Goal: Task Accomplishment & Management: Manage account settings

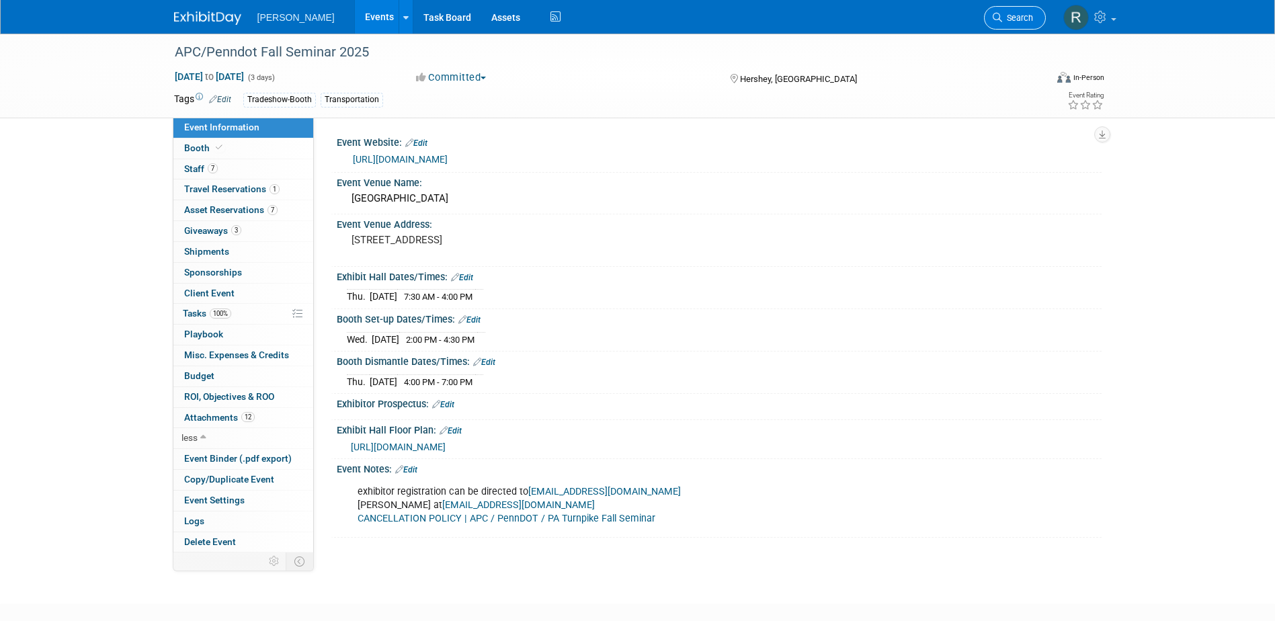
click at [1008, 15] on span "Search" at bounding box center [1017, 18] width 31 height 10
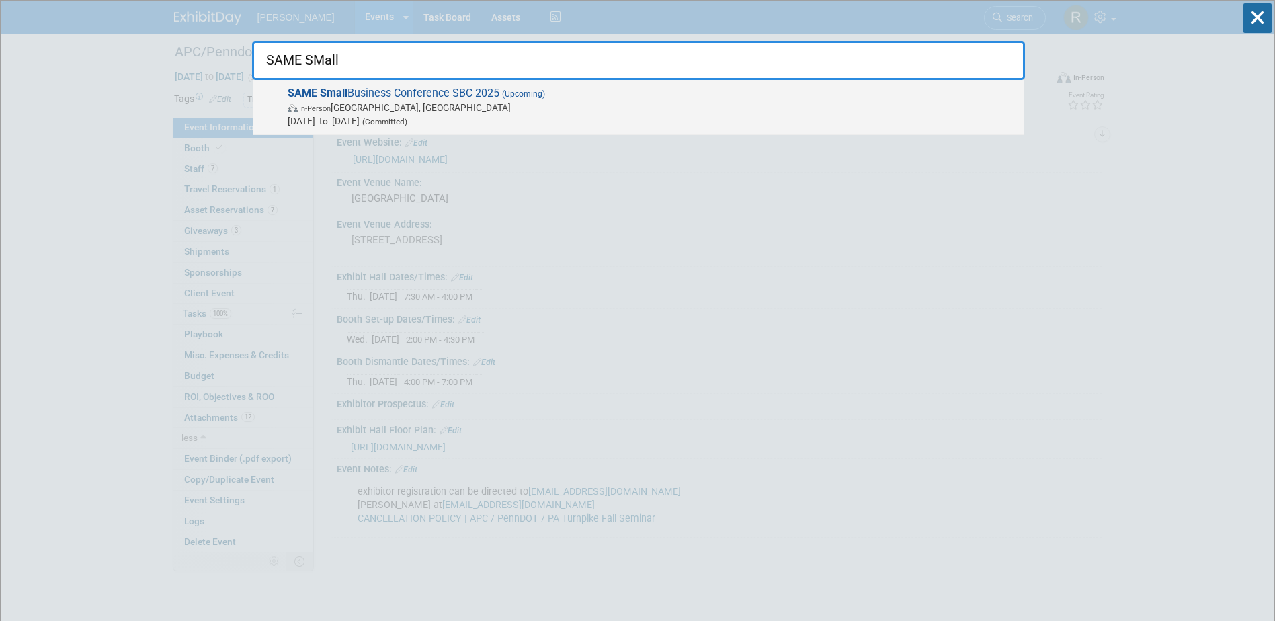
type input "SAME SMall"
click at [452, 112] on span "In-Person Phoenix, AZ" at bounding box center [652, 107] width 729 height 13
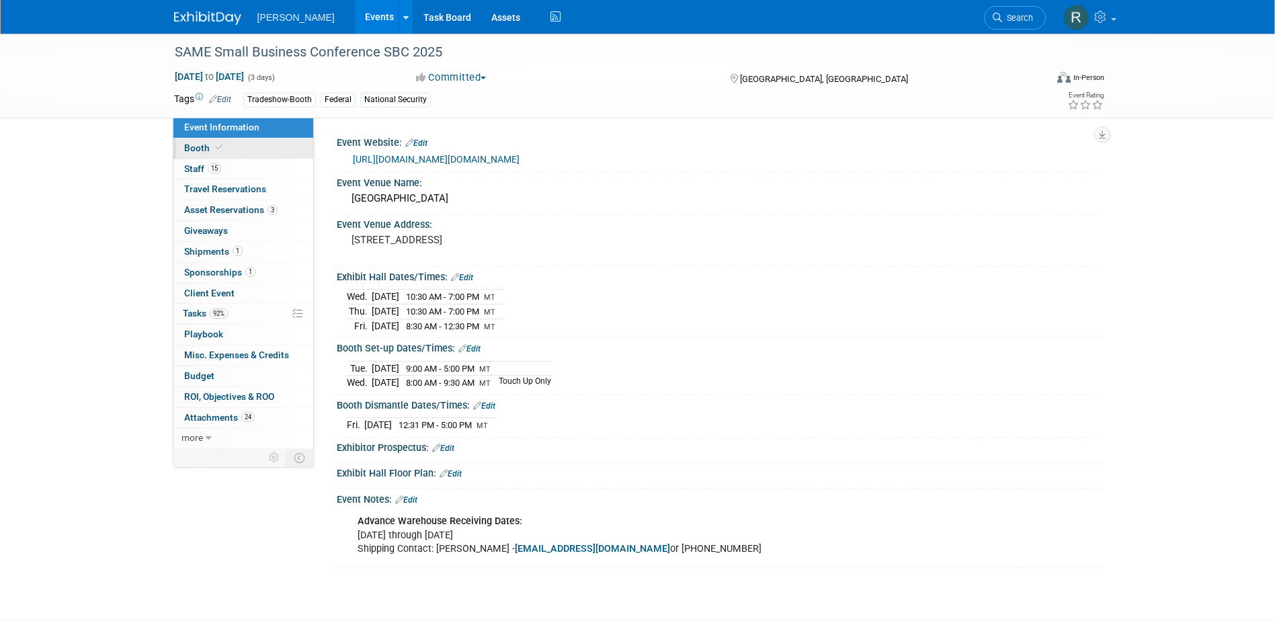
click at [207, 149] on span "Booth" at bounding box center [204, 148] width 41 height 11
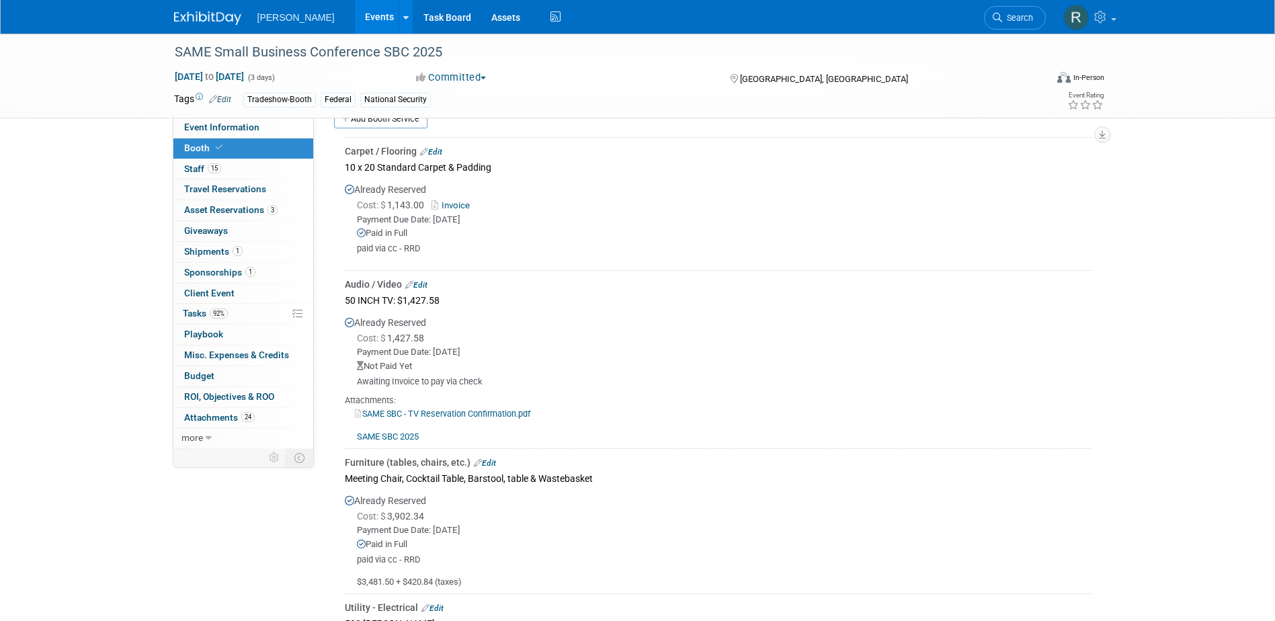
scroll to position [403, 0]
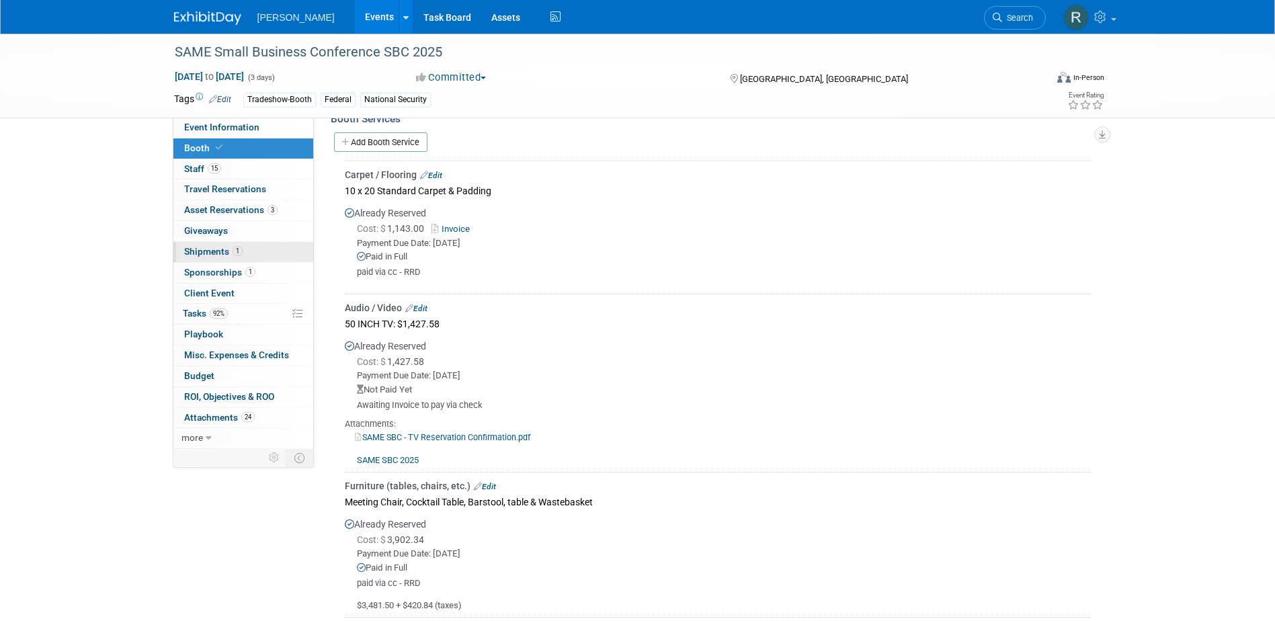
click at [219, 249] on span "Shipments 1" at bounding box center [213, 251] width 58 height 11
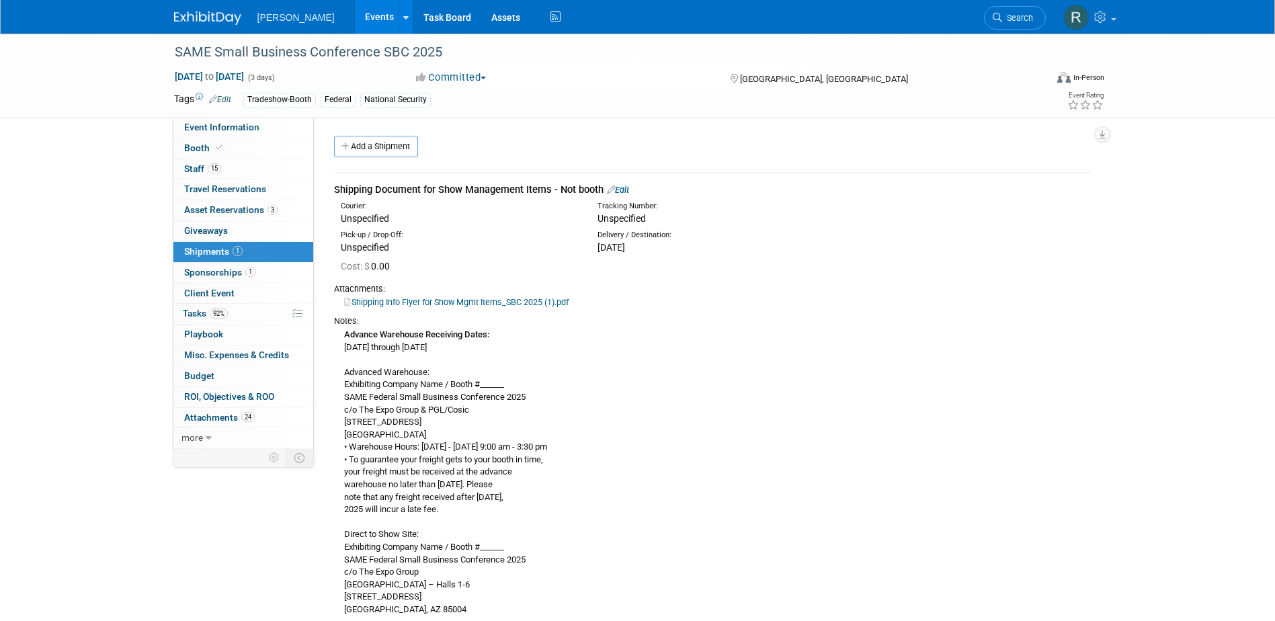
scroll to position [67, 0]
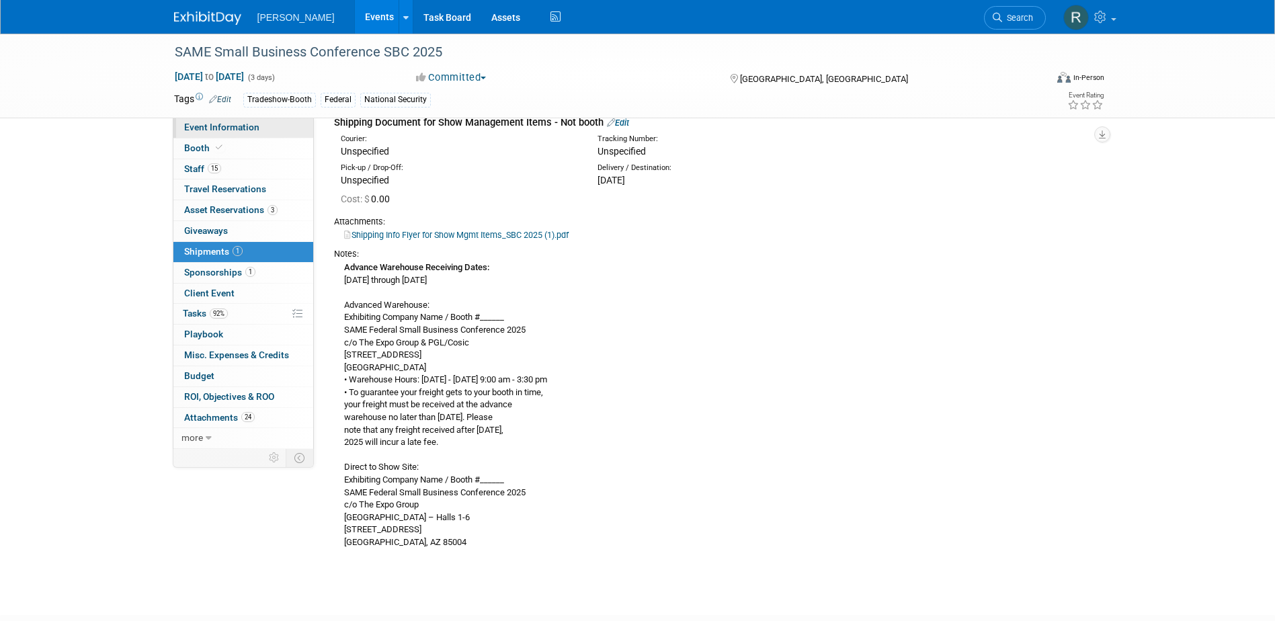
click at [220, 128] on span "Event Information" at bounding box center [221, 127] width 75 height 11
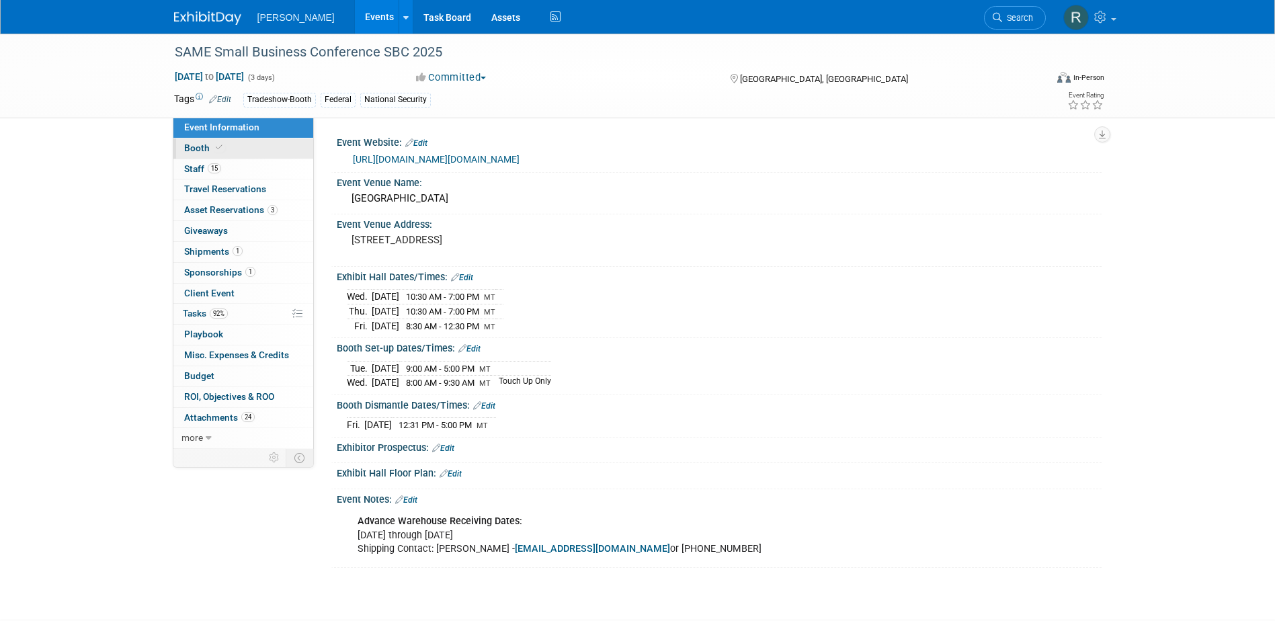
click at [232, 153] on link "Booth" at bounding box center [243, 149] width 140 height 20
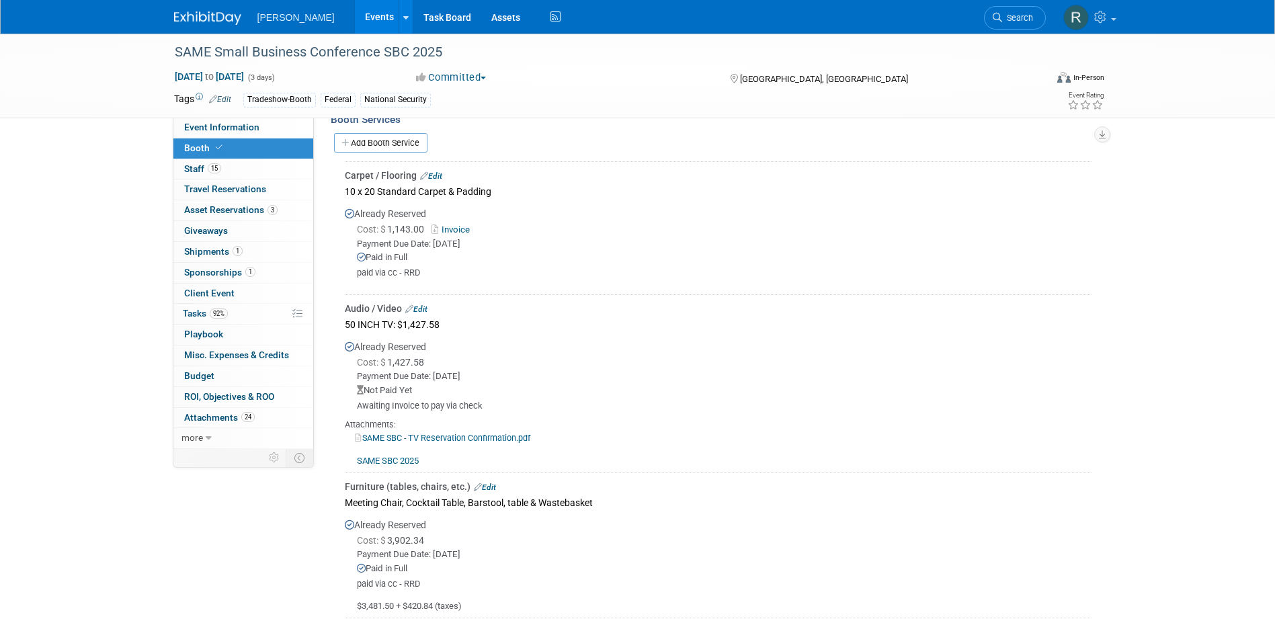
scroll to position [403, 0]
click at [208, 307] on link "92% Tasks 92%" at bounding box center [243, 314] width 140 height 20
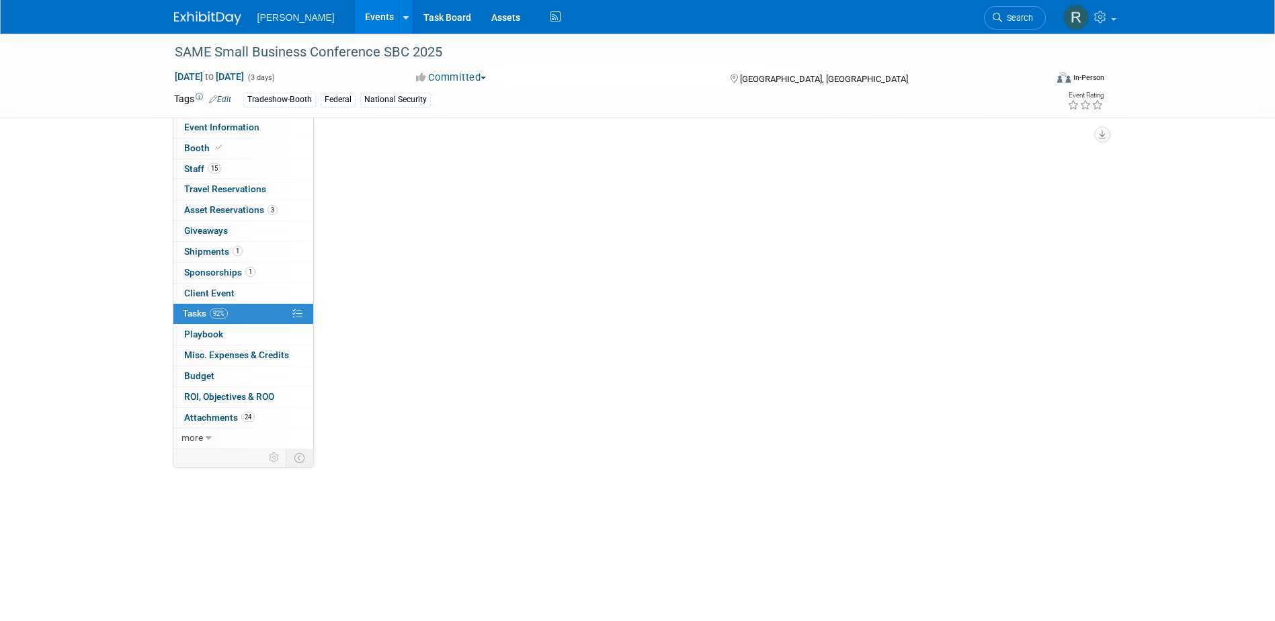
scroll to position [0, 0]
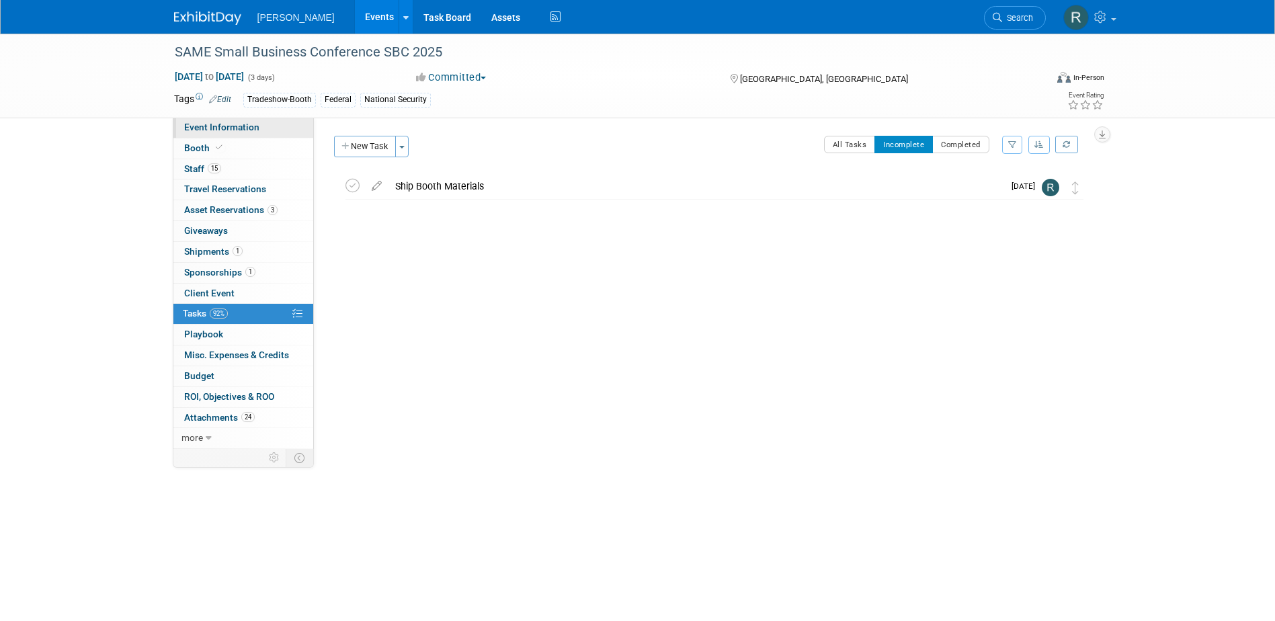
click at [248, 123] on span "Event Information" at bounding box center [221, 127] width 75 height 11
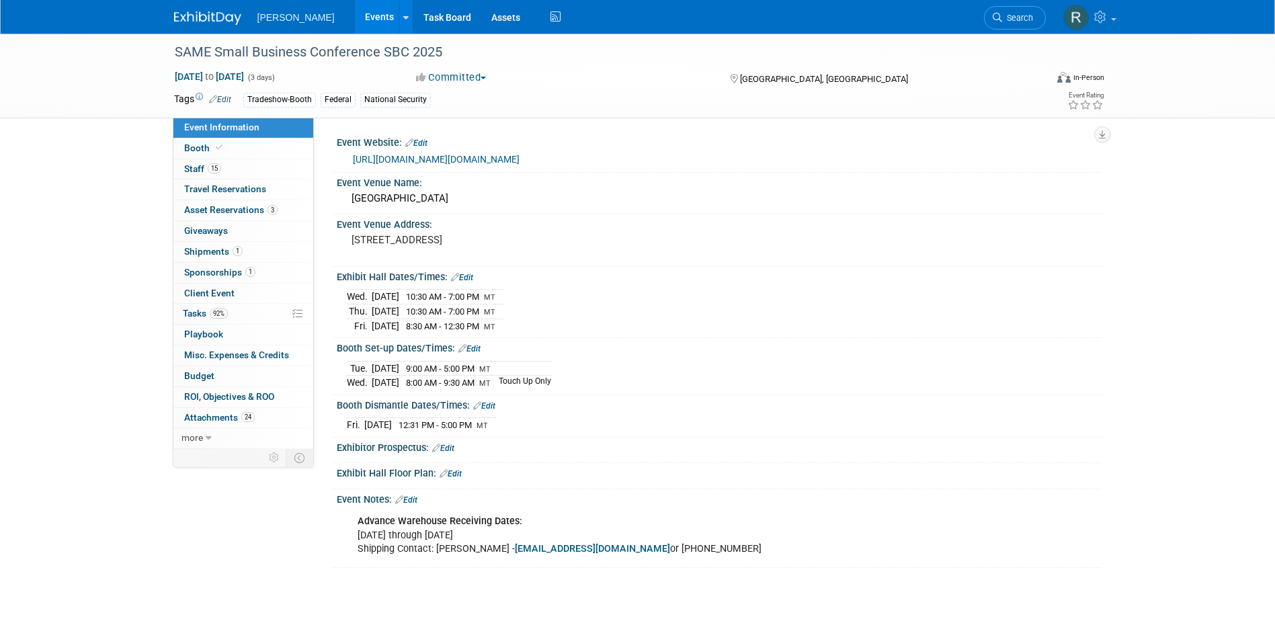
click at [469, 274] on link "Edit" at bounding box center [462, 277] width 22 height 9
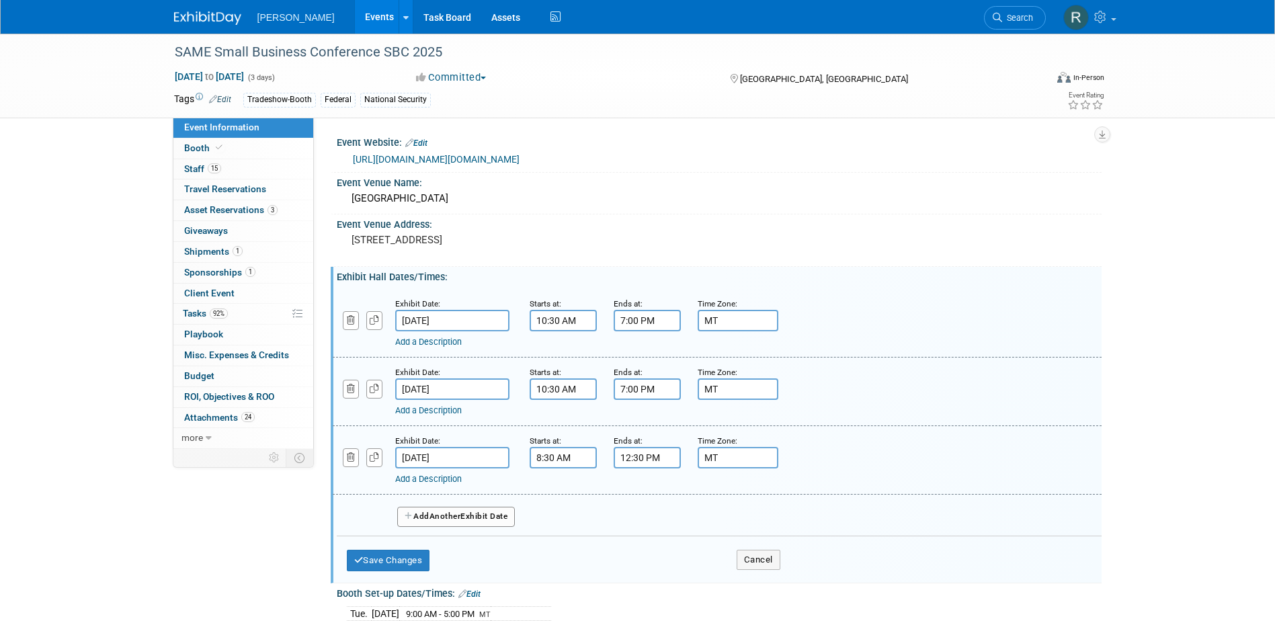
click at [567, 322] on input "10:30 AM" at bounding box center [563, 321] width 67 height 22
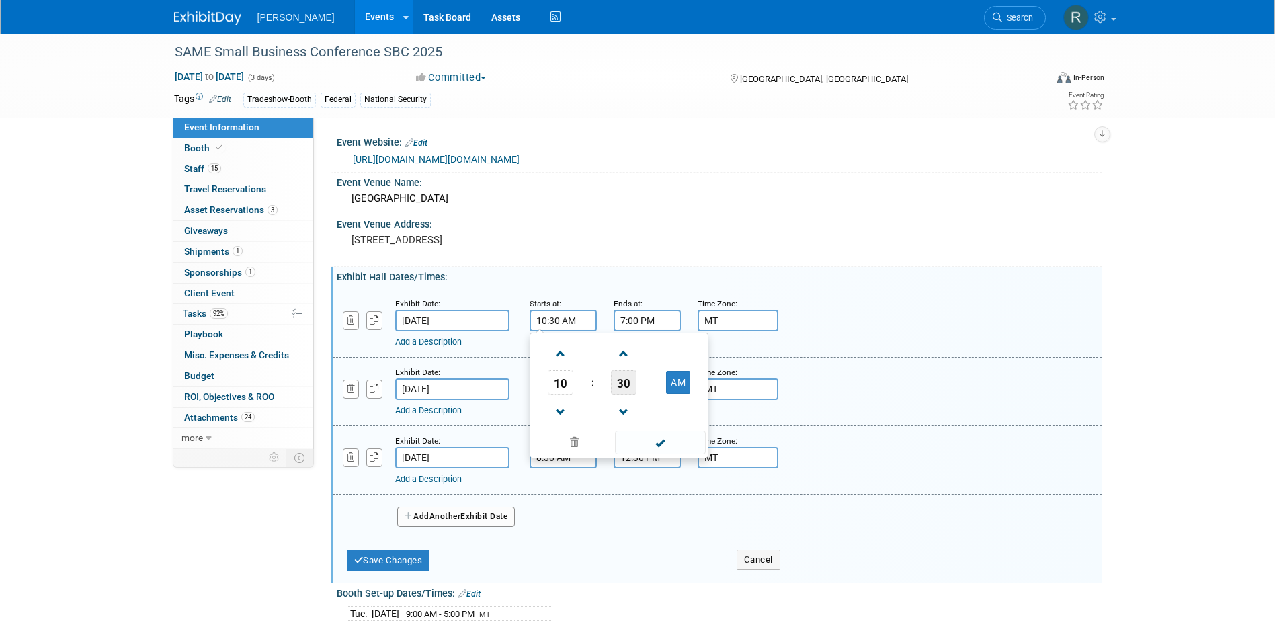
click at [631, 385] on span "30" at bounding box center [624, 382] width 26 height 24
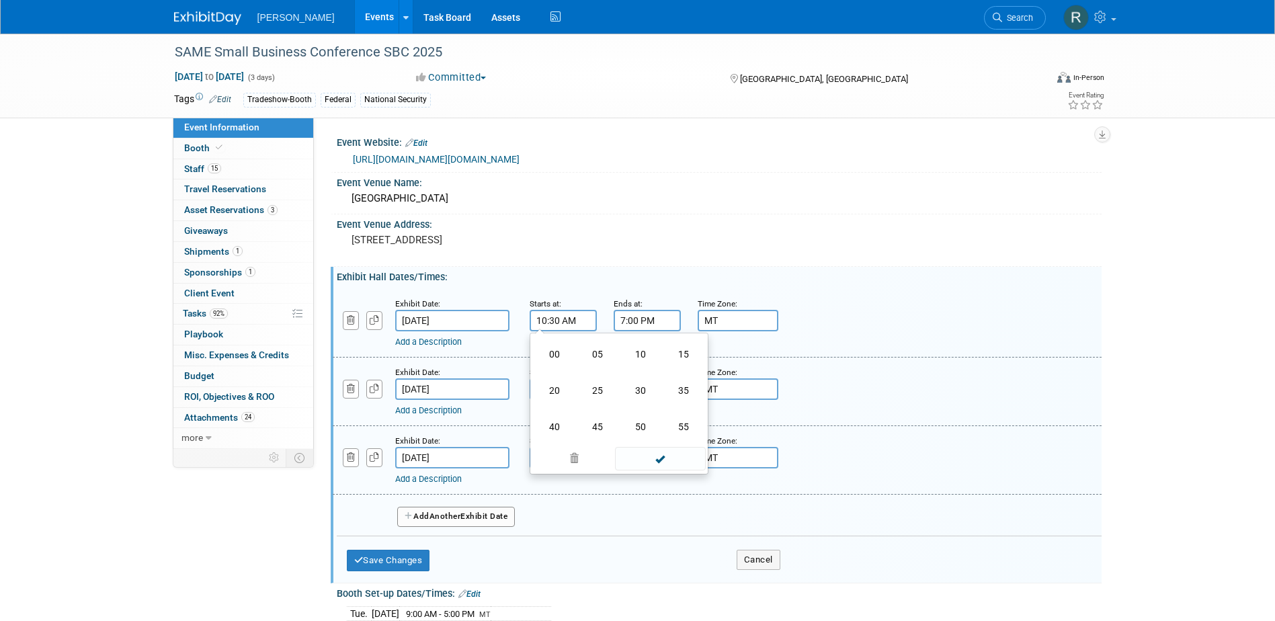
click at [556, 349] on td "00" at bounding box center [554, 354] width 43 height 36
type input "10:00 AM"
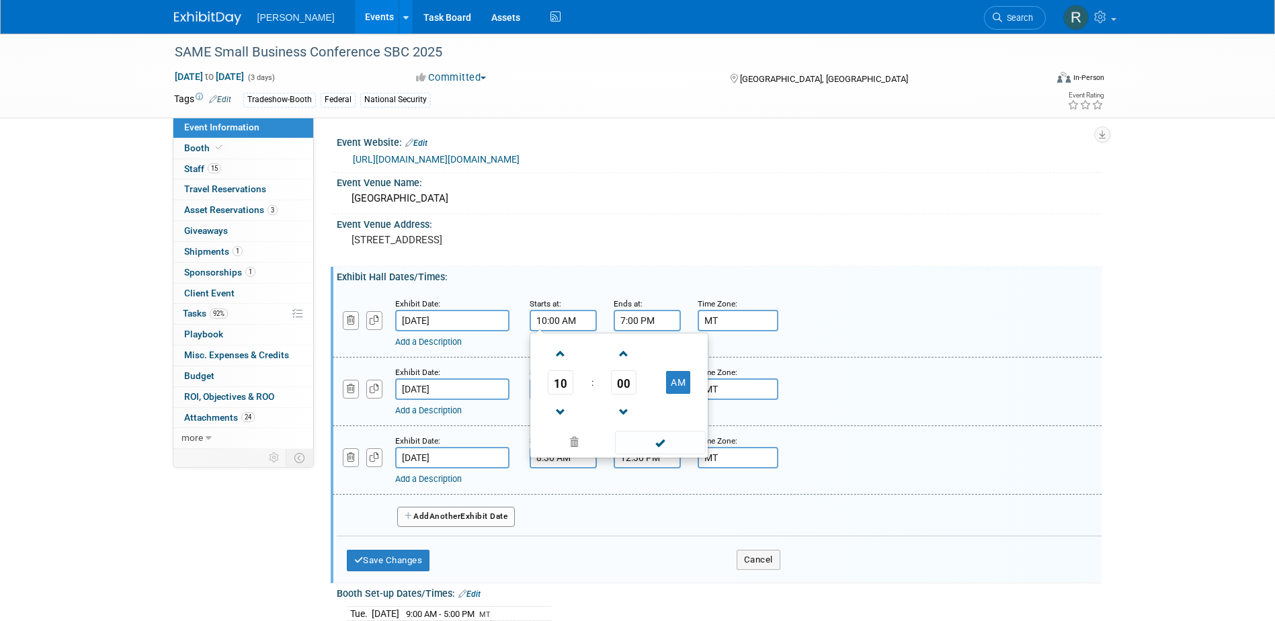
click at [656, 445] on span at bounding box center [660, 443] width 91 height 24
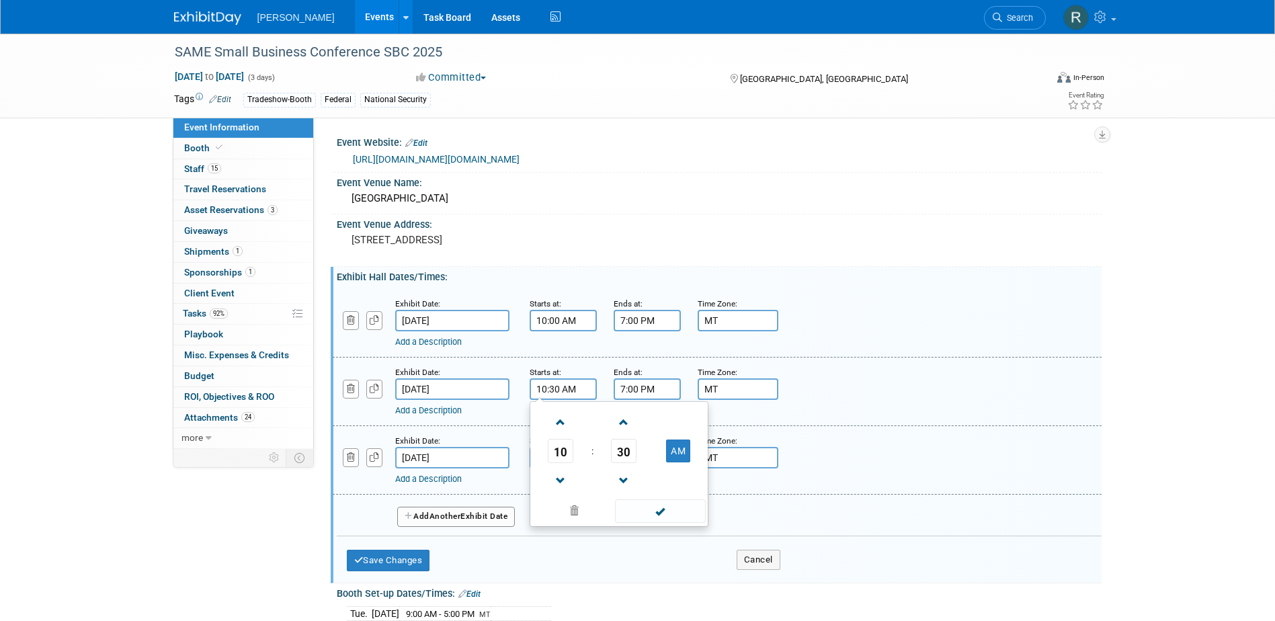
click at [582, 392] on input "10:30 AM" at bounding box center [563, 390] width 67 height 22
click at [619, 455] on span "30" at bounding box center [624, 451] width 26 height 24
click at [551, 422] on td "00" at bounding box center [554, 423] width 43 height 36
type input "10:00 AM"
click at [676, 506] on span at bounding box center [660, 512] width 91 height 24
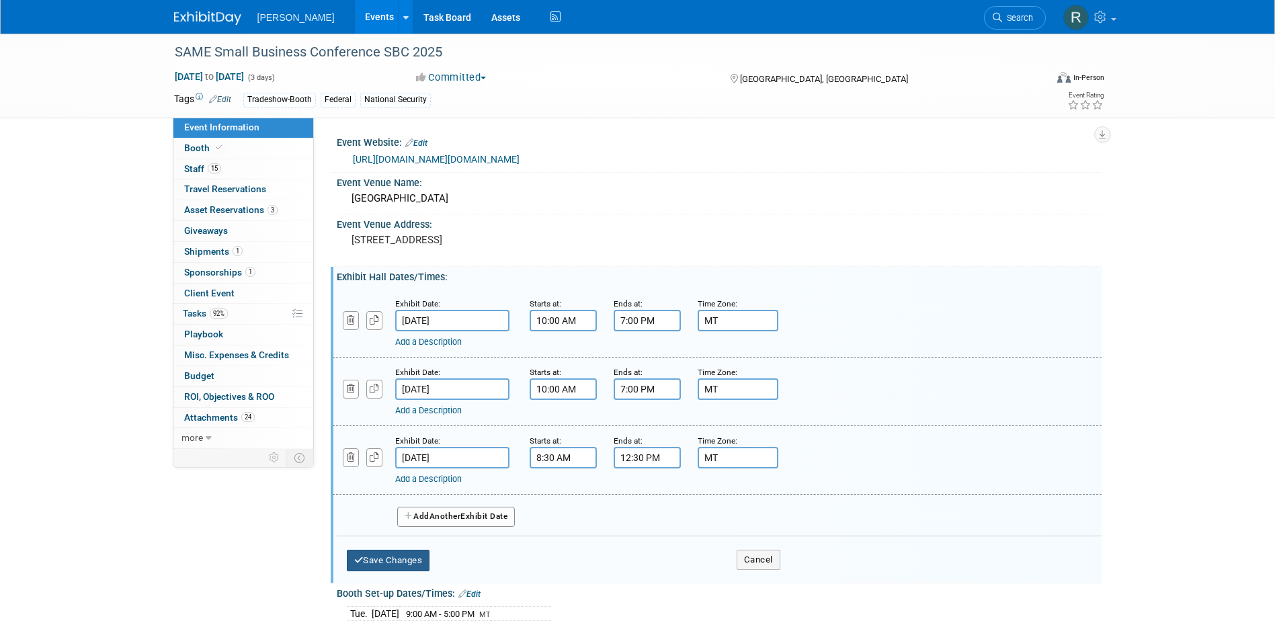
click at [407, 555] on button "Save Changes" at bounding box center [388, 561] width 83 height 22
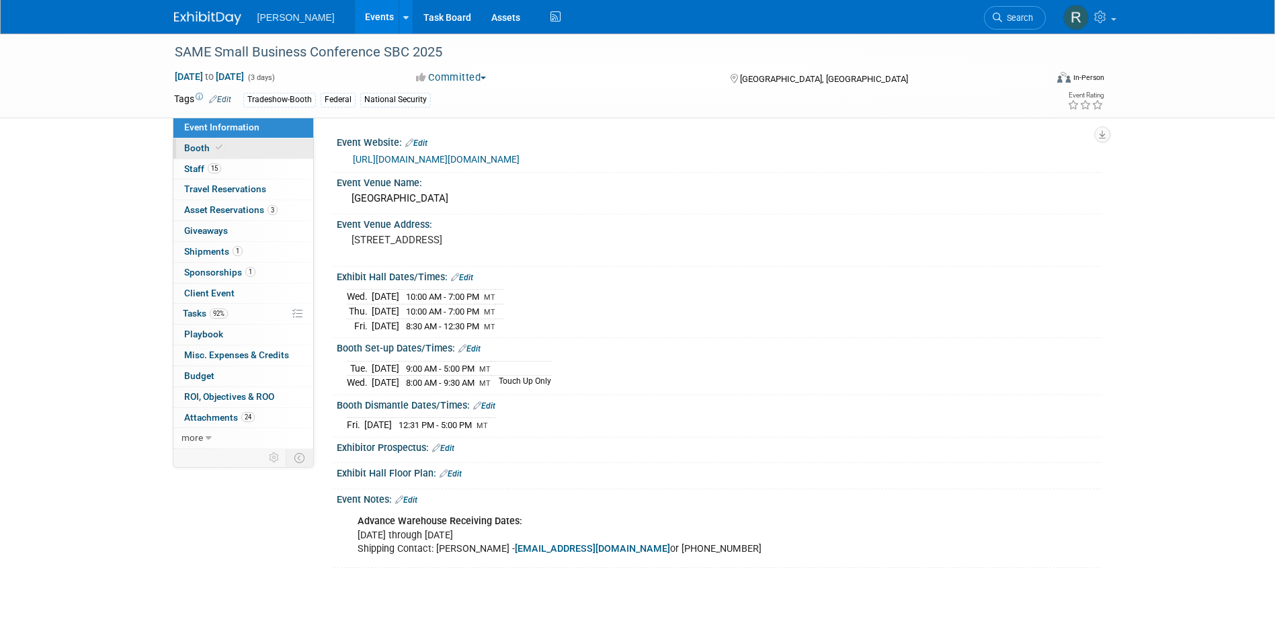
click at [222, 151] on span at bounding box center [219, 148] width 12 height 10
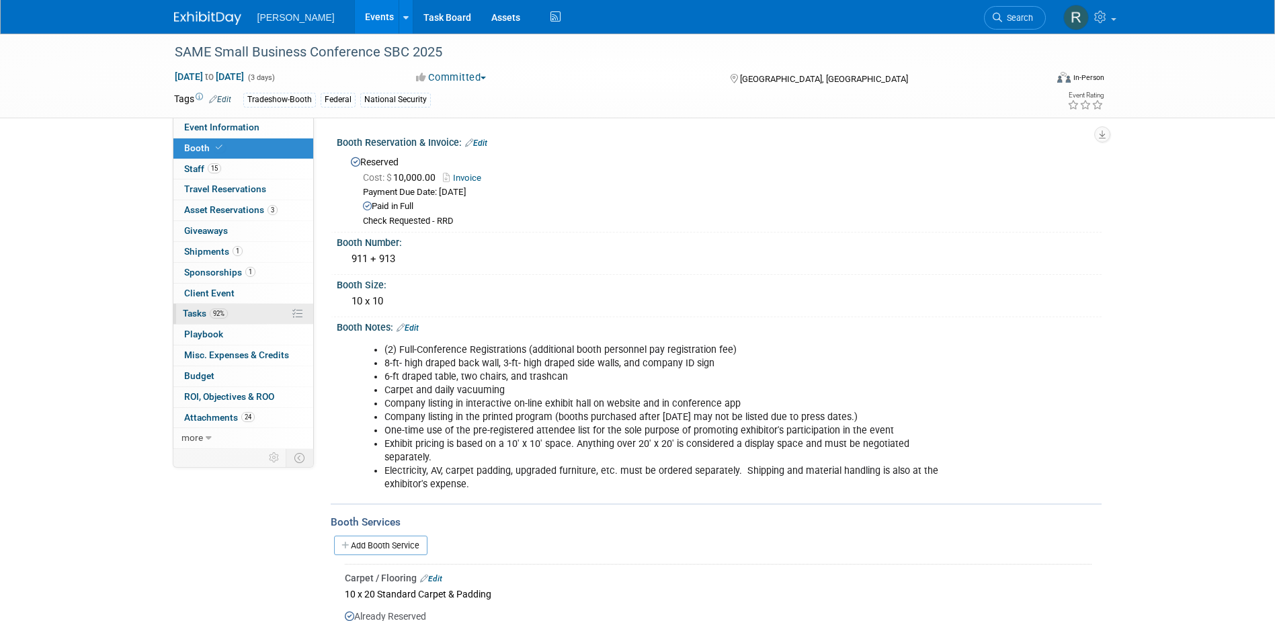
click at [204, 310] on span "Tasks 92%" at bounding box center [205, 313] width 45 height 11
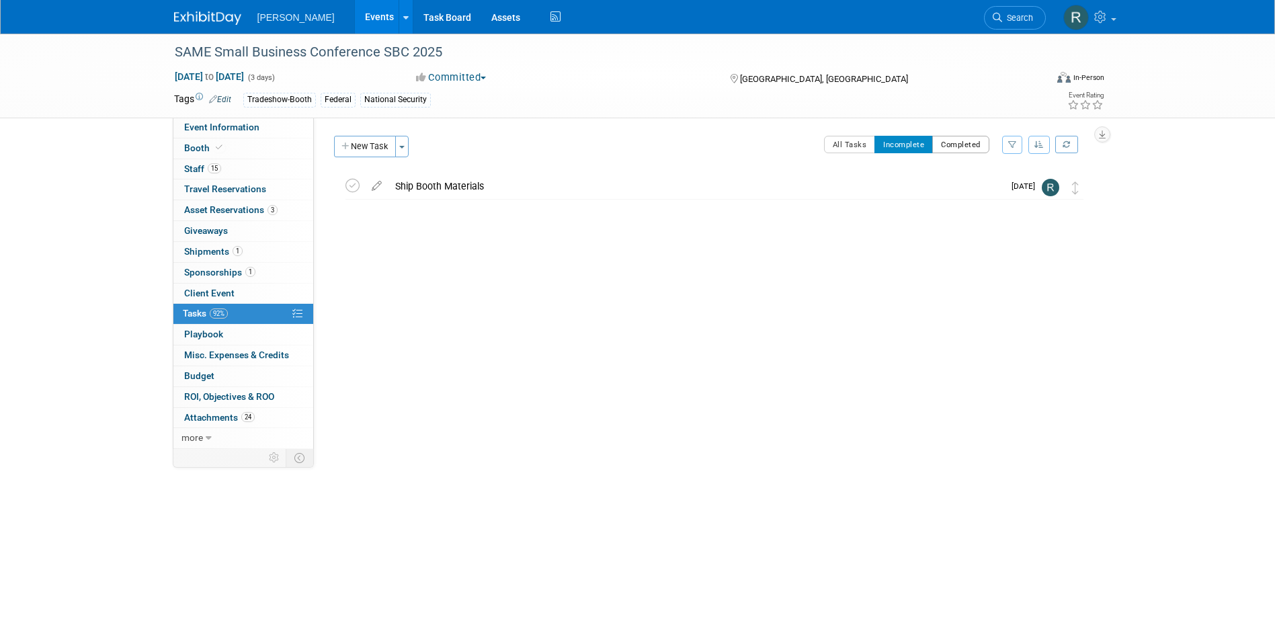
click at [965, 139] on button "Completed" at bounding box center [961, 144] width 57 height 17
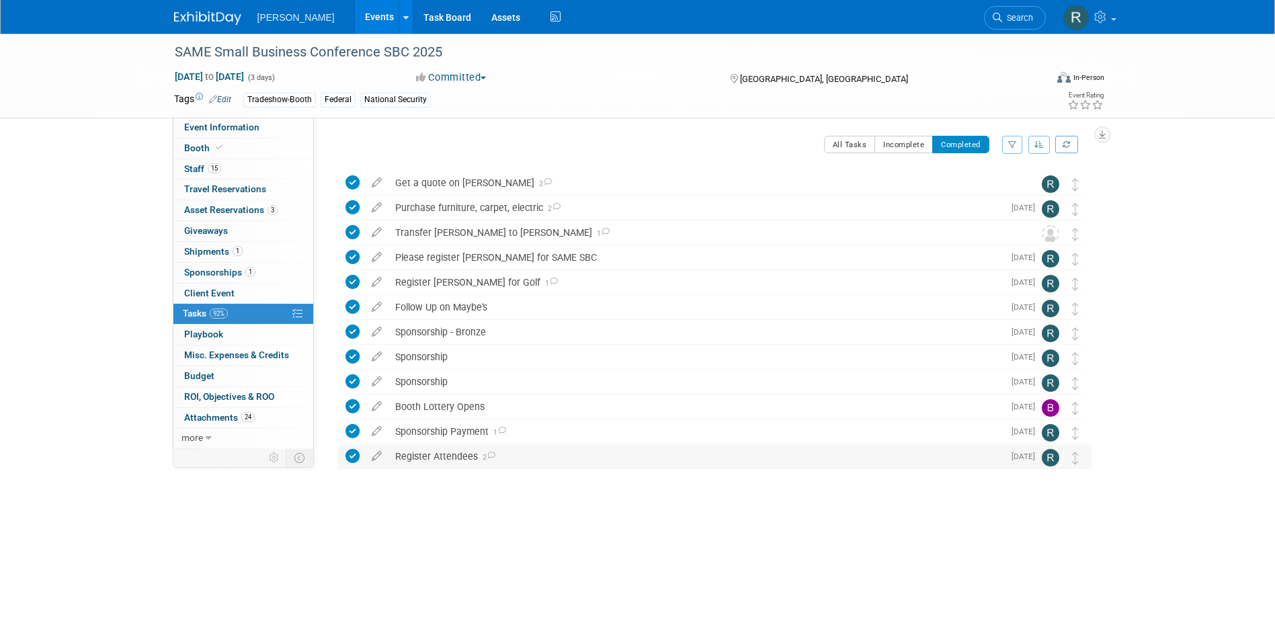
click at [407, 457] on div "Register Attendees 2" at bounding box center [696, 456] width 615 height 23
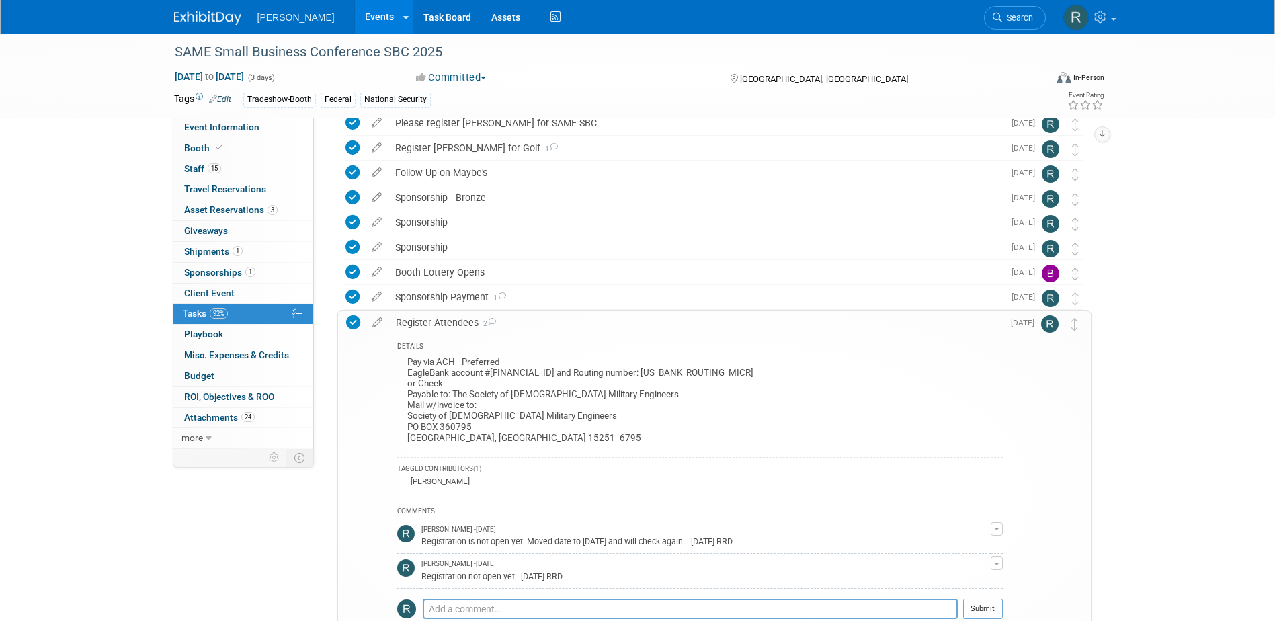
scroll to position [202, 0]
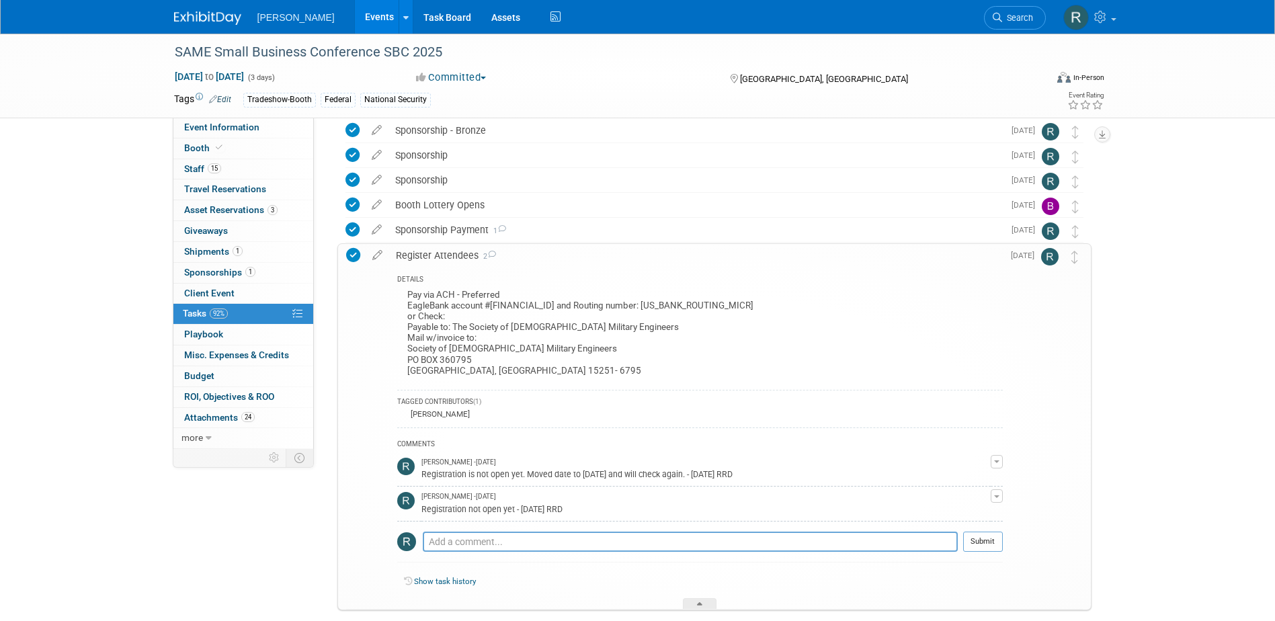
click at [428, 260] on div "Register Attendees 2" at bounding box center [696, 255] width 614 height 23
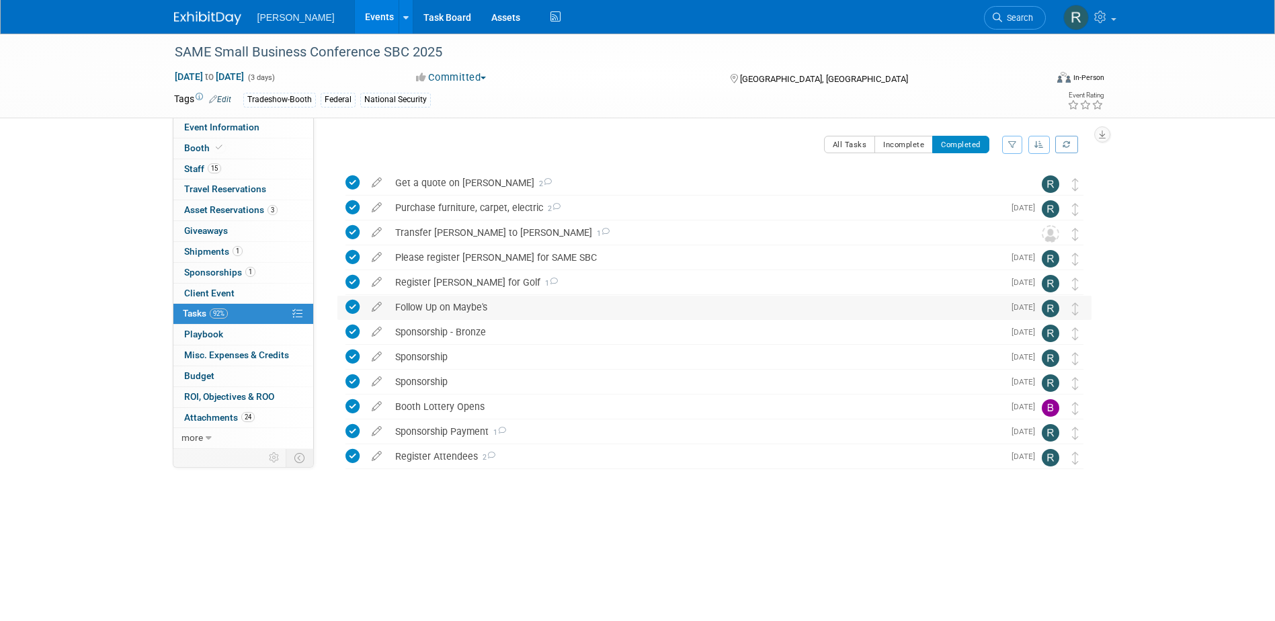
click at [435, 313] on div "Follow Up on Maybe's" at bounding box center [696, 307] width 615 height 23
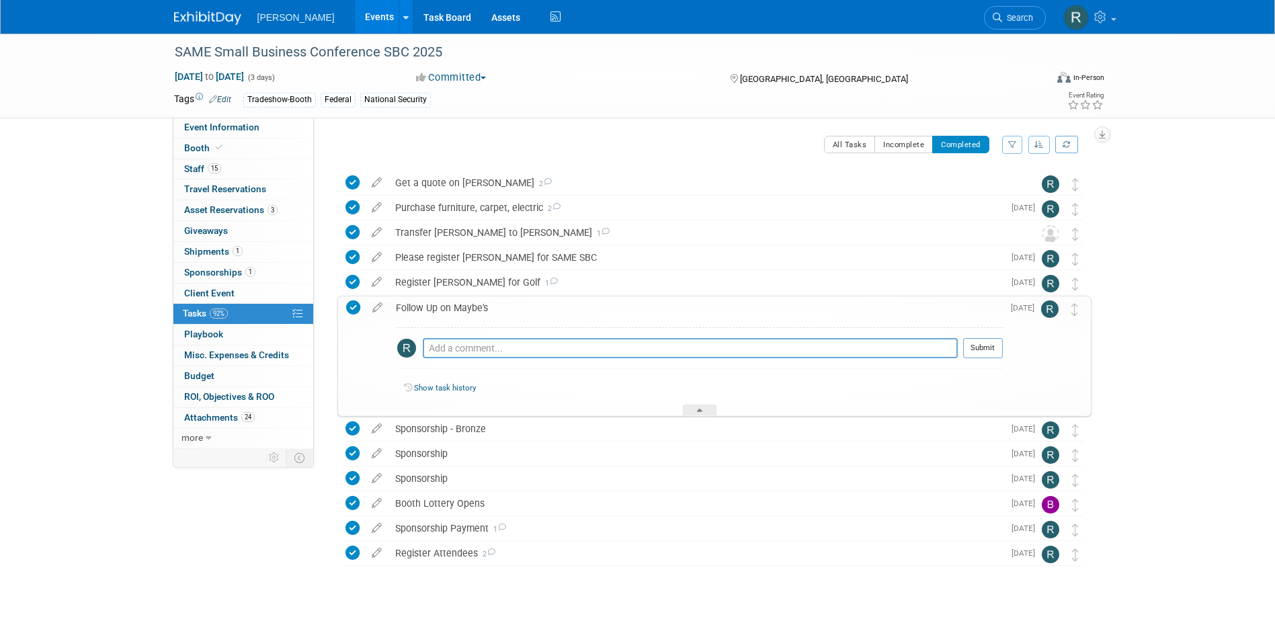
click at [440, 313] on div "Follow Up on Maybe's" at bounding box center [696, 308] width 614 height 23
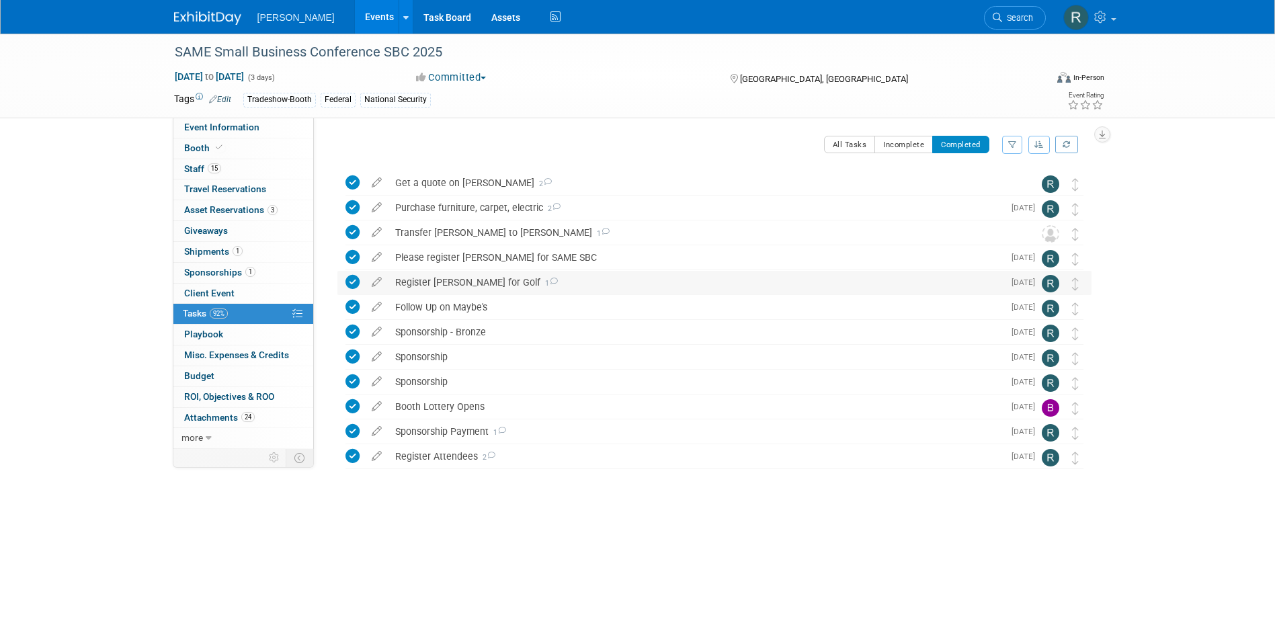
click at [442, 282] on div "Register Greg Fox for Golf 1" at bounding box center [696, 282] width 615 height 23
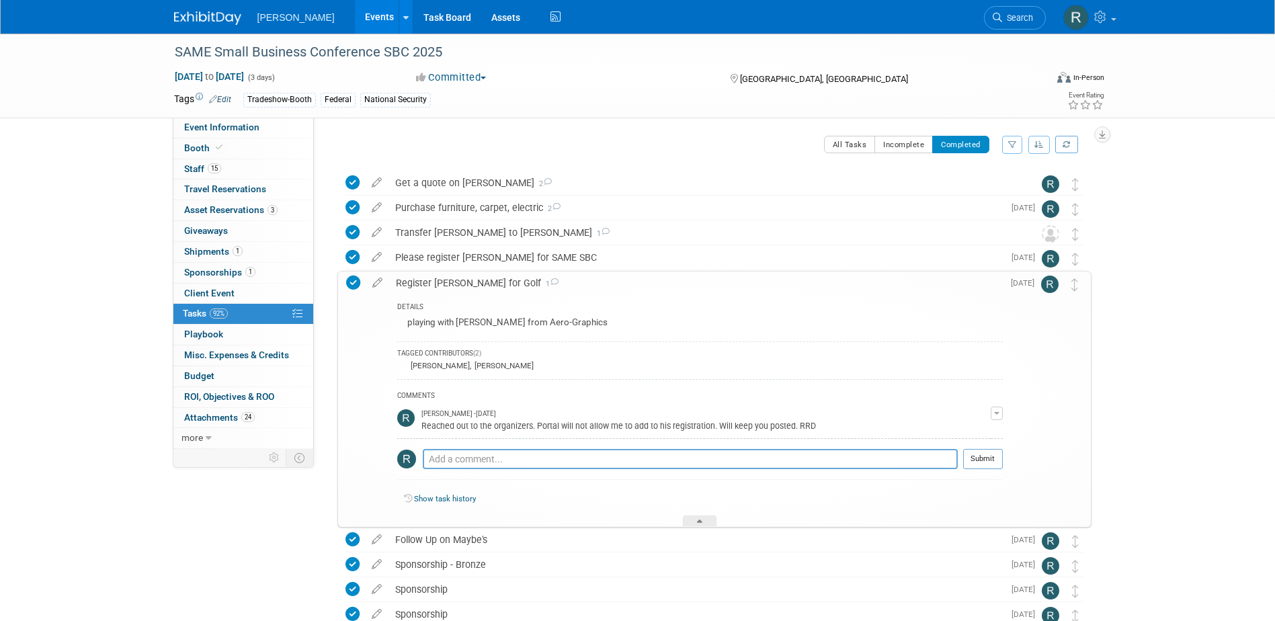
click at [443, 279] on div "Register Greg Fox for Golf 1" at bounding box center [696, 283] width 614 height 23
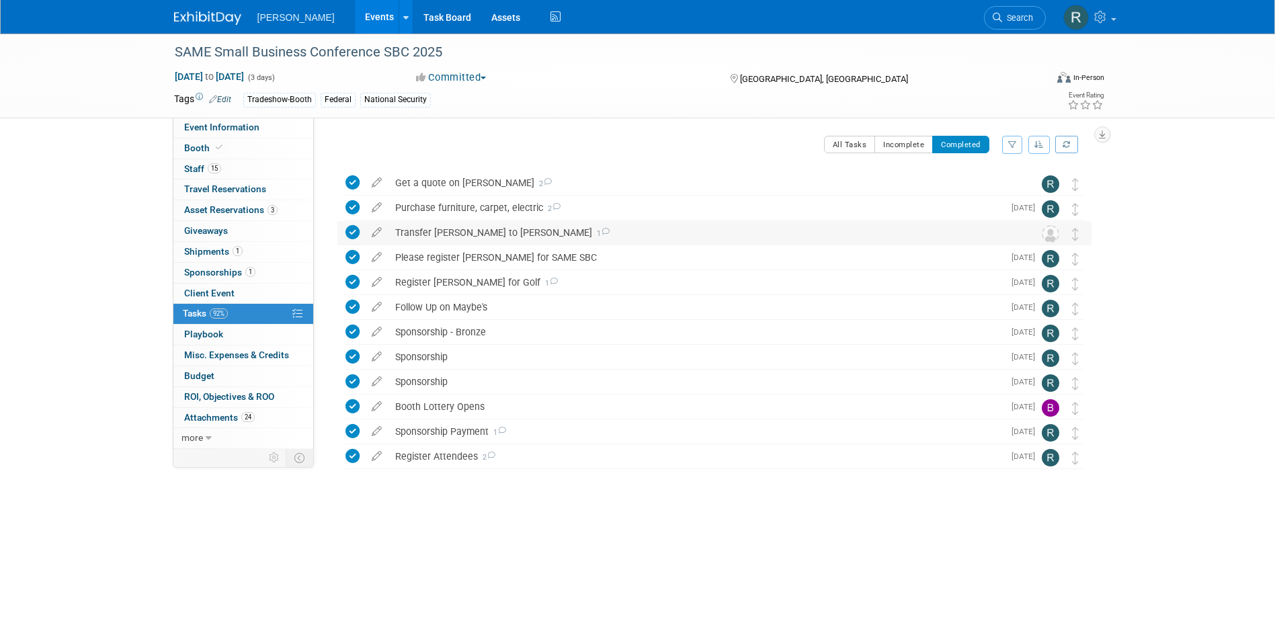
click at [446, 227] on div "Transfer Tim Summey to Teresa Schlosser 1" at bounding box center [702, 232] width 627 height 23
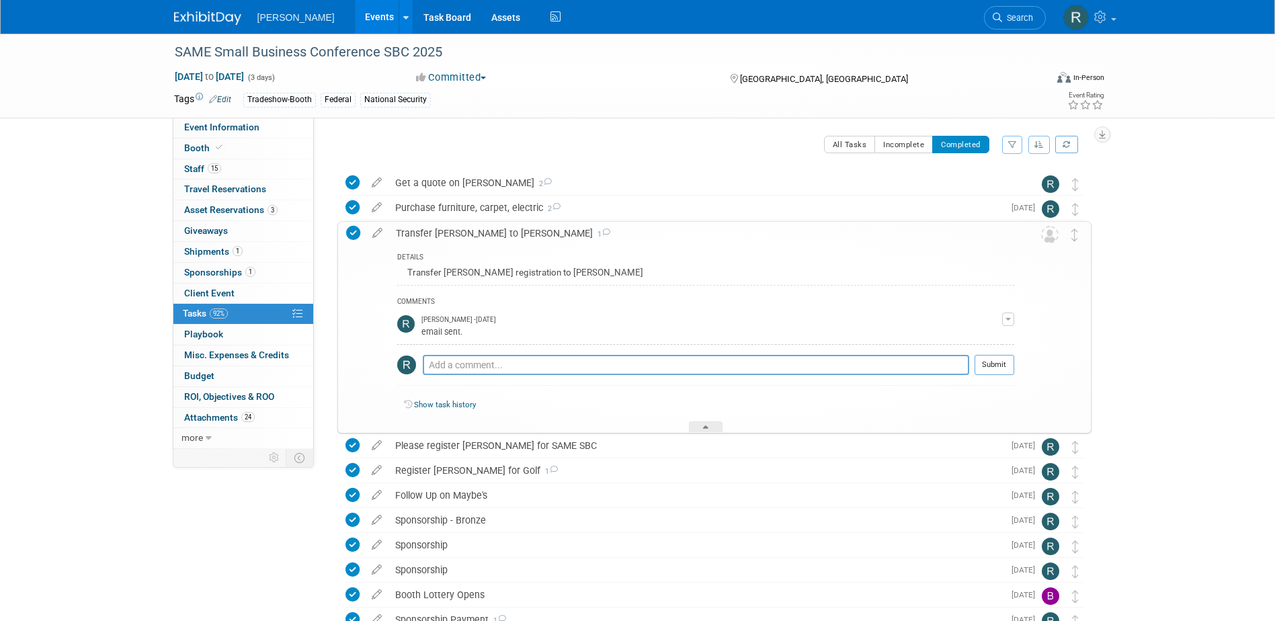
drag, startPoint x: 447, startPoint y: 230, endPoint x: 446, endPoint y: 329, distance: 99.5
click at [448, 231] on div "Transfer Tim Summey to Teresa Schlosser 1" at bounding box center [701, 233] width 625 height 23
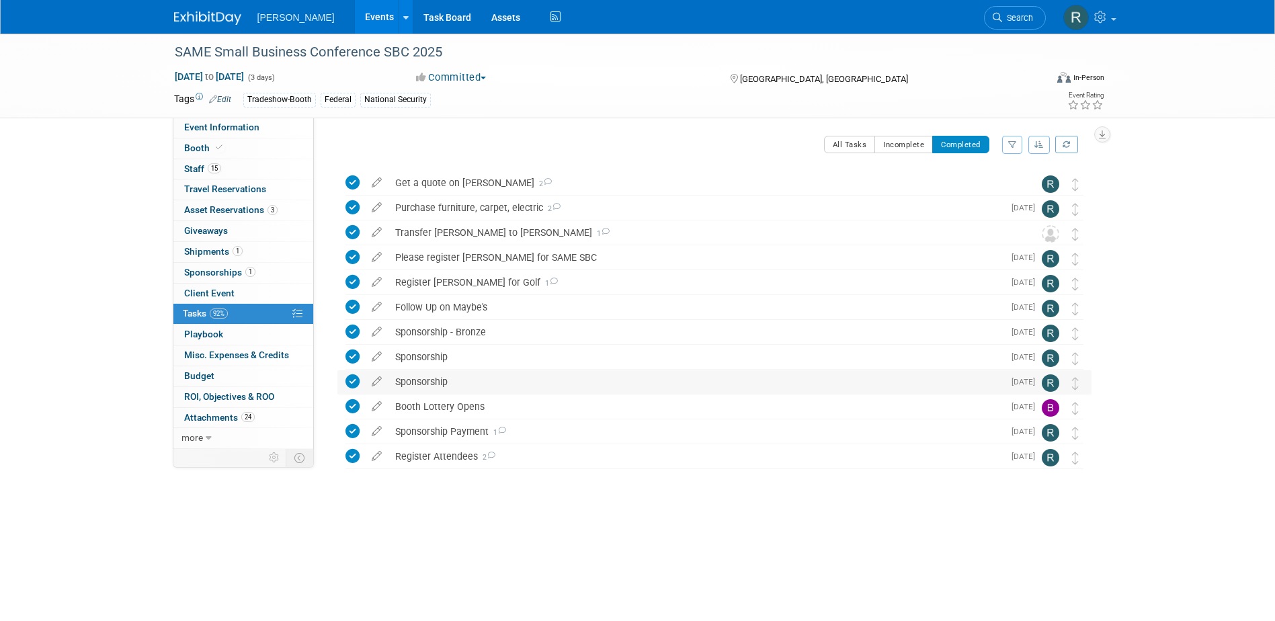
click at [422, 381] on div "Sponsorship" at bounding box center [696, 381] width 615 height 23
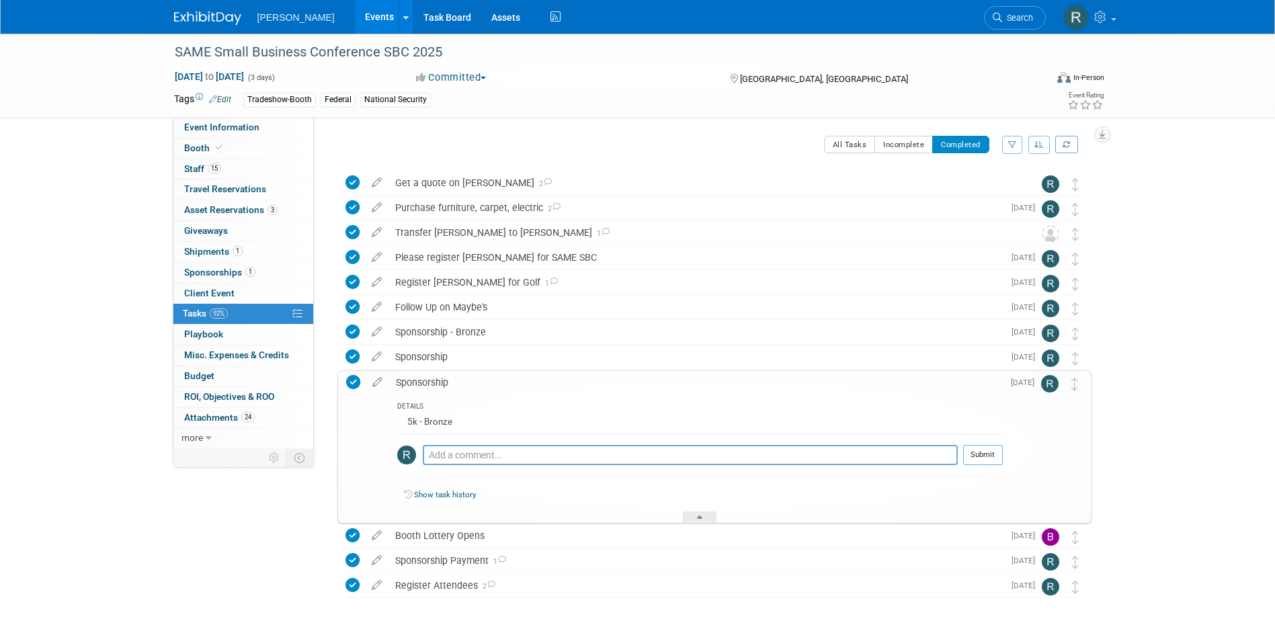
click at [423, 378] on div "Sponsorship" at bounding box center [696, 382] width 614 height 23
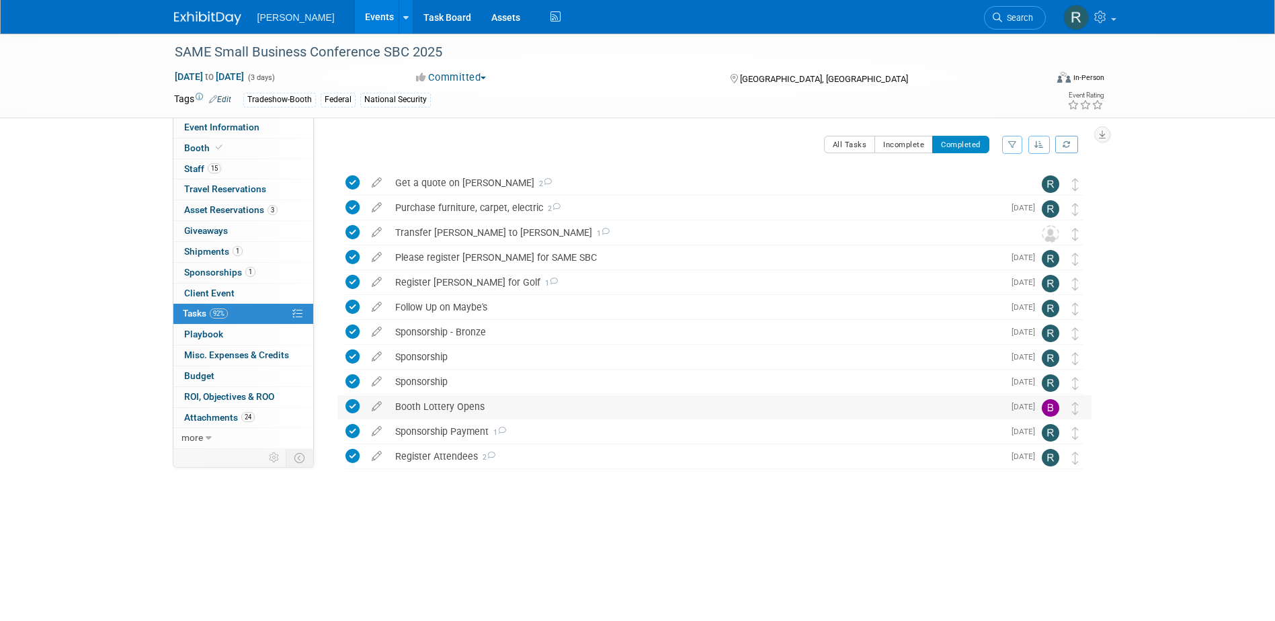
click at [422, 403] on div "Booth Lottery Opens" at bounding box center [696, 406] width 615 height 23
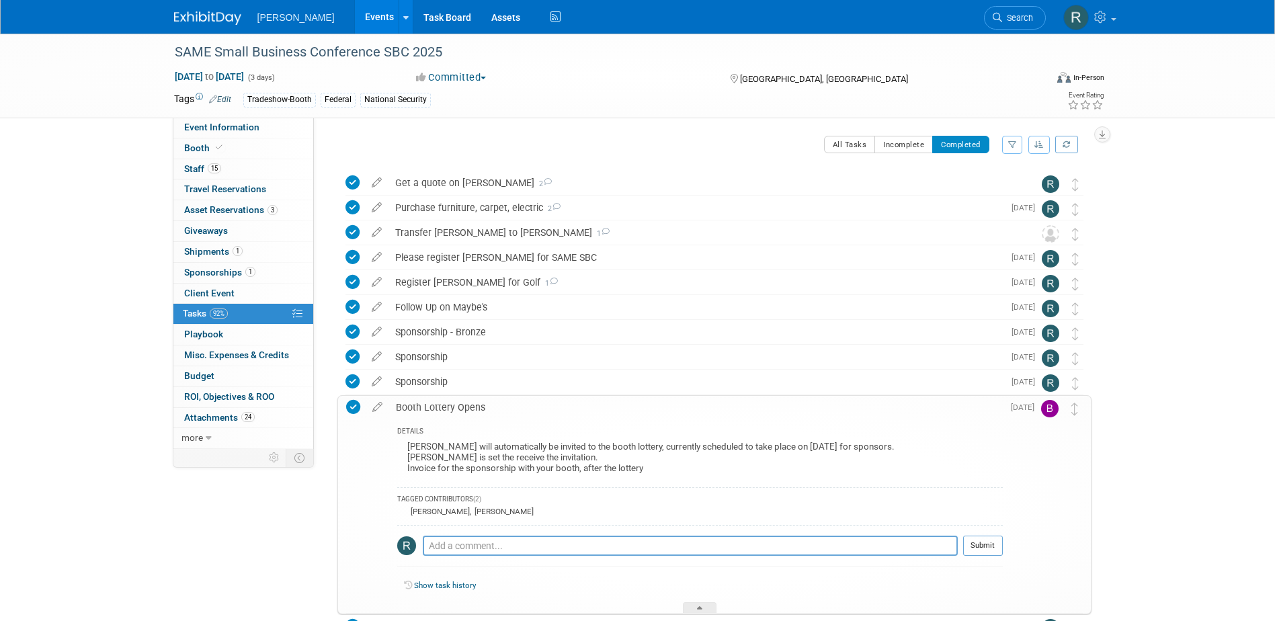
click at [434, 407] on div "Booth Lottery Opens" at bounding box center [696, 407] width 614 height 23
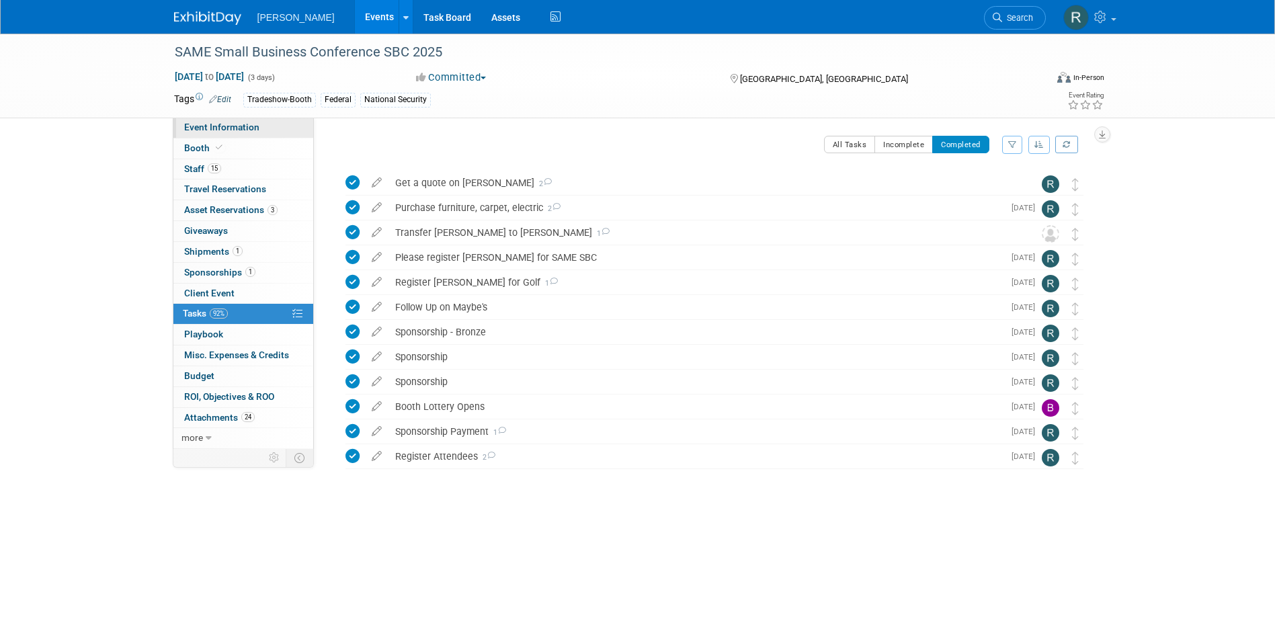
click at [223, 128] on span "Event Information" at bounding box center [221, 127] width 75 height 11
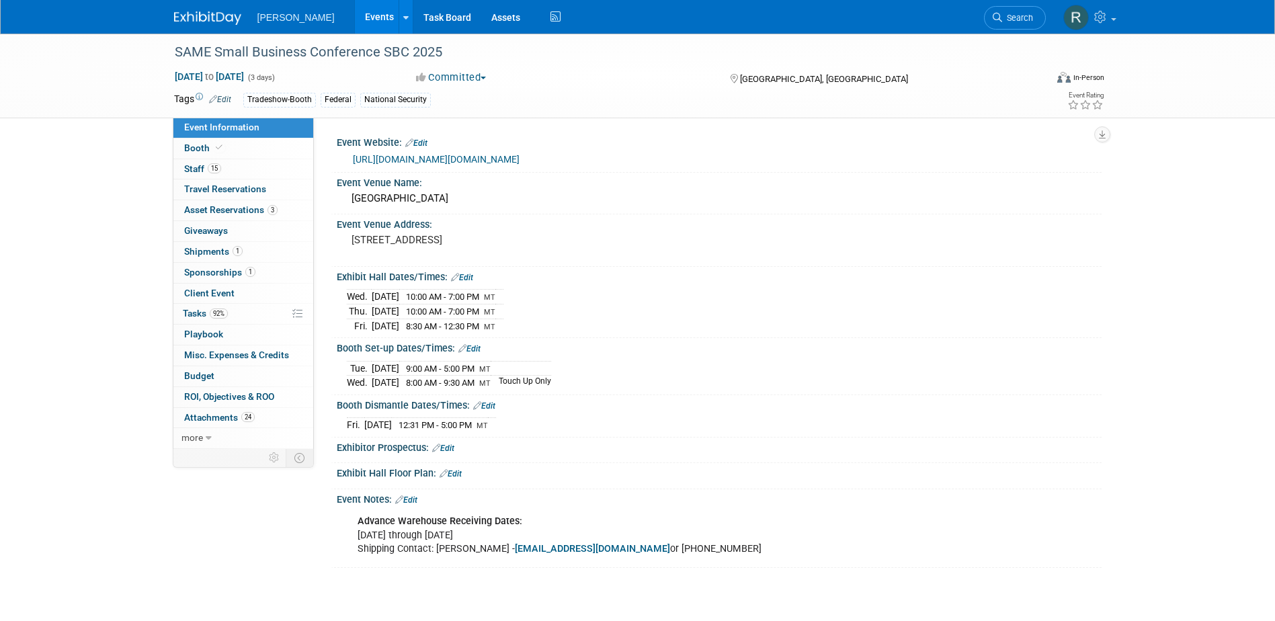
click at [452, 159] on link "https://www.samesbc.org/index.cfm" at bounding box center [436, 159] width 167 height 11
click at [248, 154] on link "Booth" at bounding box center [243, 149] width 140 height 20
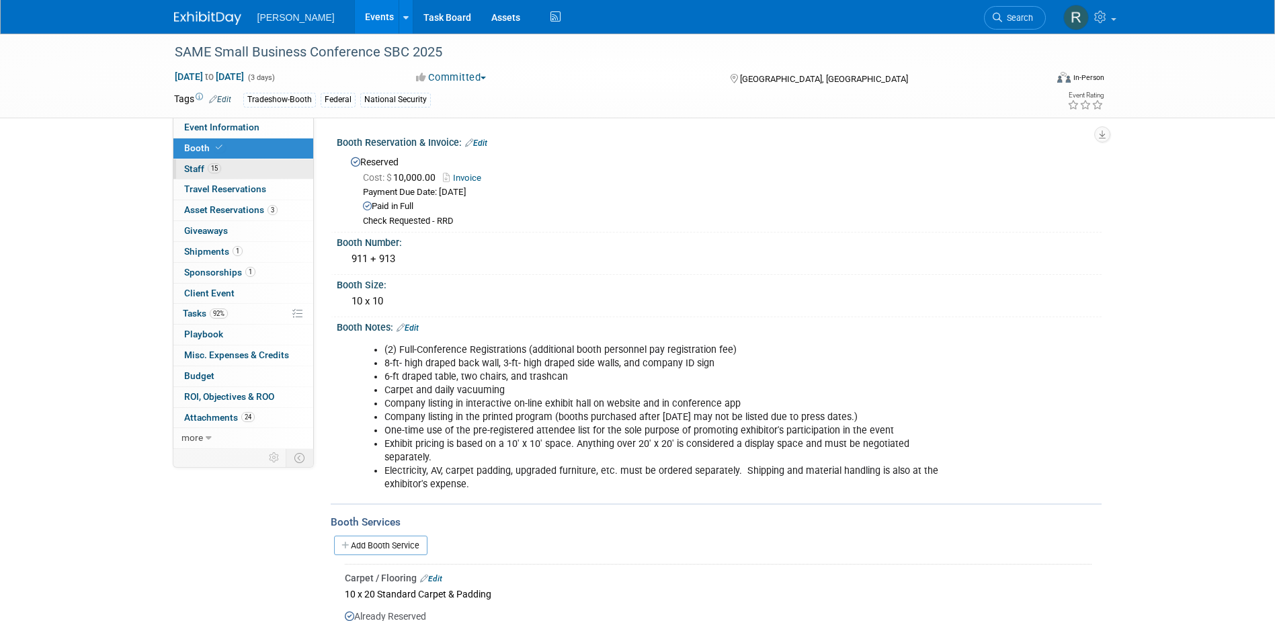
click at [218, 163] on link "15 Staff 15" at bounding box center [243, 169] width 140 height 20
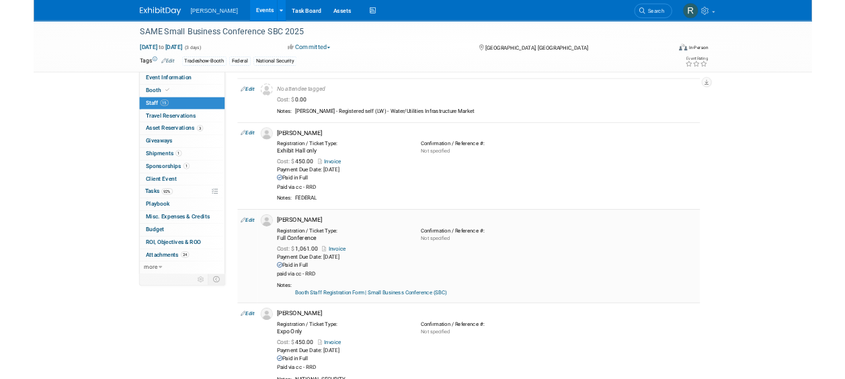
scroll to position [67, 0]
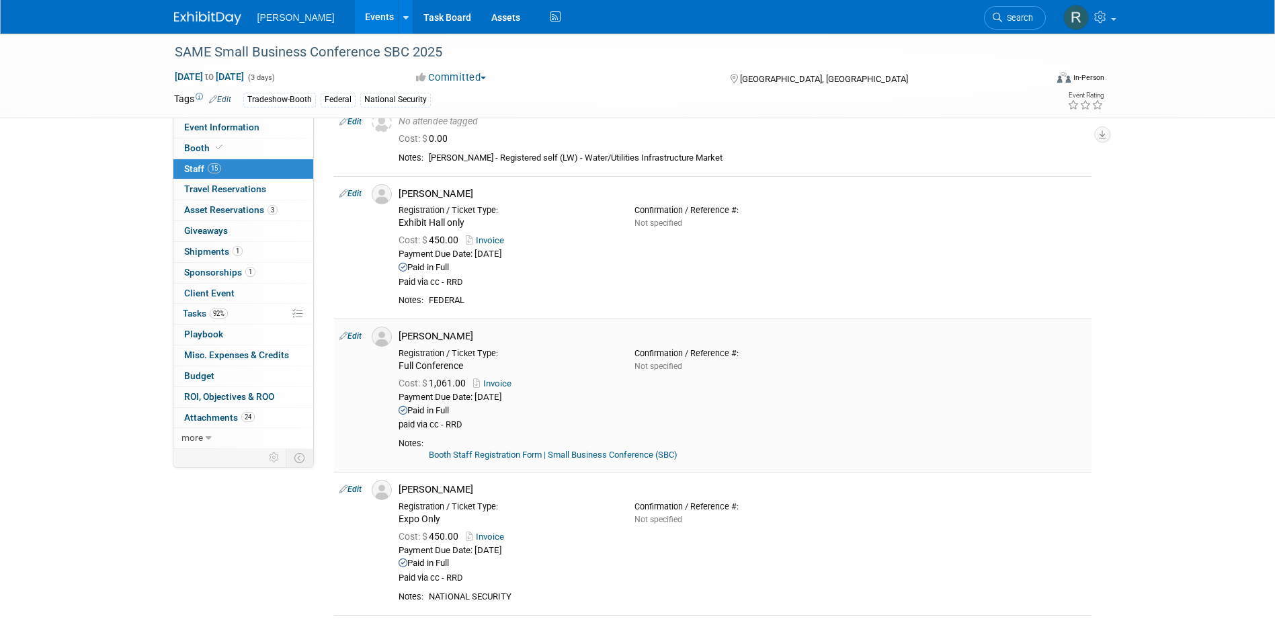
click at [513, 452] on link "Booth Staff Registration Form | Small Business Conference (SBC)" at bounding box center [553, 455] width 249 height 10
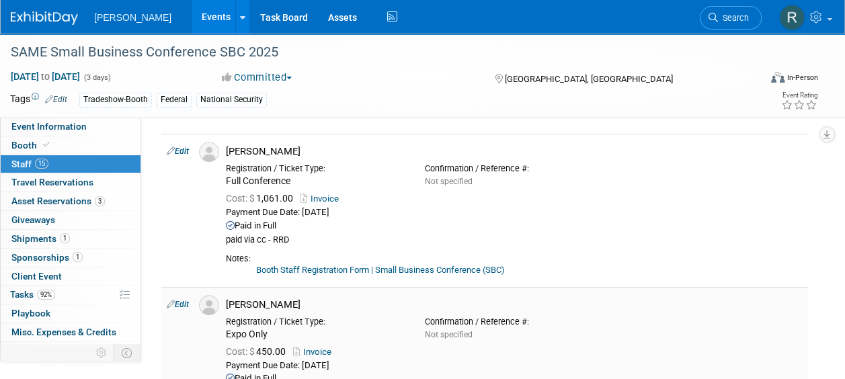
scroll to position [269, 0]
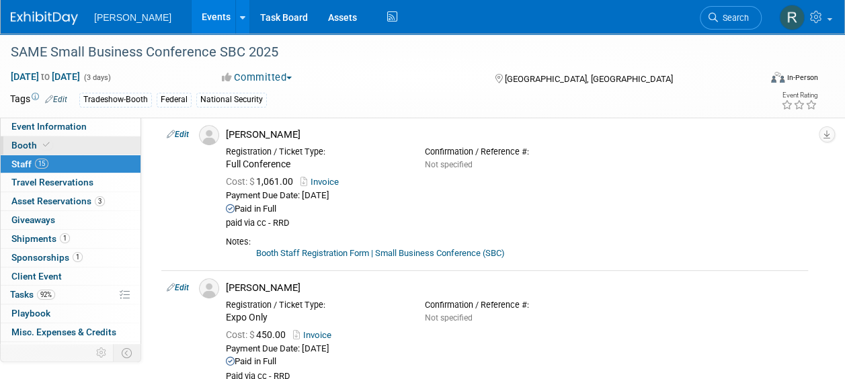
click at [49, 146] on span at bounding box center [46, 145] width 12 height 10
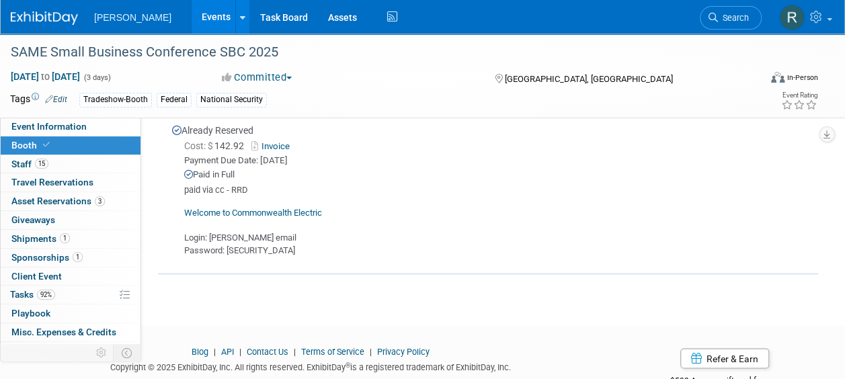
scroll to position [939, 0]
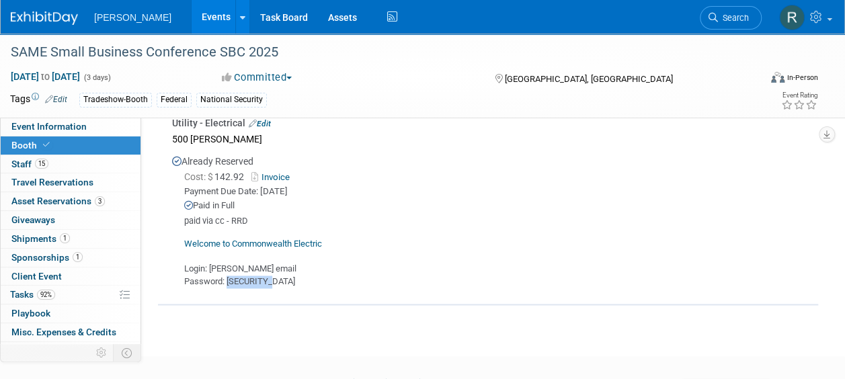
drag, startPoint x: 227, startPoint y: 278, endPoint x: 272, endPoint y: 283, distance: 45.4
click at [272, 283] on div "Welcome to Commonwealth Electric Login: buse email Password: Woolpert1!" at bounding box center [490, 257] width 636 height 61
copy div "Woolpert1!"
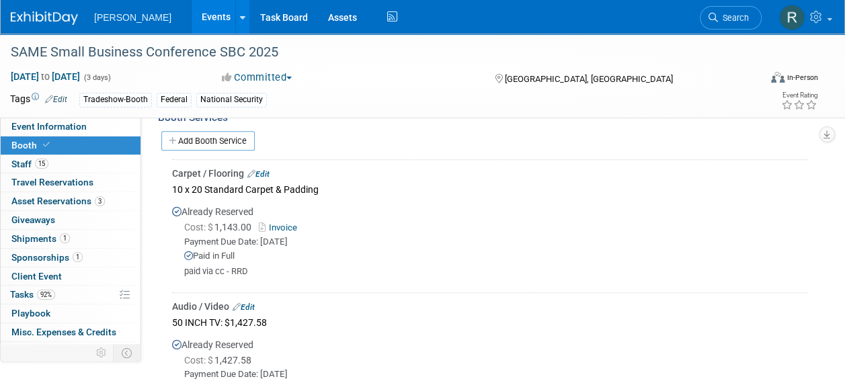
scroll to position [401, 0]
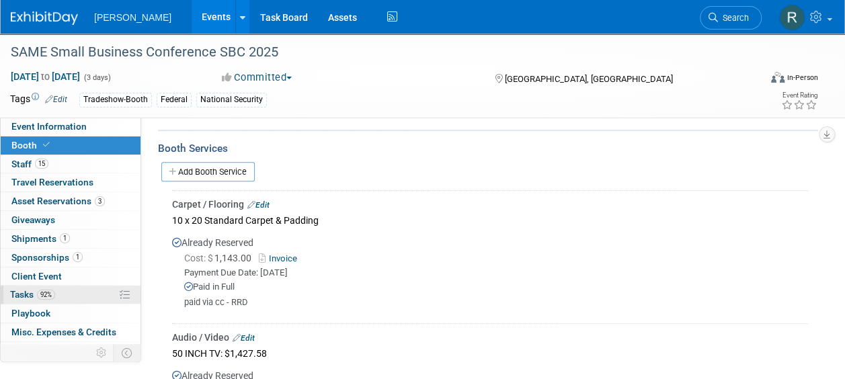
click at [25, 289] on span "Tasks 92%" at bounding box center [32, 294] width 45 height 11
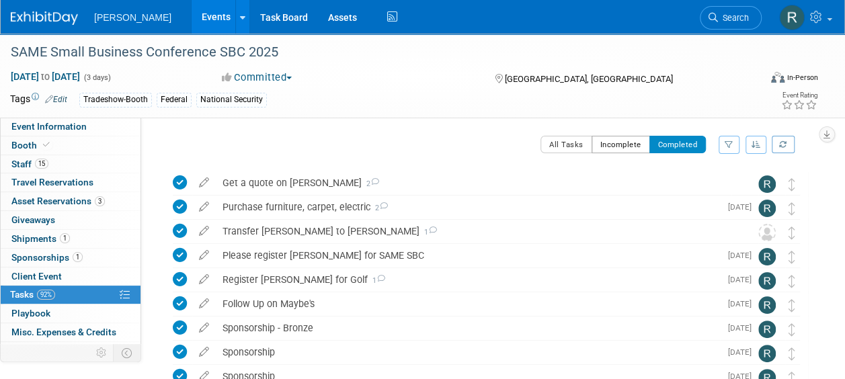
click at [628, 139] on button "Incomplete" at bounding box center [621, 144] width 58 height 17
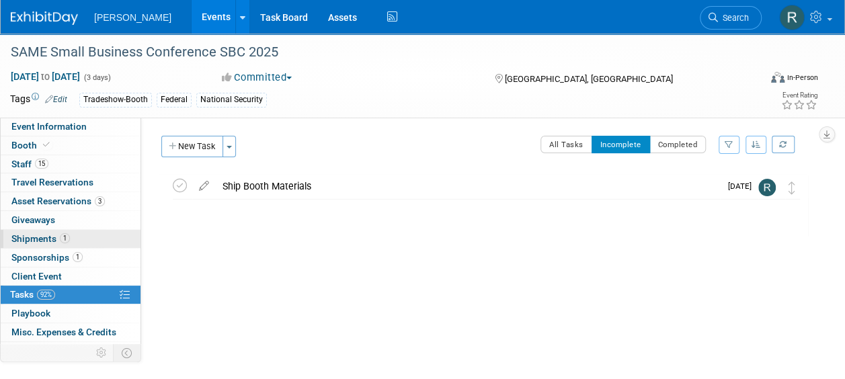
click at [42, 235] on span "Shipments 1" at bounding box center [40, 238] width 58 height 11
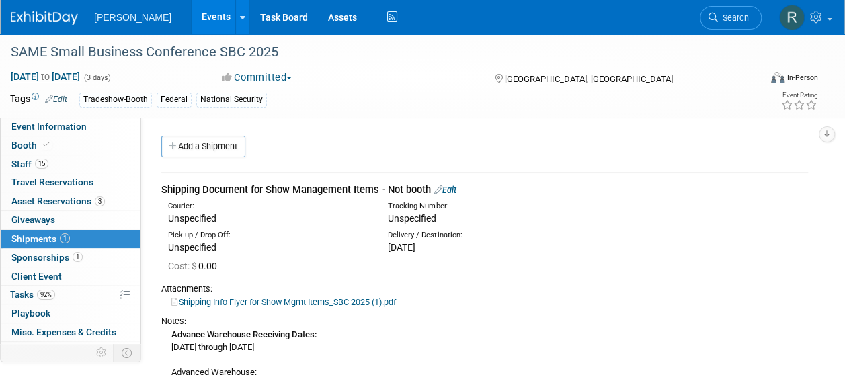
click at [455, 191] on link "Edit" at bounding box center [445, 190] width 22 height 10
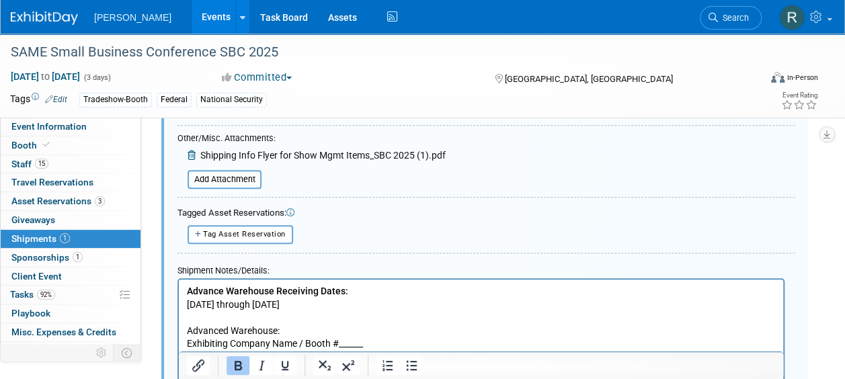
scroll to position [356, 0]
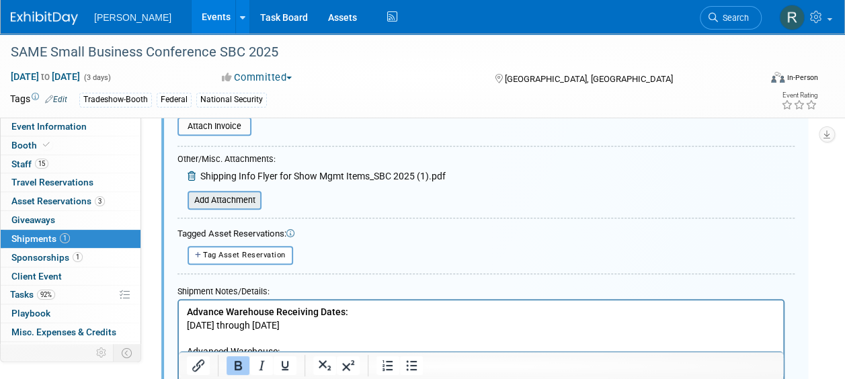
click at [229, 194] on input "file" at bounding box center [180, 200] width 160 height 16
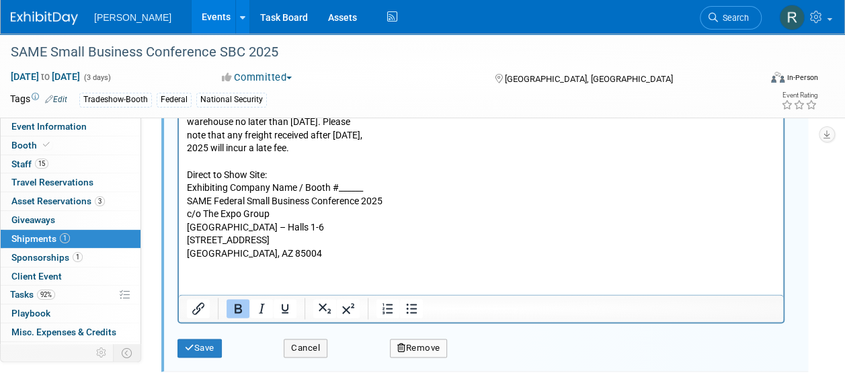
scroll to position [759, 0]
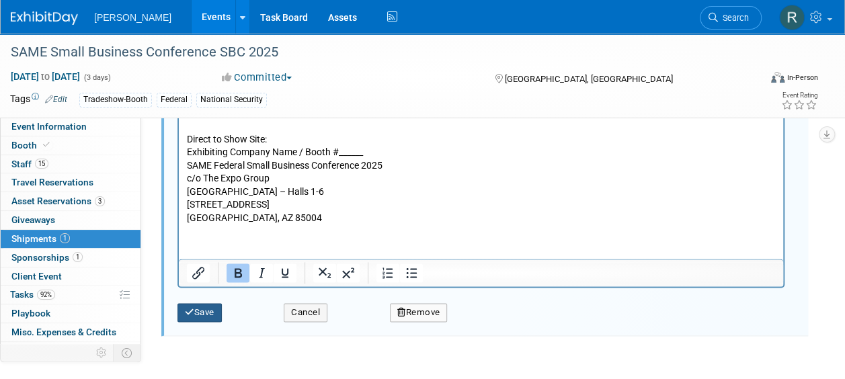
click at [195, 316] on button "Save" at bounding box center [199, 312] width 44 height 19
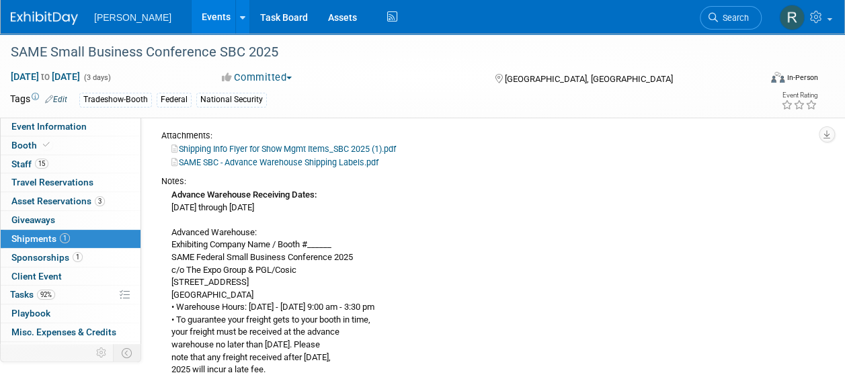
scroll to position [0, 0]
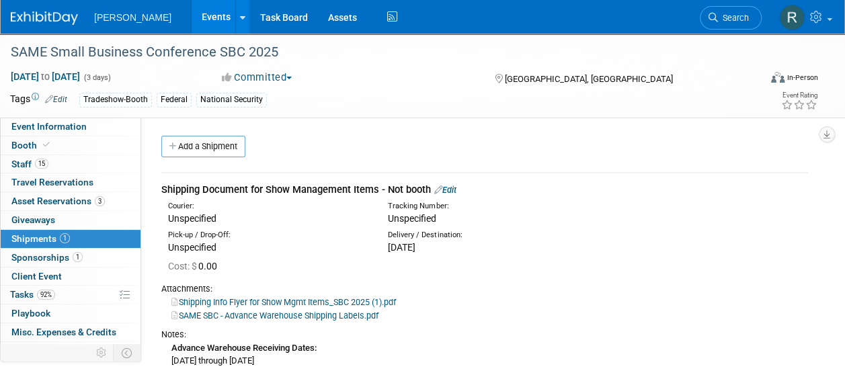
click at [200, 145] on link "Add a Shipment" at bounding box center [203, 147] width 84 height 22
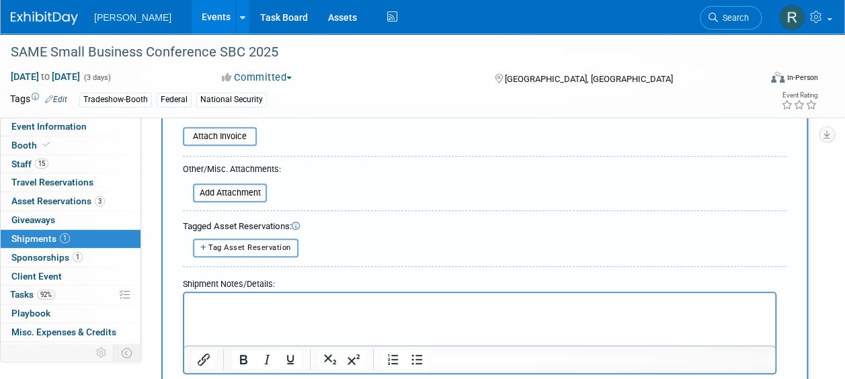
scroll to position [403, 0]
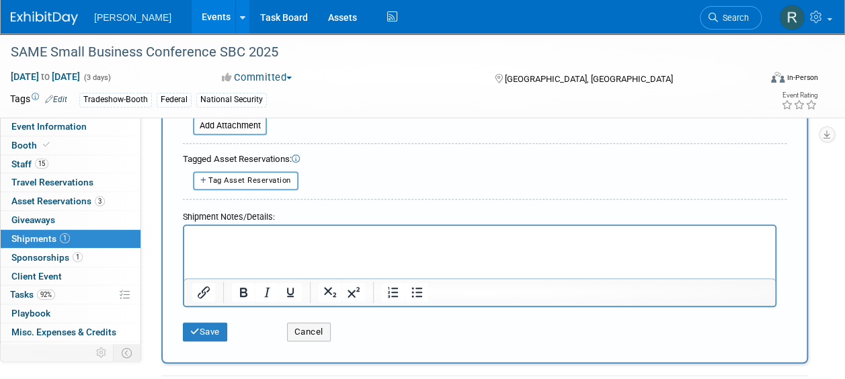
type input "Return Shipping"
click at [228, 244] on html at bounding box center [479, 234] width 591 height 19
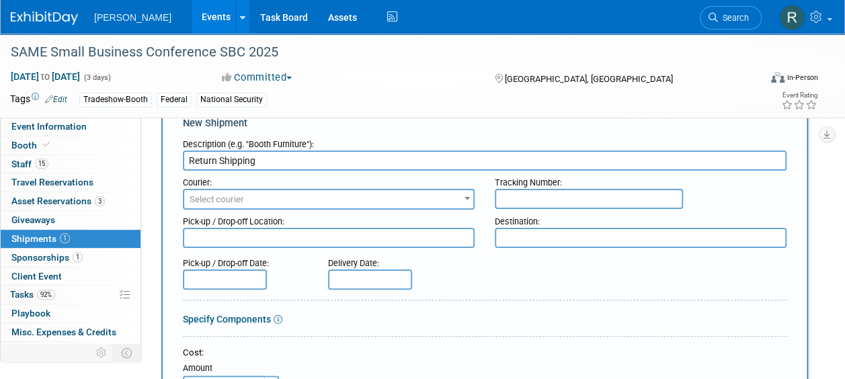
scroll to position [67, 0]
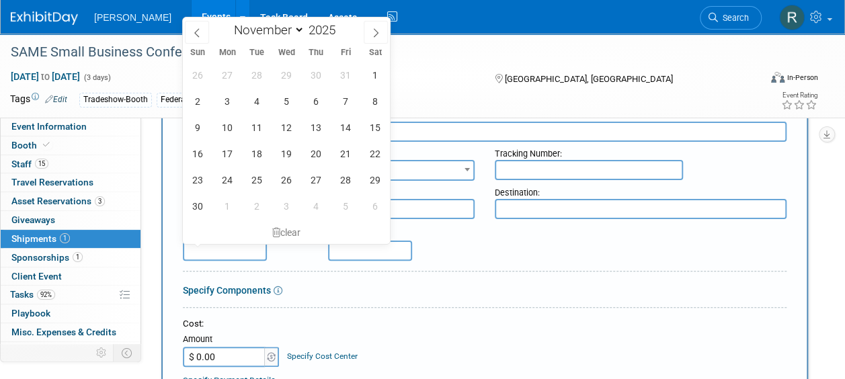
click at [237, 251] on input "text" at bounding box center [225, 251] width 84 height 20
click at [346, 153] on span "21" at bounding box center [345, 154] width 26 height 26
type input "Nov 21, 2025"
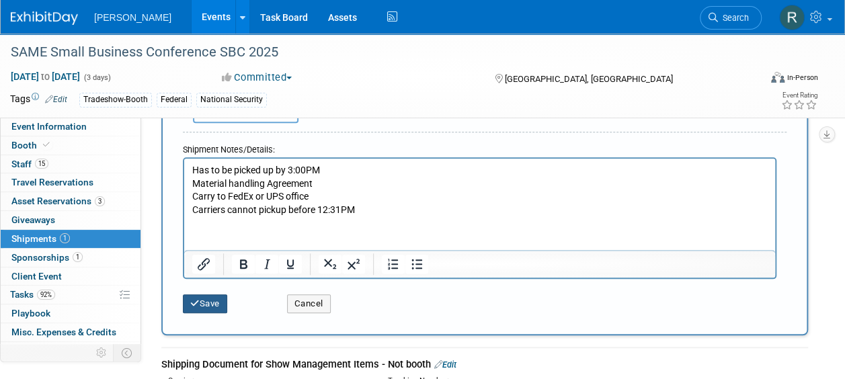
click at [206, 301] on button "Save" at bounding box center [205, 303] width 44 height 19
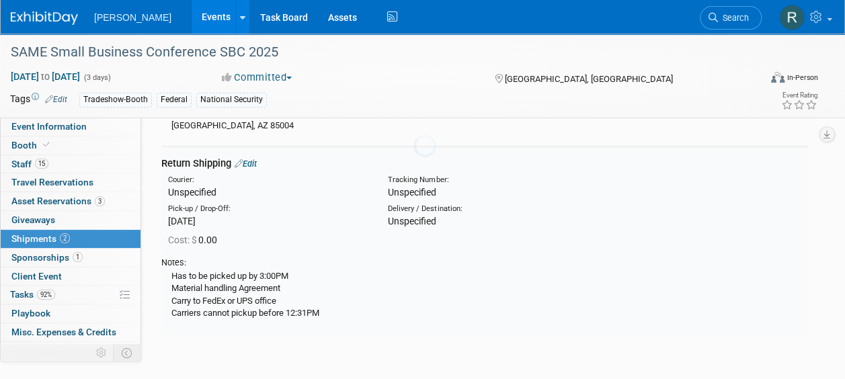
scroll to position [500, 0]
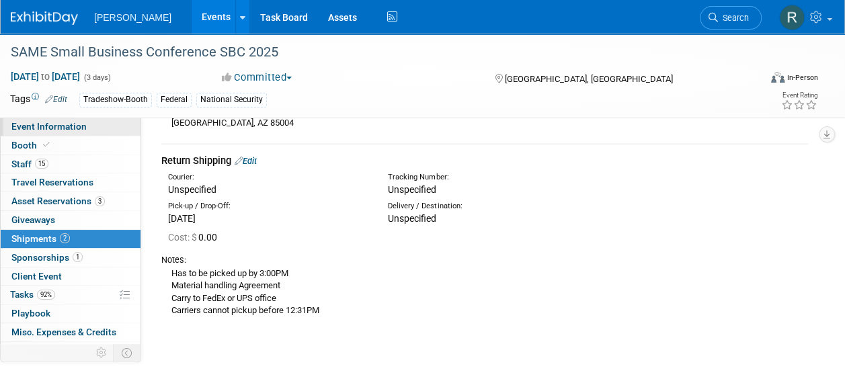
click at [46, 129] on span "Event Information" at bounding box center [48, 126] width 75 height 11
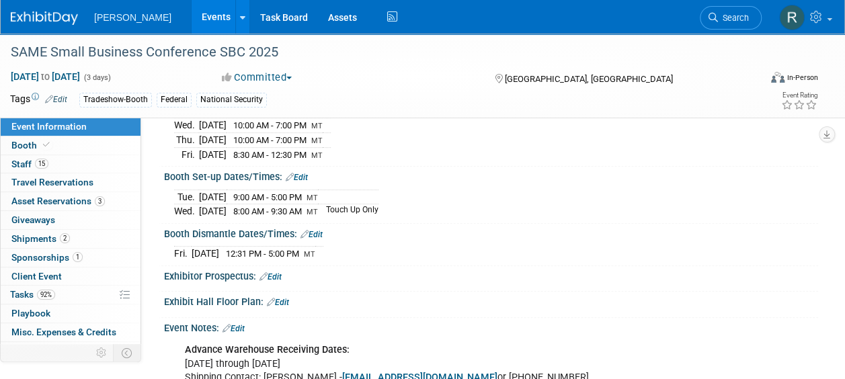
scroll to position [269, 0]
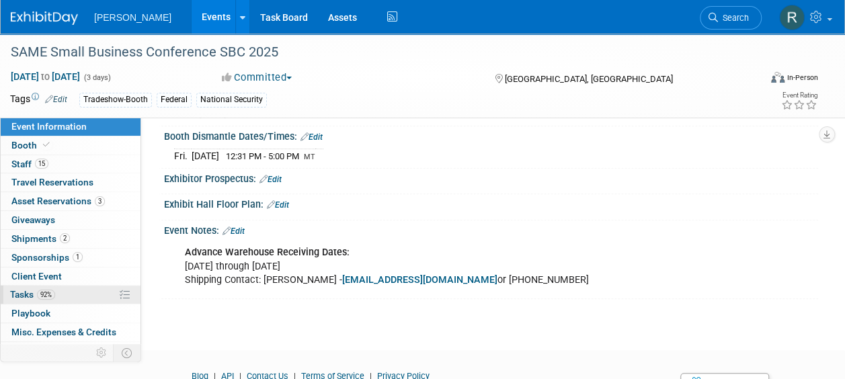
click at [34, 294] on span "Tasks 92%" at bounding box center [32, 294] width 45 height 11
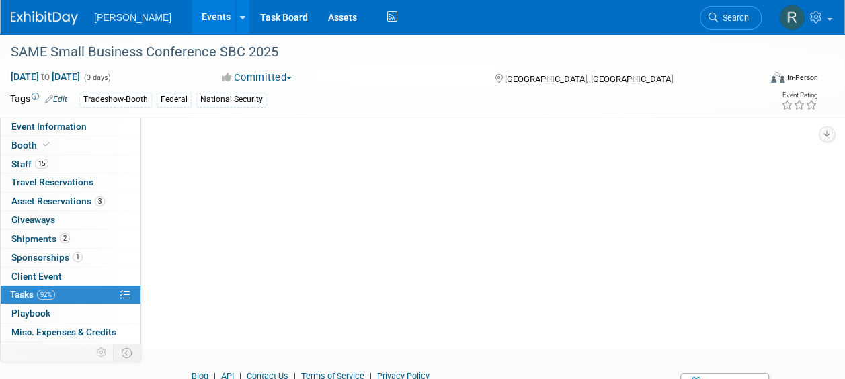
scroll to position [0, 0]
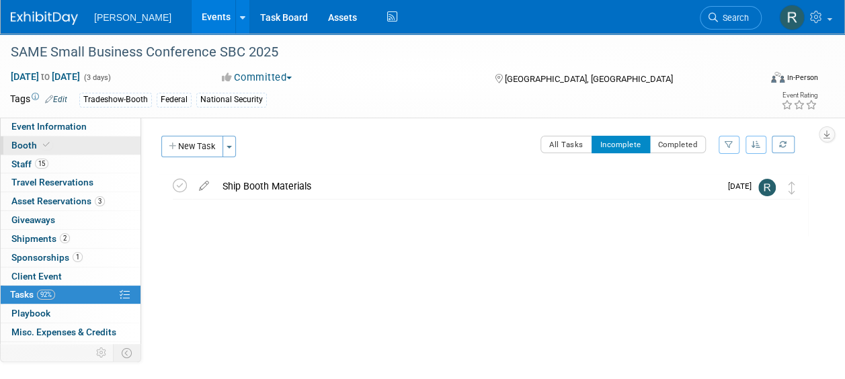
click at [26, 143] on span "Booth" at bounding box center [31, 145] width 41 height 11
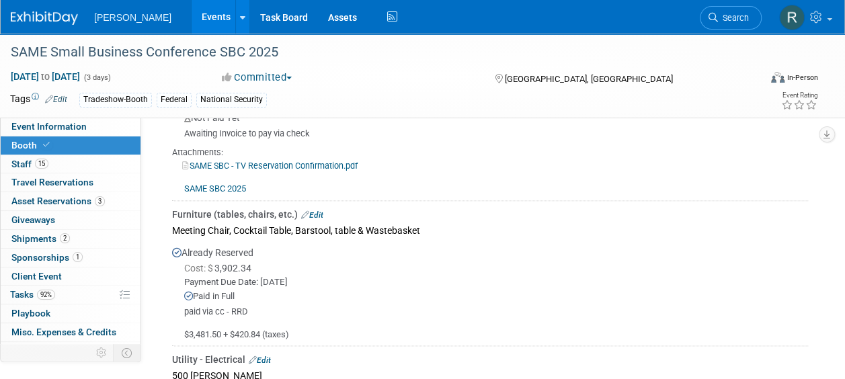
scroll to position [672, 0]
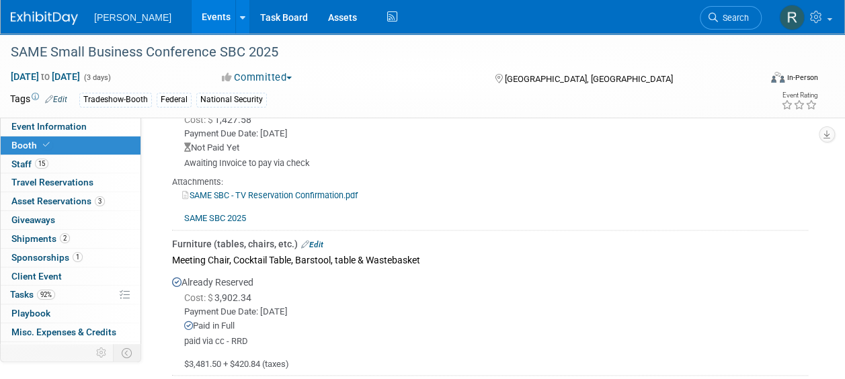
click at [221, 218] on link "SAME SBC 2025" at bounding box center [215, 218] width 62 height 10
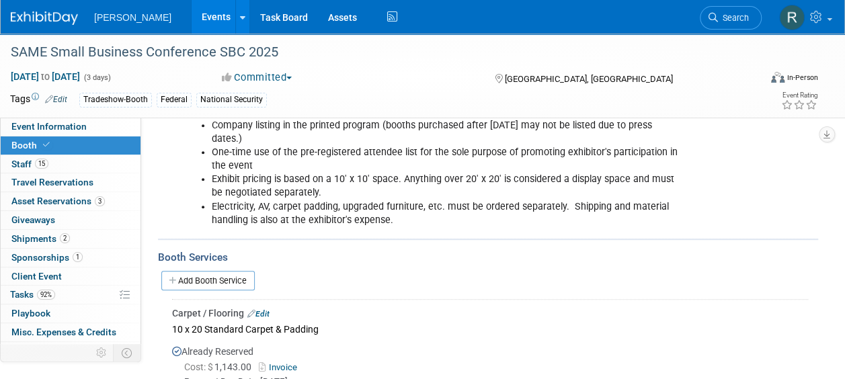
scroll to position [282, 0]
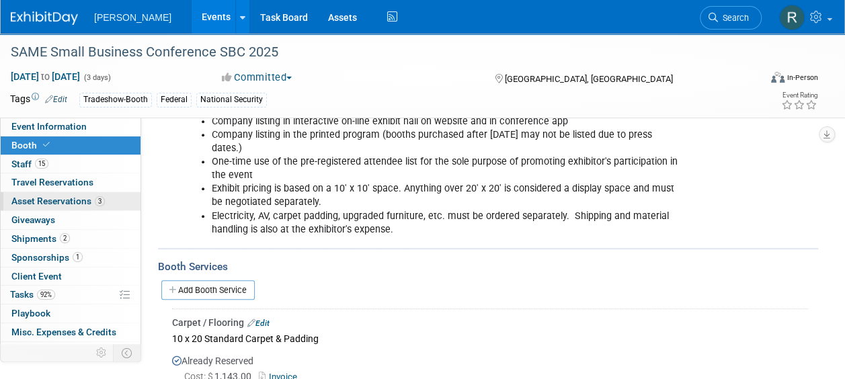
click at [66, 200] on span "Asset Reservations 3" at bounding box center [57, 201] width 93 height 11
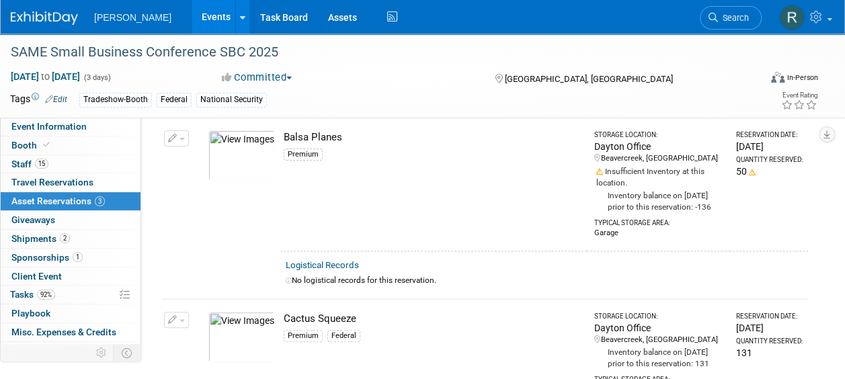
scroll to position [0, 0]
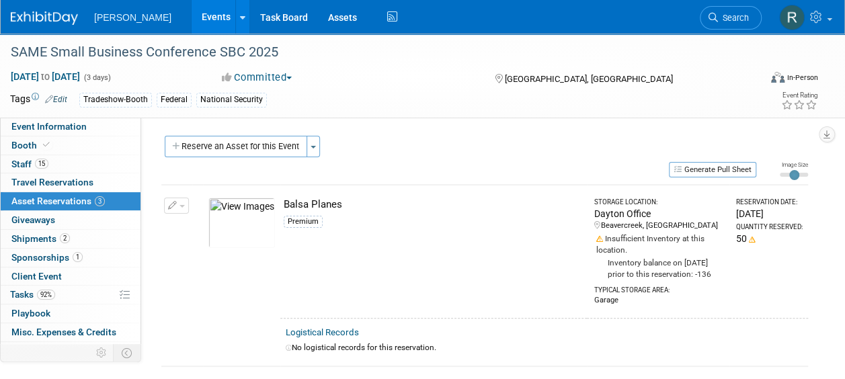
click at [65, 197] on span "Asset Reservations 3" at bounding box center [57, 201] width 93 height 11
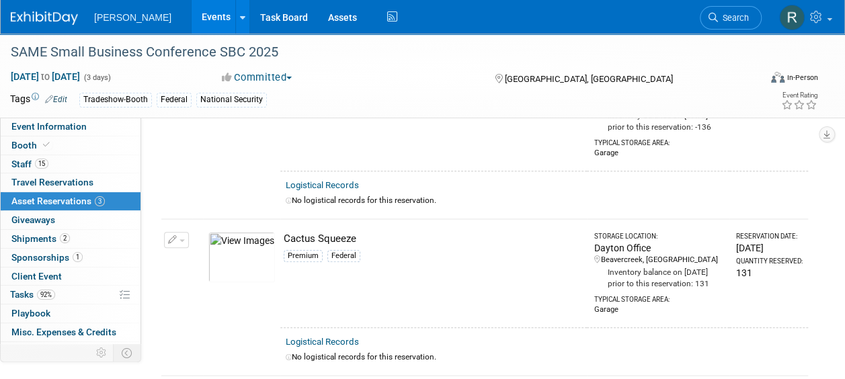
scroll to position [67, 0]
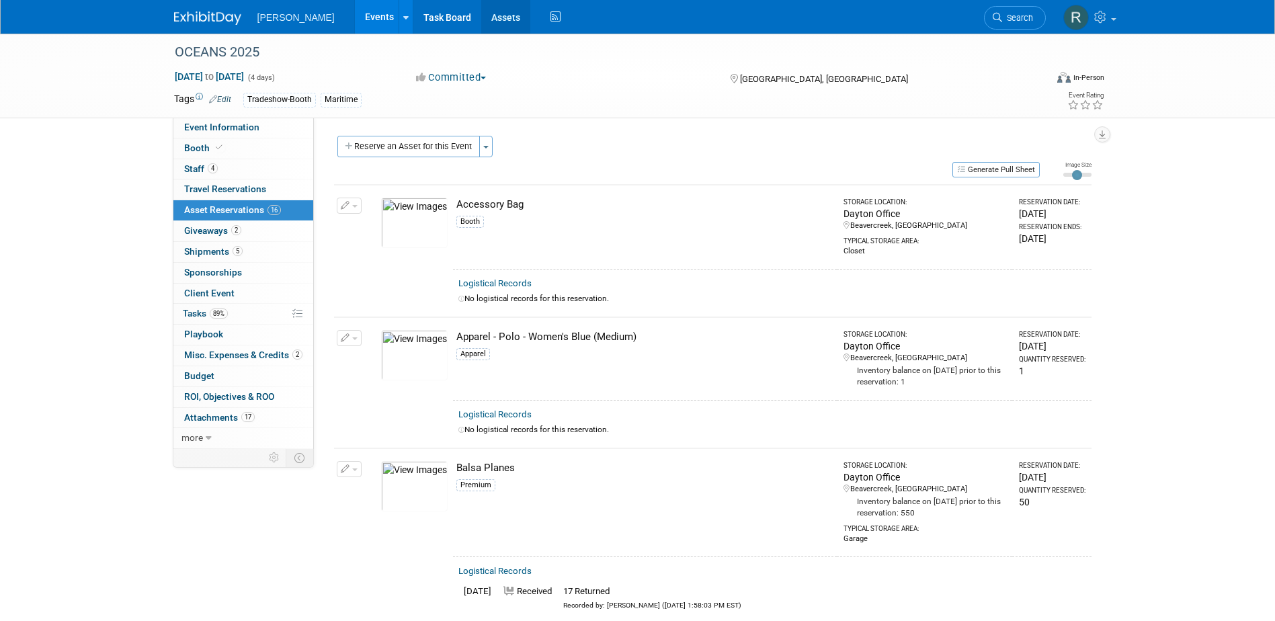
click at [481, 15] on link "Assets" at bounding box center [505, 17] width 49 height 34
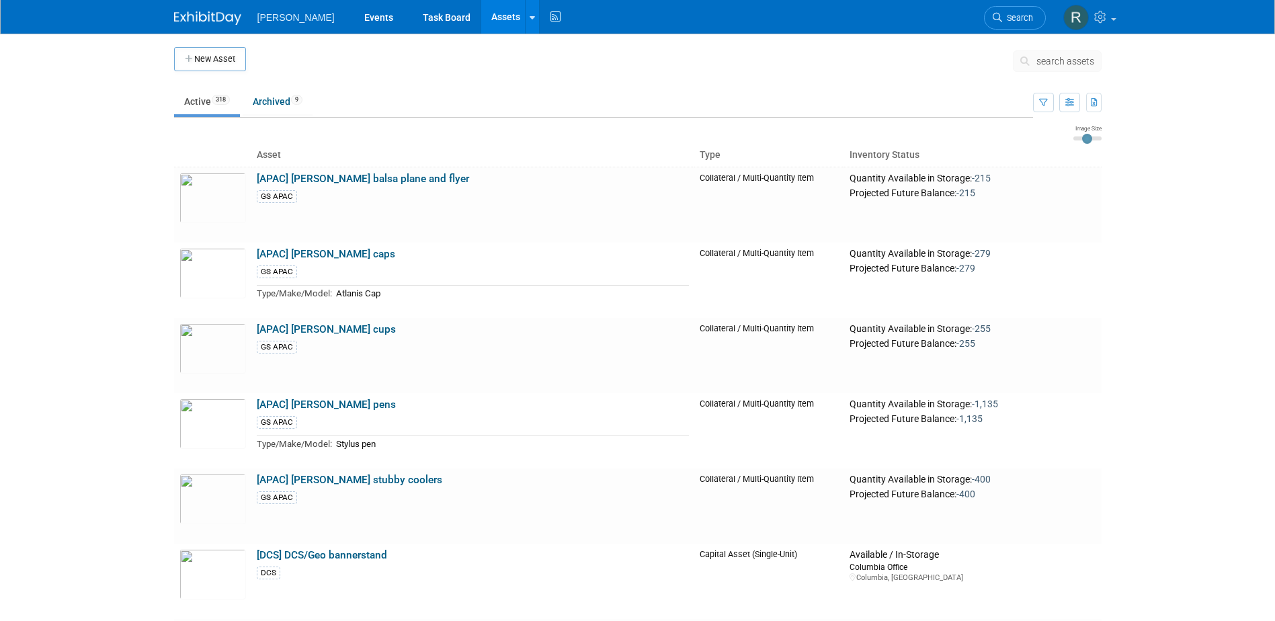
click at [1050, 53] on button "search assets" at bounding box center [1057, 61] width 89 height 22
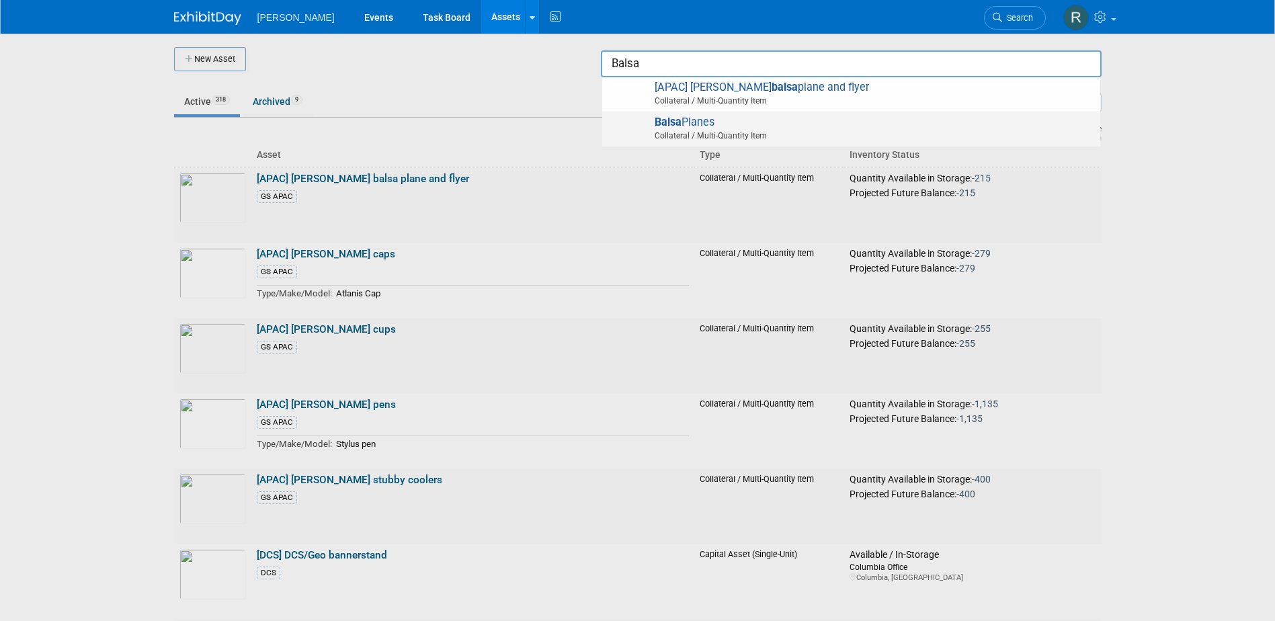
click at [699, 128] on span "Balsa Planes Collateral / Multi-Quantity Item" at bounding box center [851, 130] width 485 height 28
type input "Balsa Planes"
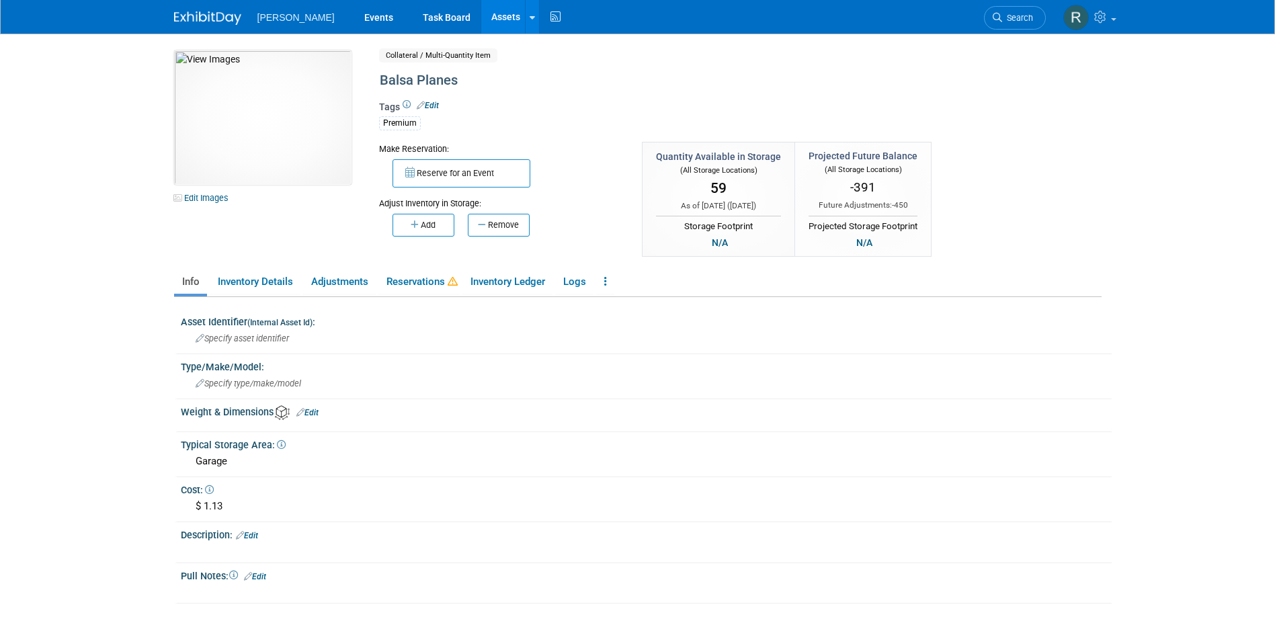
drag, startPoint x: 455, startPoint y: 13, endPoint x: 459, endPoint y: 20, distance: 7.8
click at [481, 13] on link "Assets" at bounding box center [505, 17] width 49 height 34
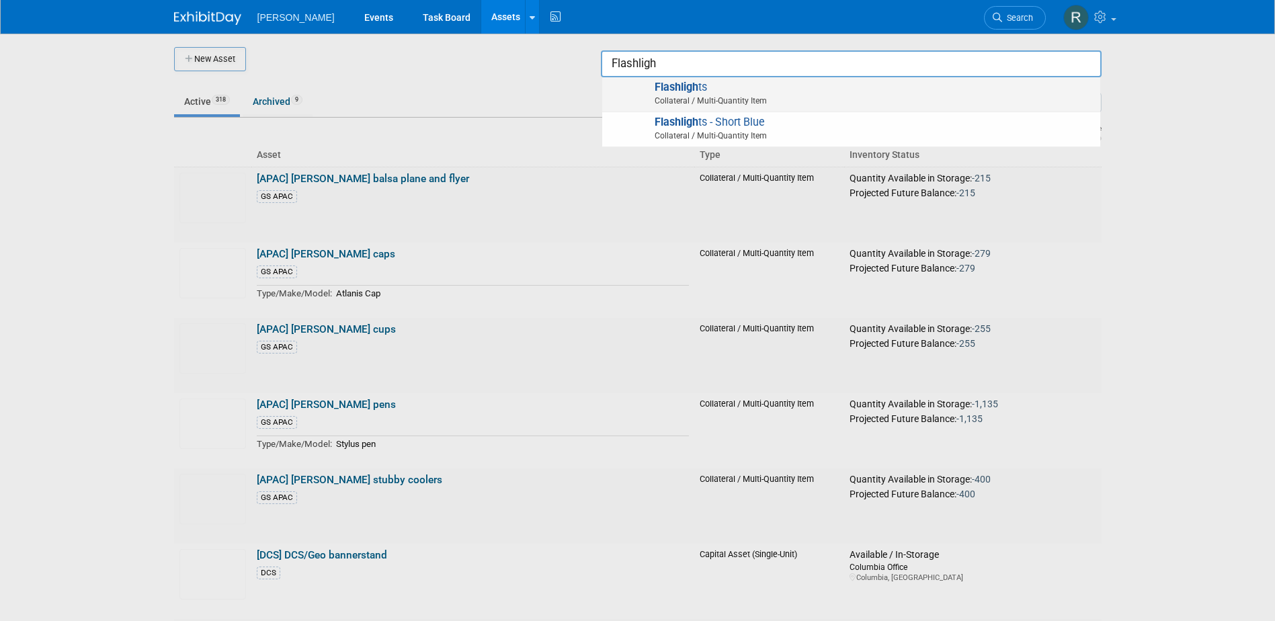
click at [777, 87] on span "Flashligh ts Collateral / Multi-Quantity Item" at bounding box center [851, 95] width 485 height 28
type input "Flashlights"
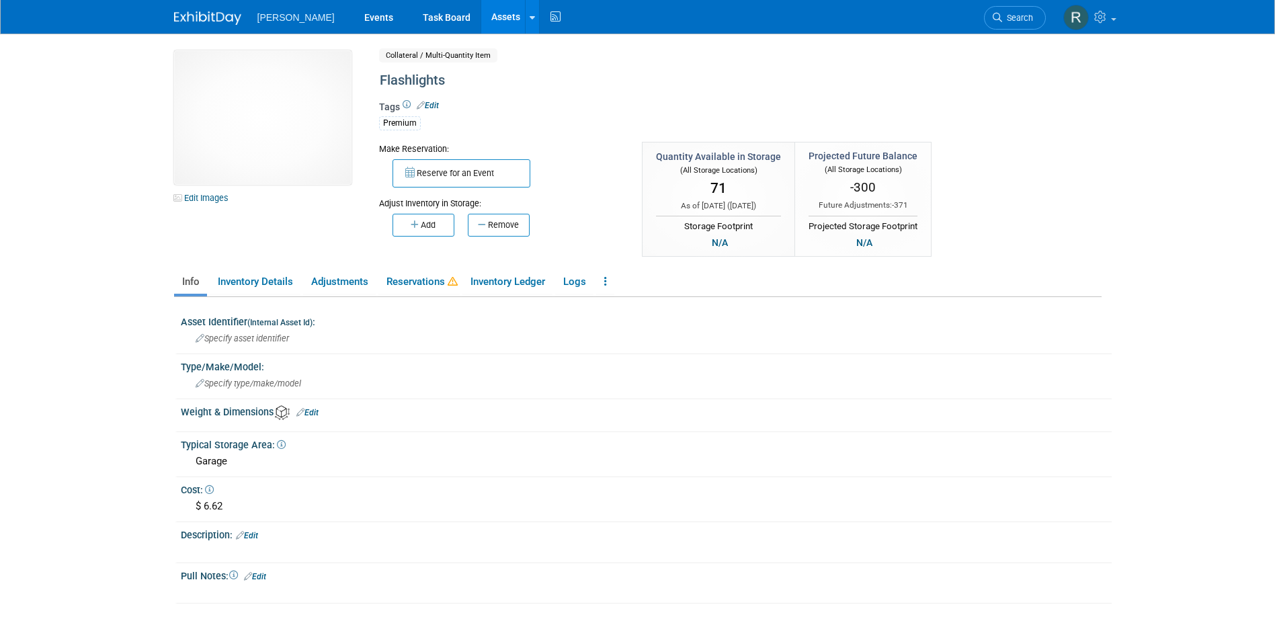
click at [481, 19] on link "Assets" at bounding box center [505, 17] width 49 height 34
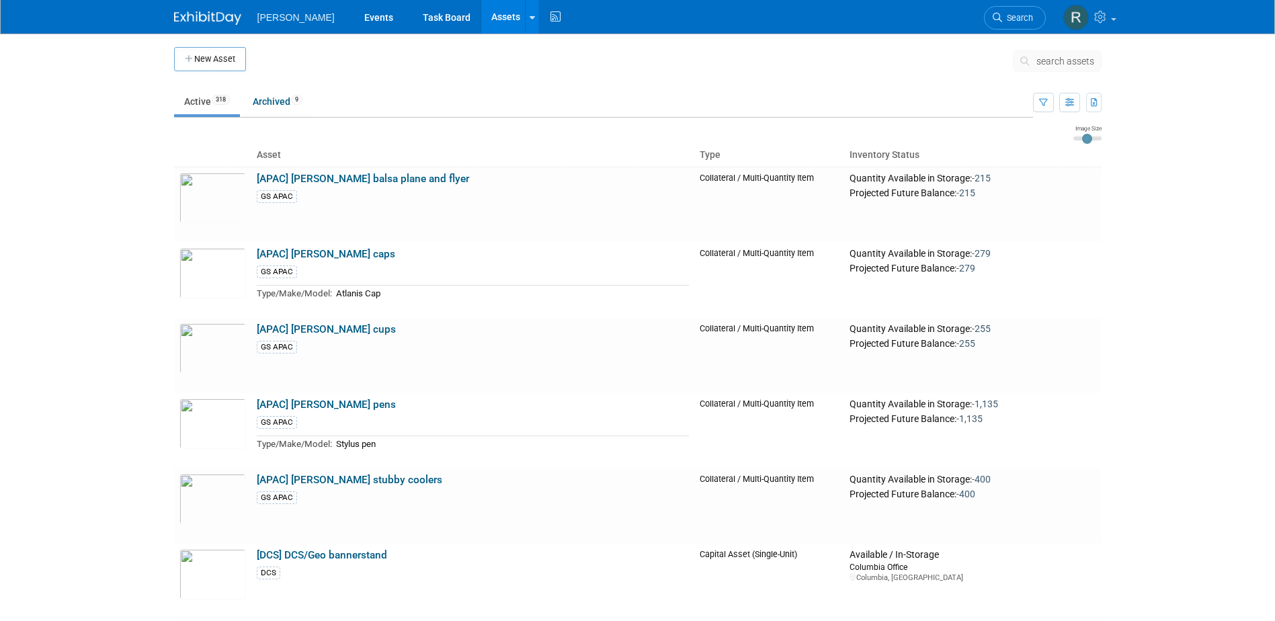
click at [1037, 61] on span "search assets" at bounding box center [1066, 61] width 58 height 11
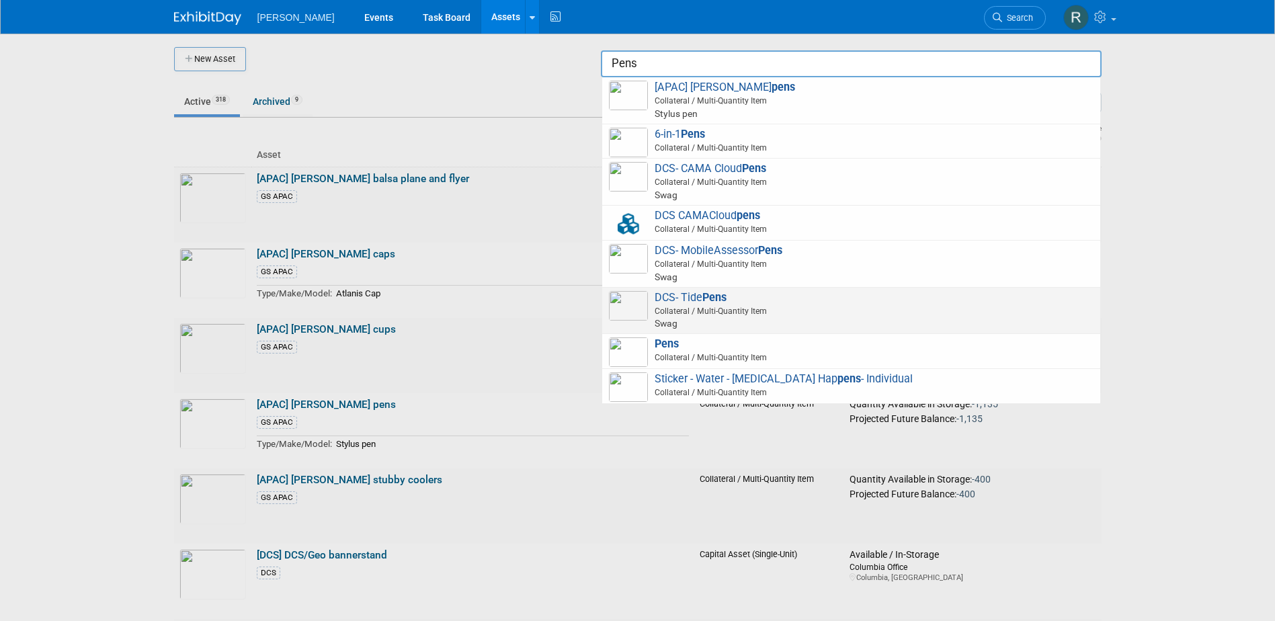
click at [686, 333] on div "DCS- Tide Pens Collateral / Multi-Quantity Item Swag" at bounding box center [851, 311] width 498 height 47
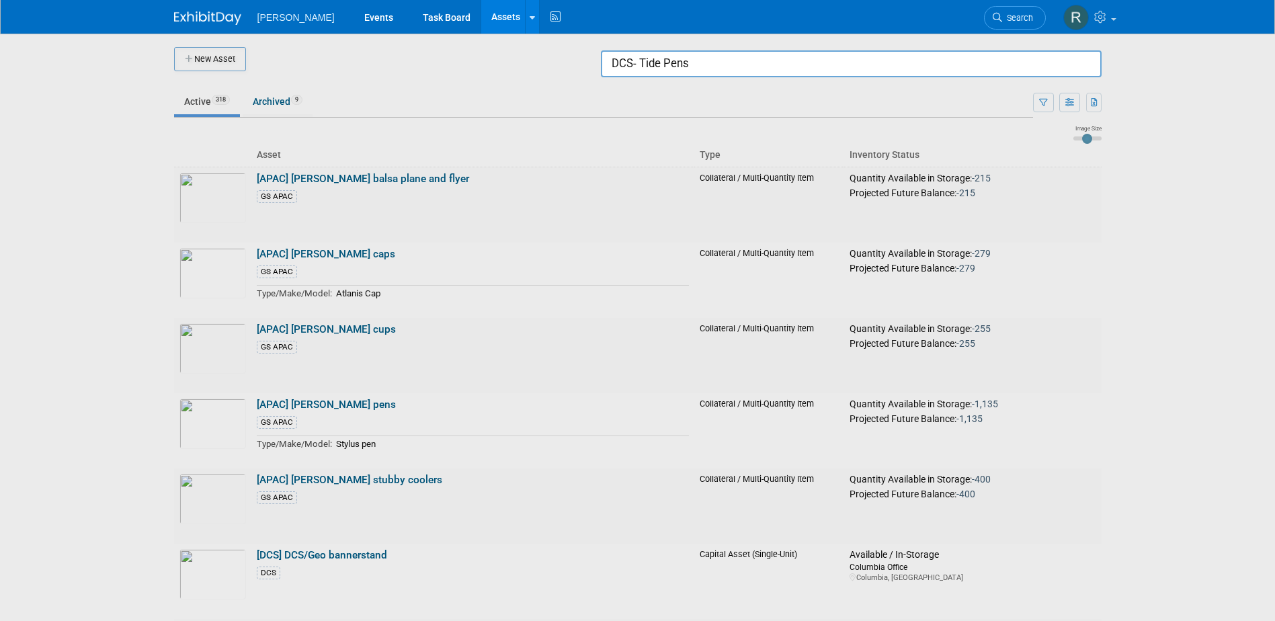
drag, startPoint x: 701, startPoint y: 64, endPoint x: 591, endPoint y: 64, distance: 109.6
click at [591, 64] on body "Woolpert Events Task Board Assets New Asset Search Assets Bulk Upload Assets St…" at bounding box center [637, 310] width 1275 height 621
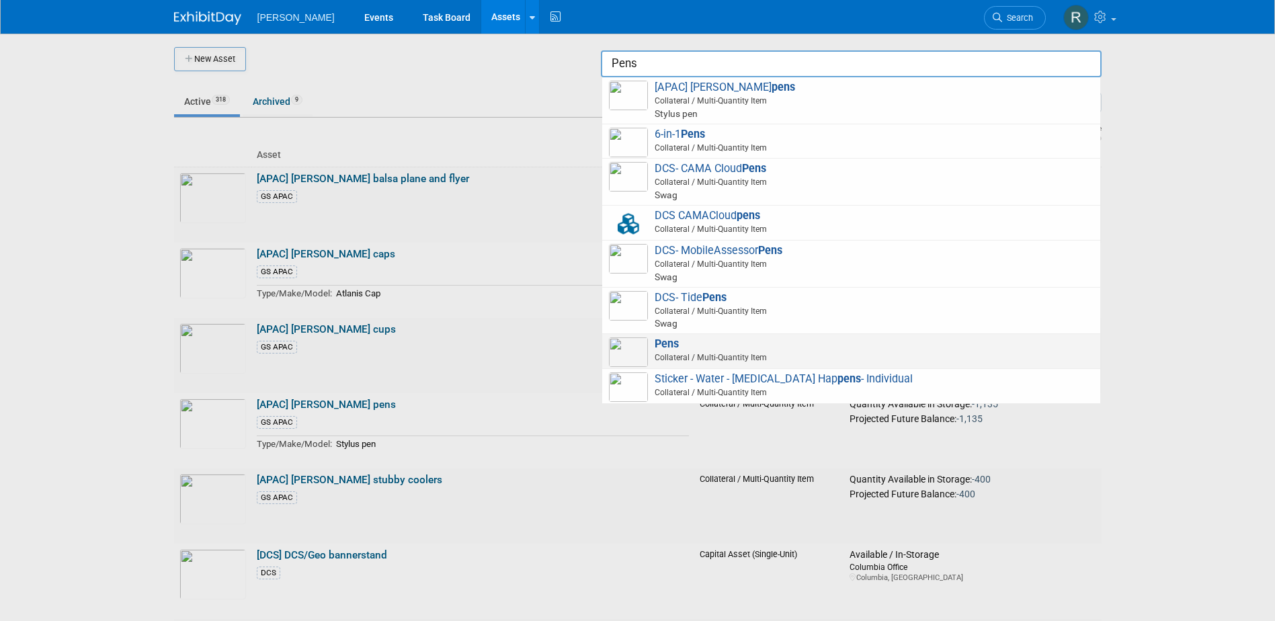
type input "Pens"
click at [635, 346] on img at bounding box center [628, 353] width 39 height 30
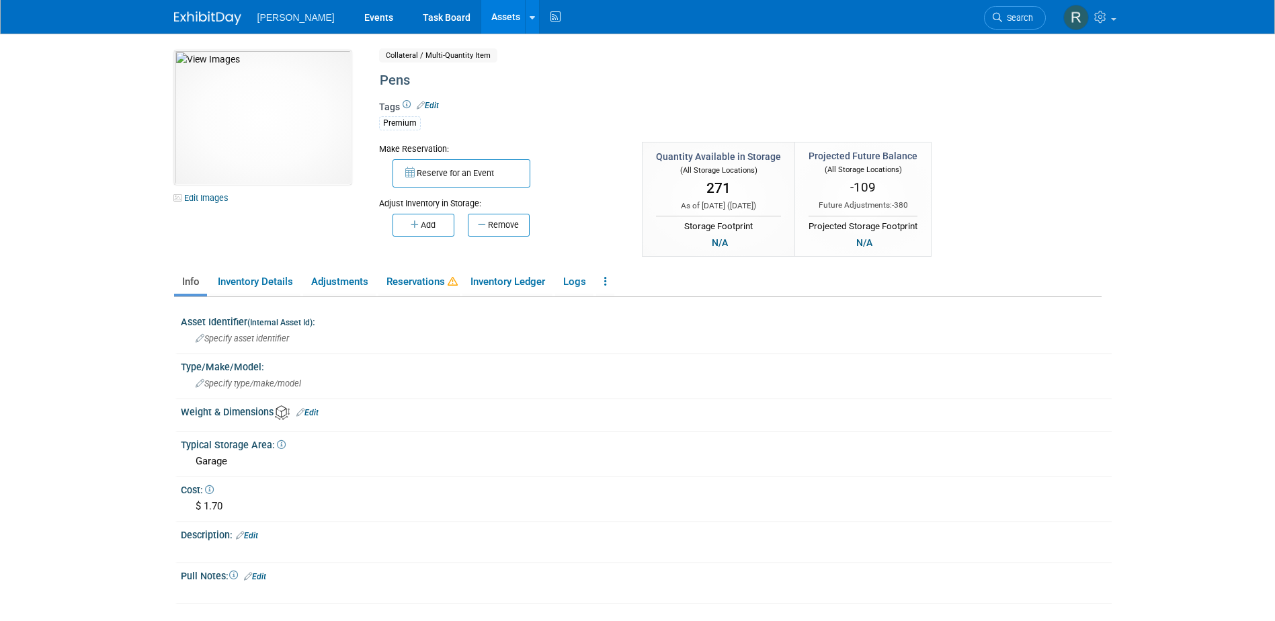
click at [481, 18] on link "Assets" at bounding box center [505, 17] width 49 height 34
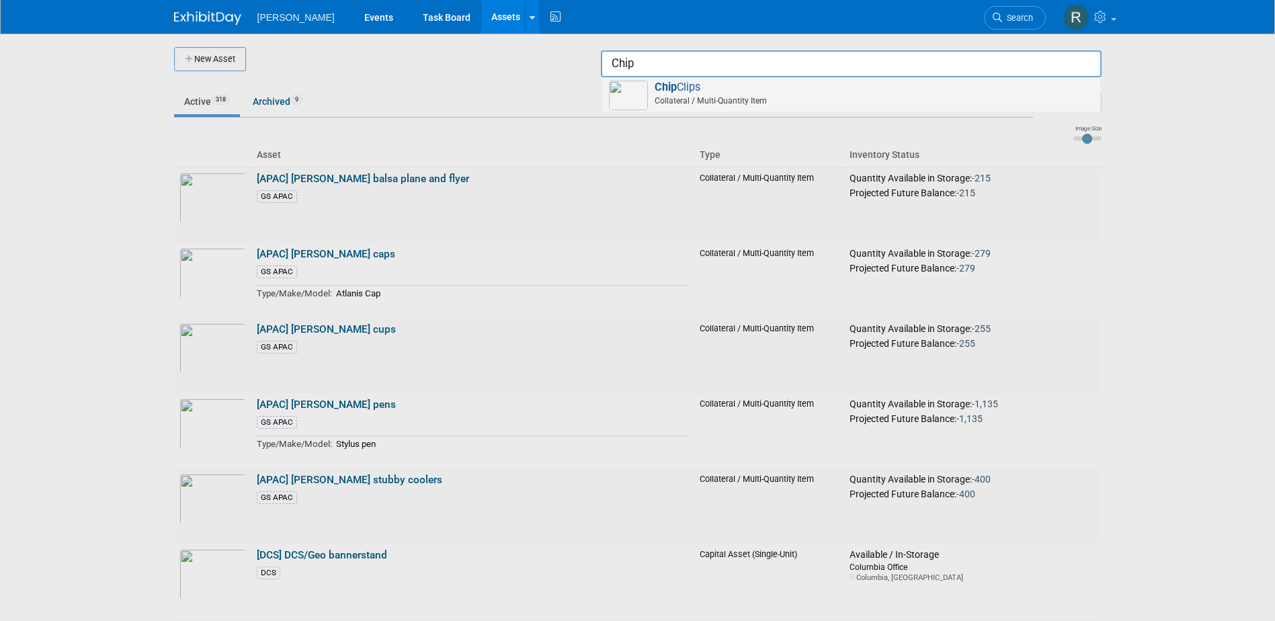
click at [734, 89] on span "Chip Clips Collateral / Multi-Quantity Item" at bounding box center [851, 95] width 485 height 28
type input "Chip Clips"
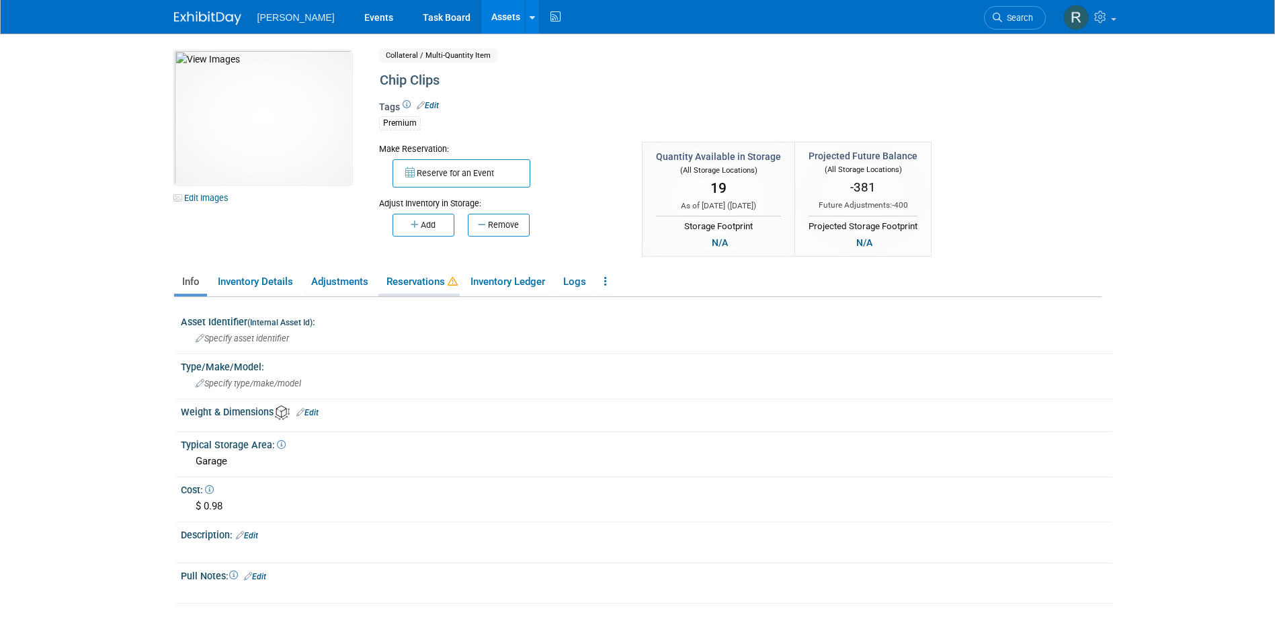
click at [413, 280] on link "Reservations" at bounding box center [419, 282] width 81 height 24
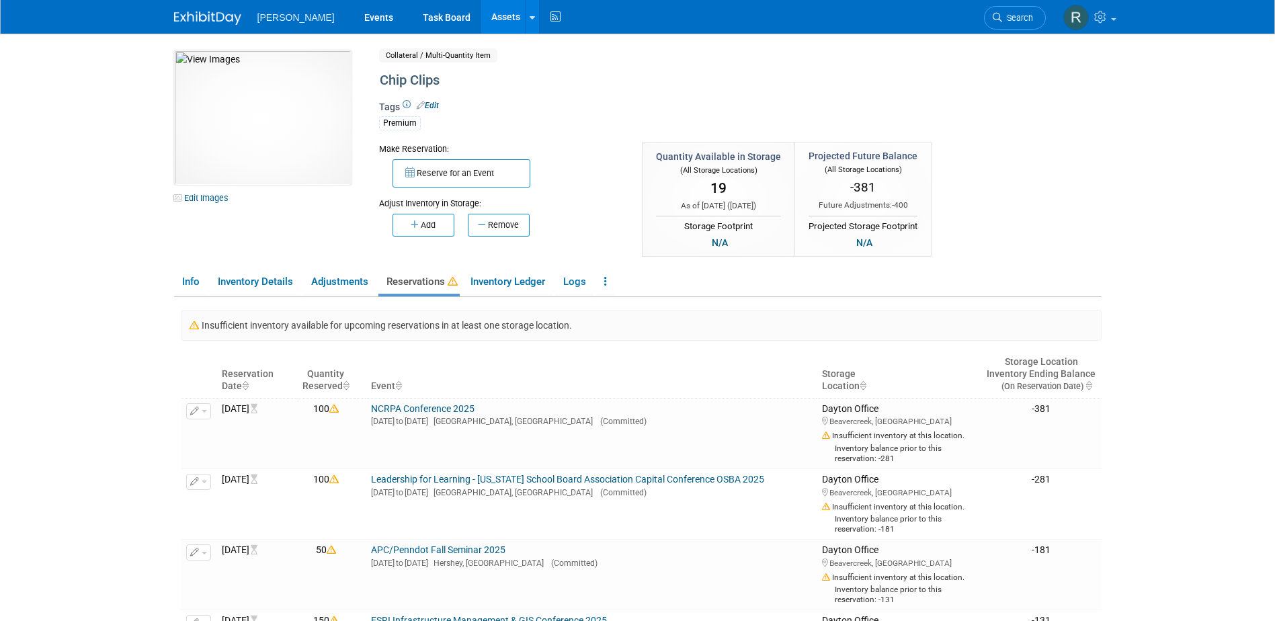
click at [481, 22] on link "Assets" at bounding box center [505, 17] width 49 height 34
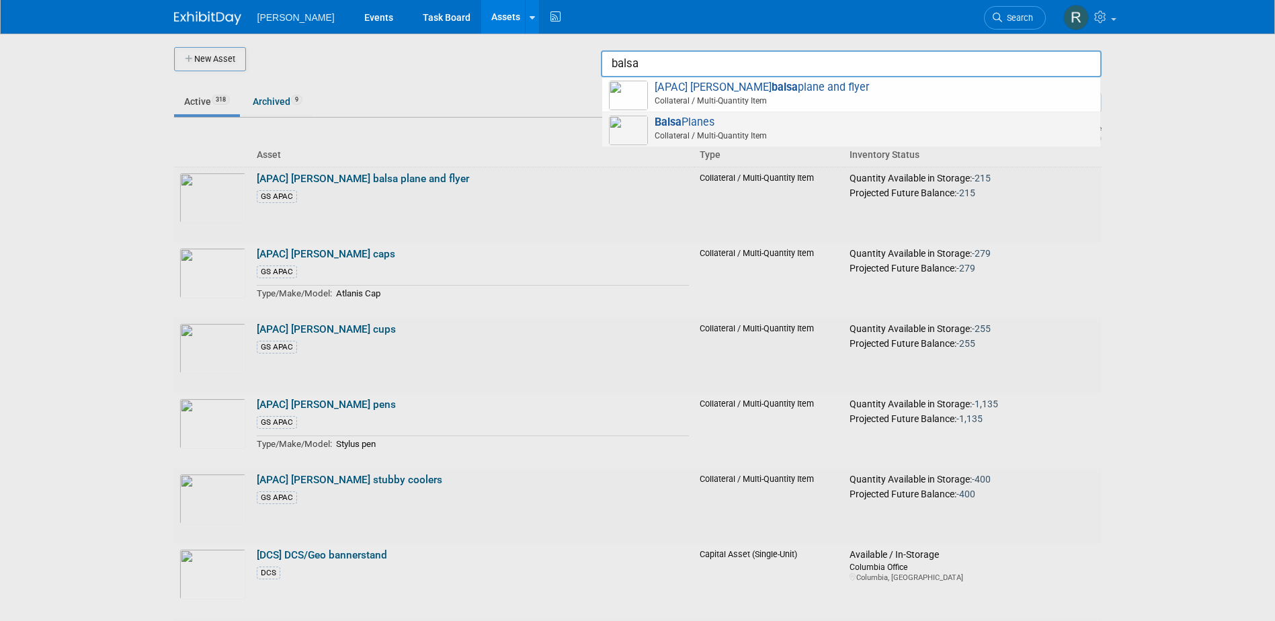
click at [733, 137] on span "Collateral / Multi-Quantity Item" at bounding box center [853, 136] width 481 height 12
type input "Balsa Planes"
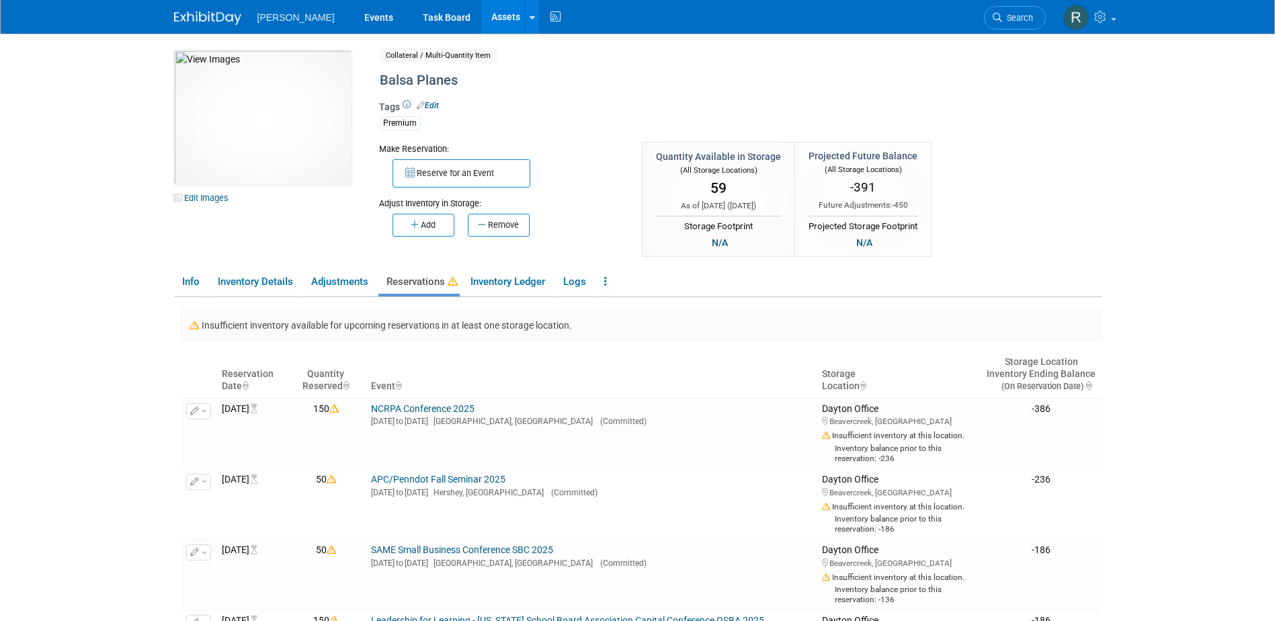
click at [481, 19] on link "Assets" at bounding box center [505, 17] width 49 height 34
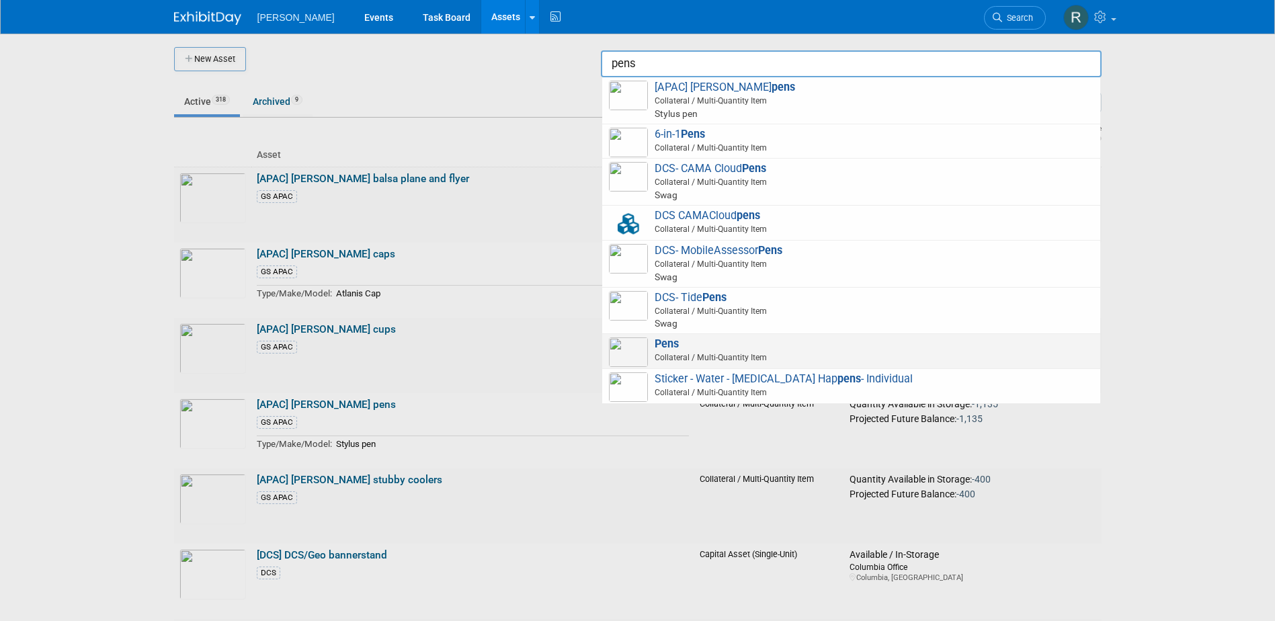
click at [649, 346] on span "Pens Collateral / Multi-Quantity Item" at bounding box center [851, 352] width 485 height 28
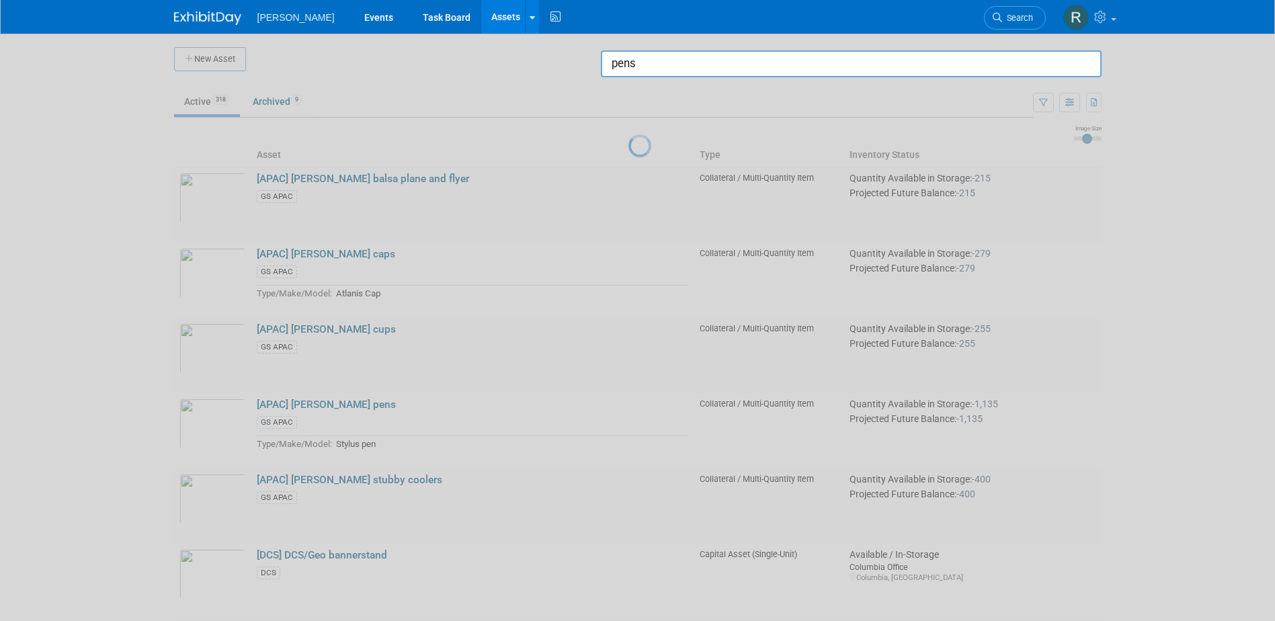
type input "Pens"
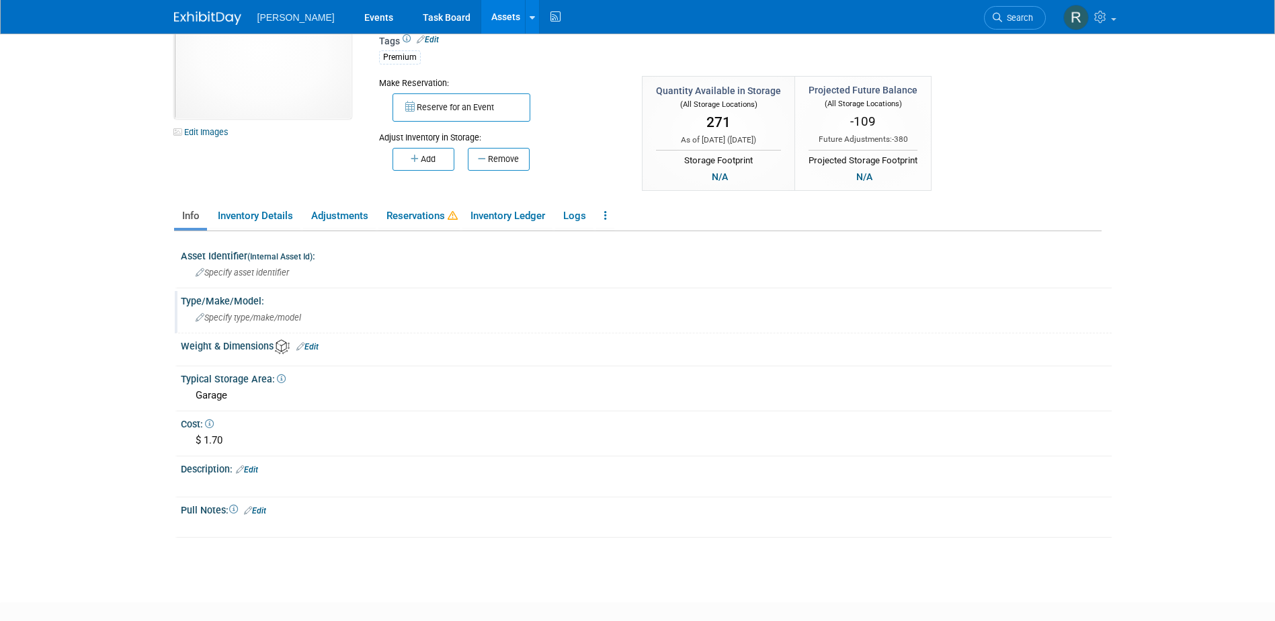
scroll to position [67, 0]
click at [426, 219] on link "Reservations" at bounding box center [419, 215] width 81 height 24
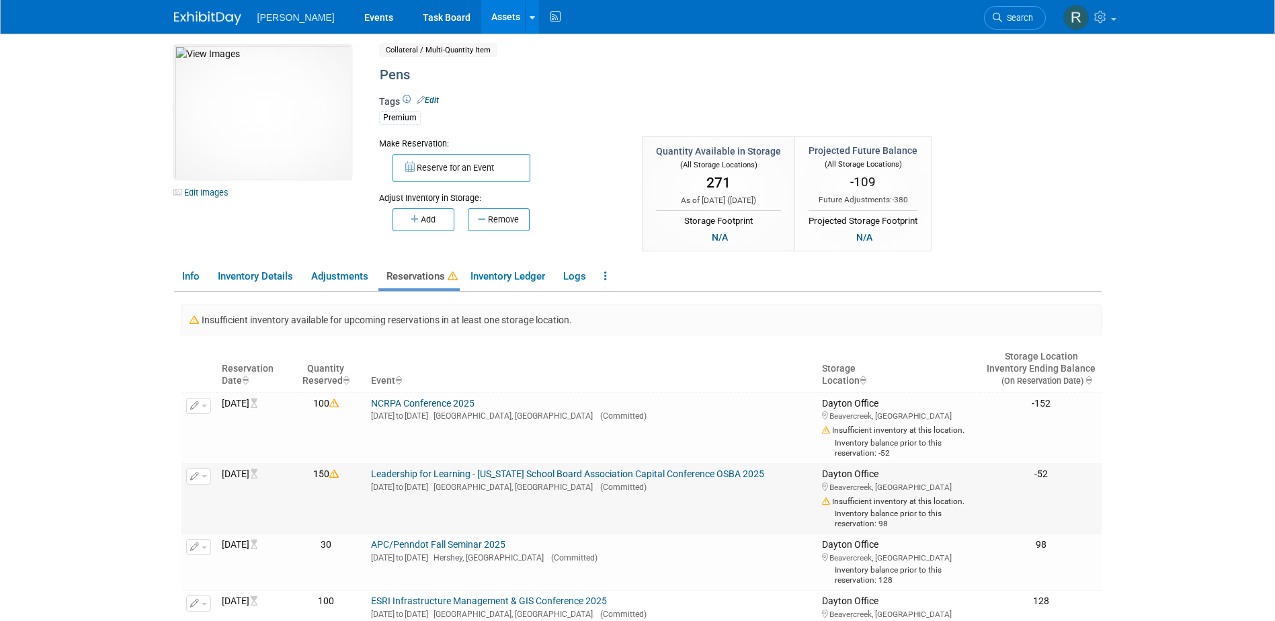
scroll to position [0, 0]
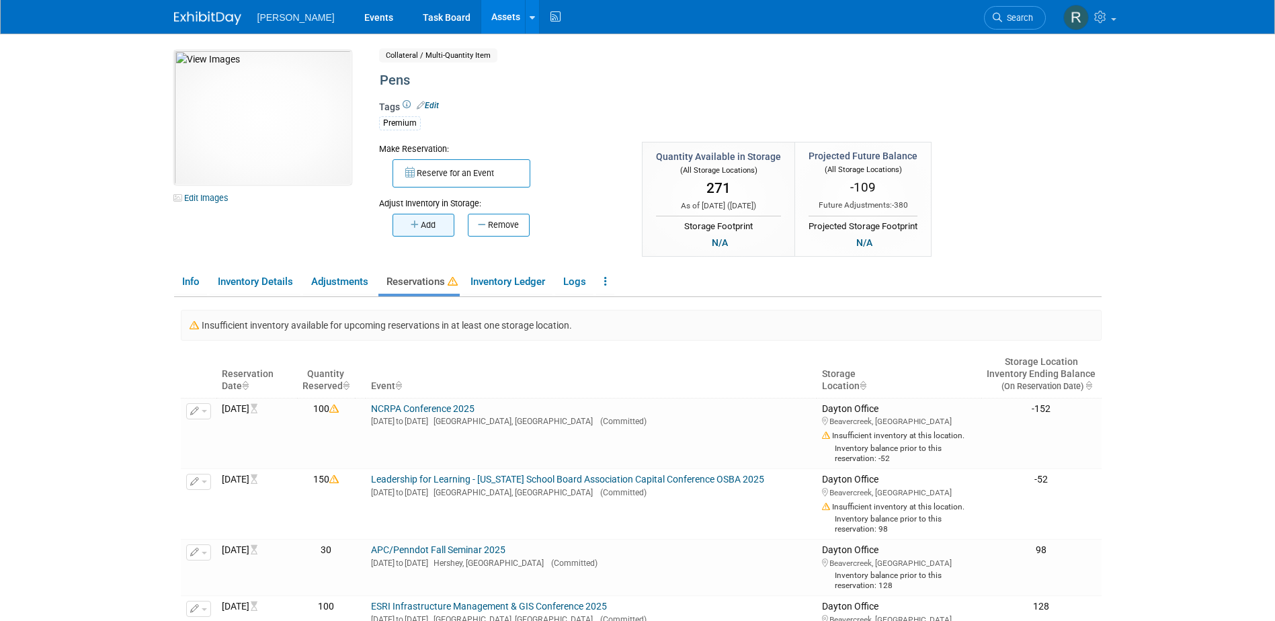
click at [436, 220] on button "Add" at bounding box center [424, 225] width 62 height 23
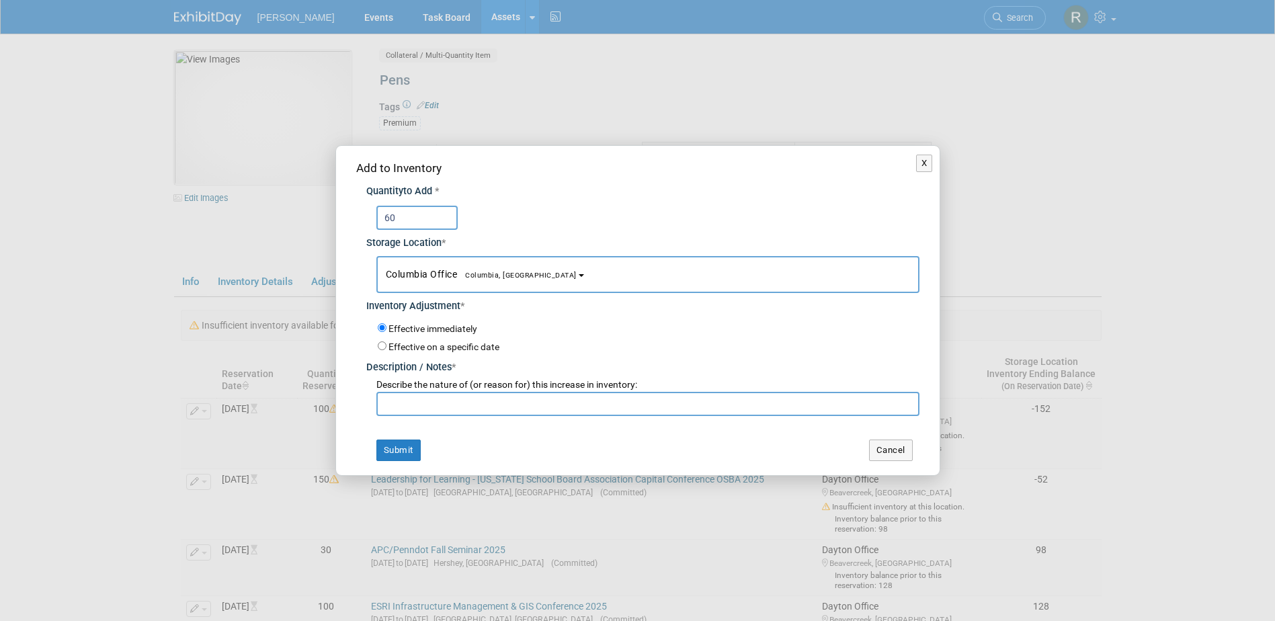
type input "60"
click at [463, 269] on span "Columbia Office Columbia, SC" at bounding box center [481, 274] width 191 height 11
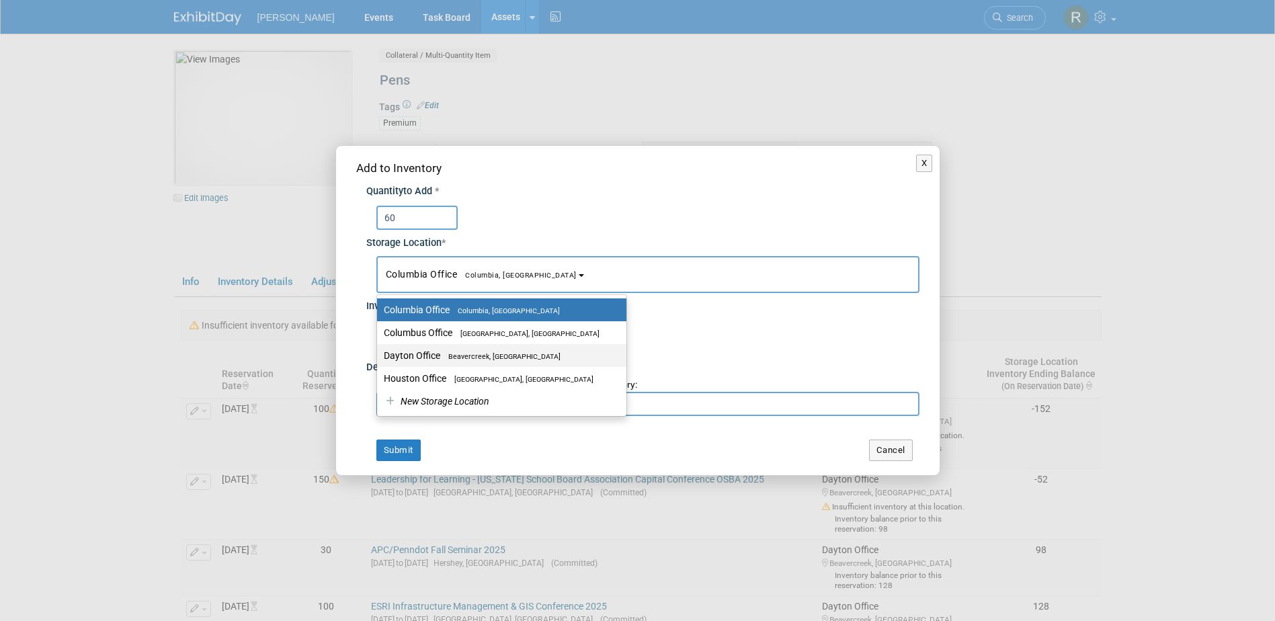
click at [425, 352] on label "Dayton Office Beavercreek, OH" at bounding box center [498, 355] width 229 height 17
click at [379, 352] on input "Dayton Office Beavercreek, OH" at bounding box center [374, 356] width 9 height 9
select select "11223930"
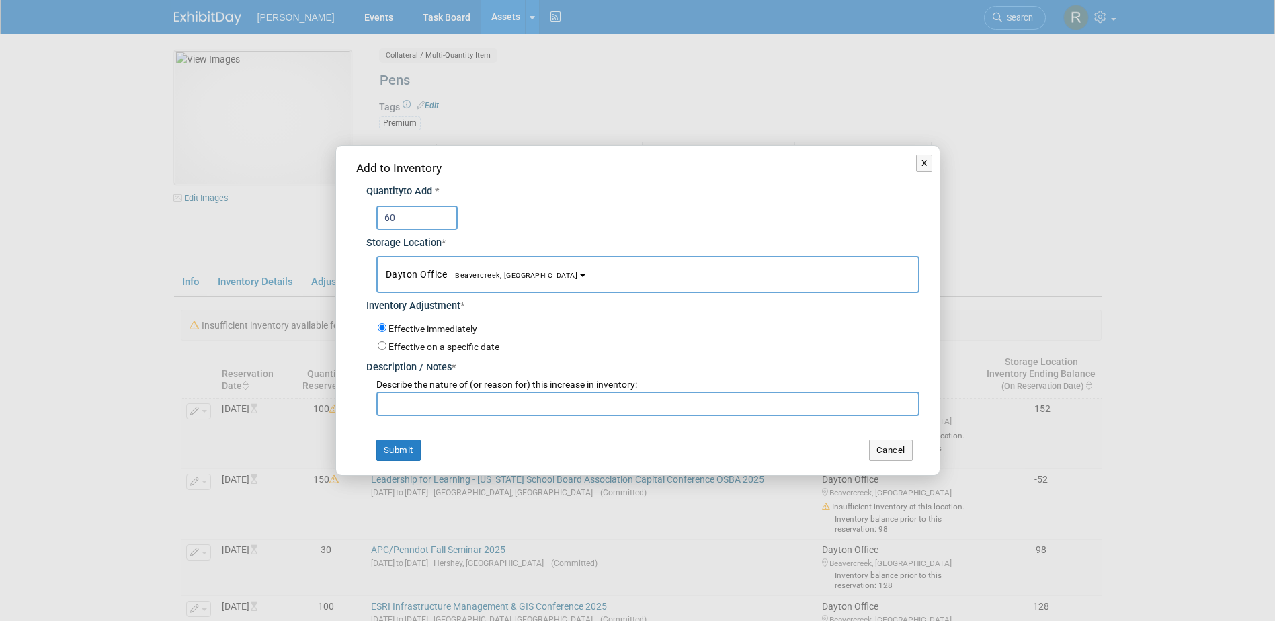
drag, startPoint x: 426, startPoint y: 399, endPoint x: 442, endPoint y: 401, distance: 16.3
click at [442, 401] on input "text" at bounding box center [648, 404] width 543 height 24
type input "Return from Smart Rivers"
click at [396, 446] on button "Submit" at bounding box center [399, 451] width 44 height 22
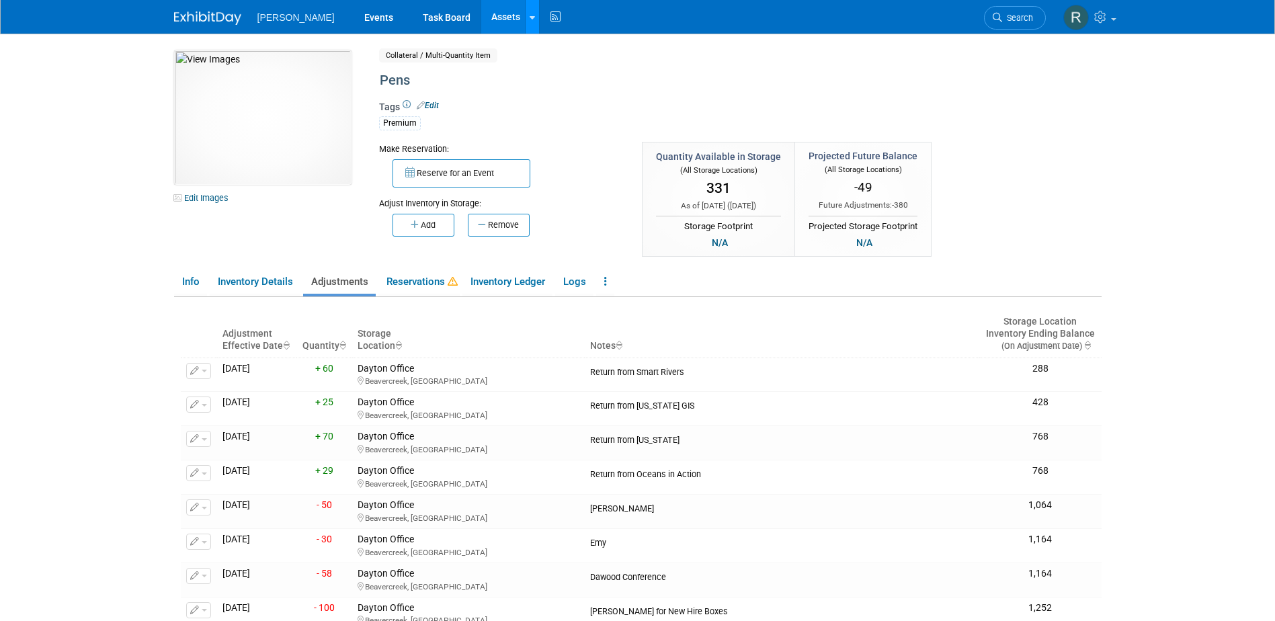
drag, startPoint x: 475, startPoint y: 17, endPoint x: 489, endPoint y: 15, distance: 15.0
click at [481, 17] on link "Assets" at bounding box center [505, 17] width 49 height 34
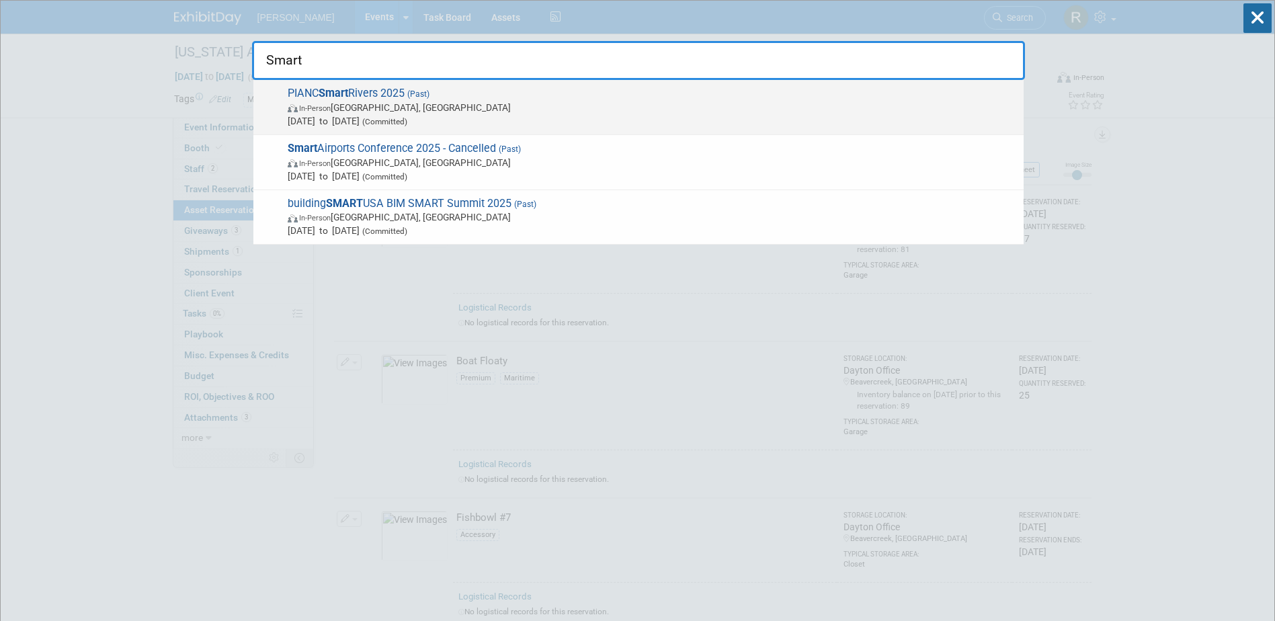
type input "Smart"
click at [383, 106] on span "In-Person [GEOGRAPHIC_DATA], [GEOGRAPHIC_DATA]" at bounding box center [652, 107] width 729 height 13
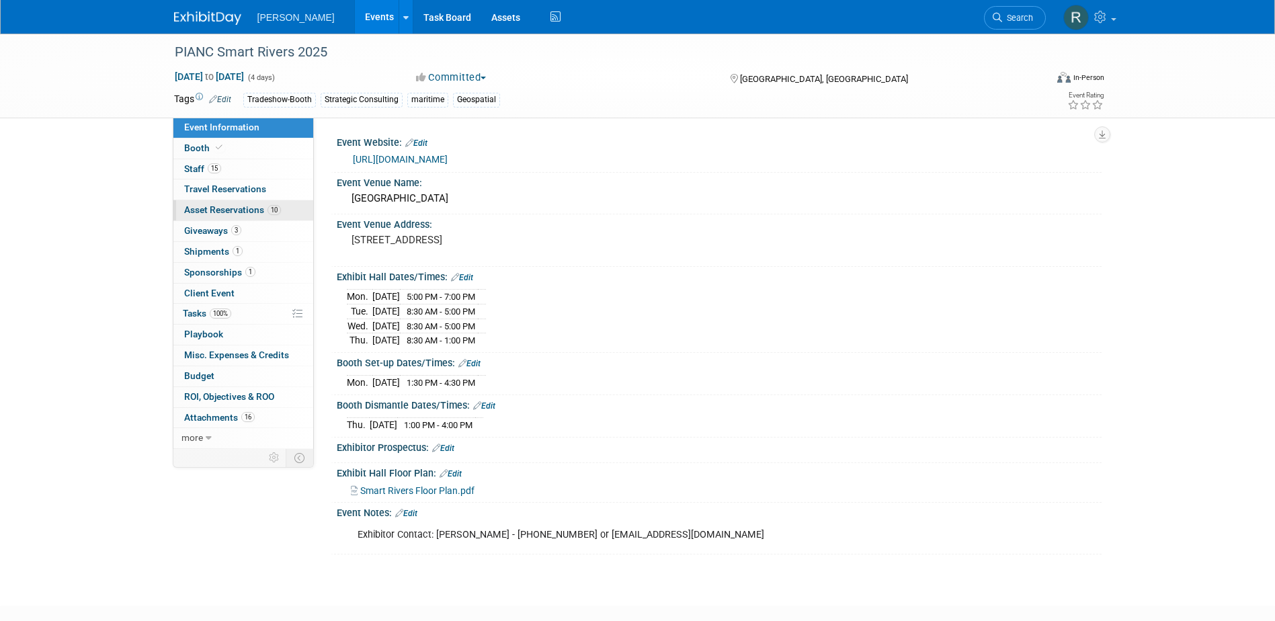
click at [208, 205] on span "Asset Reservations 10" at bounding box center [232, 209] width 97 height 11
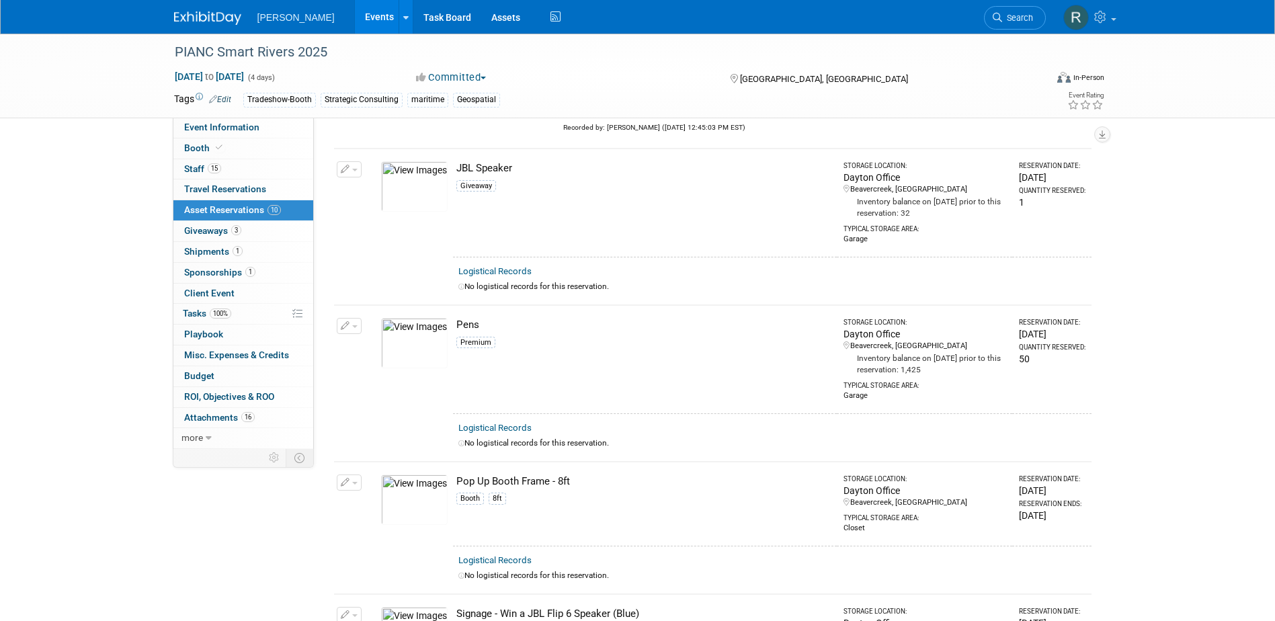
scroll to position [807, 0]
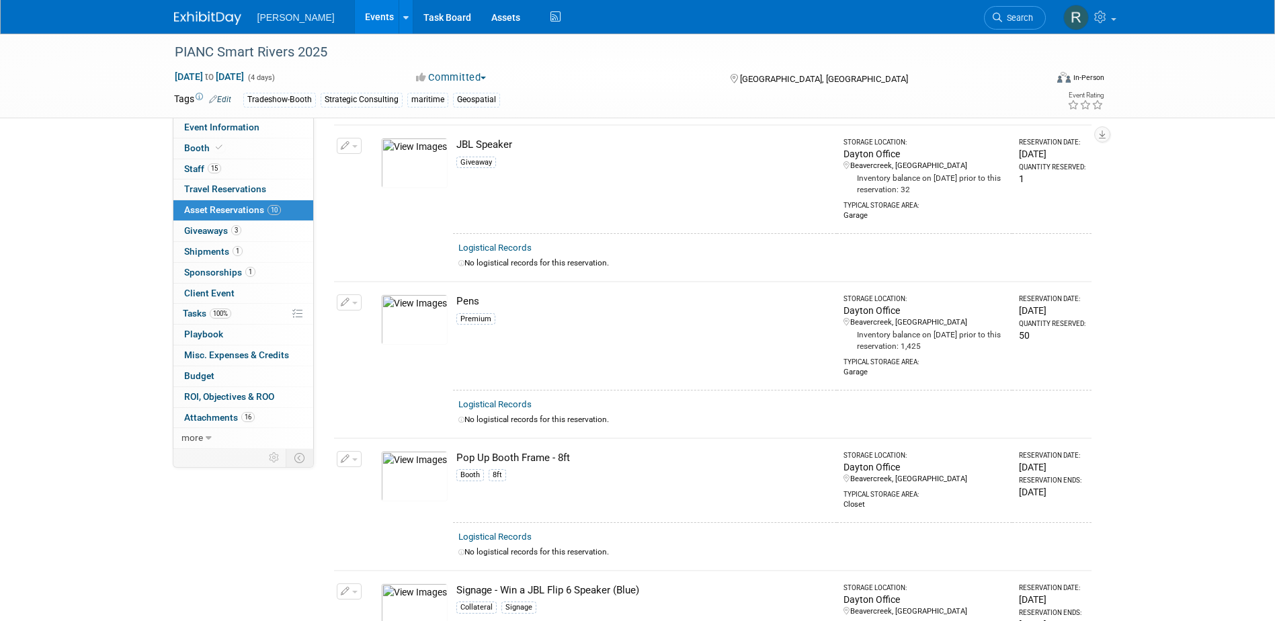
click at [502, 399] on link "Logistical Records" at bounding box center [495, 404] width 73 height 10
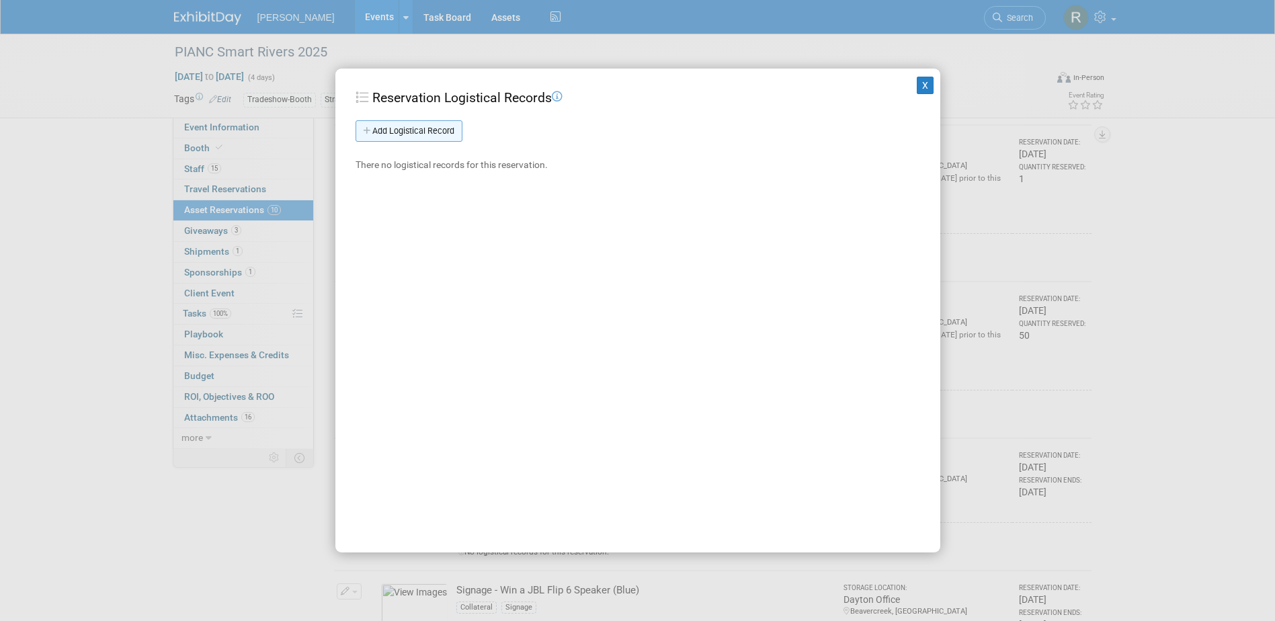
click at [401, 129] on link "Add Logistical Record" at bounding box center [409, 131] width 107 height 22
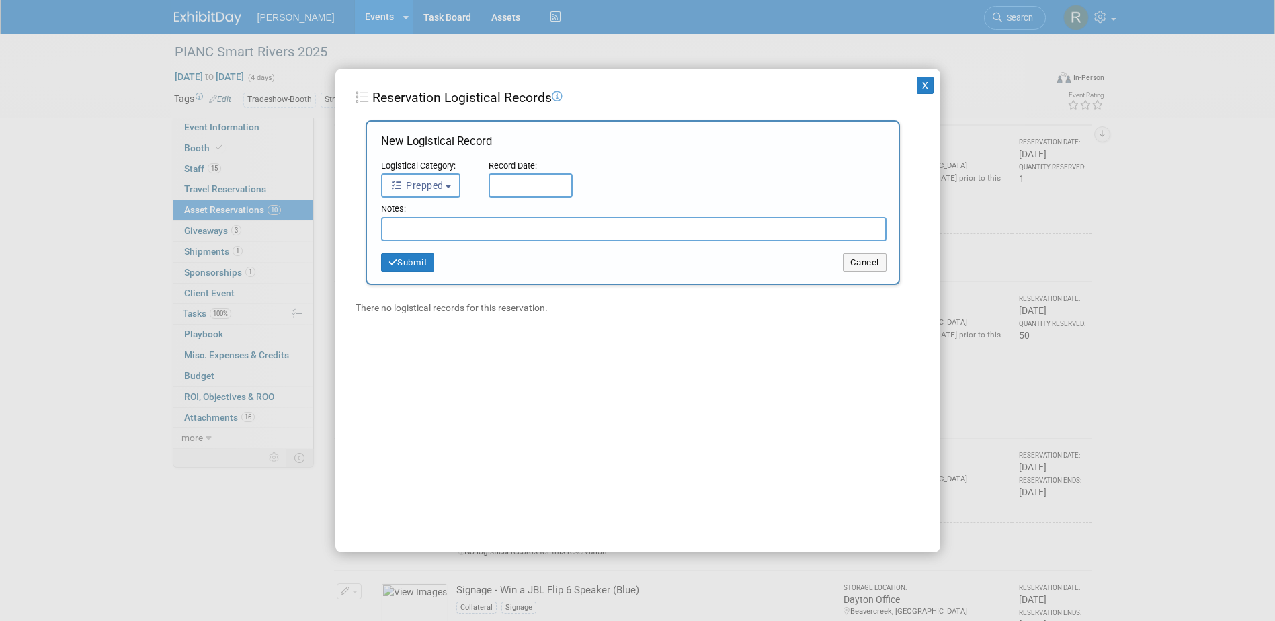
click at [438, 191] on span "Prepped" at bounding box center [417, 185] width 53 height 11
drag, startPoint x: 435, startPoint y: 266, endPoint x: 520, endPoint y: 198, distance: 108.2
click at [436, 266] on label "Received" at bounding box center [425, 271] width 73 height 22
click at [384, 266] on input "Received" at bounding box center [379, 268] width 9 height 9
select select "3"
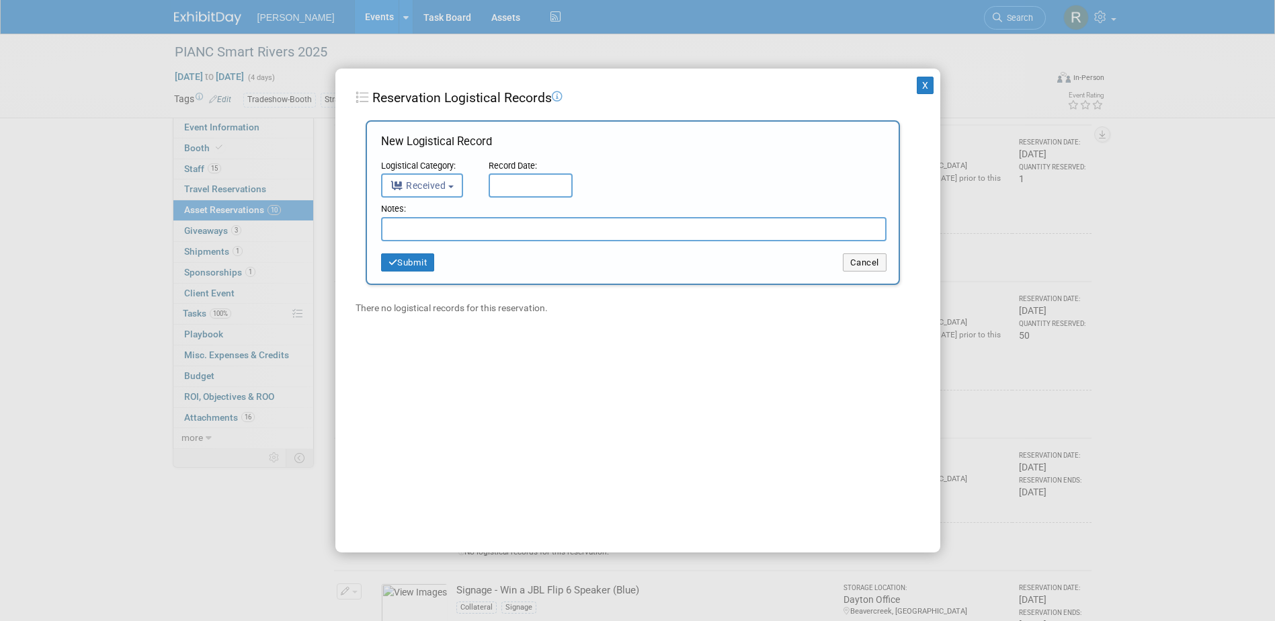
click at [526, 190] on input "text" at bounding box center [531, 185] width 84 height 24
click at [568, 288] on span "7" at bounding box center [562, 283] width 26 height 26
type input "Oct 7, 2025"
click at [543, 233] on input "text" at bounding box center [634, 229] width 506 height 24
type input "60 Returned"
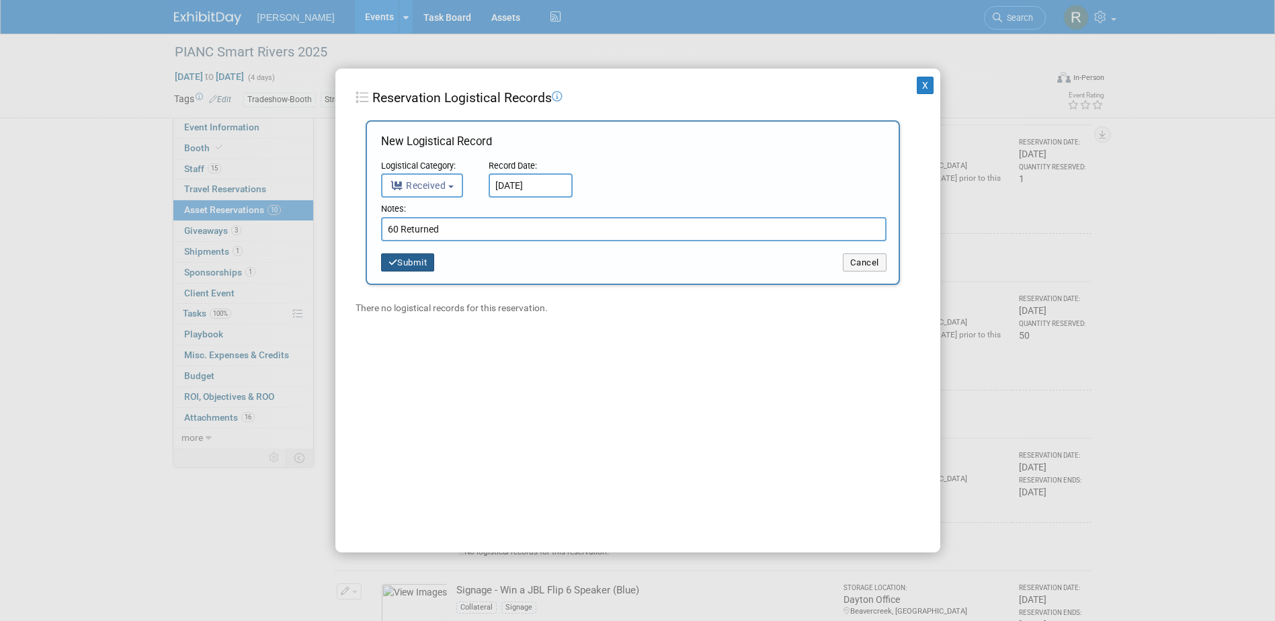
click at [430, 262] on button "Submit" at bounding box center [408, 262] width 54 height 19
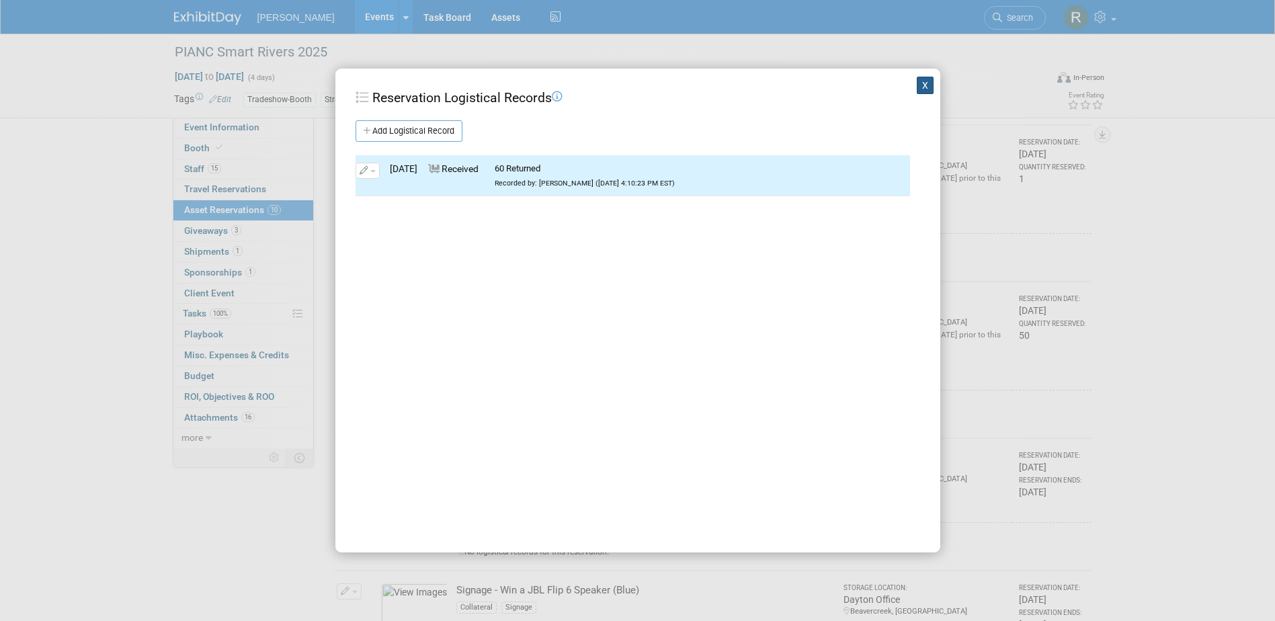
click at [917, 87] on button "X" at bounding box center [925, 85] width 17 height 17
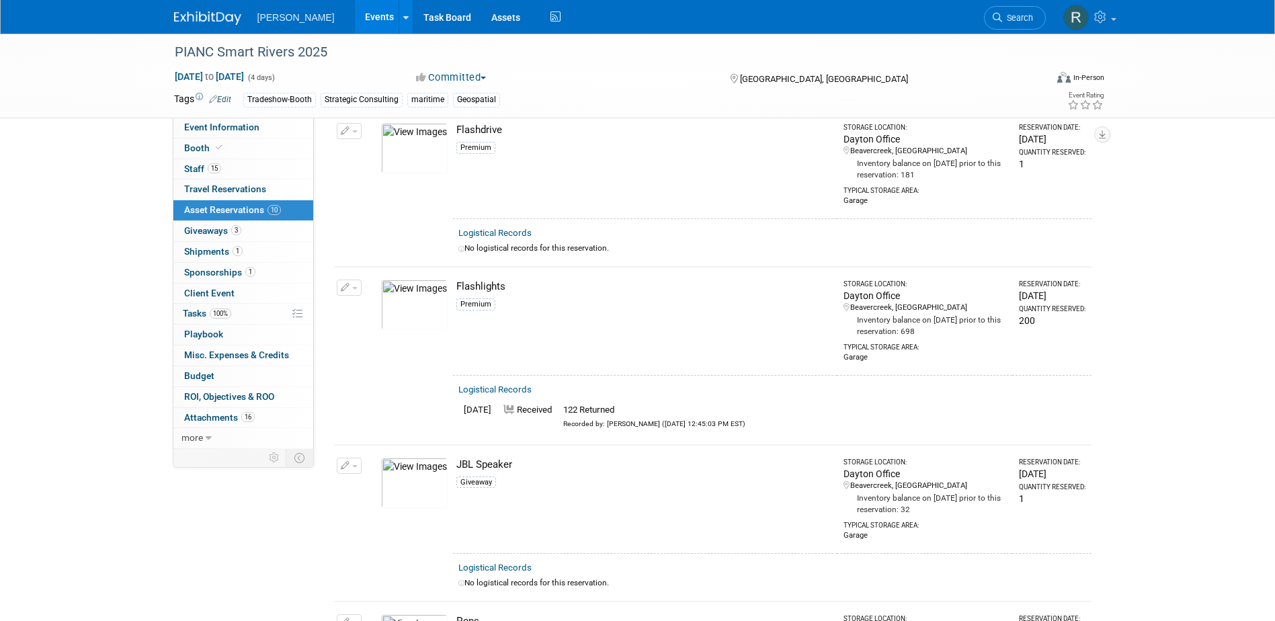
scroll to position [471, 0]
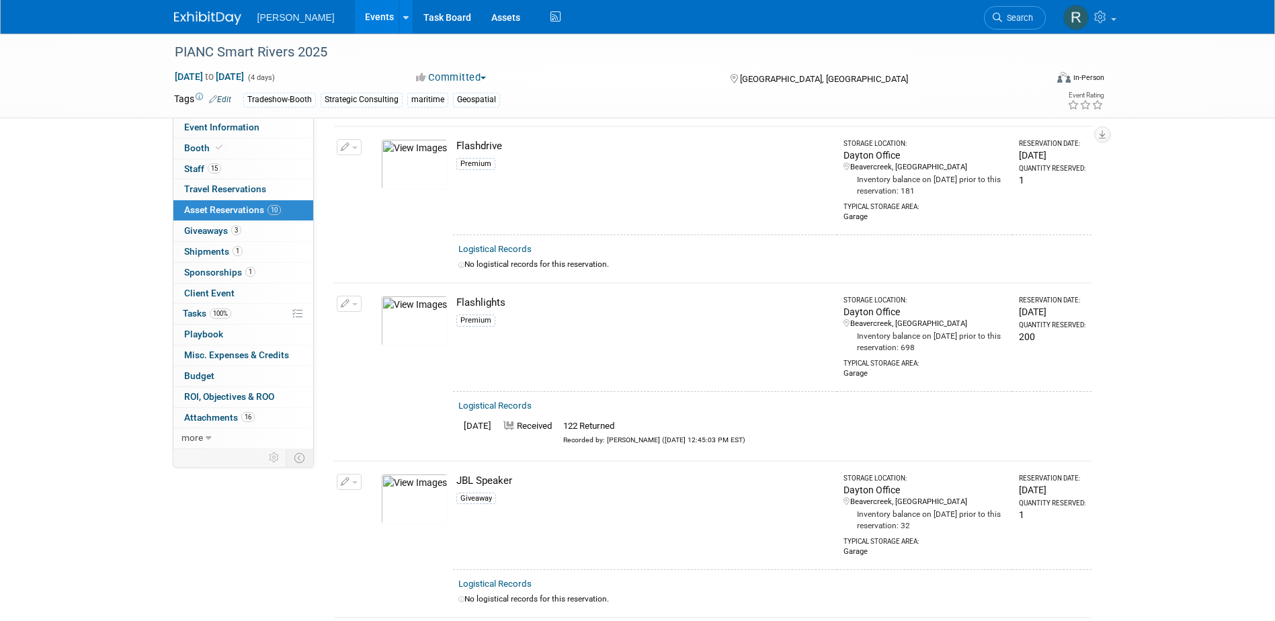
click at [511, 404] on link "Logistical Records" at bounding box center [495, 406] width 73 height 10
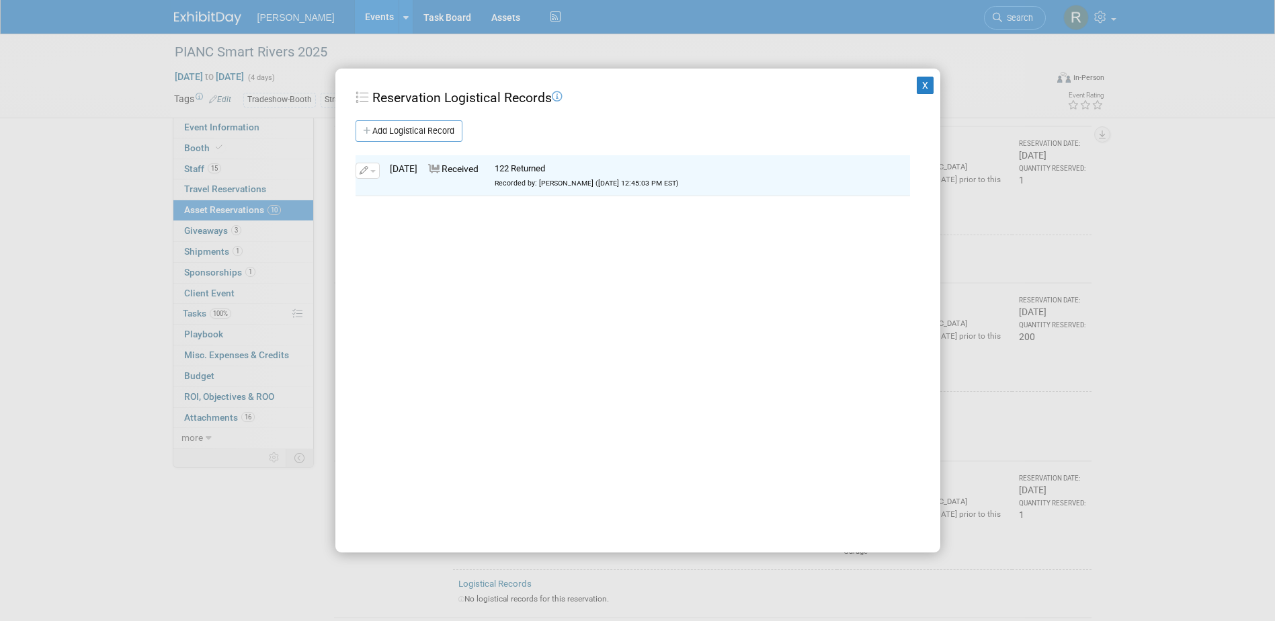
click at [364, 170] on icon "button" at bounding box center [364, 171] width 9 height 8
click at [392, 195] on button "Edit" at bounding box center [409, 193] width 92 height 18
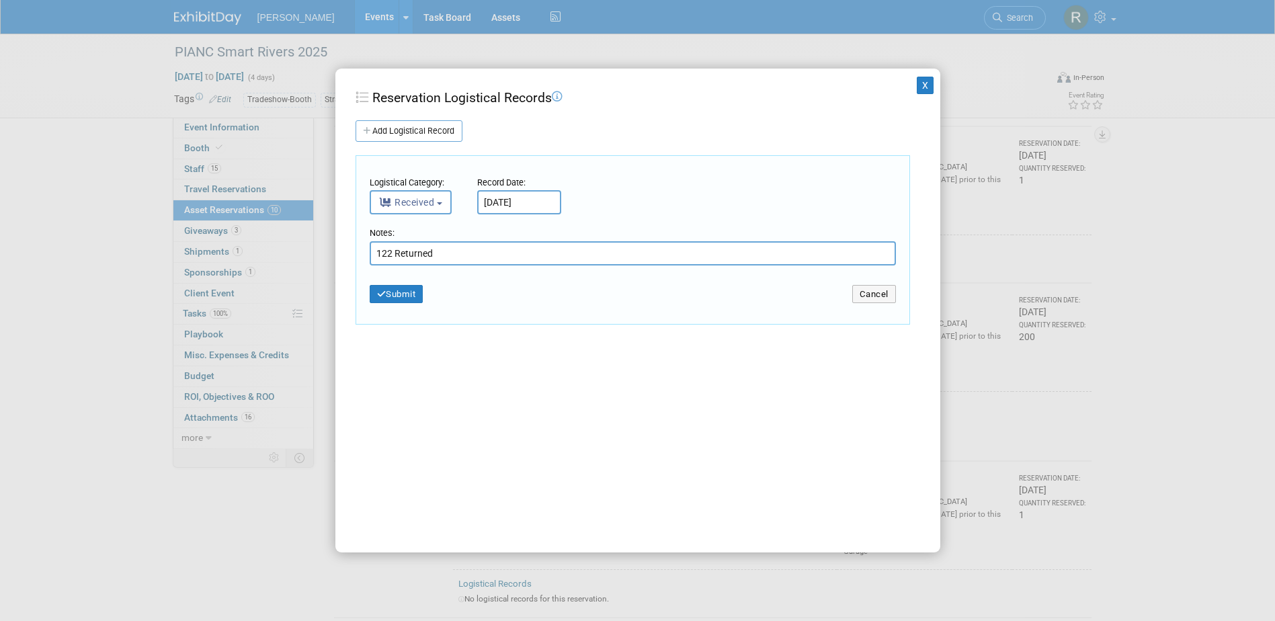
click at [380, 251] on input "122 Returned" at bounding box center [633, 253] width 526 height 24
type input "22 Returned"
click at [390, 298] on button "Submit" at bounding box center [397, 294] width 54 height 19
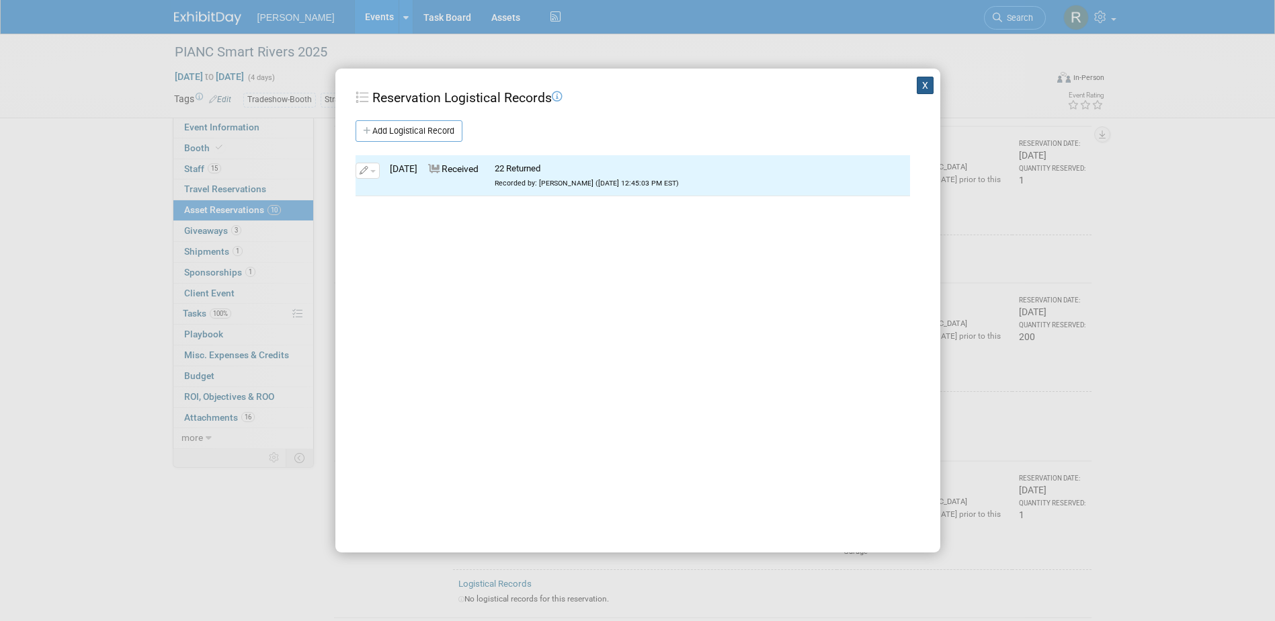
click at [917, 87] on button "X" at bounding box center [925, 85] width 17 height 17
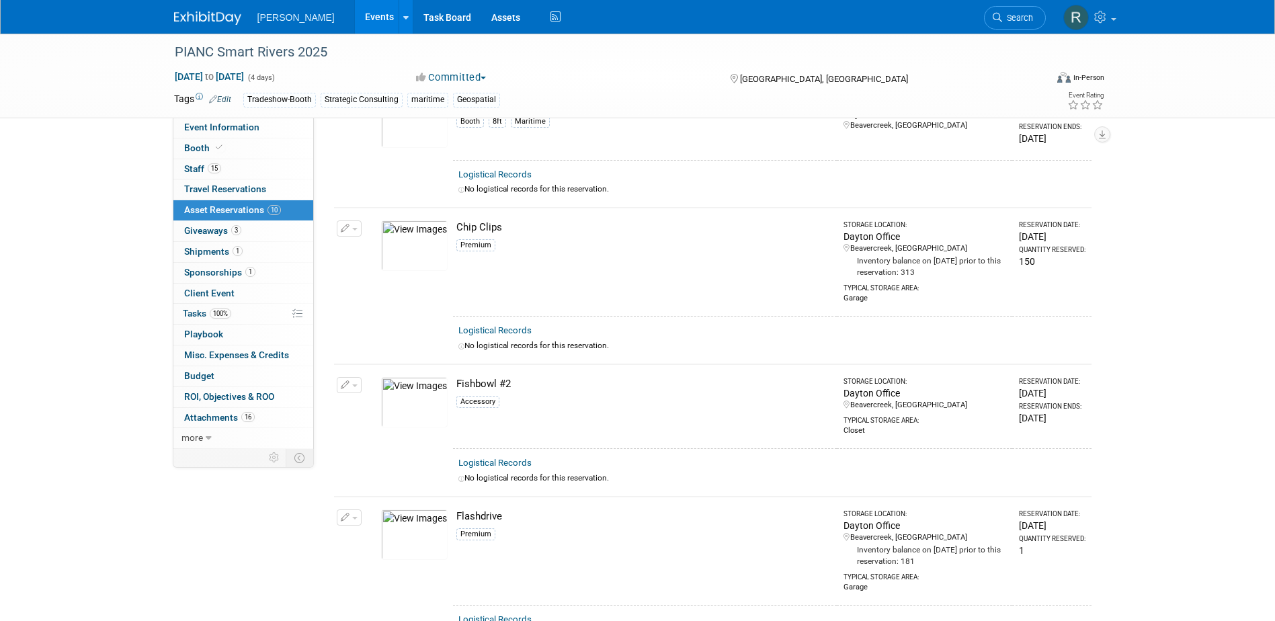
scroll to position [67, 0]
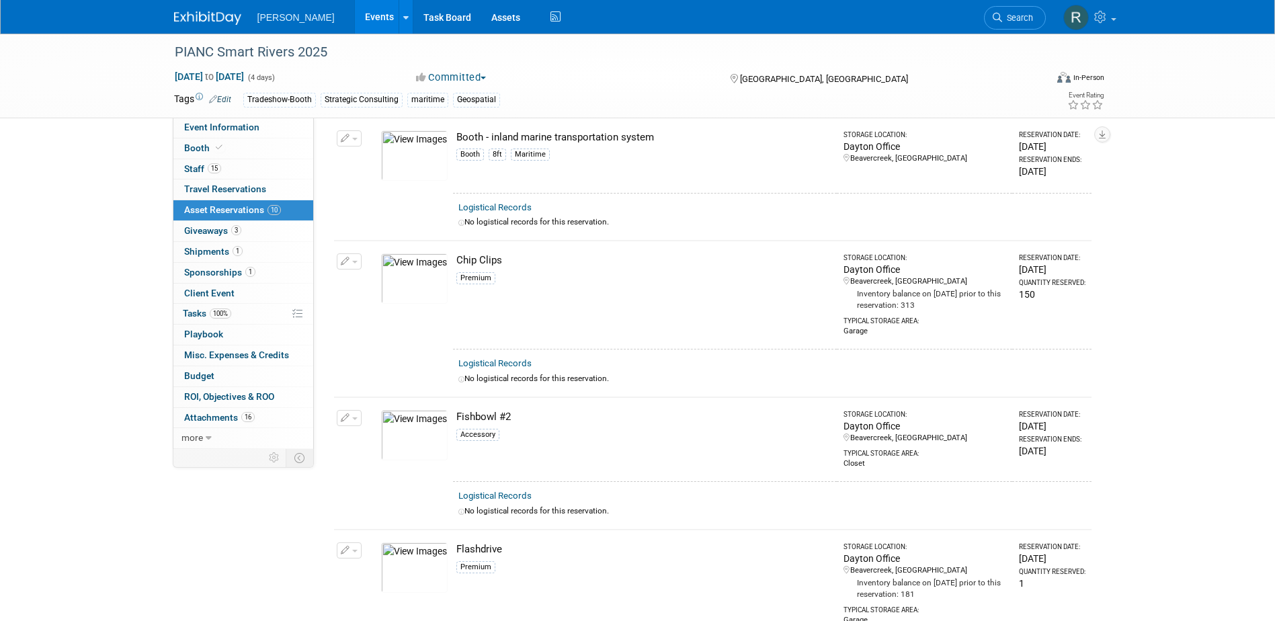
click at [525, 364] on link "Logistical Records" at bounding box center [495, 363] width 73 height 10
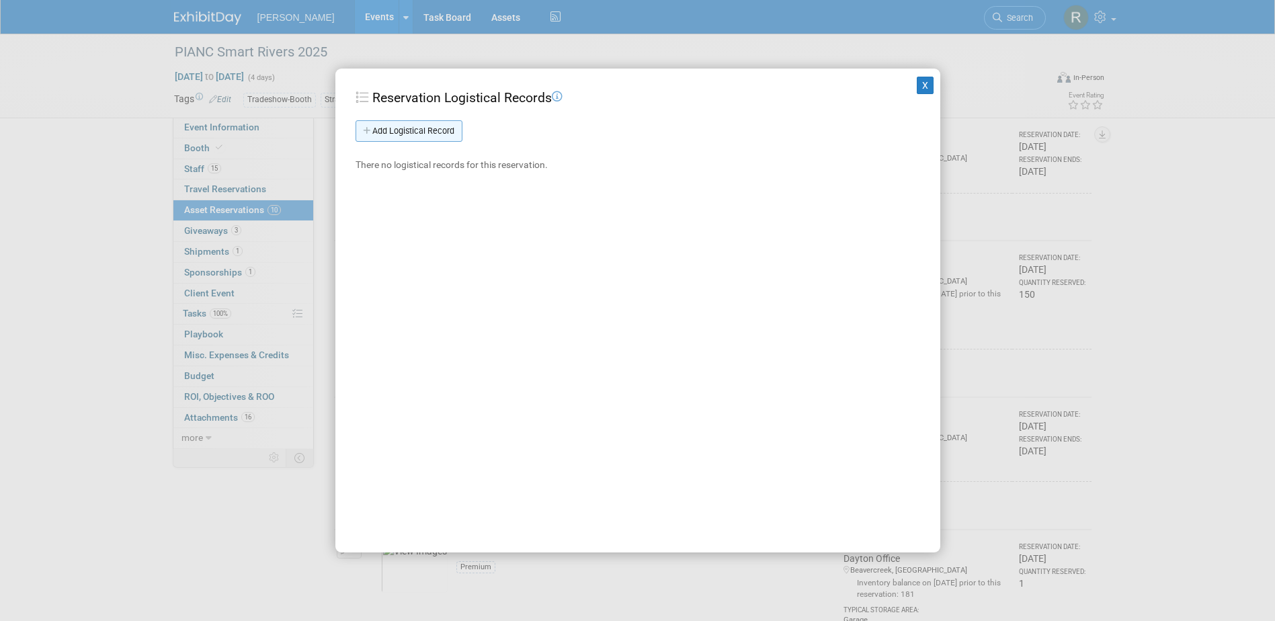
click at [443, 132] on link "Add Logistical Record" at bounding box center [409, 131] width 107 height 22
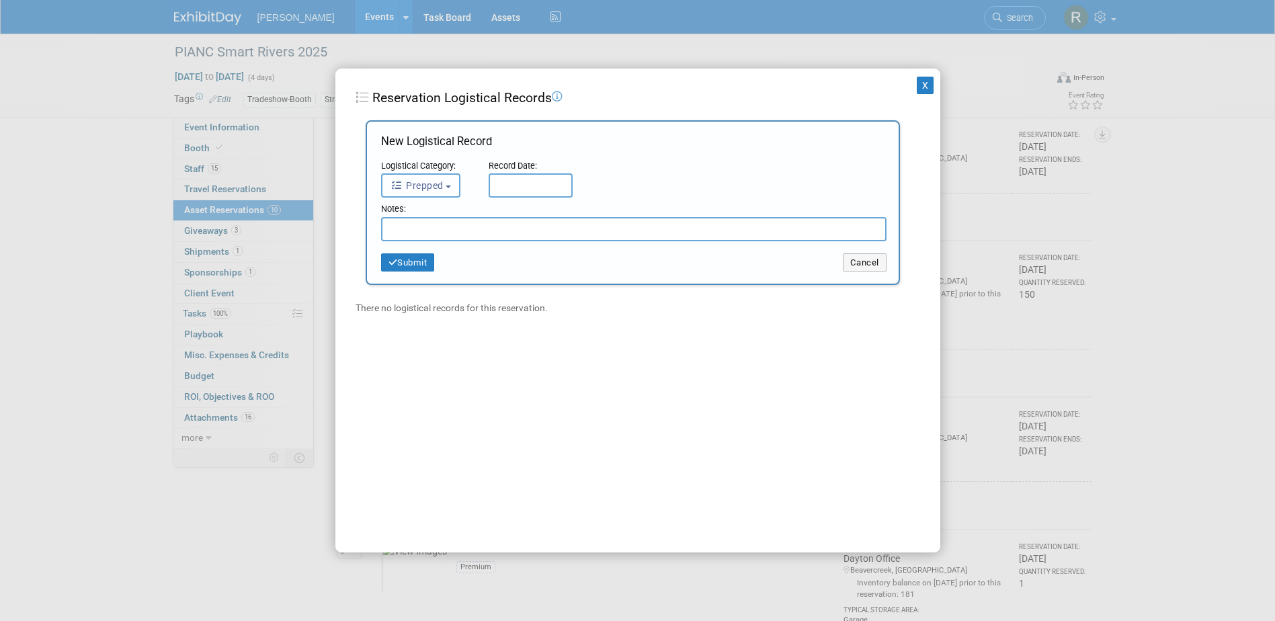
click at [450, 195] on button "Prepped" at bounding box center [421, 185] width 80 height 24
click at [443, 268] on label "Received" at bounding box center [425, 271] width 73 height 22
click at [384, 268] on input "Received" at bounding box center [379, 268] width 9 height 9
select select "3"
click at [534, 176] on input "text" at bounding box center [531, 185] width 84 height 24
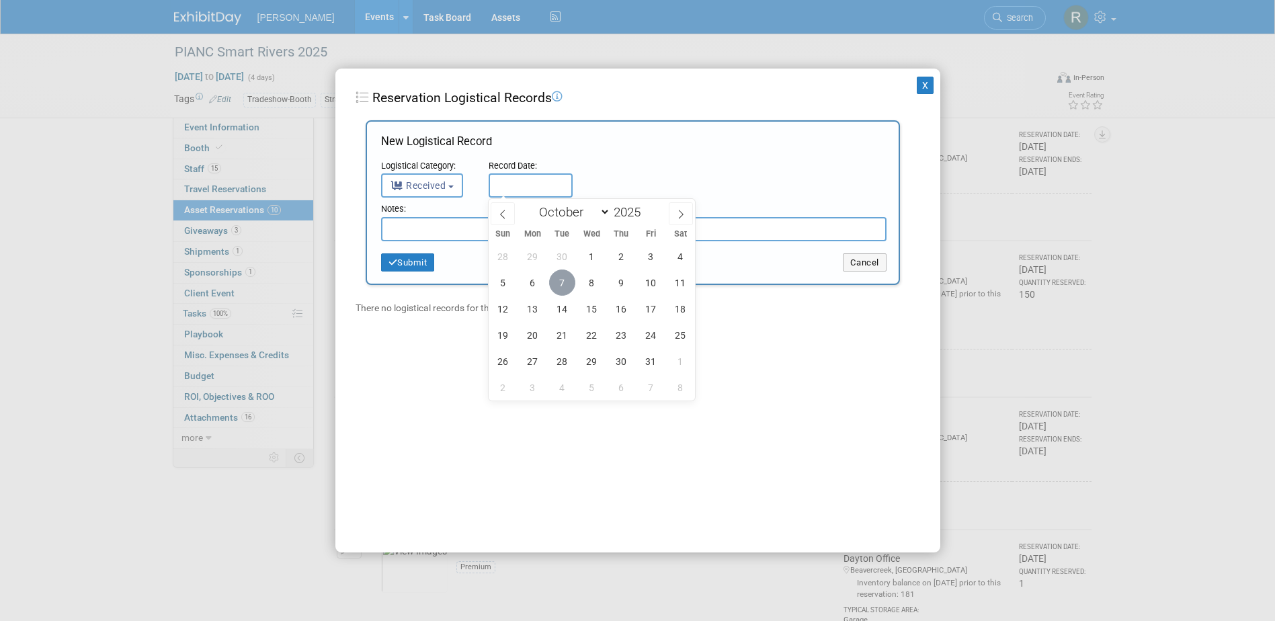
drag, startPoint x: 566, startPoint y: 282, endPoint x: 561, endPoint y: 247, distance: 34.7
click at [565, 277] on span "7" at bounding box center [562, 283] width 26 height 26
type input "[DATE]"
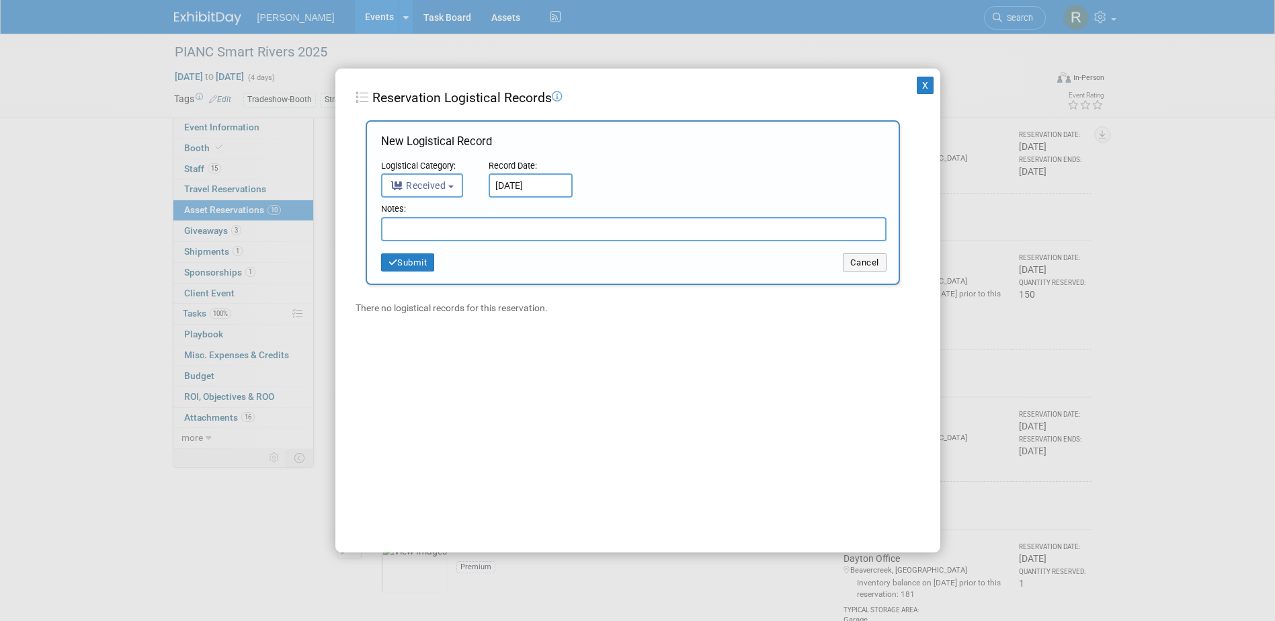
click at [557, 235] on input "text" at bounding box center [634, 229] width 506 height 24
type input "90 Returned"
click at [425, 268] on button "Submit" at bounding box center [408, 262] width 54 height 19
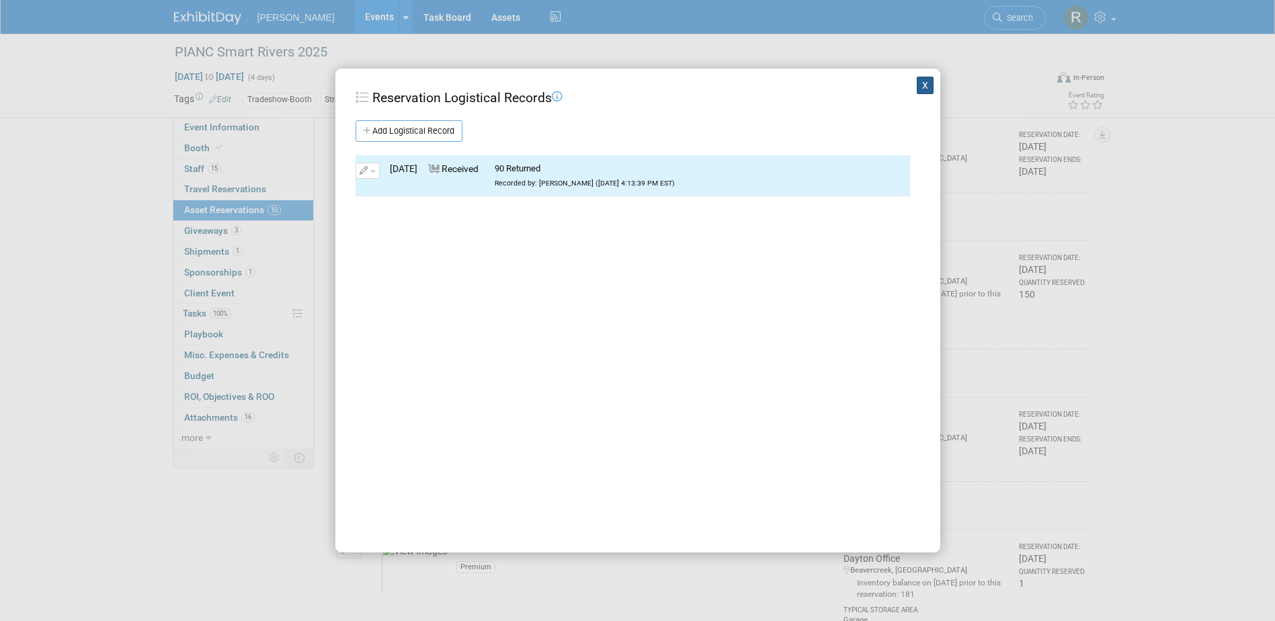
drag, startPoint x: 920, startPoint y: 87, endPoint x: 887, endPoint y: 75, distance: 34.9
click at [921, 87] on button "X" at bounding box center [925, 85] width 17 height 17
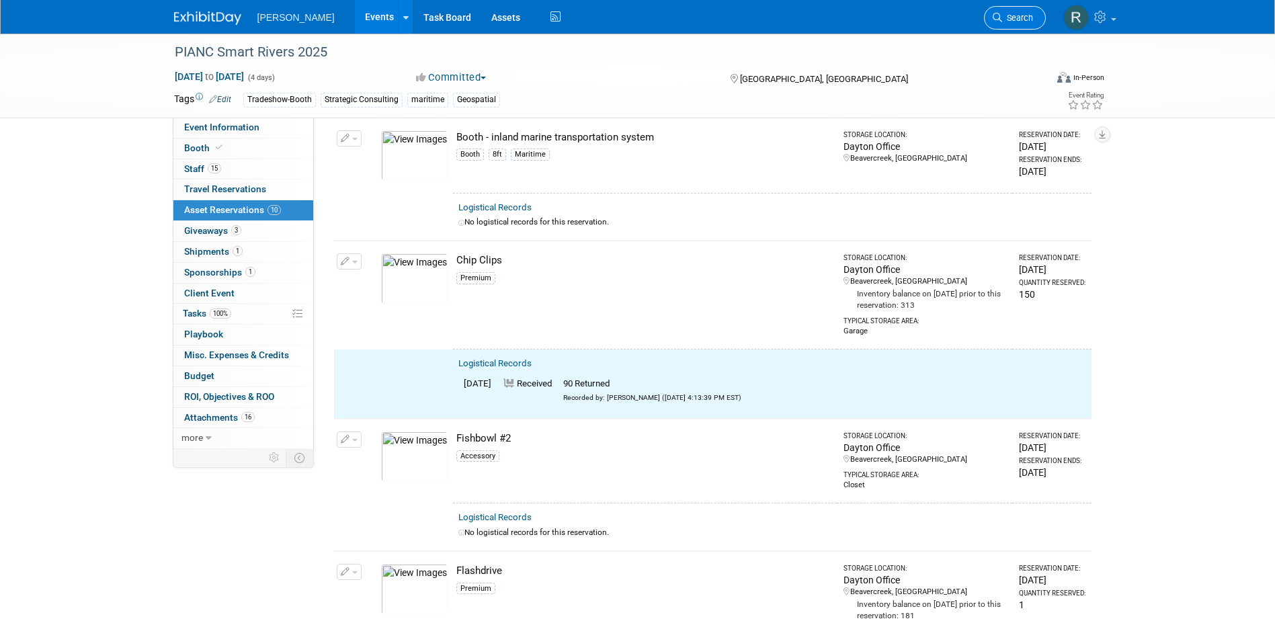
click at [1018, 21] on span "Search" at bounding box center [1017, 18] width 31 height 10
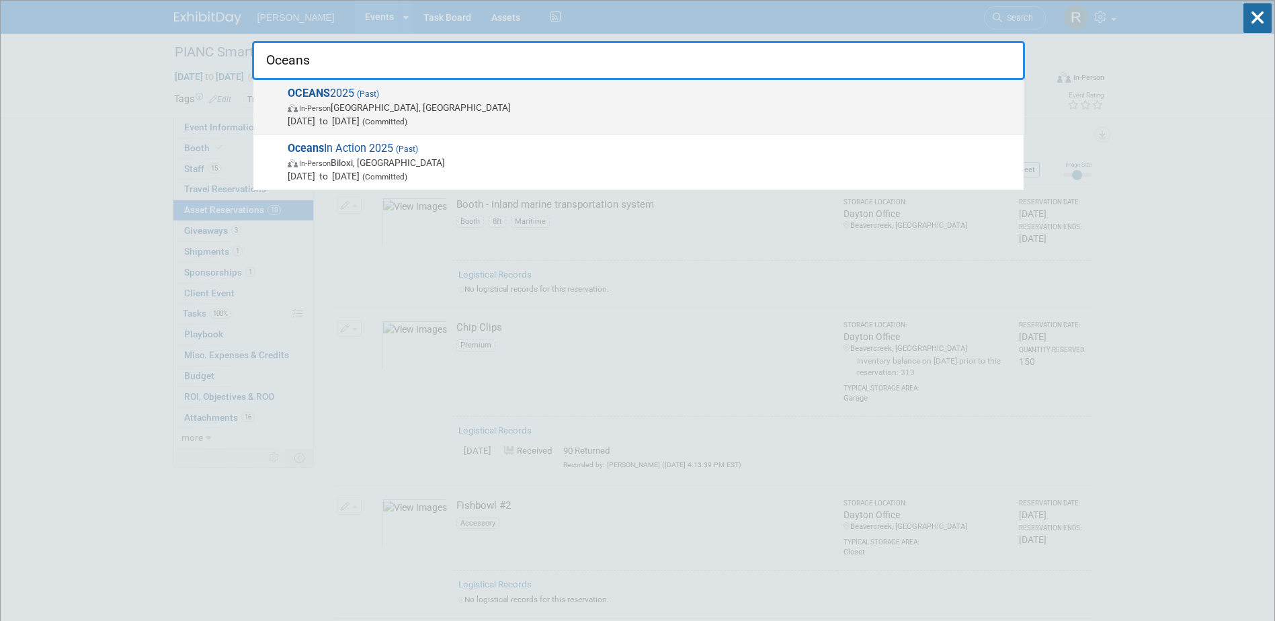
type input "Oceans"
click at [459, 105] on span "In-Person Chicago, IL" at bounding box center [652, 107] width 729 height 13
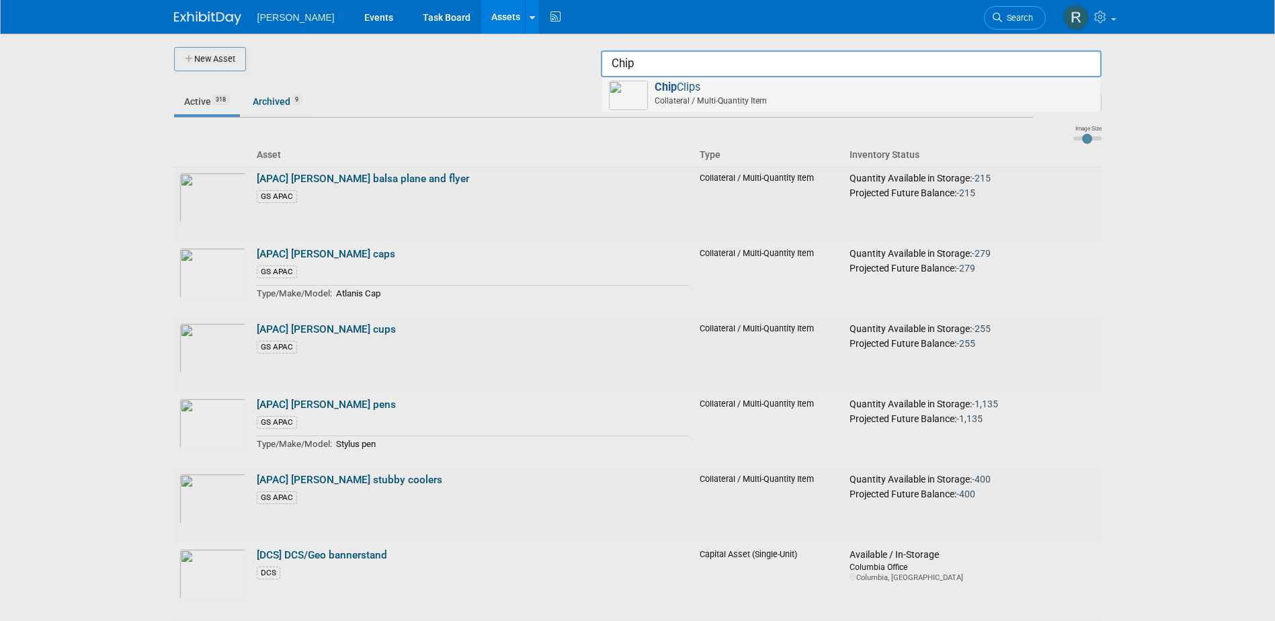
click at [678, 100] on span "Collateral / Multi-Quantity Item" at bounding box center [853, 101] width 481 height 12
type input "Chip Clips"
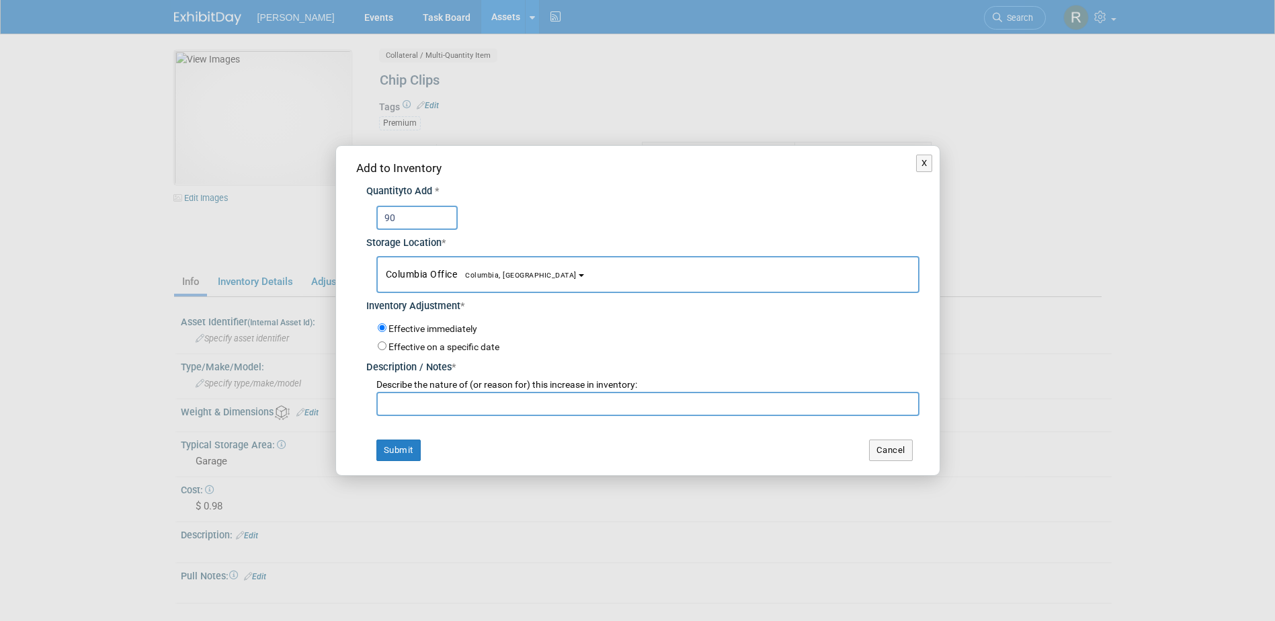
type input "90"
click at [452, 269] on span "Columbia Office [GEOGRAPHIC_DATA], [GEOGRAPHIC_DATA]" at bounding box center [481, 274] width 191 height 11
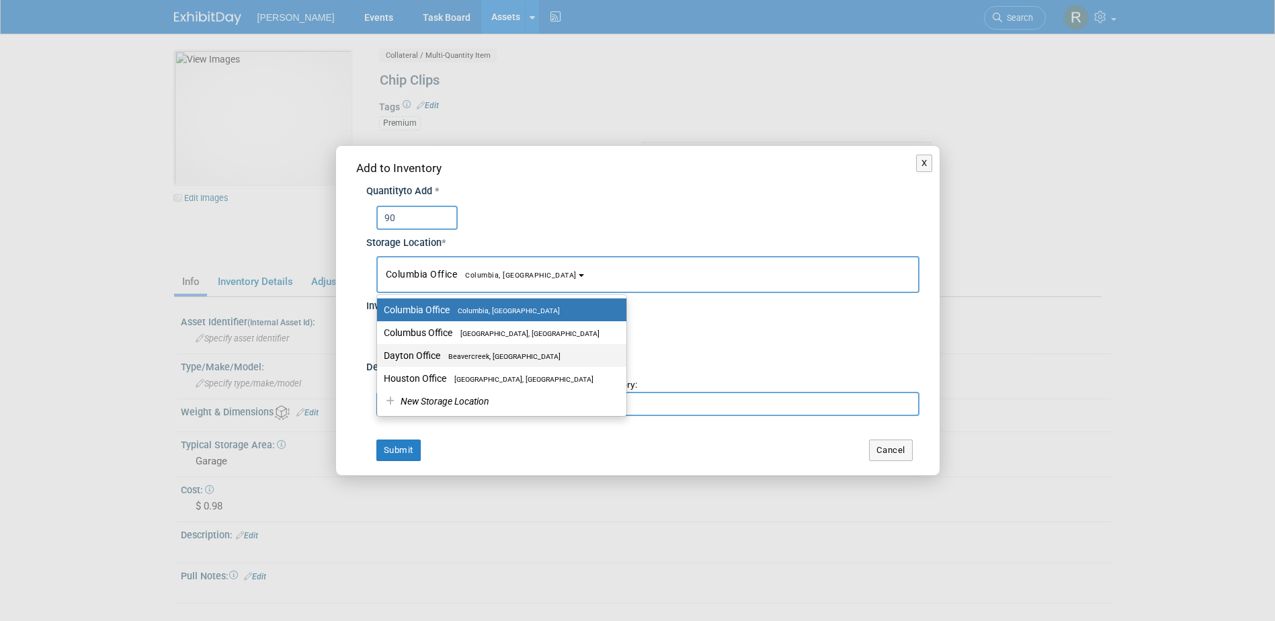
click at [439, 360] on label "Dayton Office [GEOGRAPHIC_DATA], [GEOGRAPHIC_DATA]" at bounding box center [498, 355] width 229 height 17
click at [379, 360] on input "Dayton Office [GEOGRAPHIC_DATA], [GEOGRAPHIC_DATA]" at bounding box center [374, 356] width 9 height 9
select select "11223930"
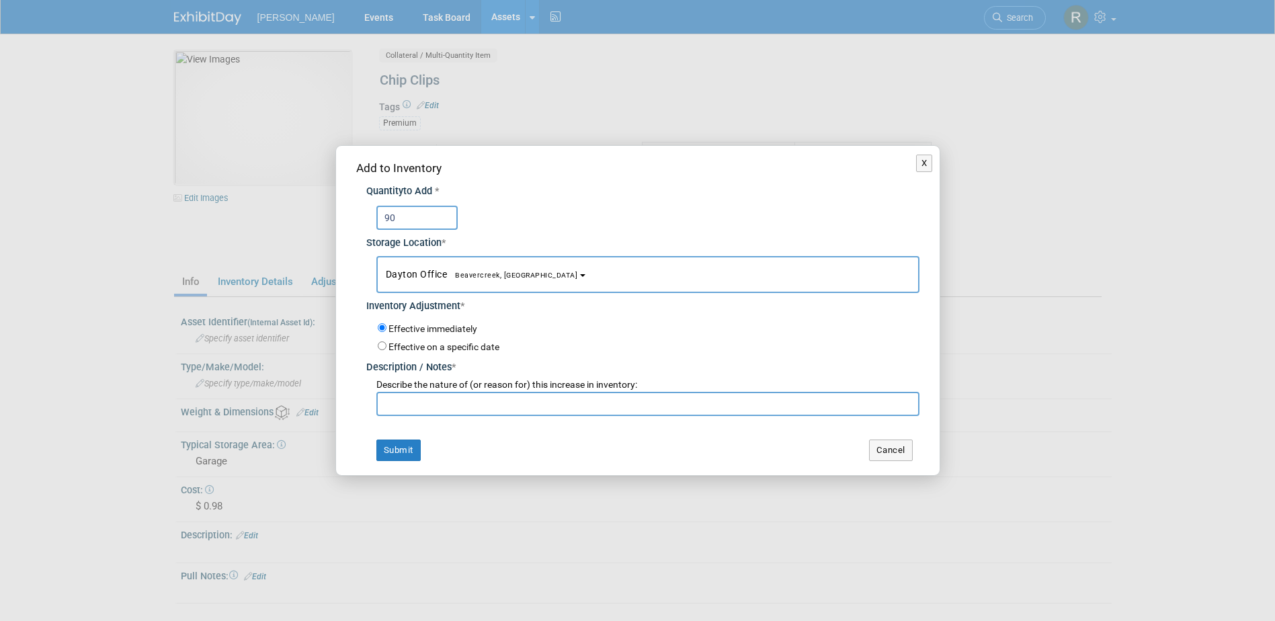
click at [443, 404] on input "text" at bounding box center [648, 404] width 543 height 24
type input "Return from Smart Rivers"
click at [391, 444] on button "Submit" at bounding box center [399, 451] width 44 height 22
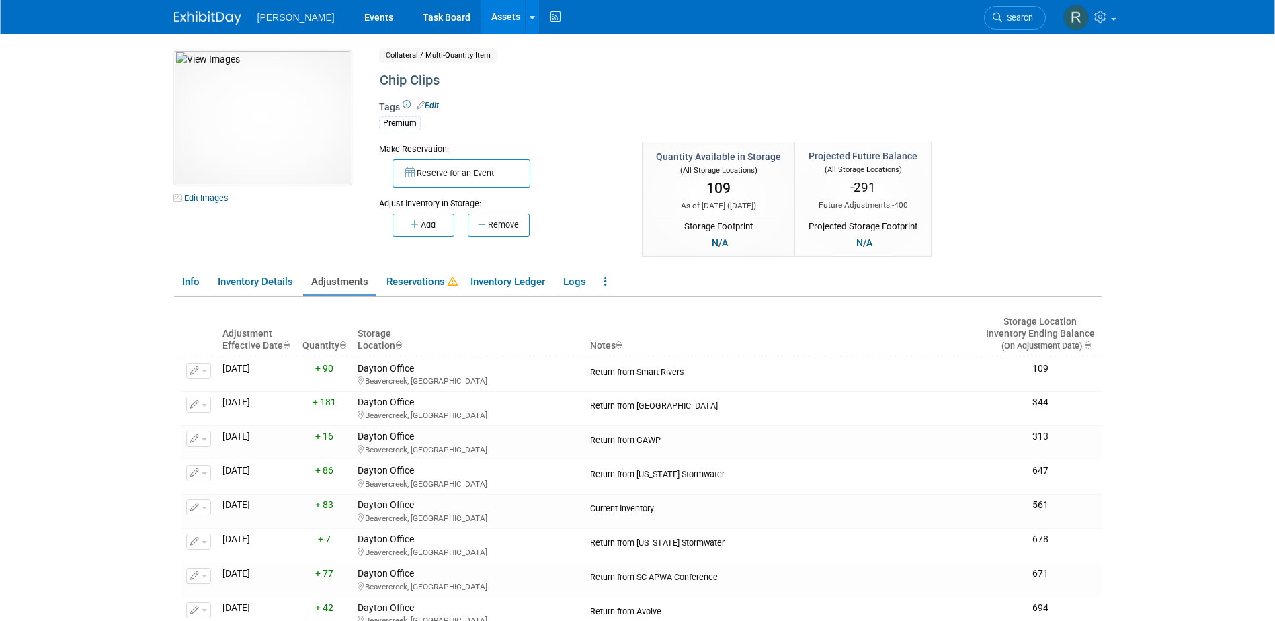
click at [481, 16] on link "Assets" at bounding box center [505, 17] width 49 height 34
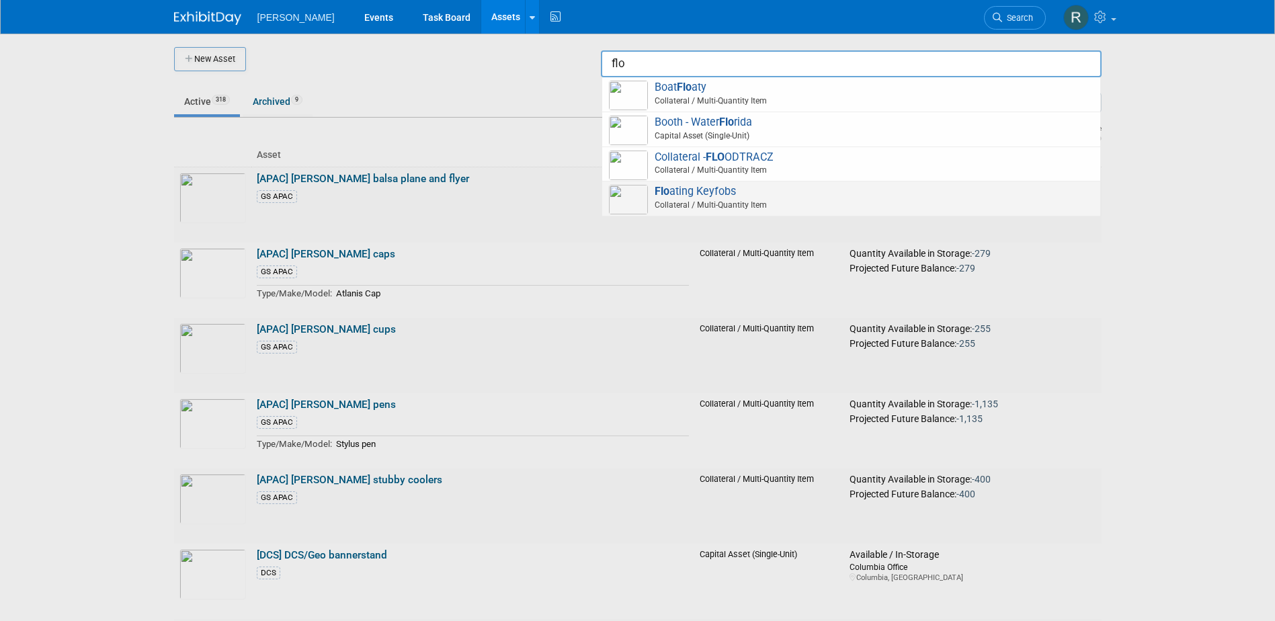
click at [727, 202] on span "Collateral / Multi-Quantity Item" at bounding box center [853, 205] width 481 height 12
type input "Floating Keyfobs"
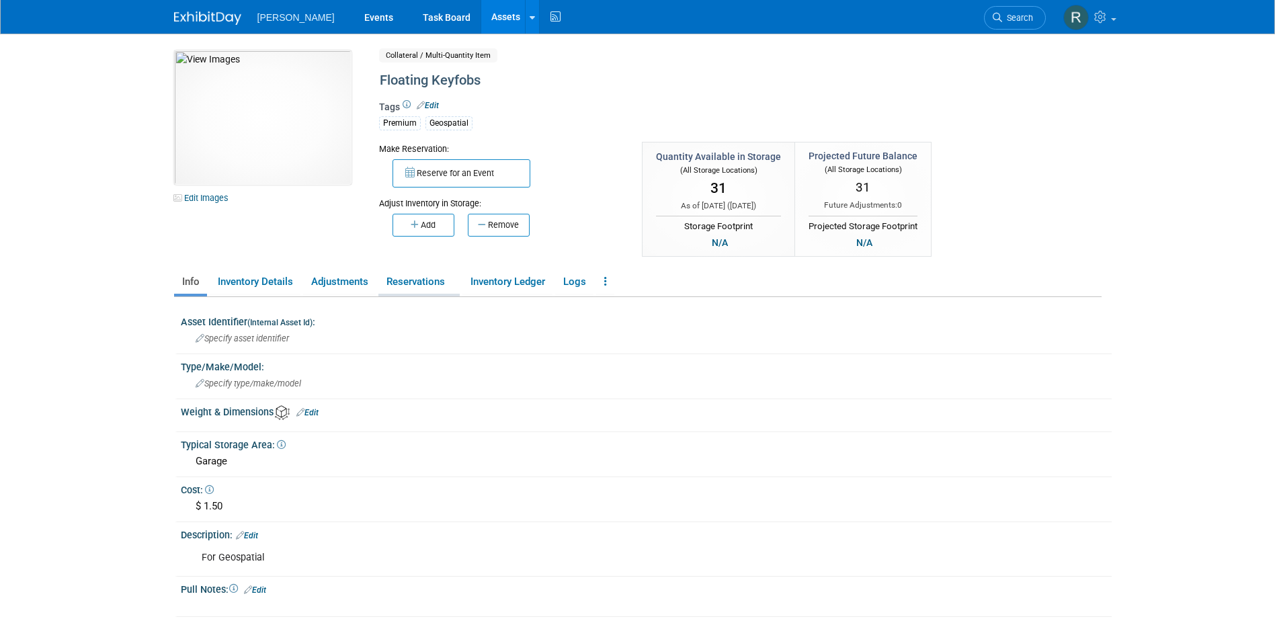
click at [420, 286] on link "Reservations" at bounding box center [419, 282] width 81 height 24
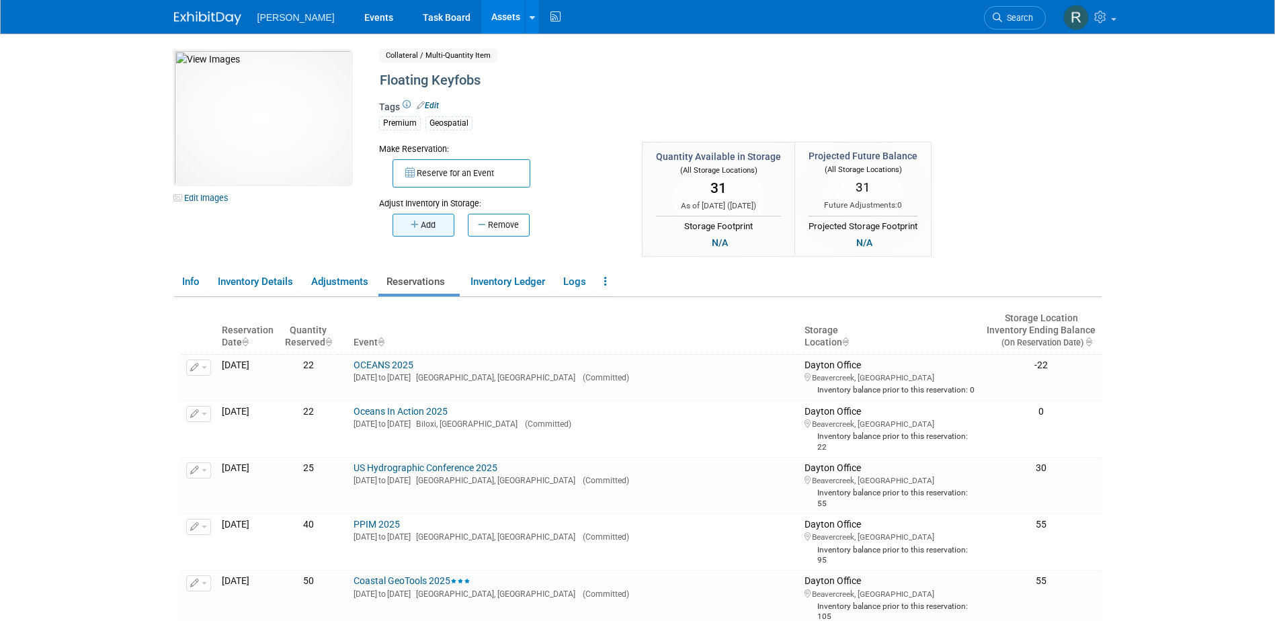
click at [434, 228] on button "Add" at bounding box center [424, 225] width 62 height 23
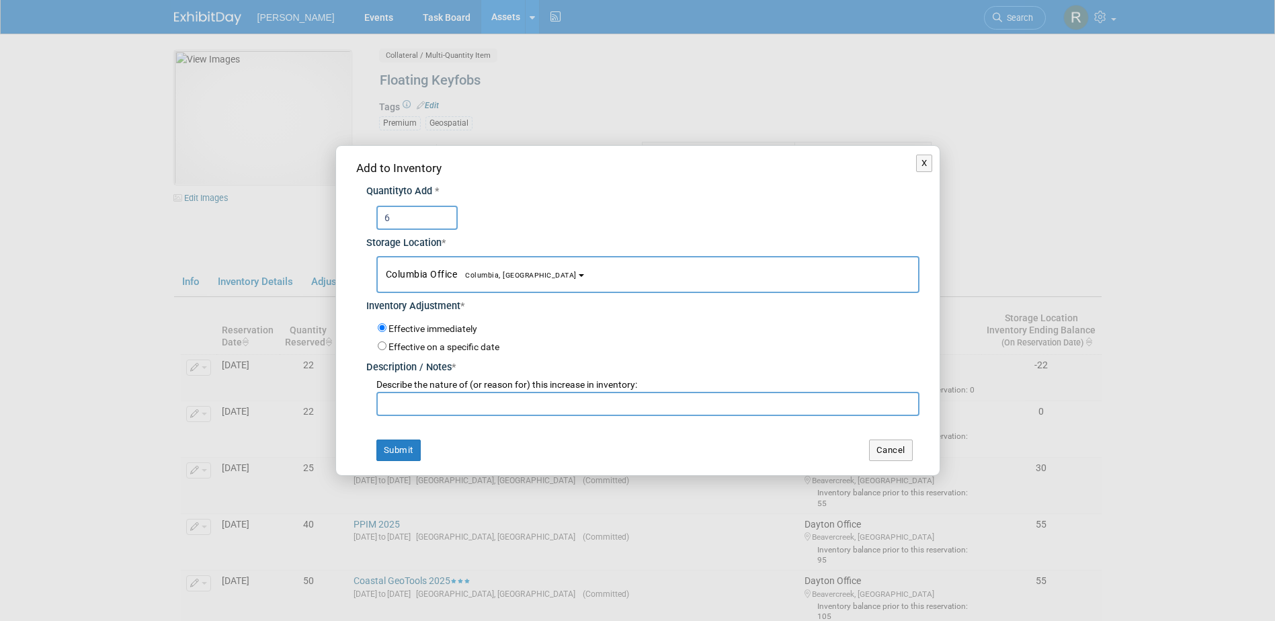
type input "6"
click at [438, 263] on button "Columbia Office [GEOGRAPHIC_DATA], [GEOGRAPHIC_DATA]" at bounding box center [648, 274] width 543 height 37
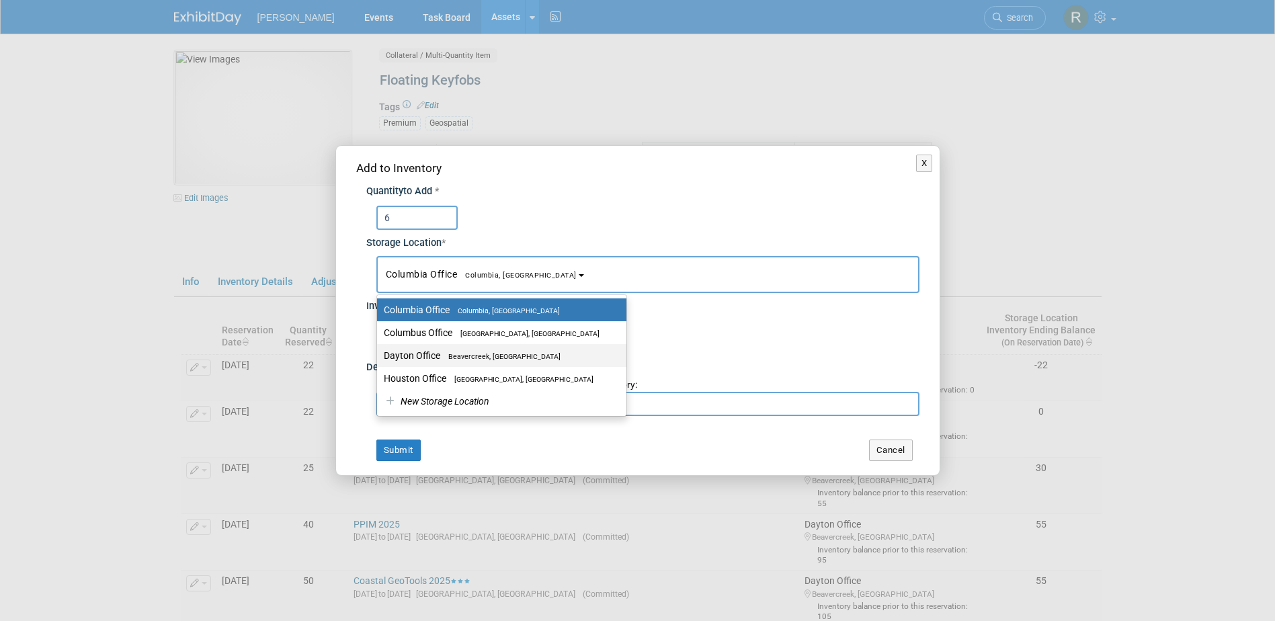
click at [427, 356] on label "Dayton Office [GEOGRAPHIC_DATA], [GEOGRAPHIC_DATA]" at bounding box center [498, 355] width 229 height 17
click at [379, 356] on input "Dayton Office [GEOGRAPHIC_DATA], [GEOGRAPHIC_DATA]" at bounding box center [374, 356] width 9 height 9
select select "11223930"
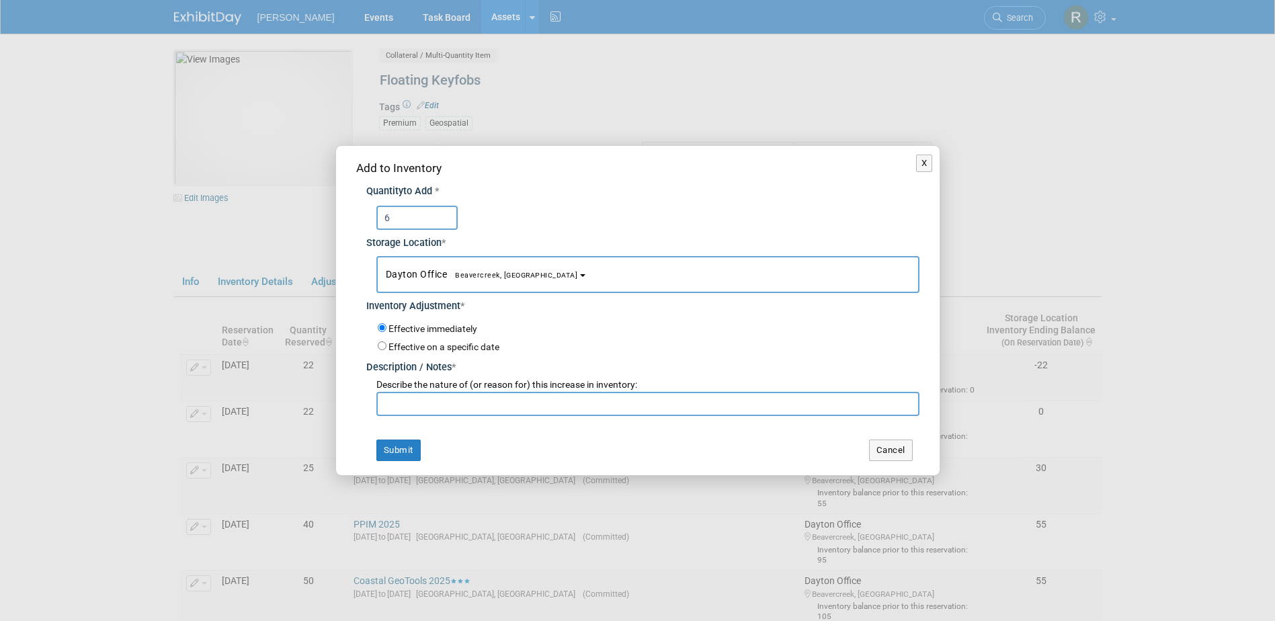
click at [436, 407] on input "text" at bounding box center [648, 404] width 543 height 24
type input "Return from Oceans"
click at [402, 444] on button "Submit" at bounding box center [399, 451] width 44 height 22
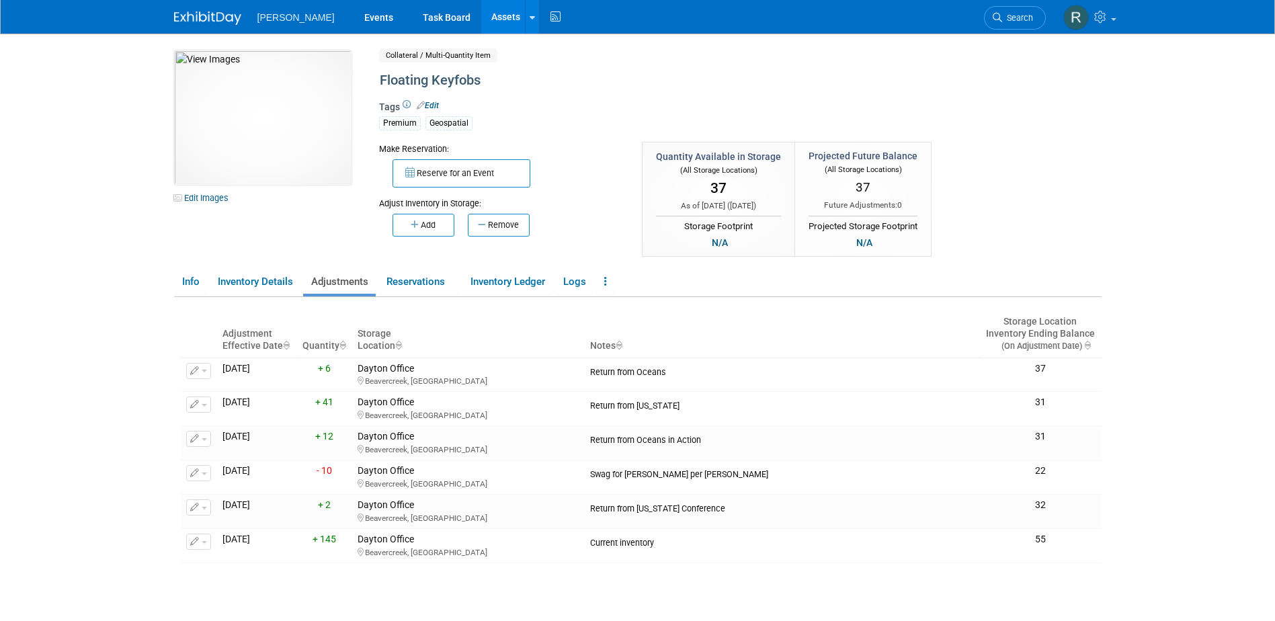
click at [481, 12] on link "Assets" at bounding box center [505, 17] width 49 height 34
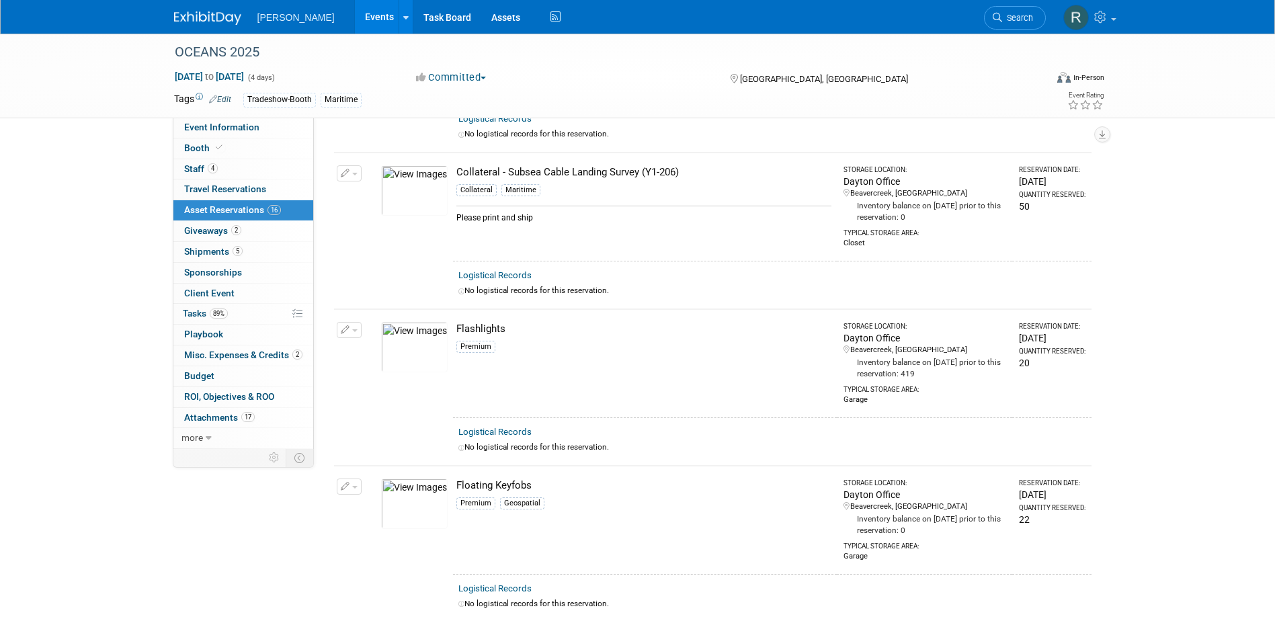
scroll to position [1546, 0]
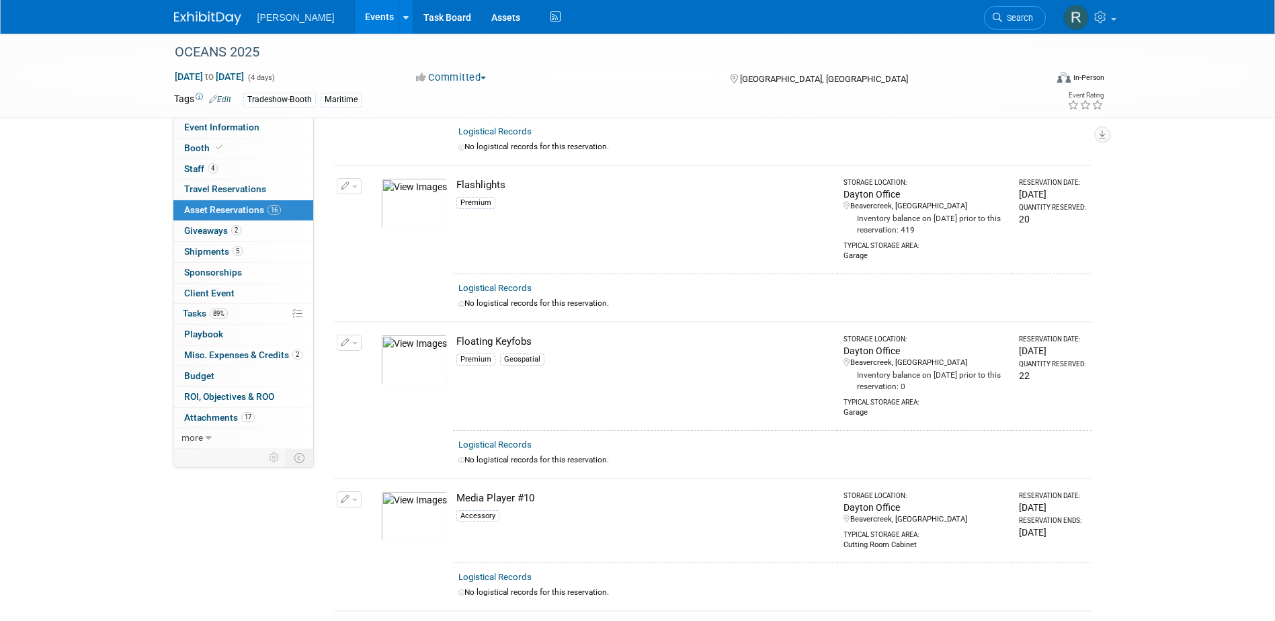
click at [500, 440] on link "Logistical Records" at bounding box center [495, 445] width 73 height 10
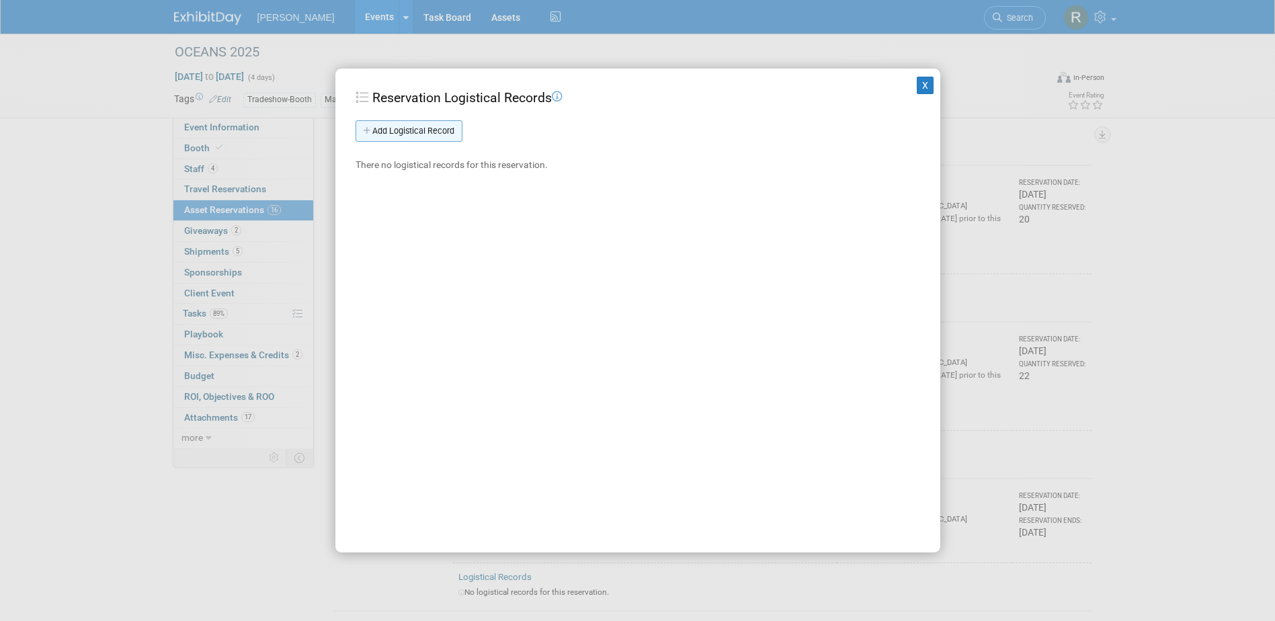
click at [420, 130] on link "Add Logistical Record" at bounding box center [409, 131] width 107 height 22
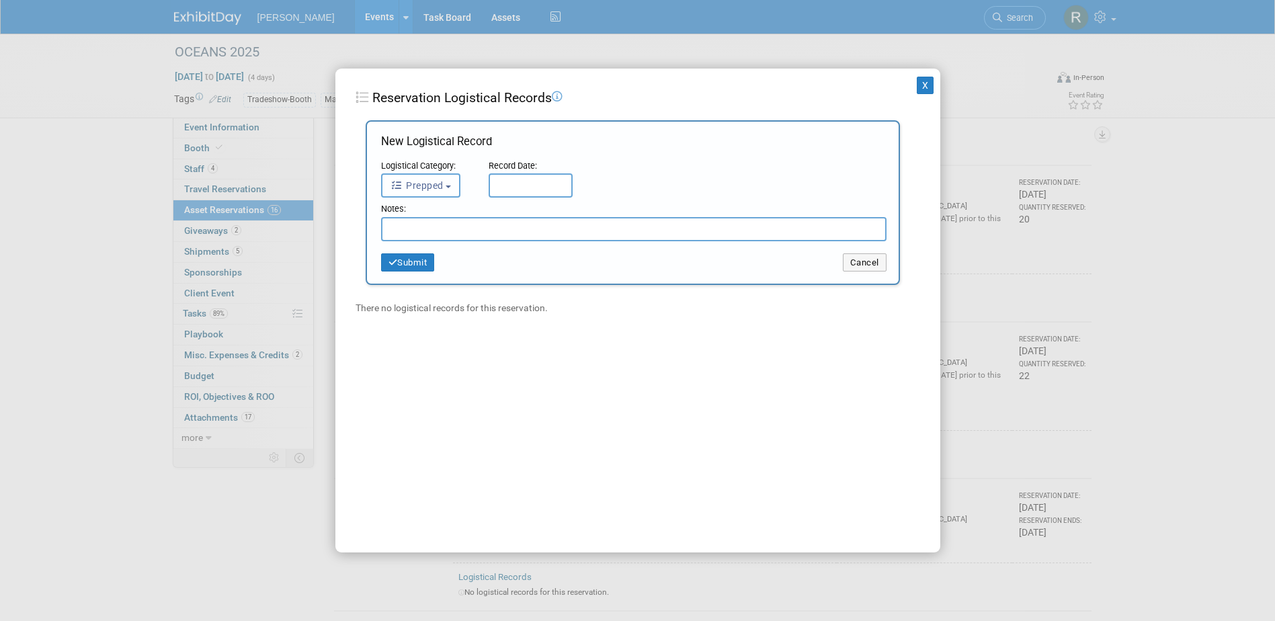
click at [428, 188] on span "Prepped" at bounding box center [417, 185] width 53 height 11
click at [425, 272] on label "Received" at bounding box center [425, 271] width 73 height 22
click at [384, 272] on input "Received" at bounding box center [379, 268] width 9 height 9
select select "3"
click at [531, 180] on input "text" at bounding box center [531, 185] width 84 height 24
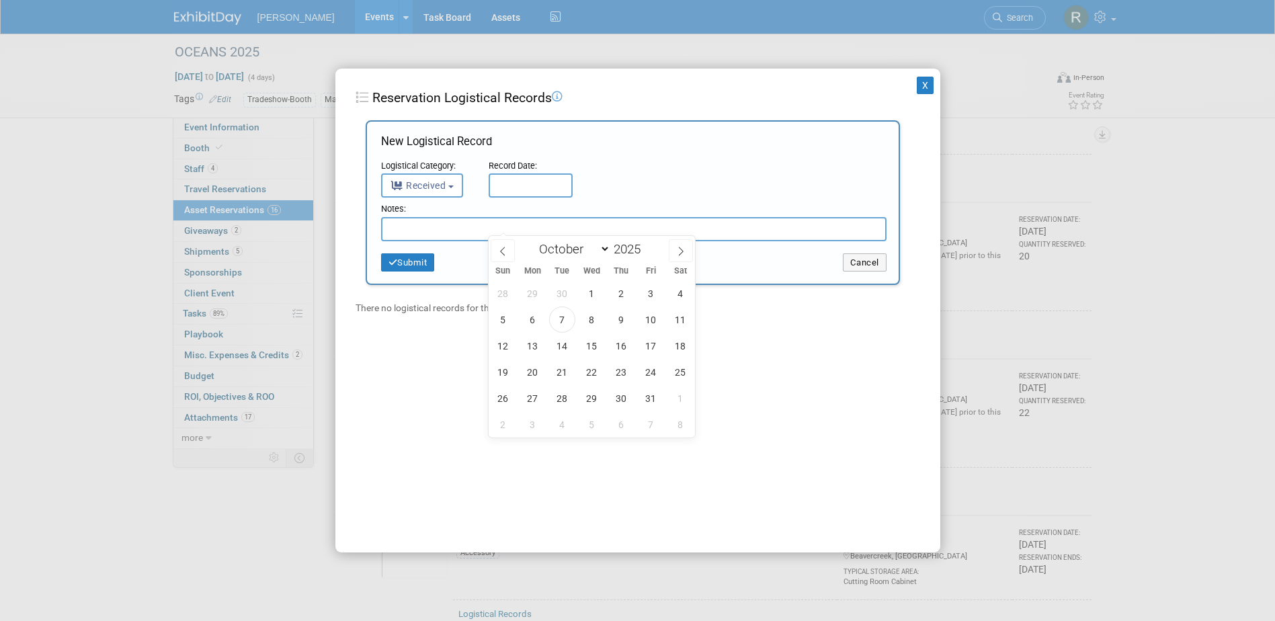
scroll to position [1479, 0]
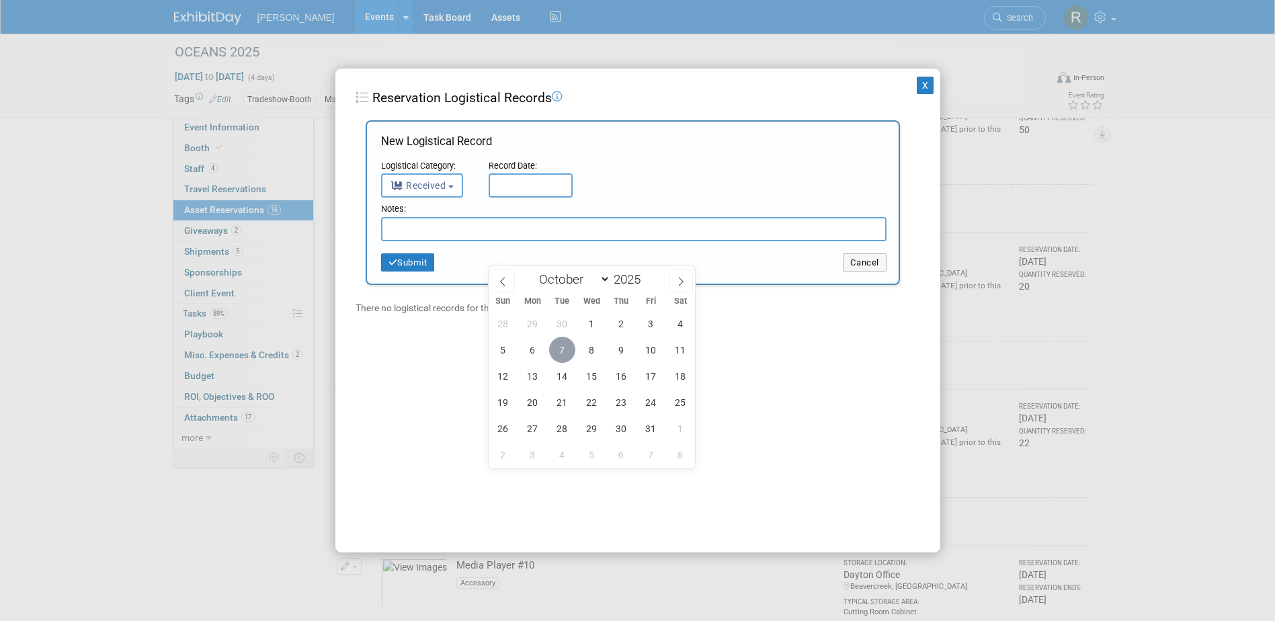
drag, startPoint x: 561, startPoint y: 349, endPoint x: 545, endPoint y: 313, distance: 39.1
click at [561, 348] on span "7" at bounding box center [562, 350] width 26 height 26
type input "Oct 7, 2025"
click at [510, 236] on input "text" at bounding box center [634, 229] width 506 height 24
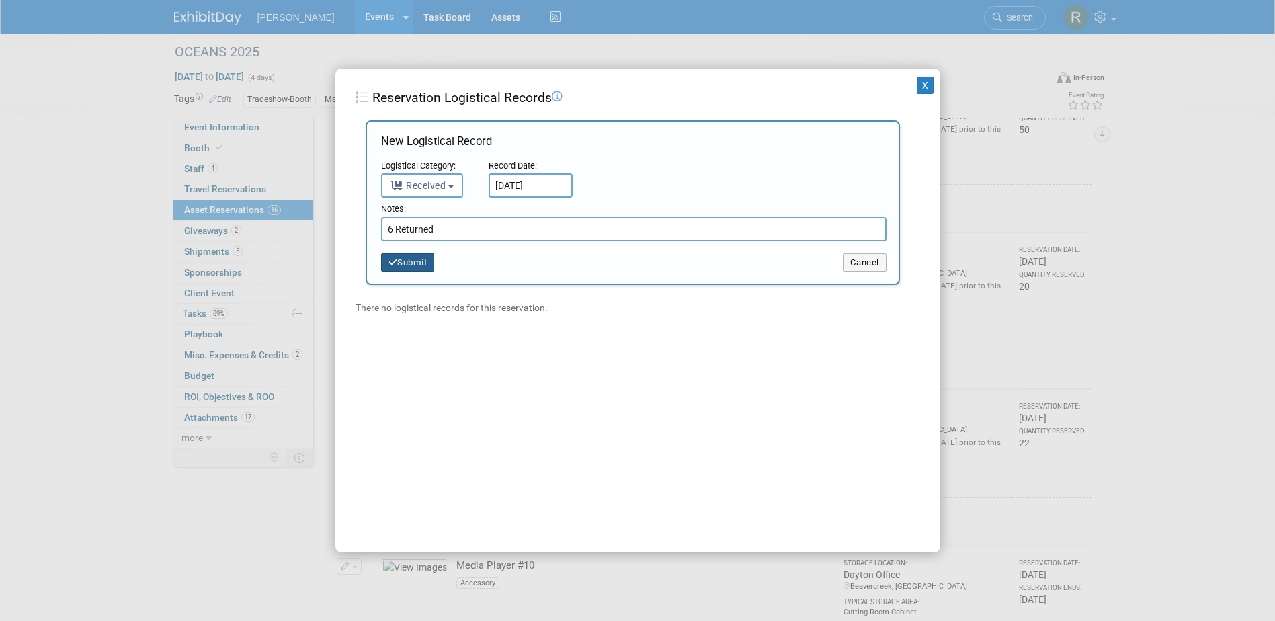
type input "6 Returned"
click at [416, 266] on button "Submit" at bounding box center [408, 262] width 54 height 19
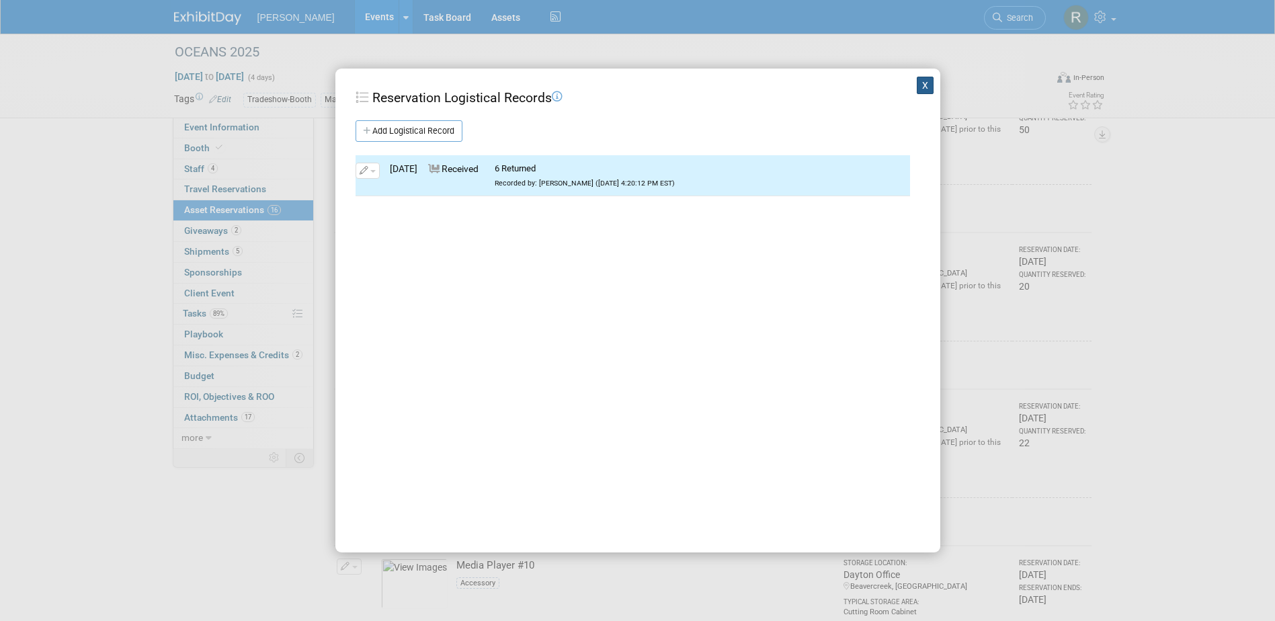
click at [917, 87] on button "X" at bounding box center [925, 85] width 17 height 17
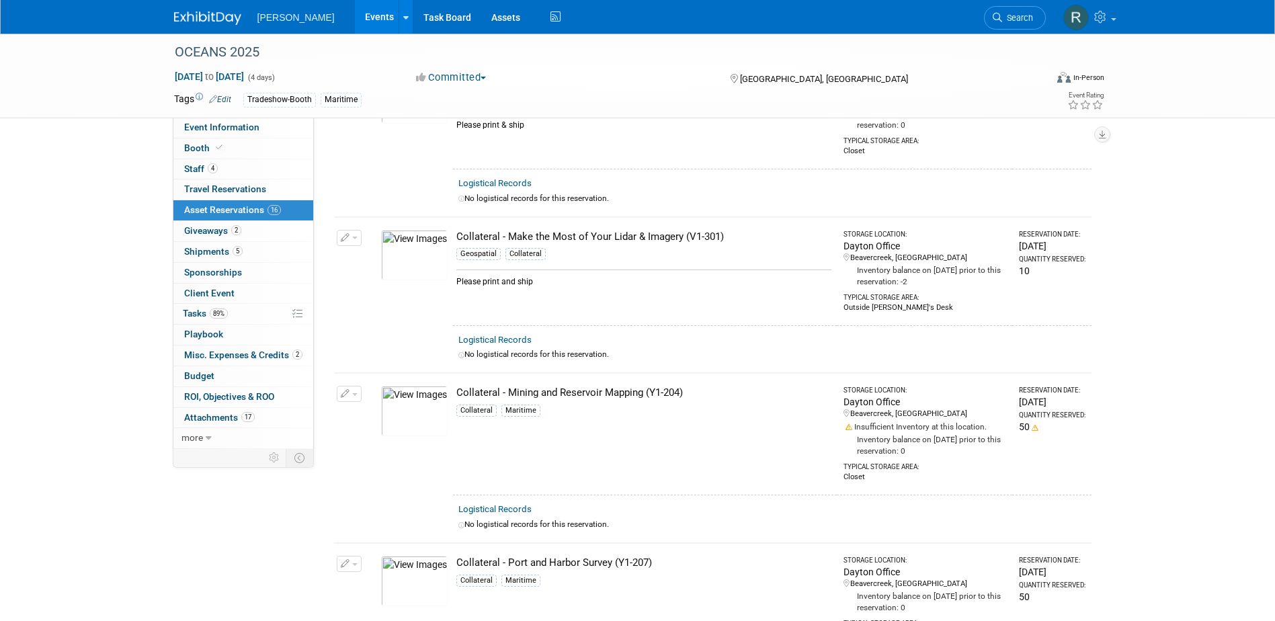
scroll to position [677, 0]
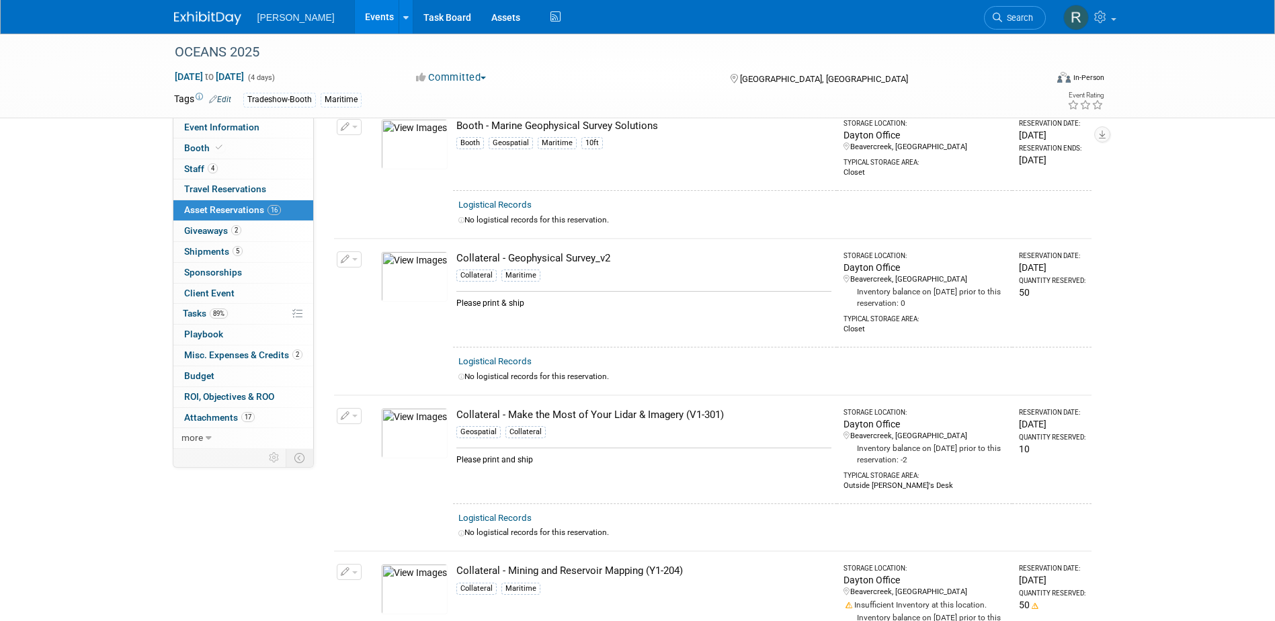
click at [498, 514] on link "Logistical Records" at bounding box center [495, 518] width 73 height 10
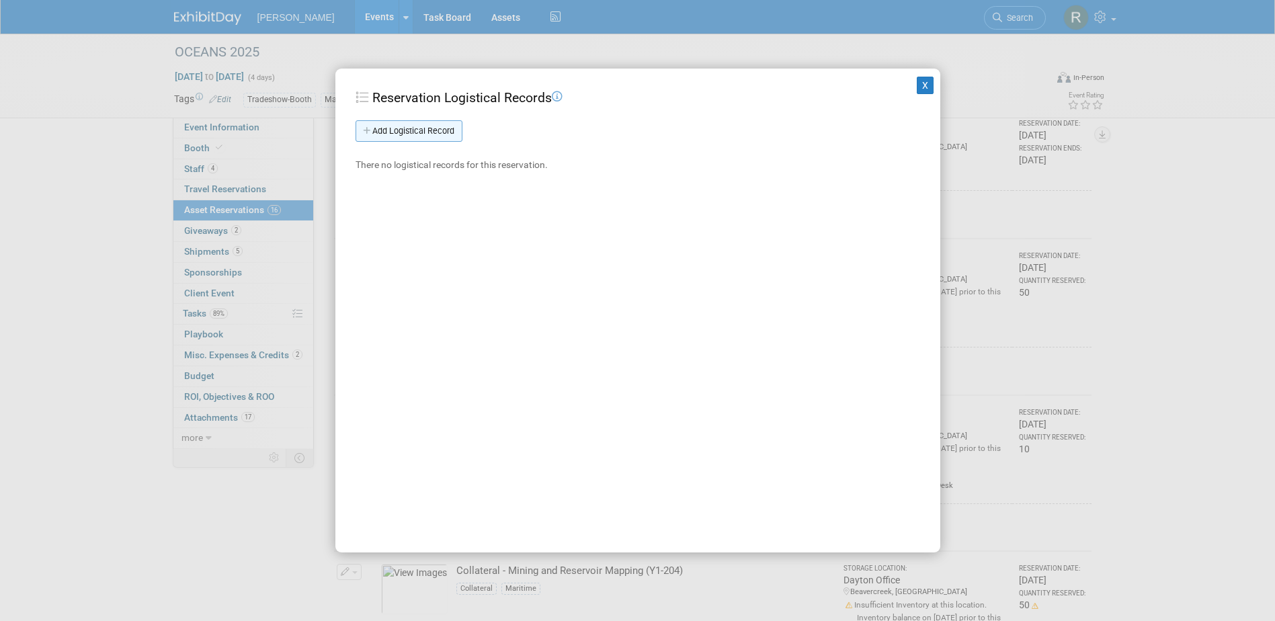
click at [432, 128] on link "Add Logistical Record" at bounding box center [409, 131] width 107 height 22
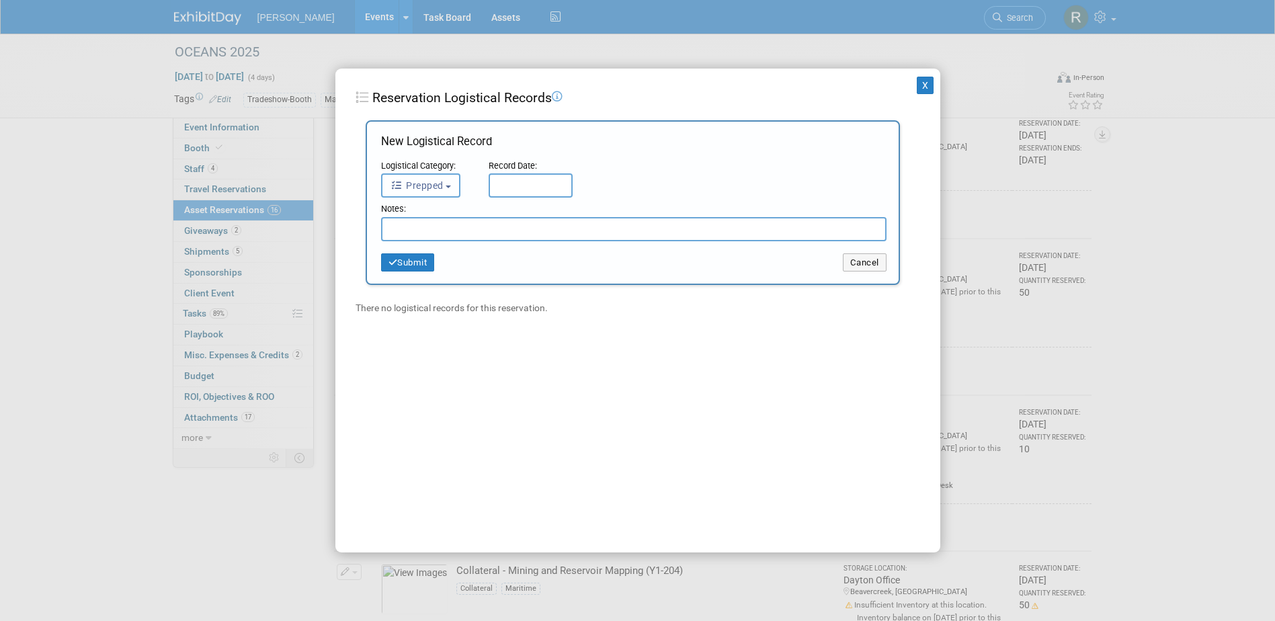
click at [455, 183] on button "Prepped" at bounding box center [421, 185] width 80 height 24
click at [442, 270] on label "Received" at bounding box center [425, 271] width 73 height 22
click at [384, 270] on input "Received" at bounding box center [379, 268] width 9 height 9
select select "3"
click at [530, 187] on input "text" at bounding box center [531, 185] width 84 height 24
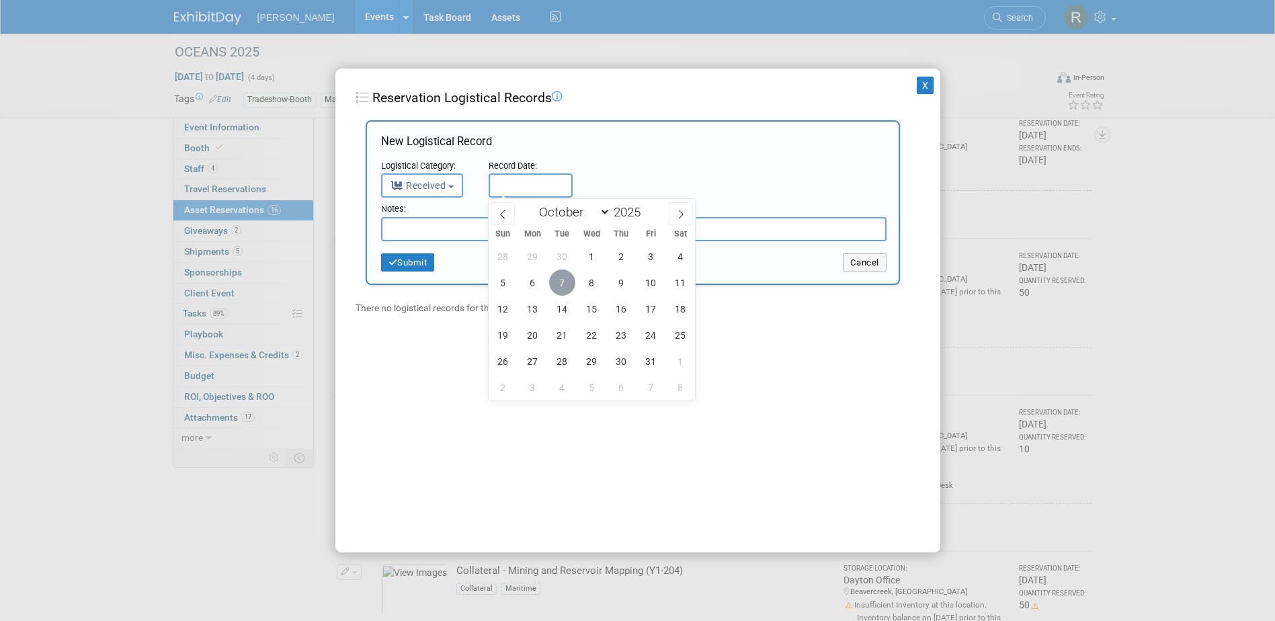
click at [566, 285] on span "7" at bounding box center [562, 283] width 26 height 26
type input "[DATE]"
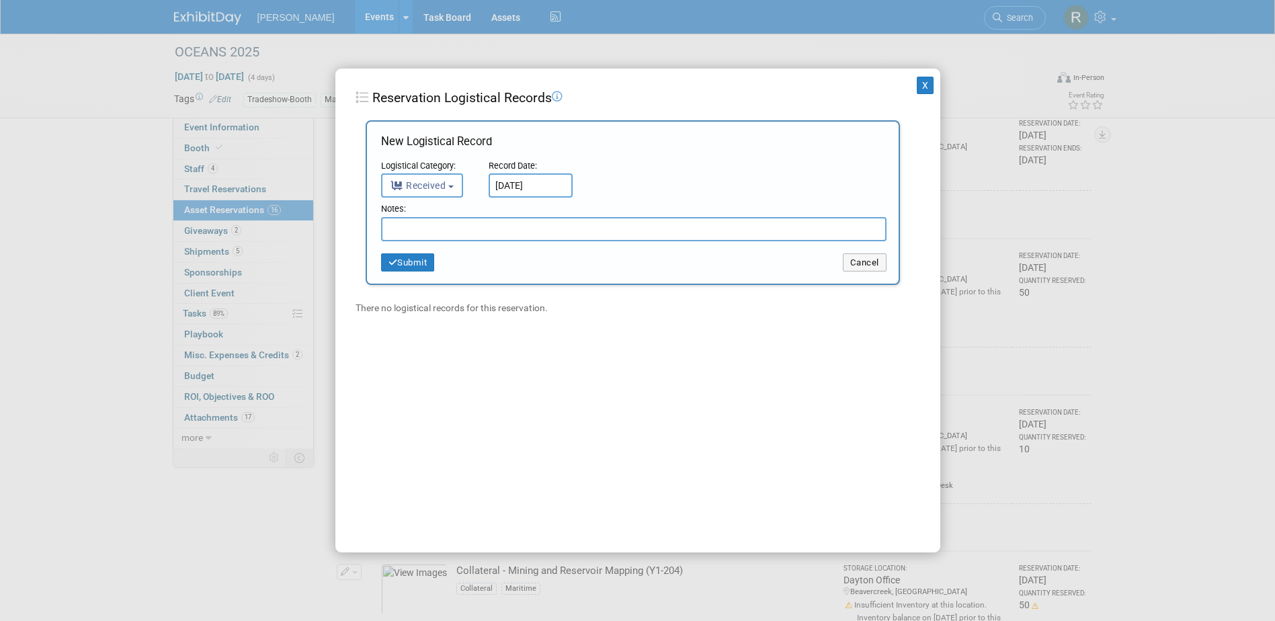
click at [522, 233] on input "text" at bounding box center [634, 229] width 506 height 24
type input "4 Returned"
click at [409, 264] on button "Submit" at bounding box center [408, 262] width 54 height 19
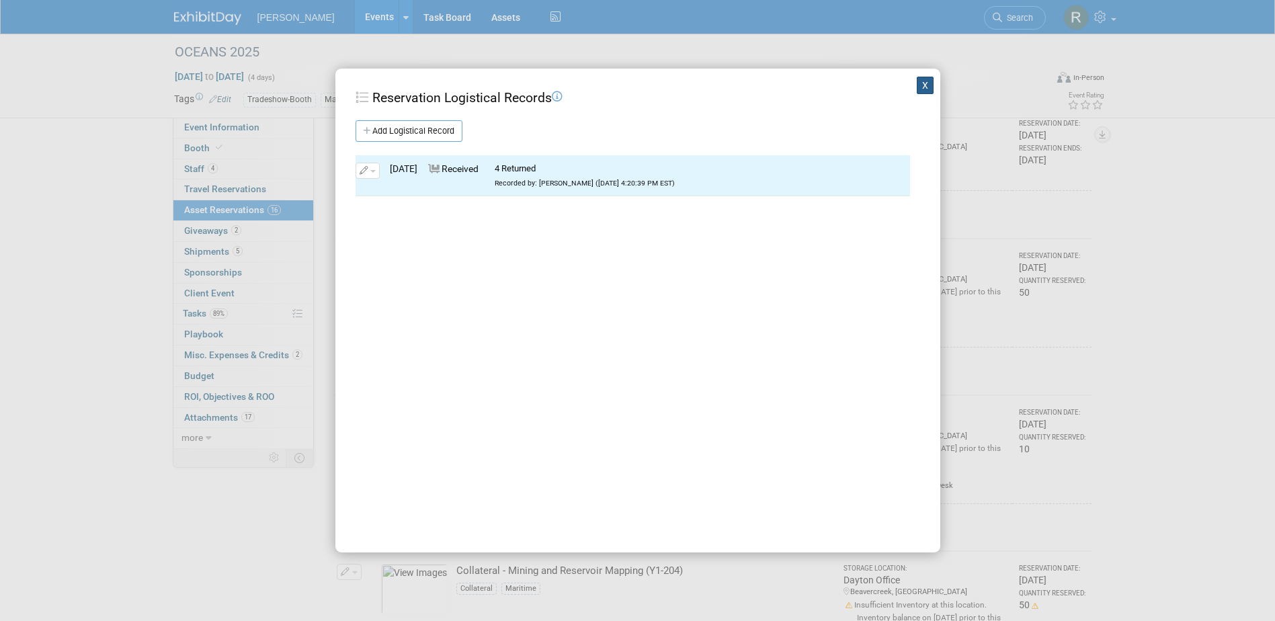
click at [917, 83] on button "X" at bounding box center [925, 85] width 17 height 17
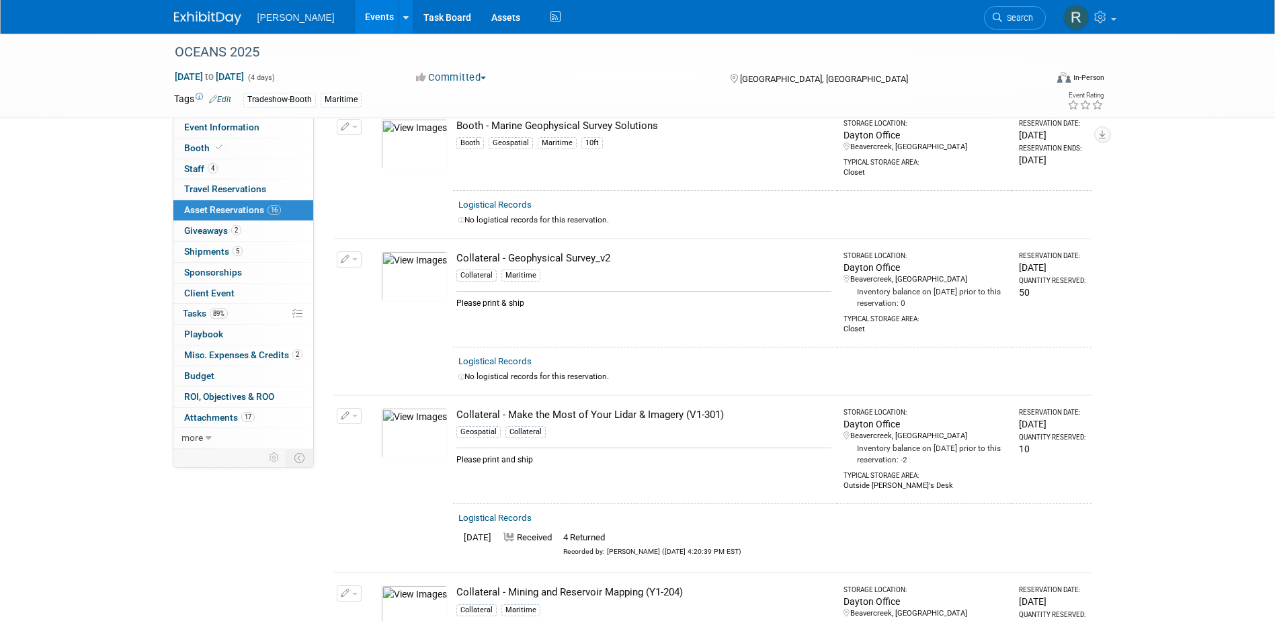
click at [484, 513] on link "Logistical Records" at bounding box center [495, 518] width 73 height 10
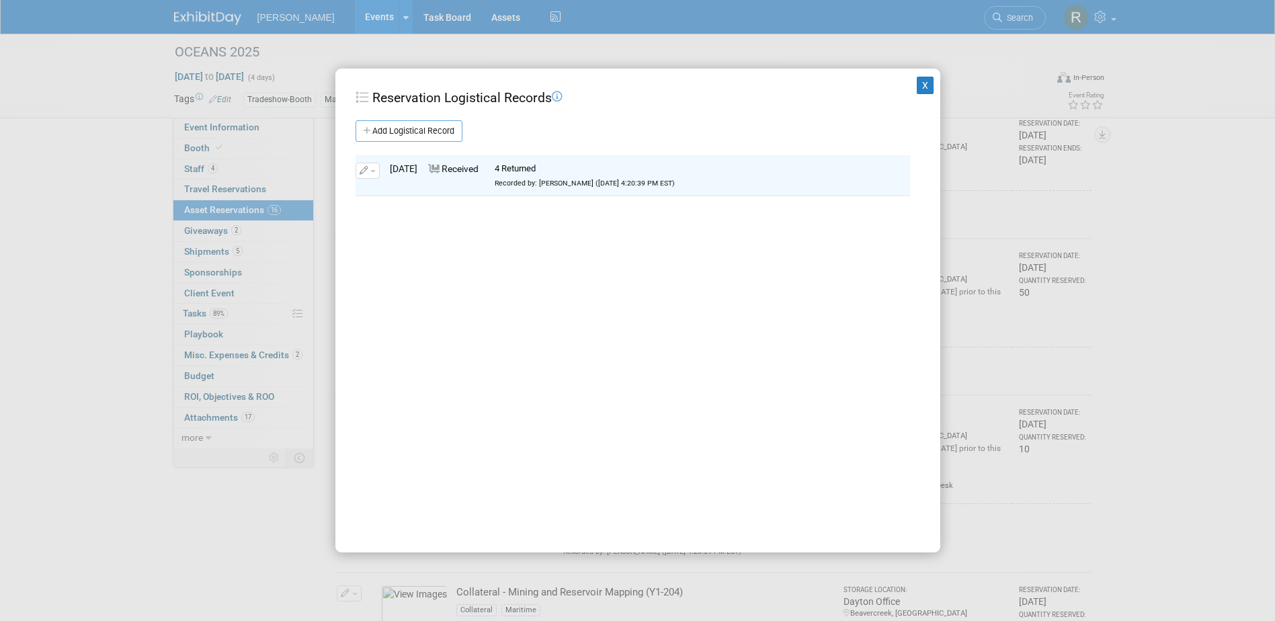
click at [376, 173] on button "button" at bounding box center [368, 171] width 24 height 16
click at [376, 194] on icon "button" at bounding box center [374, 192] width 11 height 9
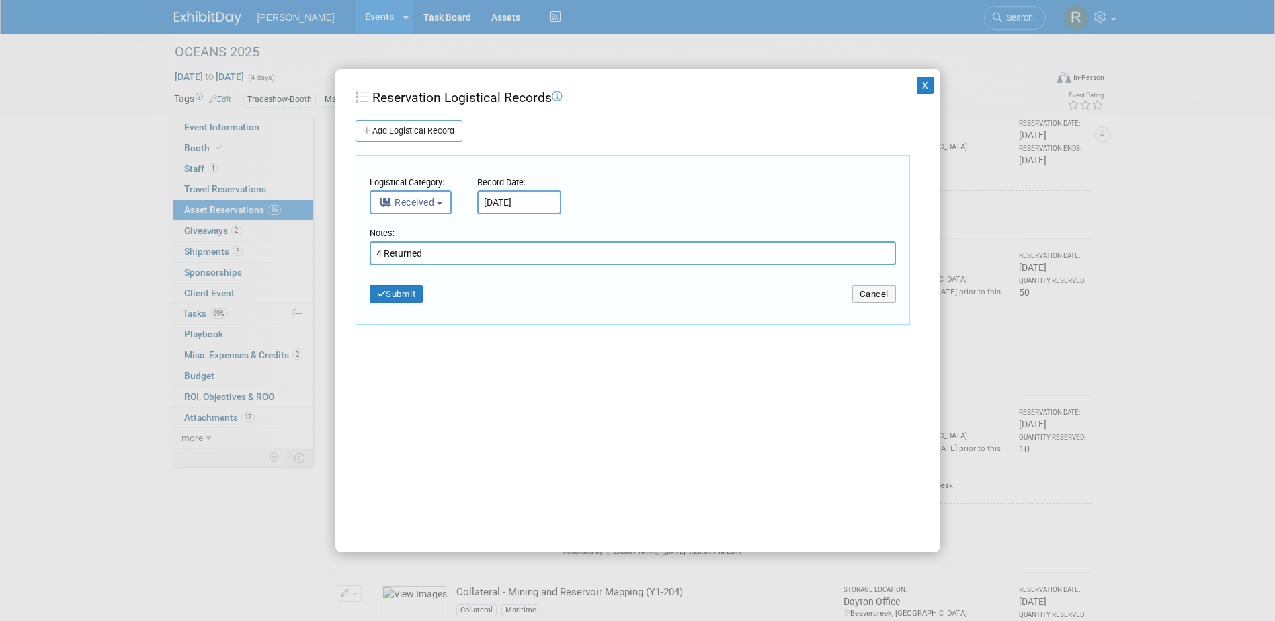
drag, startPoint x: 380, startPoint y: 253, endPoint x: 360, endPoint y: 256, distance: 19.8
click at [362, 254] on td "Logistical Category: <i class="fas fa-tasks" style="padding: 6px 6px 6px 1px;">…" at bounding box center [633, 240] width 554 height 169
type input "5 Returned"
click at [412, 289] on button "Submit" at bounding box center [397, 294] width 54 height 19
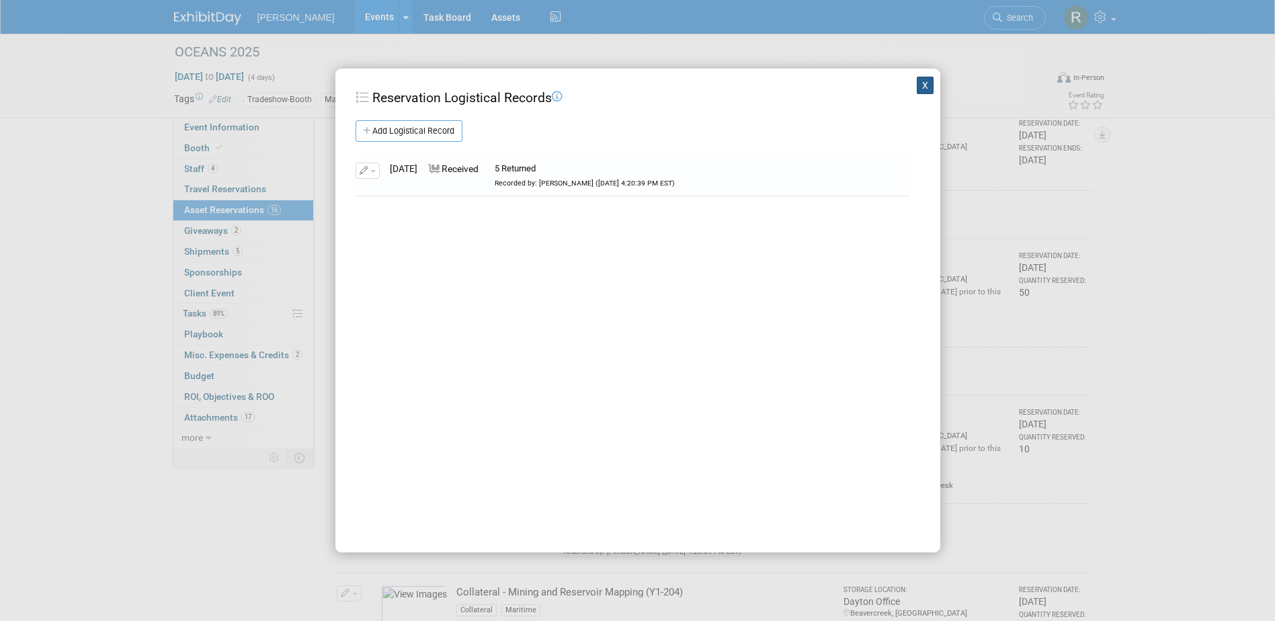
click at [917, 87] on button "X" at bounding box center [925, 85] width 17 height 17
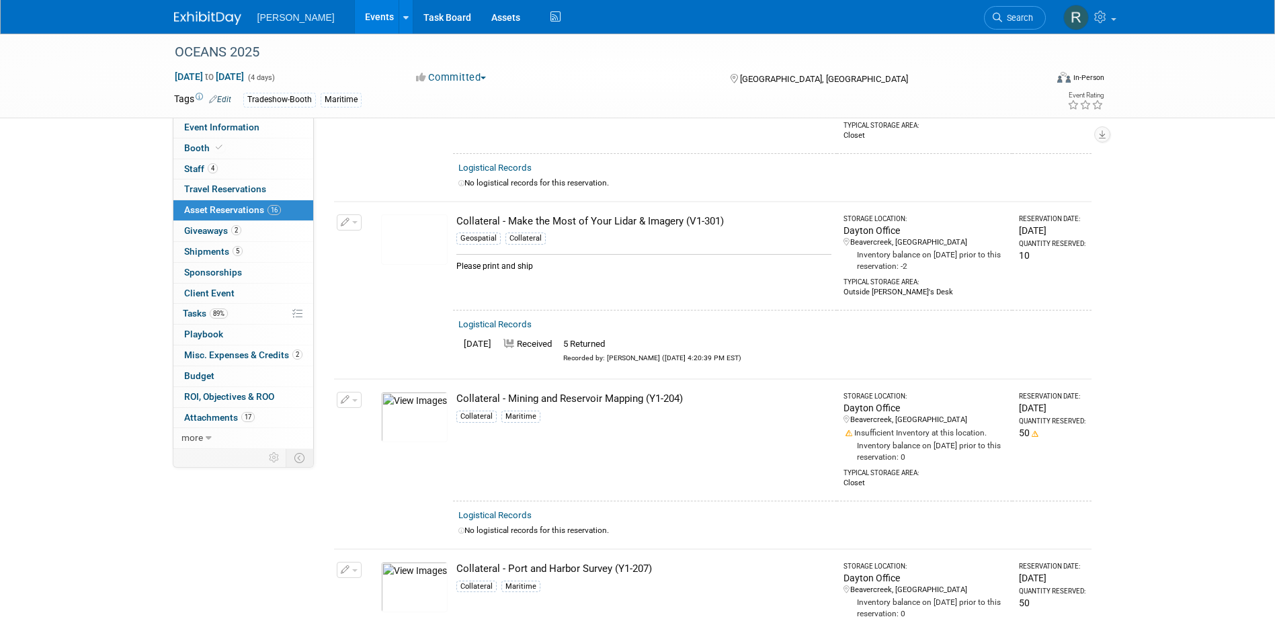
scroll to position [879, 0]
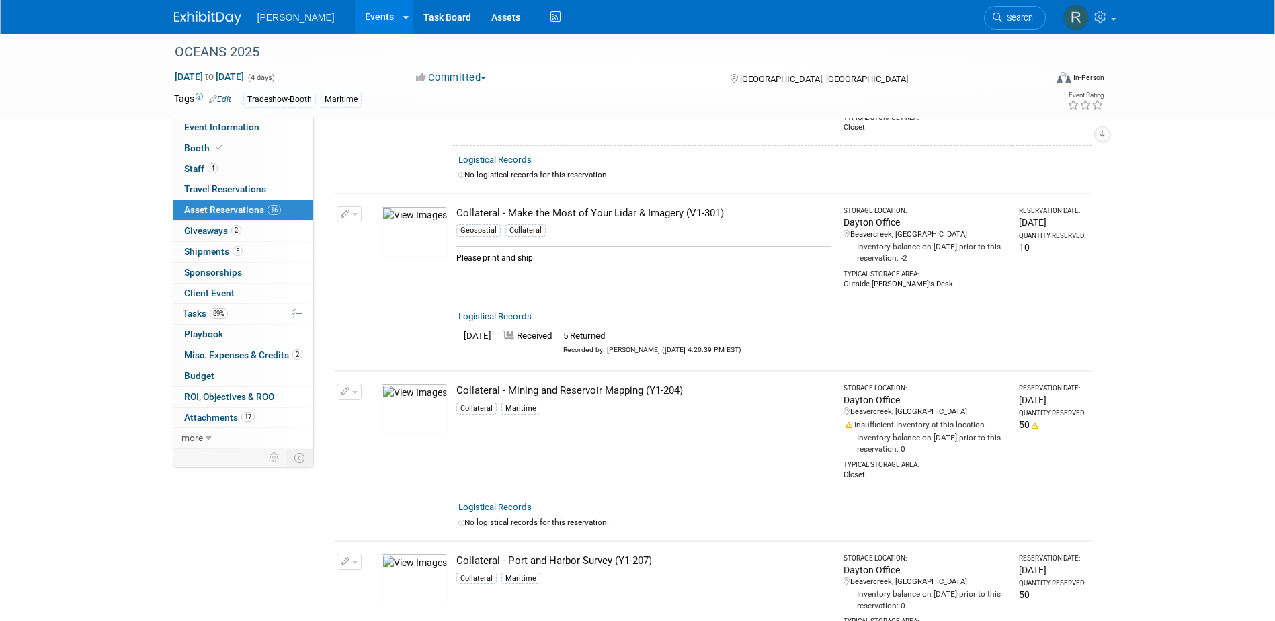
click at [512, 502] on link "Logistical Records" at bounding box center [495, 507] width 73 height 10
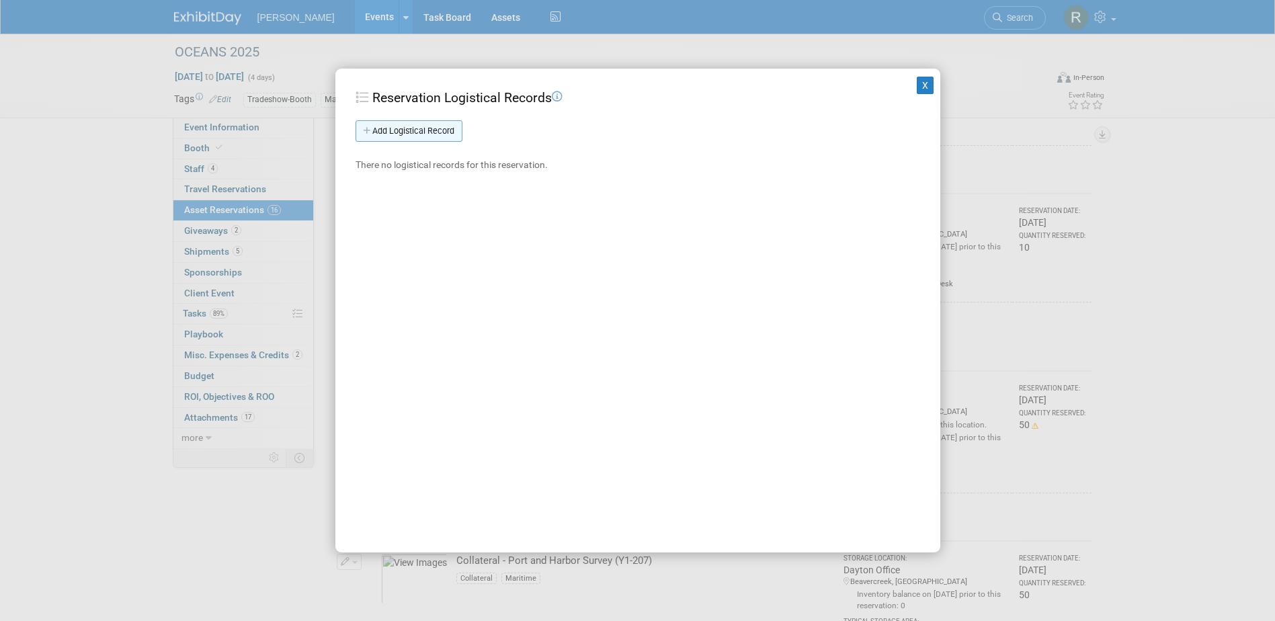
click at [431, 132] on link "Add Logistical Record" at bounding box center [409, 131] width 107 height 22
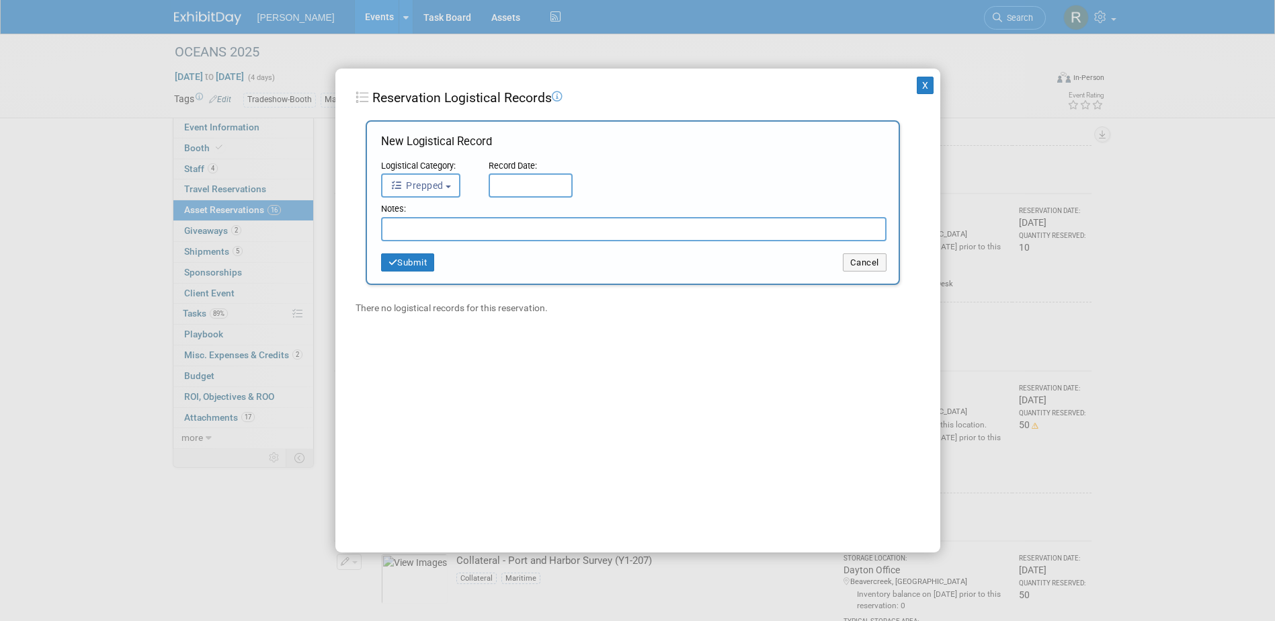
click at [448, 188] on b "button" at bounding box center [448, 187] width 5 height 3
click at [444, 265] on label "Received" at bounding box center [425, 271] width 73 height 22
click at [384, 265] on input "Received" at bounding box center [379, 268] width 9 height 9
select select "3"
click at [511, 188] on input "text" at bounding box center [531, 185] width 84 height 24
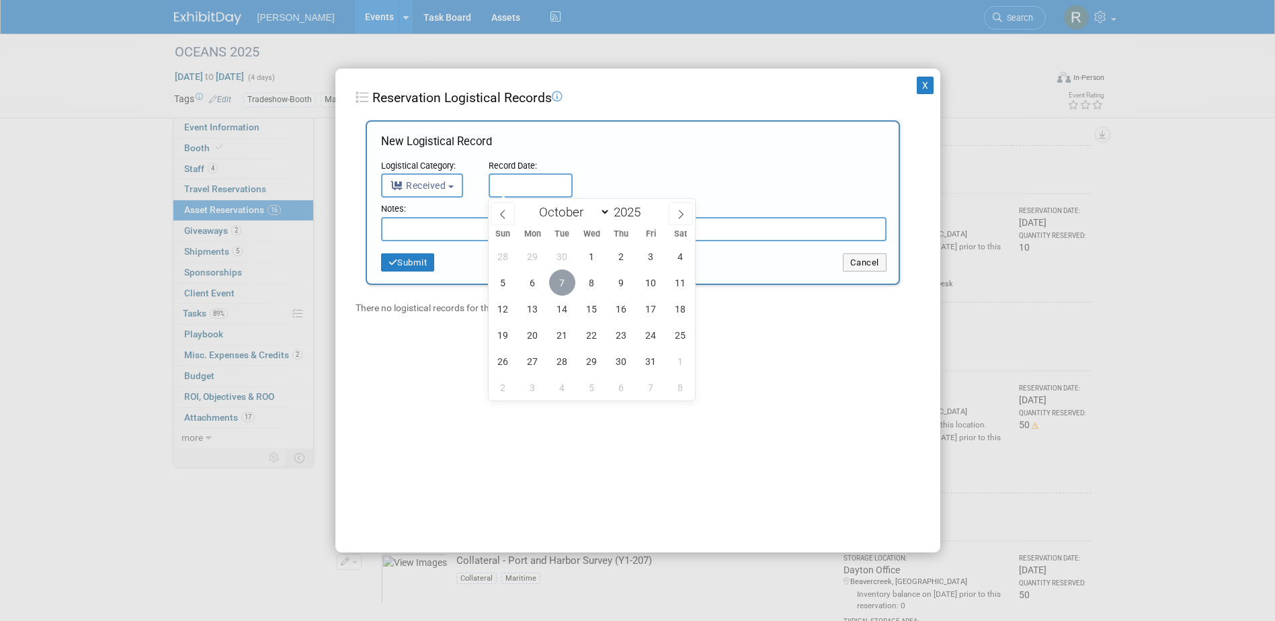
drag, startPoint x: 565, startPoint y: 289, endPoint x: 537, endPoint y: 247, distance: 50.7
click at [563, 289] on span "7" at bounding box center [562, 283] width 26 height 26
type input "[DATE]"
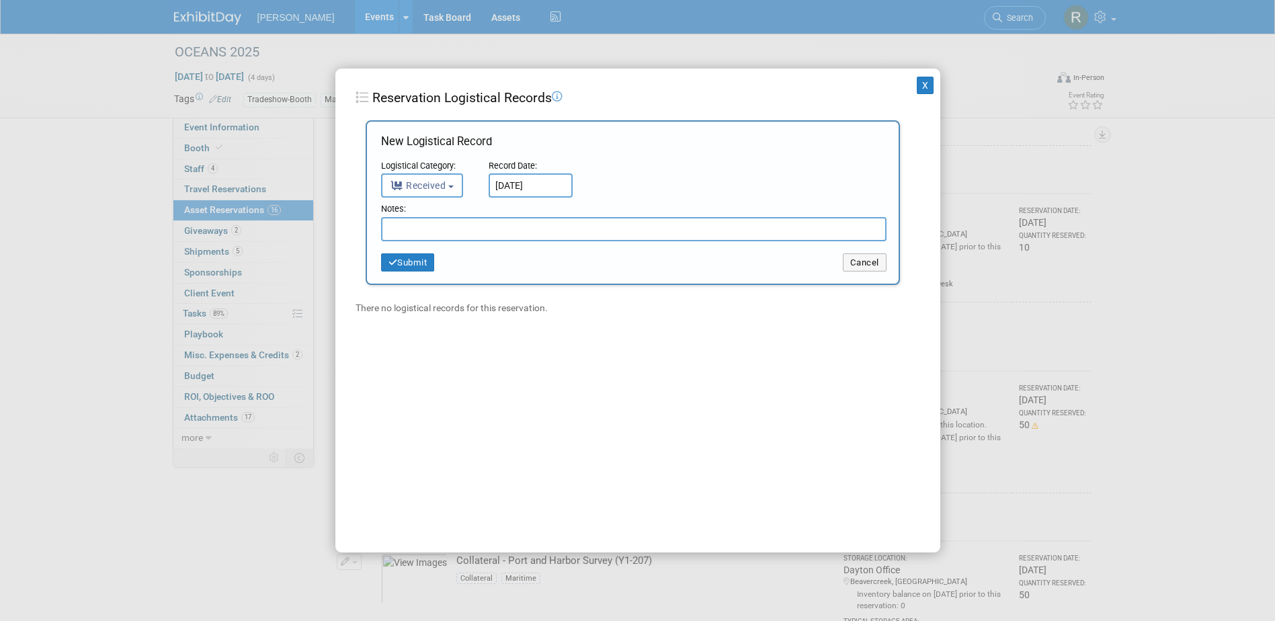
click at [535, 239] on input "text" at bounding box center [634, 229] width 506 height 24
type input "45 Returned"
click at [397, 260] on icon "button" at bounding box center [393, 262] width 9 height 9
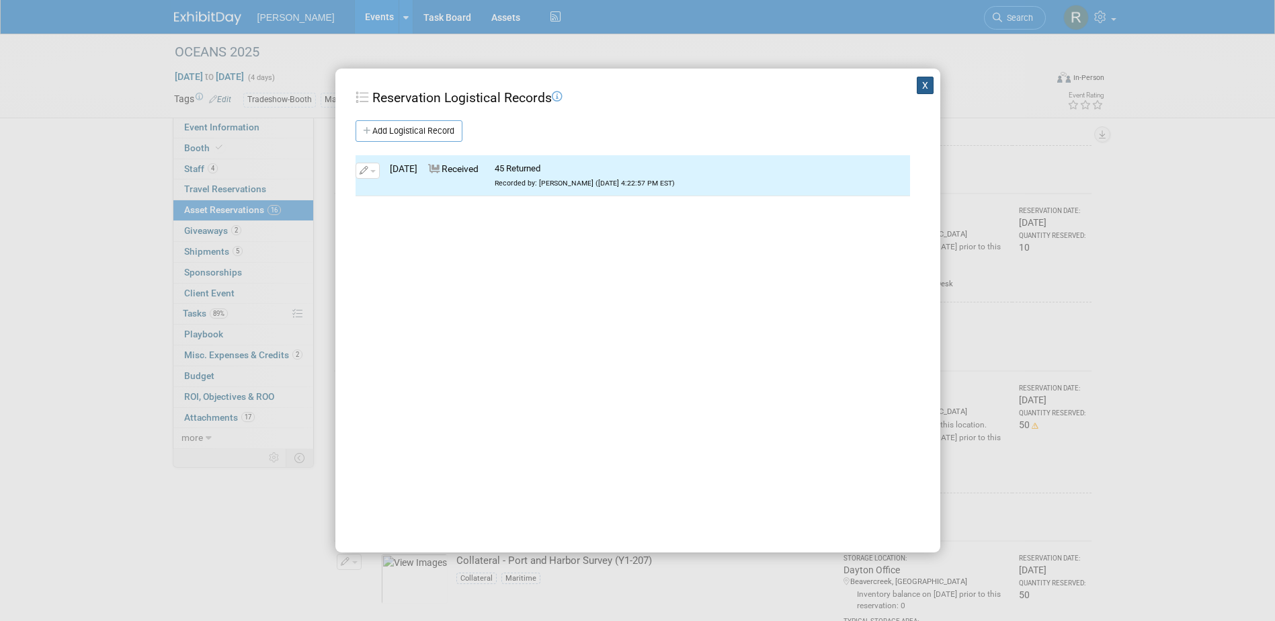
click at [917, 87] on button "X" at bounding box center [925, 85] width 17 height 17
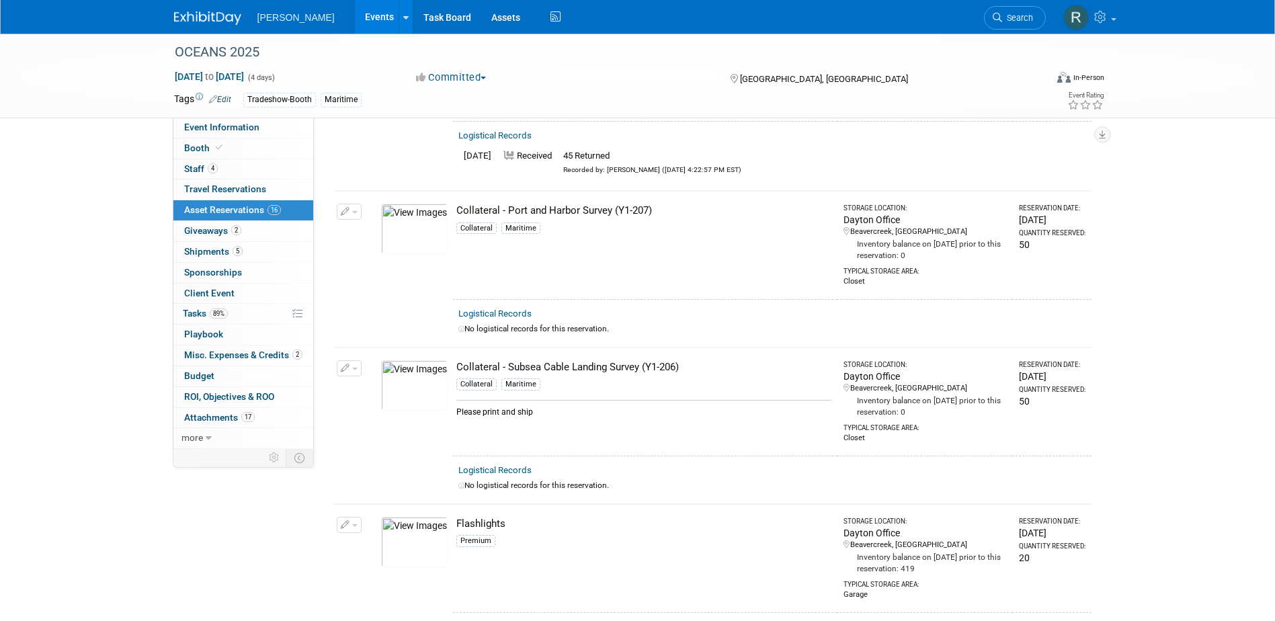
scroll to position [1282, 0]
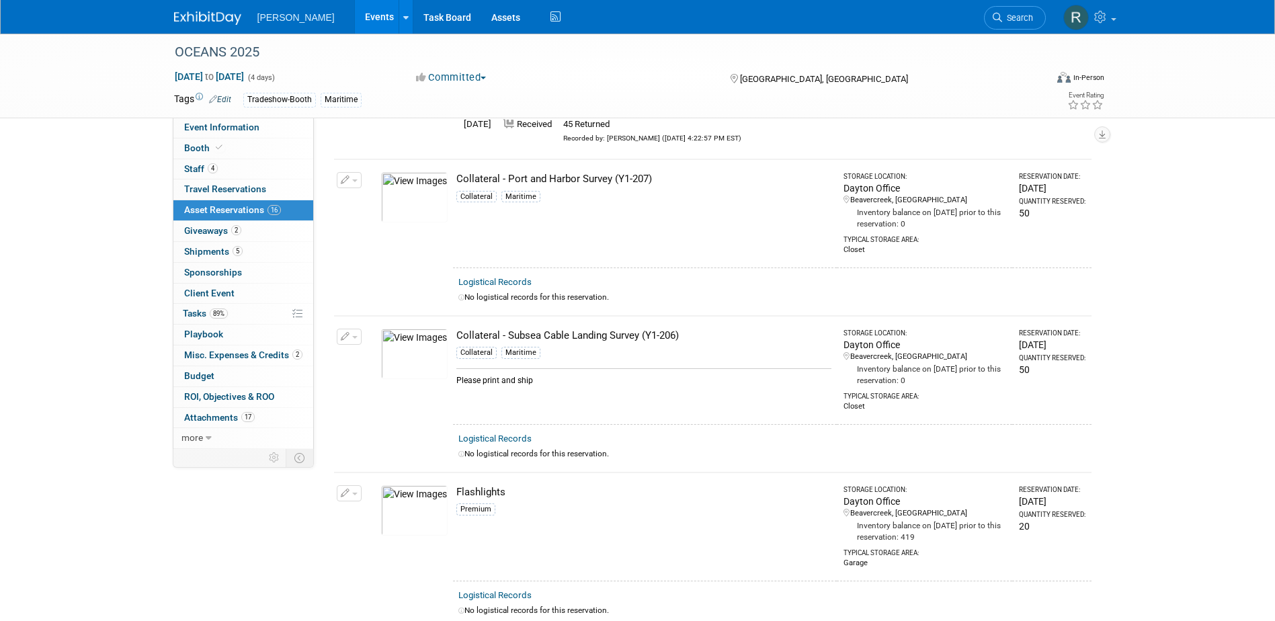
click at [486, 434] on link "Logistical Records" at bounding box center [495, 439] width 73 height 10
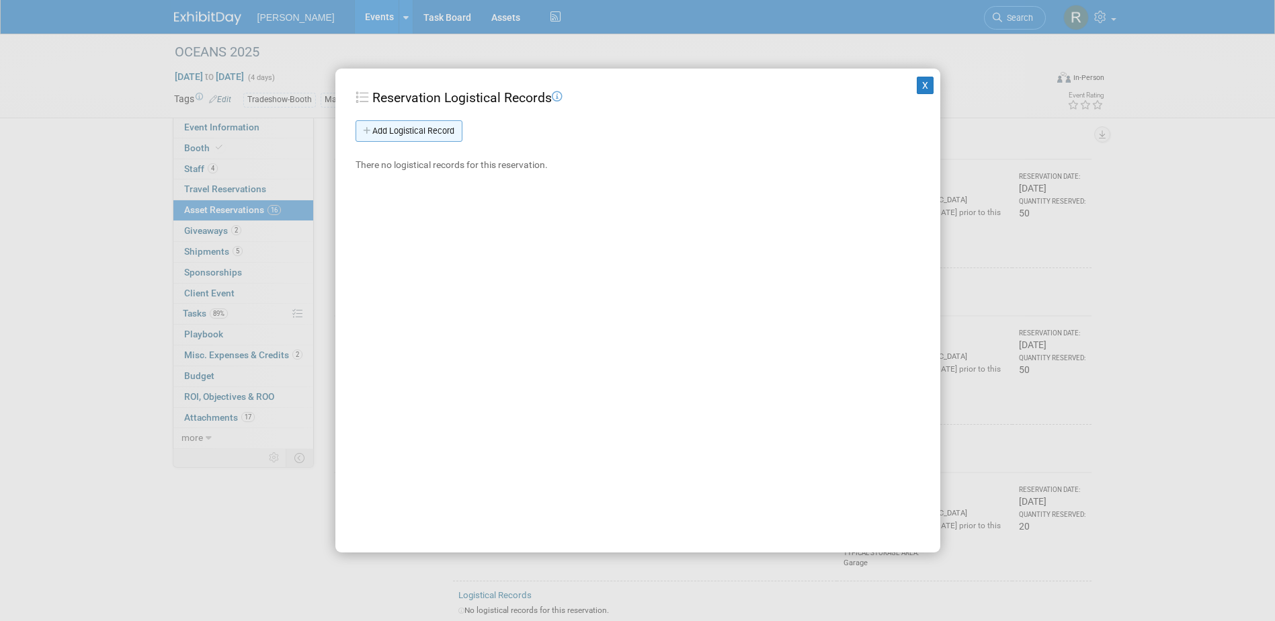
click at [403, 135] on link "Add Logistical Record" at bounding box center [409, 131] width 107 height 22
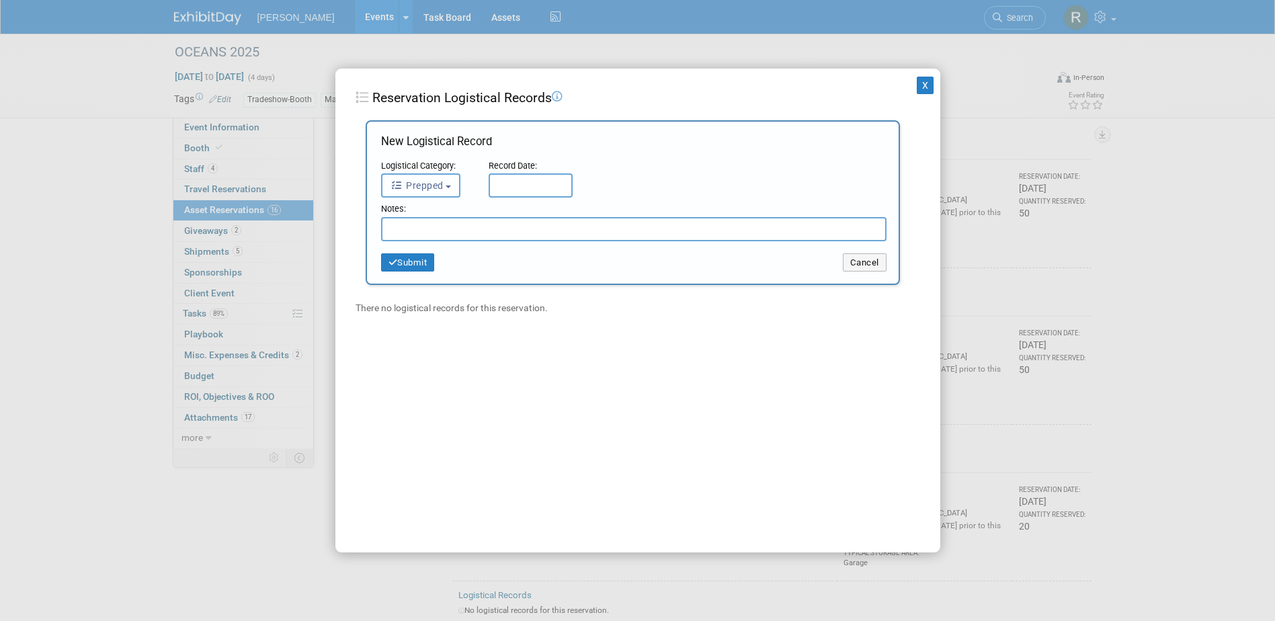
click at [422, 180] on span "Prepped" at bounding box center [417, 185] width 53 height 11
click at [431, 271] on label "Received" at bounding box center [425, 271] width 73 height 22
click at [384, 271] on input "Received" at bounding box center [379, 268] width 9 height 9
select select "3"
click at [504, 188] on input "text" at bounding box center [531, 185] width 84 height 24
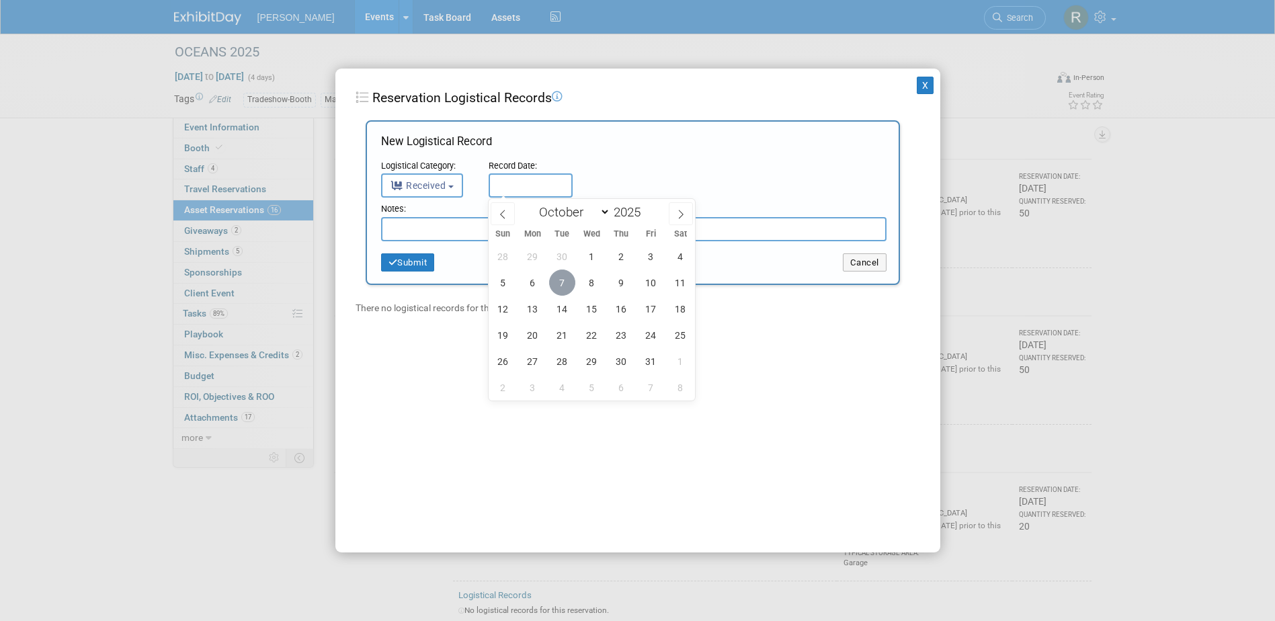
drag, startPoint x: 561, startPoint y: 280, endPoint x: 528, endPoint y: 243, distance: 50.5
click at [562, 280] on span "7" at bounding box center [562, 283] width 26 height 26
type input "[DATE]"
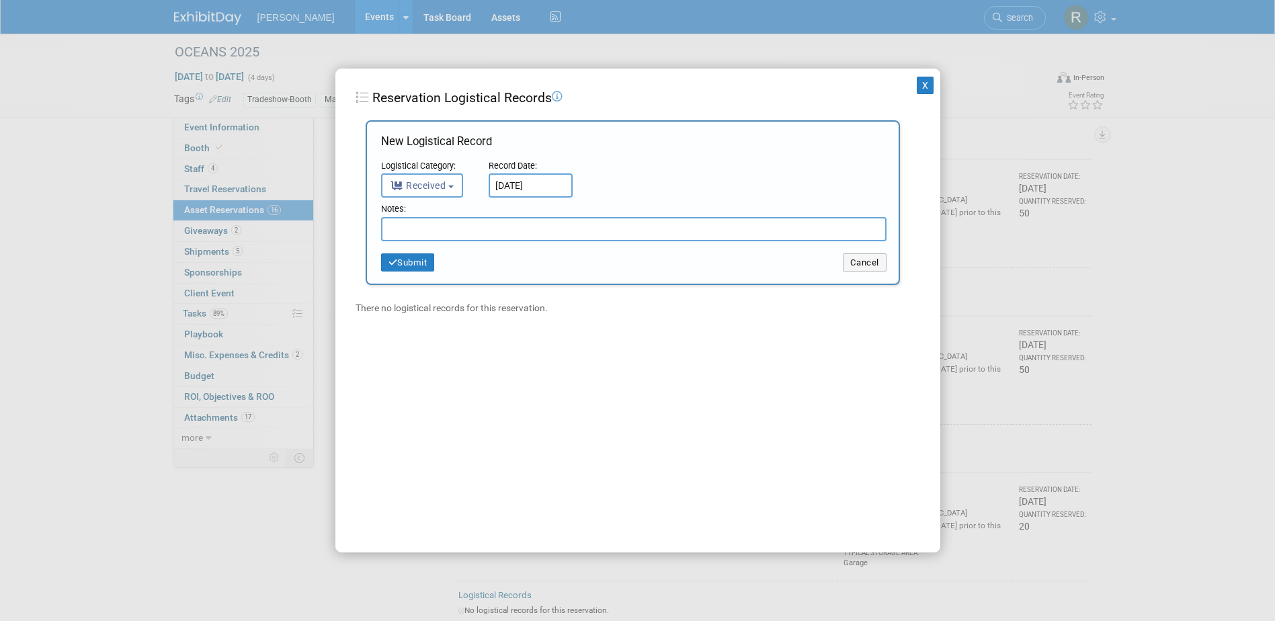
click at [516, 227] on input "text" at bounding box center [634, 229] width 506 height 24
type input "31 Returned"
click at [401, 258] on button "Submit" at bounding box center [408, 262] width 54 height 19
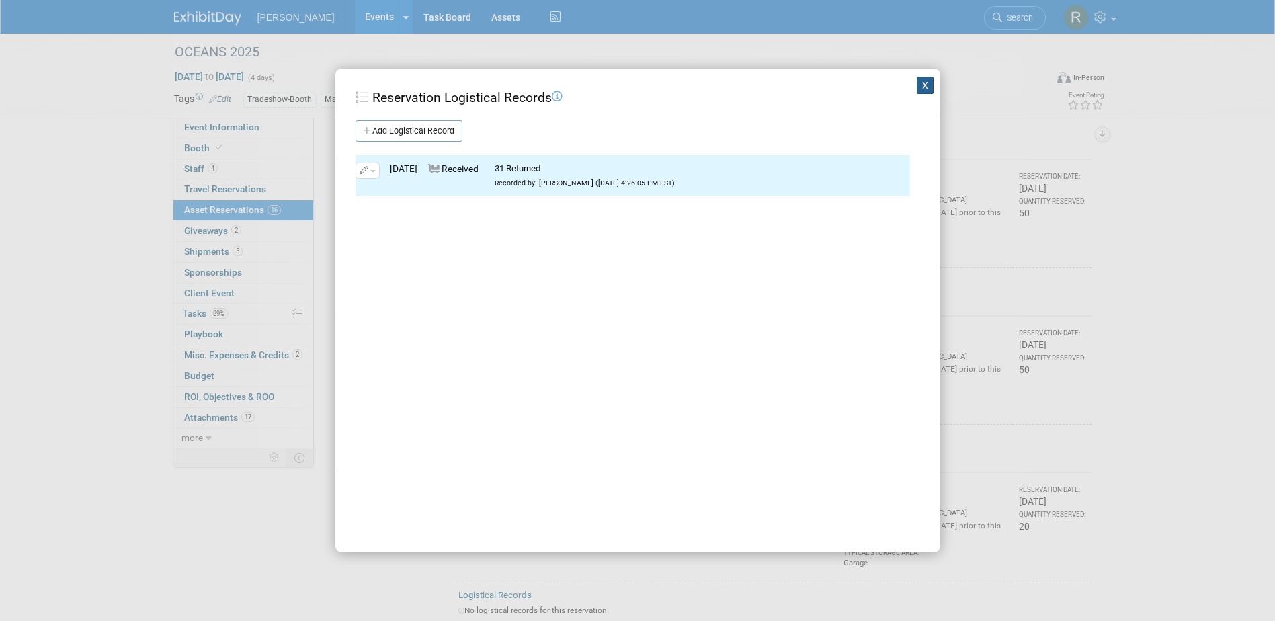
click at [917, 89] on button "X" at bounding box center [925, 85] width 17 height 17
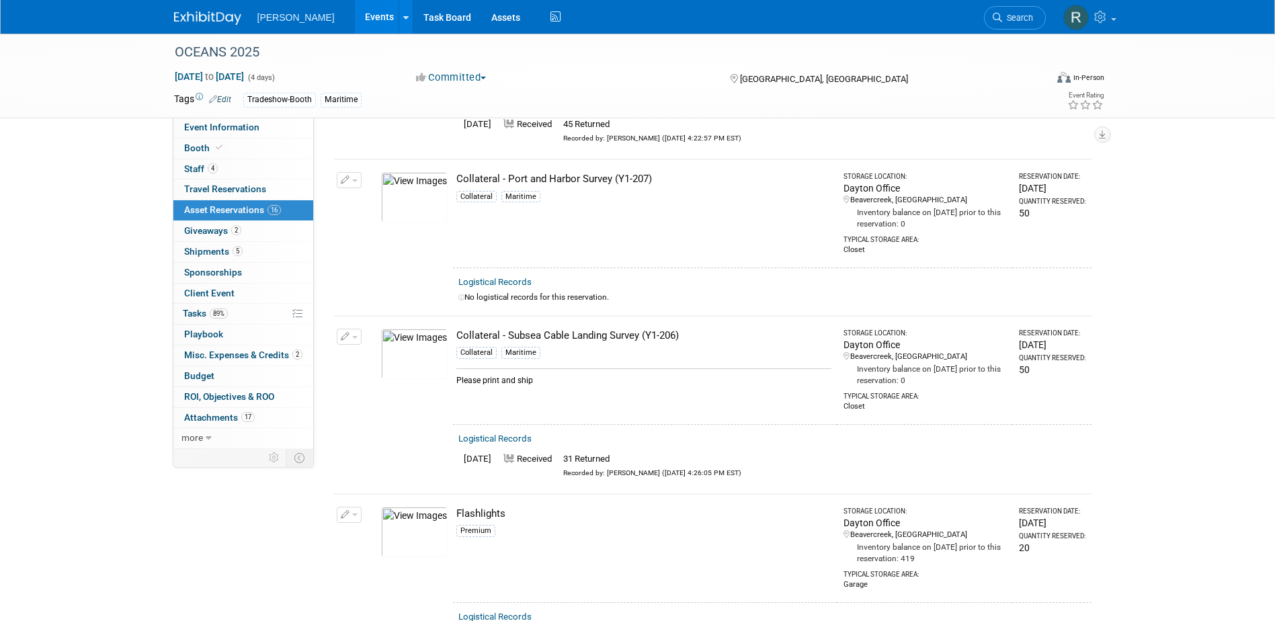
click at [510, 434] on link "Logistical Records" at bounding box center [495, 439] width 73 height 10
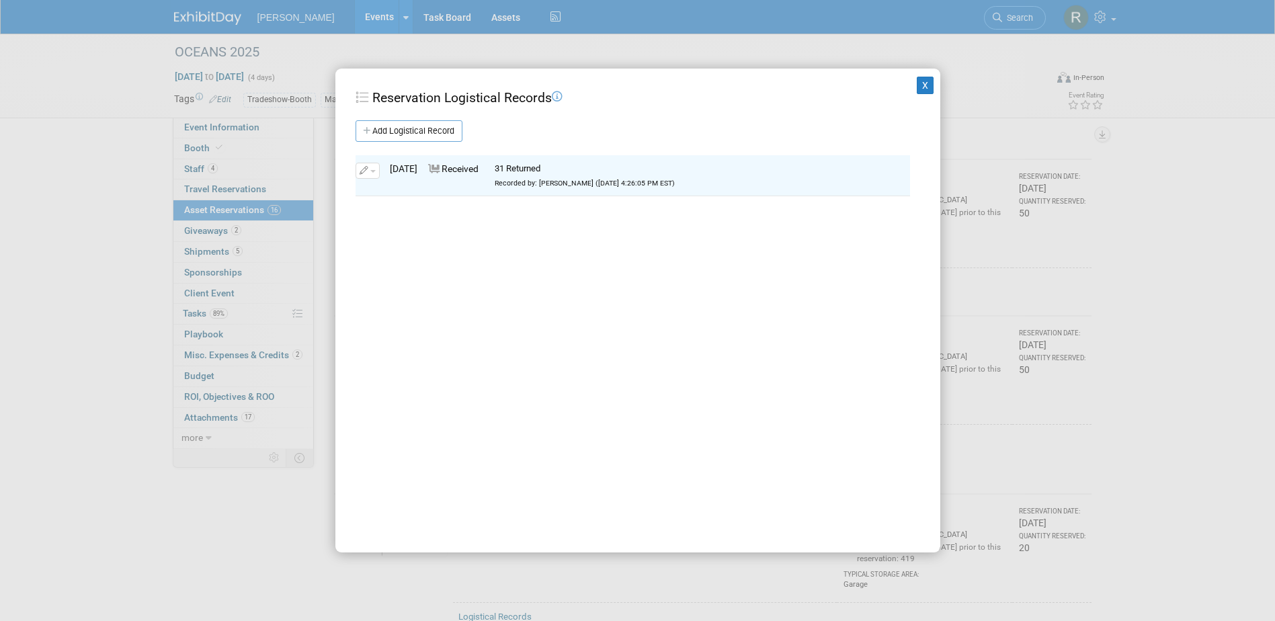
click at [371, 168] on button "button" at bounding box center [368, 171] width 24 height 16
click at [390, 192] on button "Edit" at bounding box center [409, 193] width 92 height 18
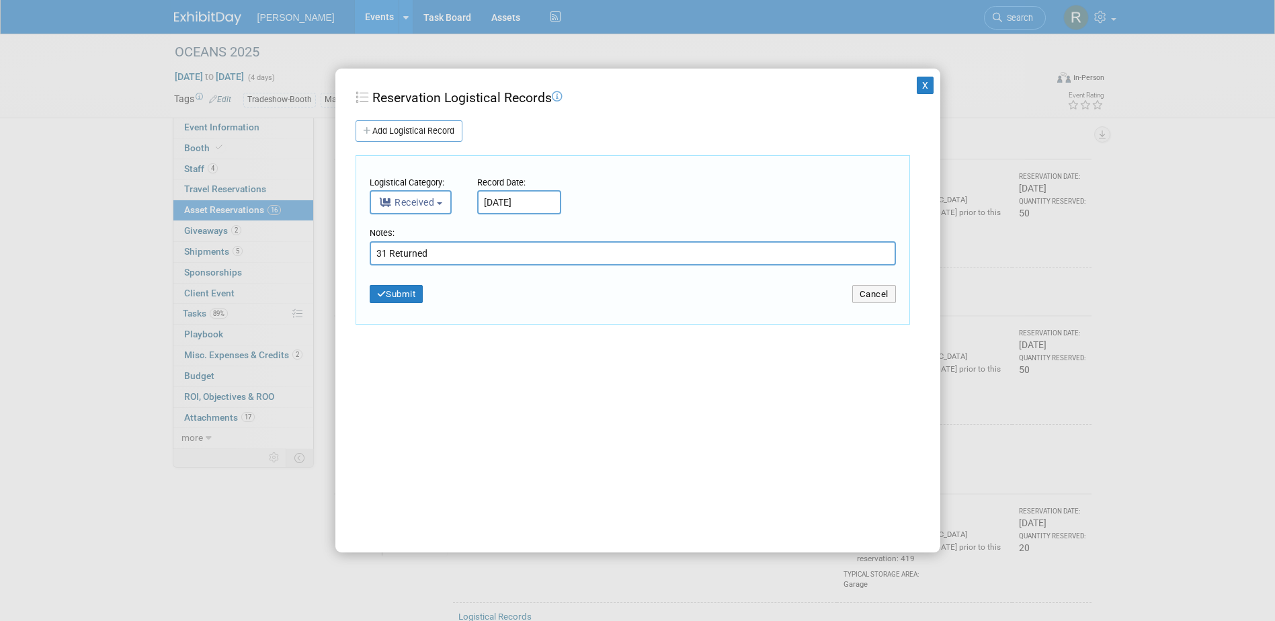
drag, startPoint x: 385, startPoint y: 254, endPoint x: 354, endPoint y: 253, distance: 30.3
click at [354, 253] on div "X Reservation Logistical Records Add Logistical Record New Logistical Record Lo…" at bounding box center [637, 311] width 605 height 485
type input "46 Returned"
click at [385, 290] on icon "button" at bounding box center [381, 294] width 9 height 9
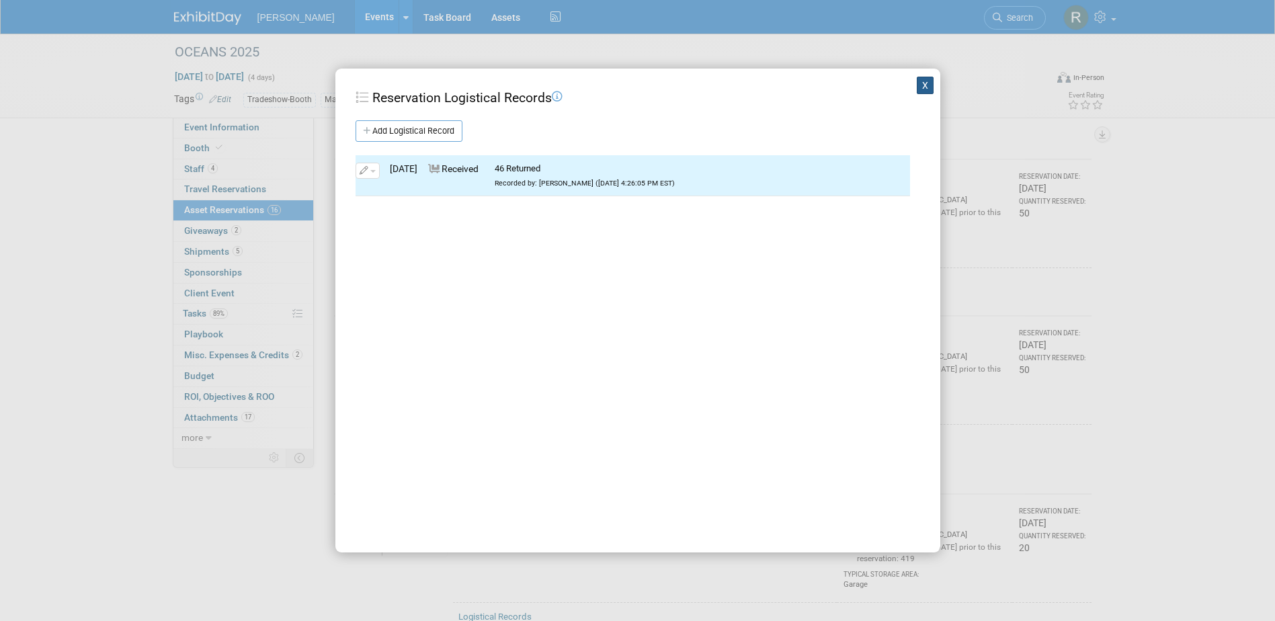
click at [917, 85] on button "X" at bounding box center [925, 85] width 17 height 17
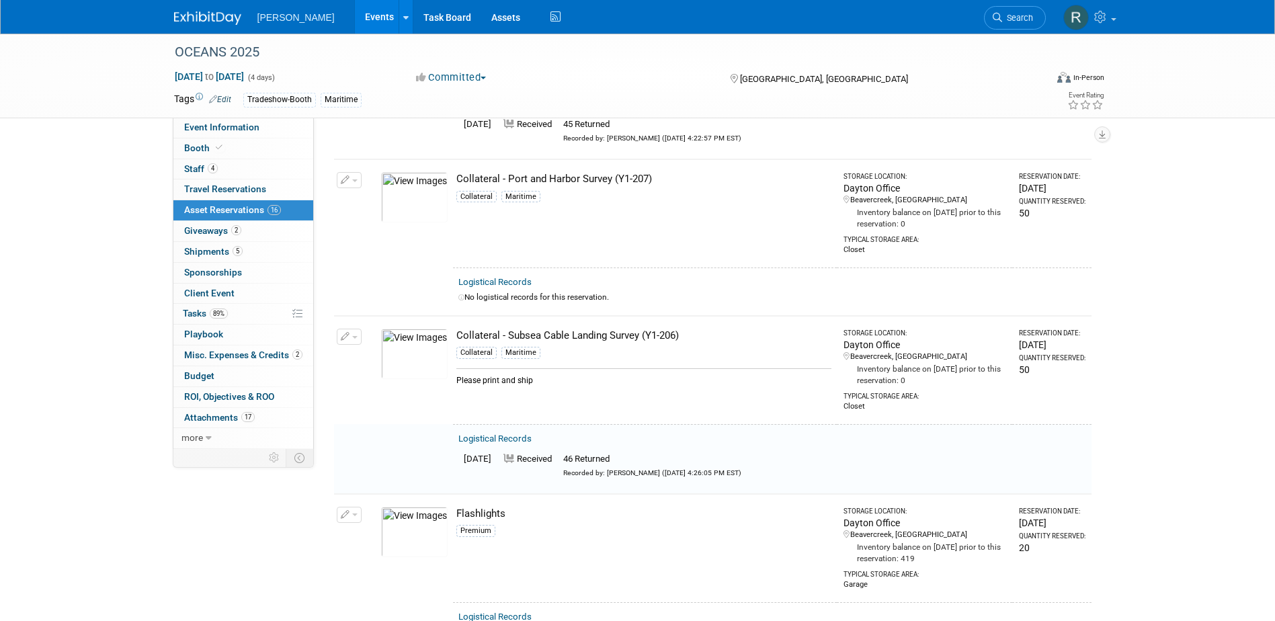
click at [495, 277] on link "Logistical Records" at bounding box center [495, 282] width 73 height 10
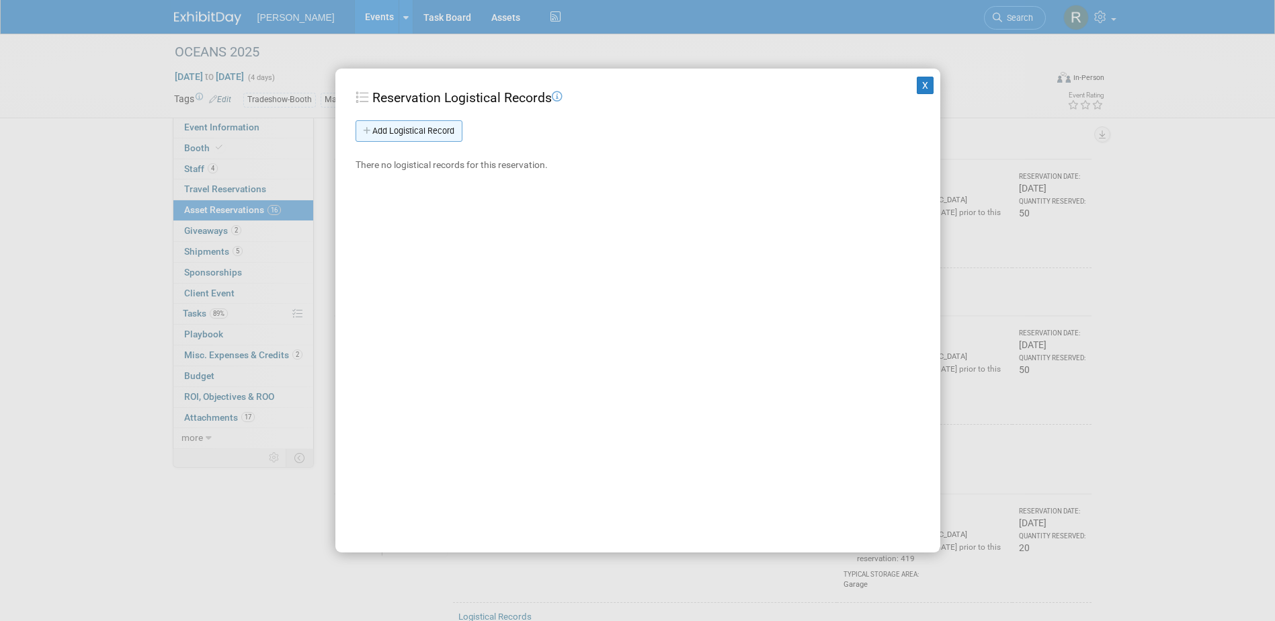
click at [419, 135] on link "Add Logistical Record" at bounding box center [409, 131] width 107 height 22
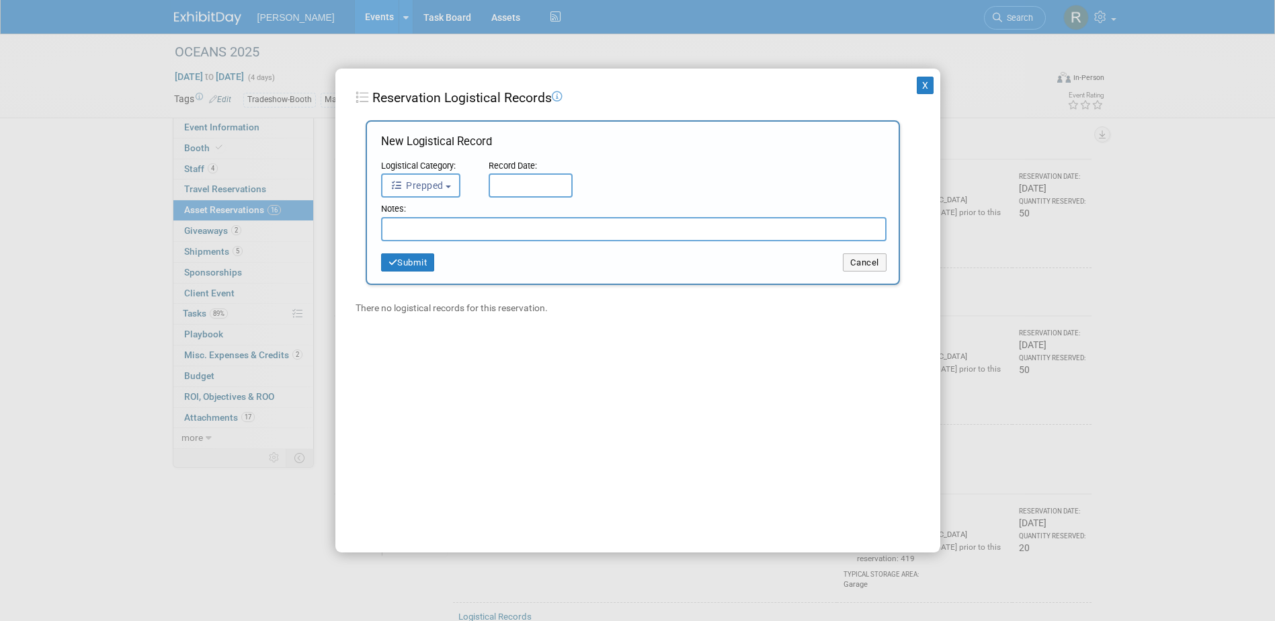
click at [413, 184] on span "Prepped" at bounding box center [417, 185] width 53 height 11
click at [428, 271] on label "Received" at bounding box center [425, 271] width 73 height 22
click at [384, 271] on input "Received" at bounding box center [379, 268] width 9 height 9
select select "3"
click at [493, 187] on input "text" at bounding box center [531, 185] width 84 height 24
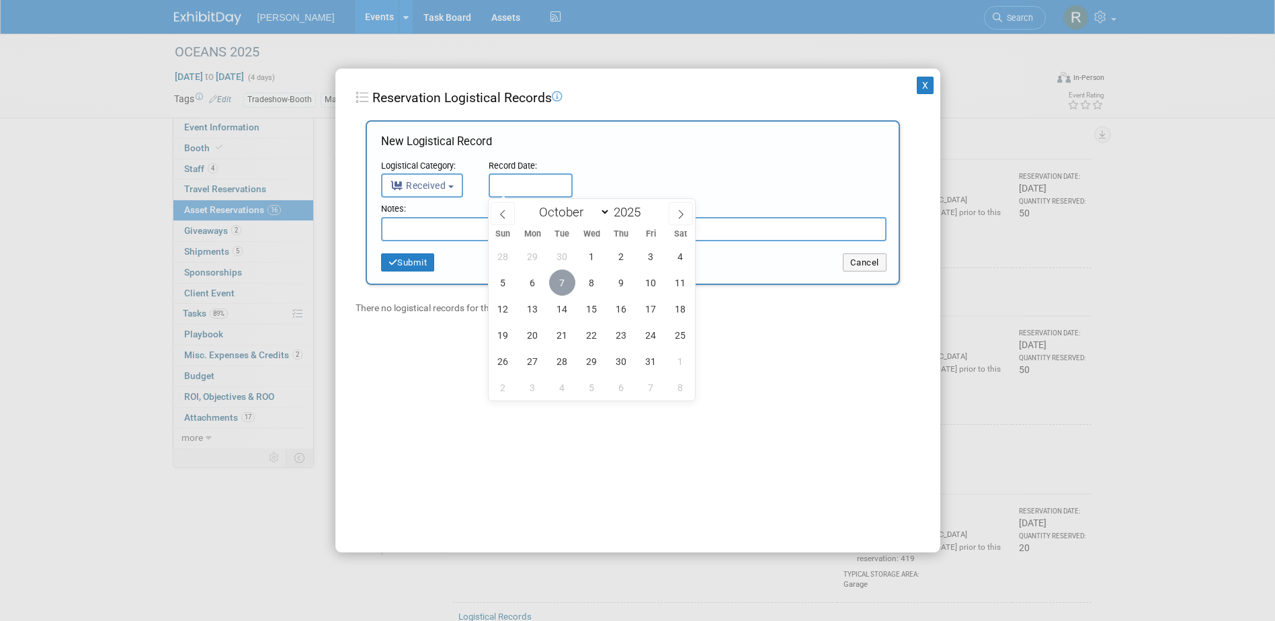
drag, startPoint x: 562, startPoint y: 278, endPoint x: 523, endPoint y: 227, distance: 64.3
click at [561, 278] on span "7" at bounding box center [562, 283] width 26 height 26
type input "[DATE]"
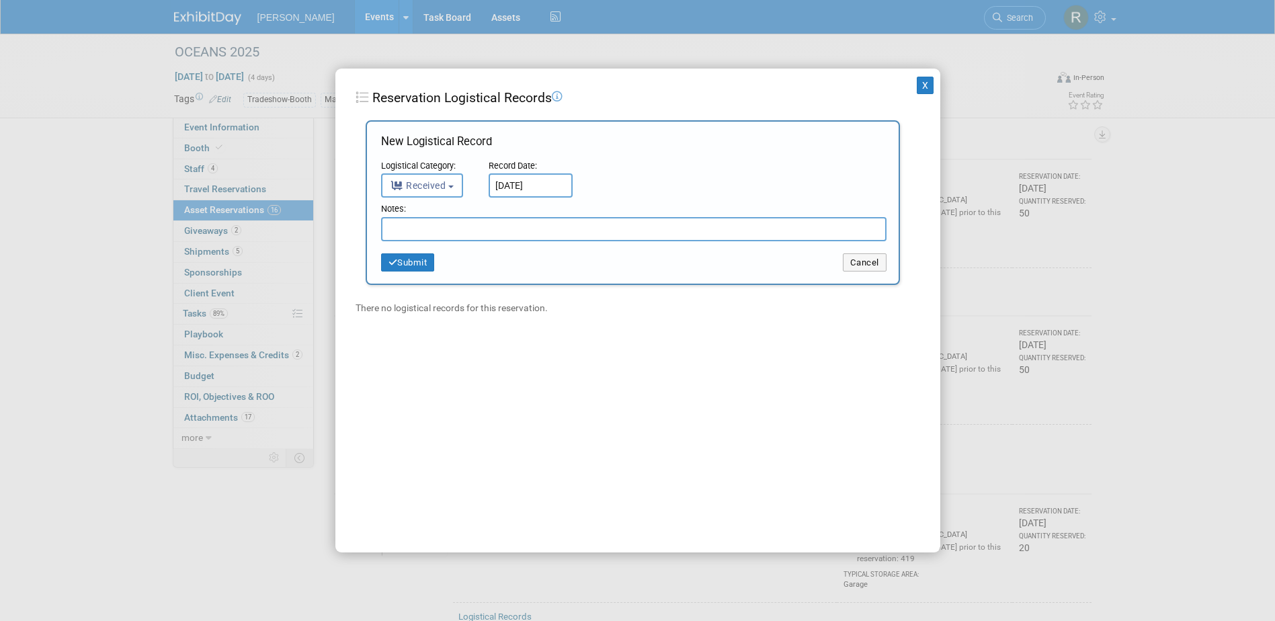
click at [520, 223] on input "text" at bounding box center [634, 229] width 506 height 24
type input "45 Returned"
click at [403, 252] on div "Notes: 45 Returned Submit Cancel" at bounding box center [634, 237] width 506 height 69
click at [407, 265] on button "Submit" at bounding box center [408, 262] width 54 height 19
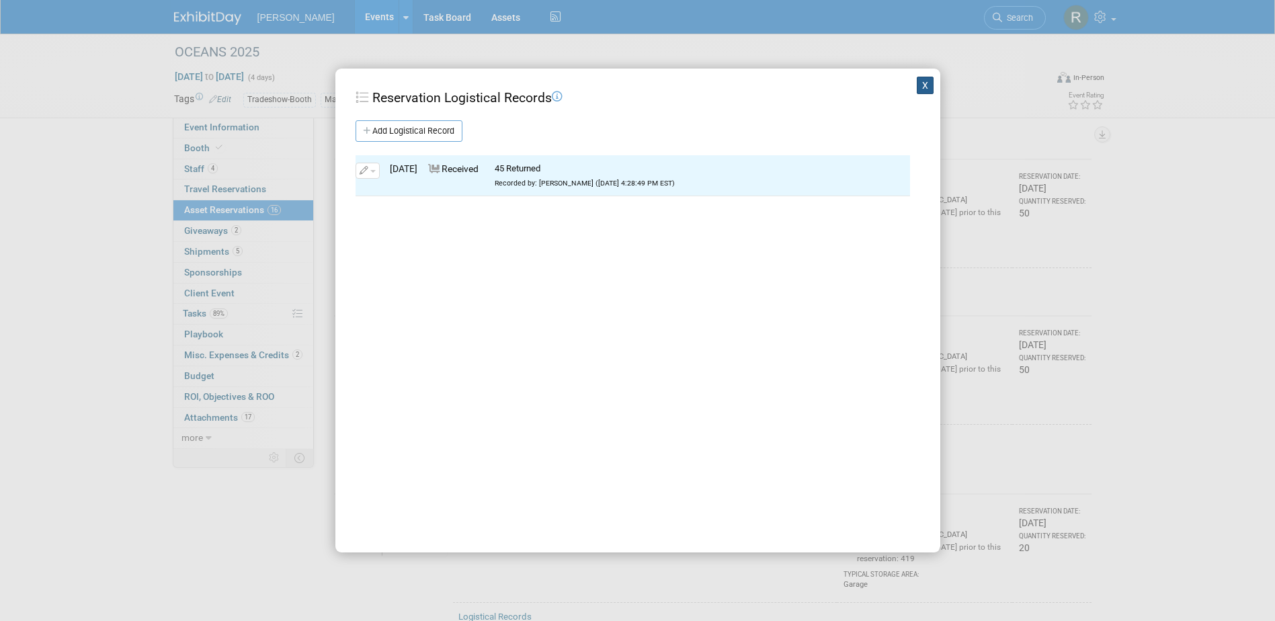
click at [917, 83] on button "X" at bounding box center [925, 85] width 17 height 17
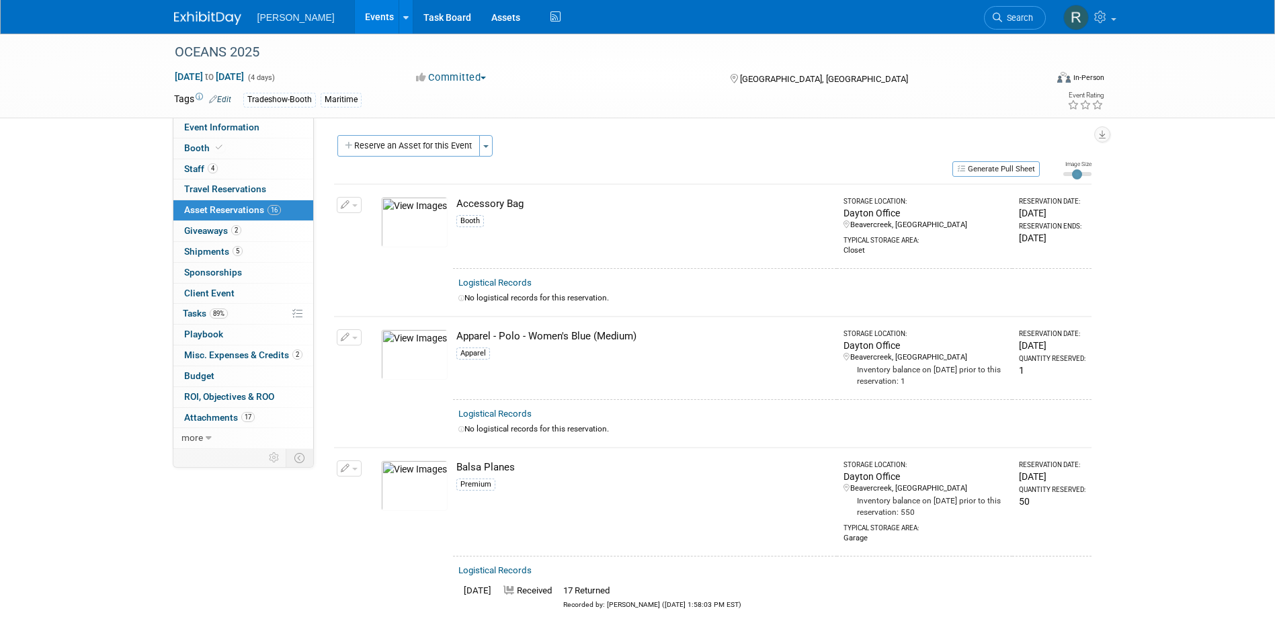
scroll to position [0, 0]
click at [1003, 22] on span "Search" at bounding box center [1017, 18] width 31 height 10
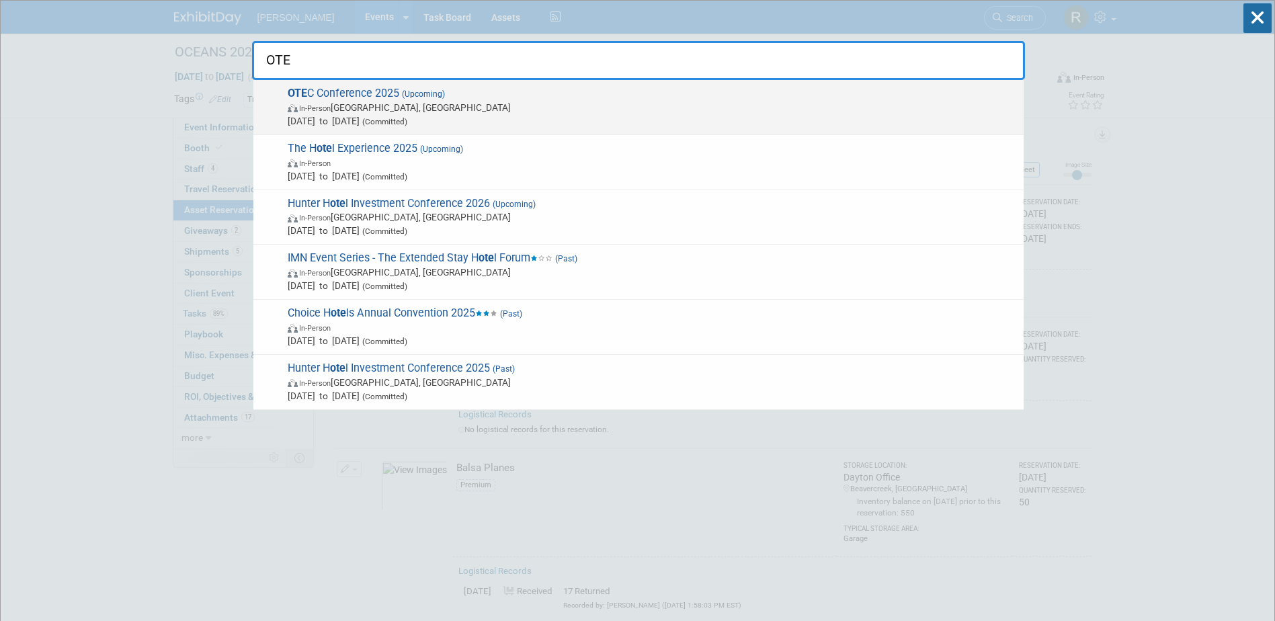
type input "OTE"
click at [481, 114] on span "Oct 14, 2025 to Oct 15, 2025 (Committed)" at bounding box center [652, 120] width 729 height 13
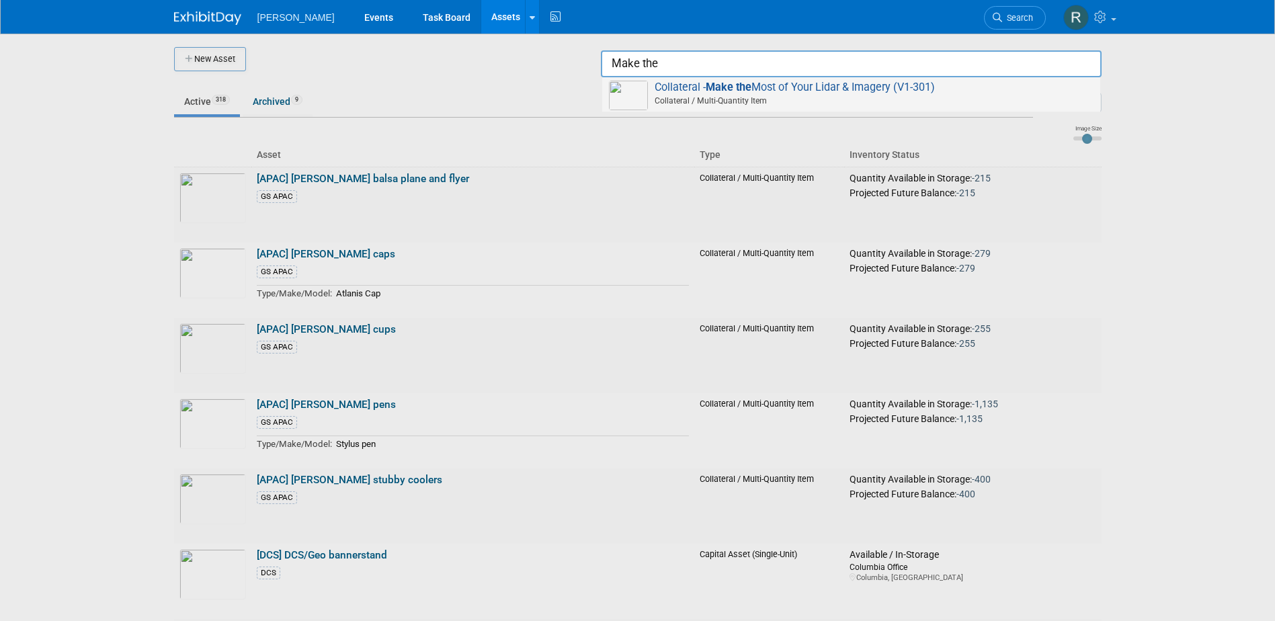
click at [908, 89] on span "Collateral - Make the Most of Your Lidar & Imagery (V1-301) Collateral / Multi-…" at bounding box center [851, 95] width 485 height 28
type input "Collateral - Make the Most of Your Lidar & Imagery (V1-301)"
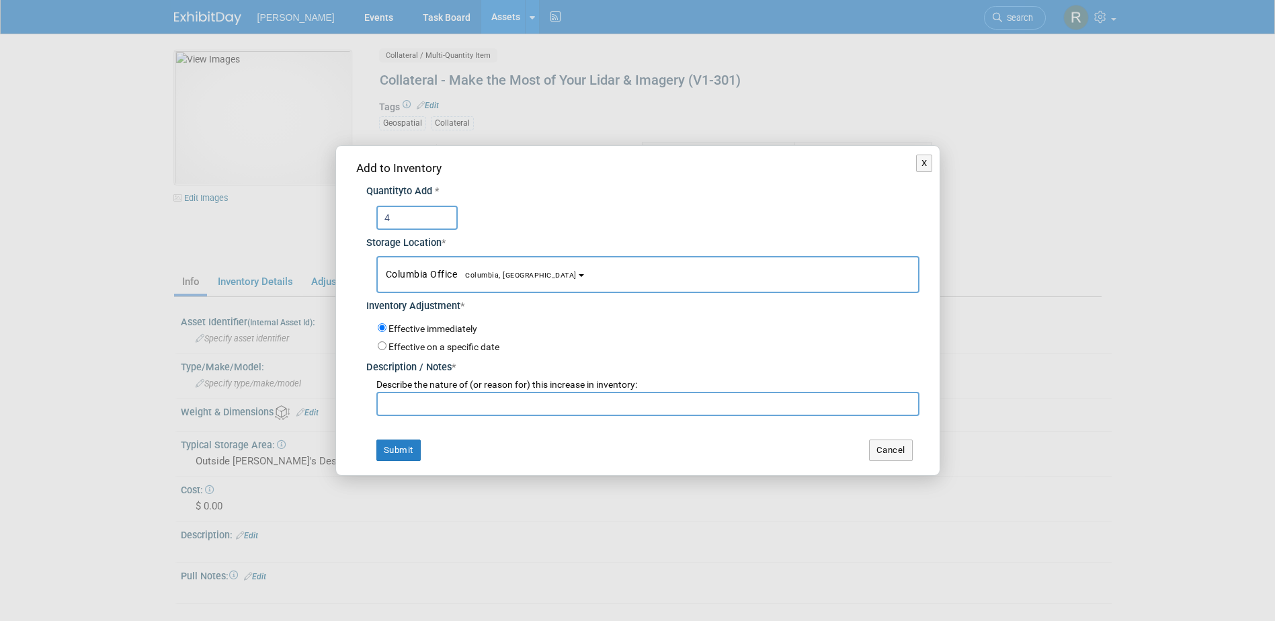
type input "4"
click at [459, 272] on span "Columbia, [GEOGRAPHIC_DATA]" at bounding box center [517, 275] width 120 height 9
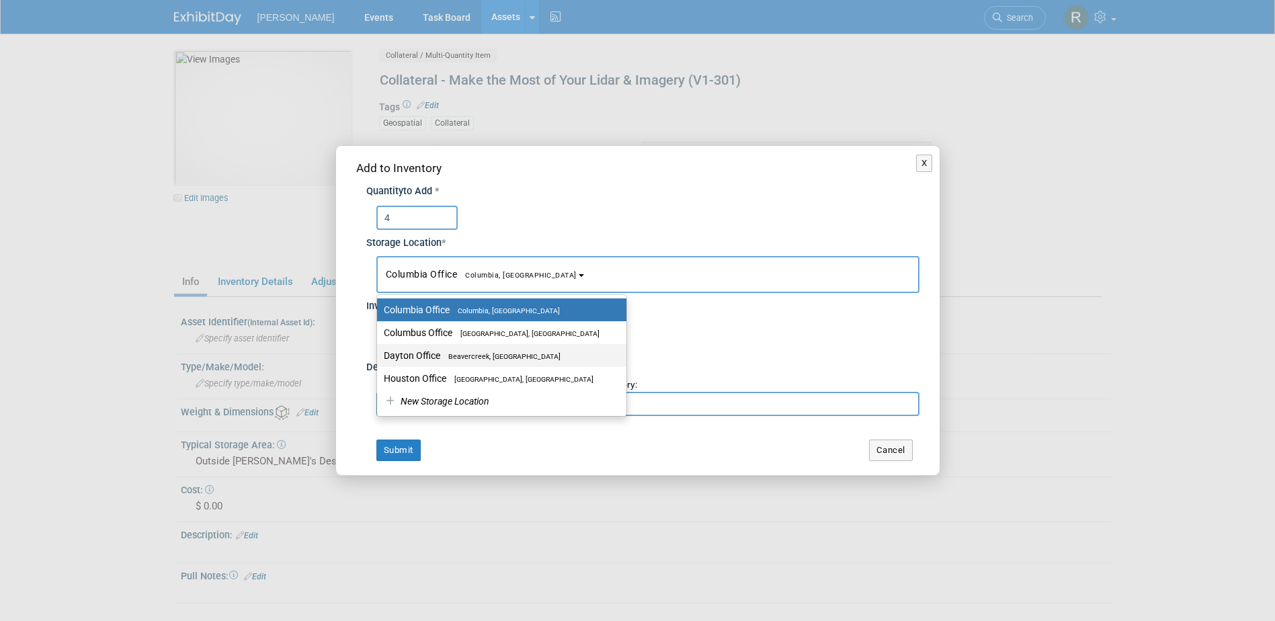
click at [447, 347] on label "Dayton Office [GEOGRAPHIC_DATA], [GEOGRAPHIC_DATA]" at bounding box center [498, 355] width 229 height 17
click at [379, 352] on input "Dayton Office [GEOGRAPHIC_DATA], [GEOGRAPHIC_DATA]" at bounding box center [374, 356] width 9 height 9
select select "11223930"
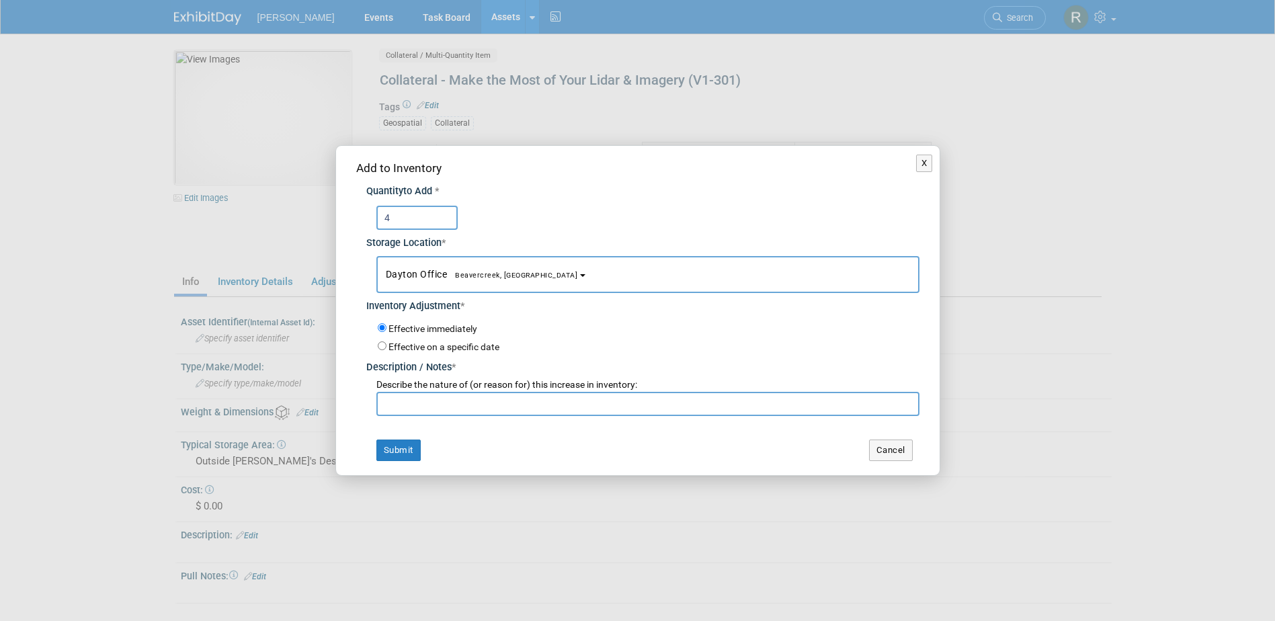
click at [451, 404] on input "text" at bounding box center [648, 404] width 543 height 24
type input "Return from Oceans"
click at [385, 455] on button "Submit" at bounding box center [399, 451] width 44 height 22
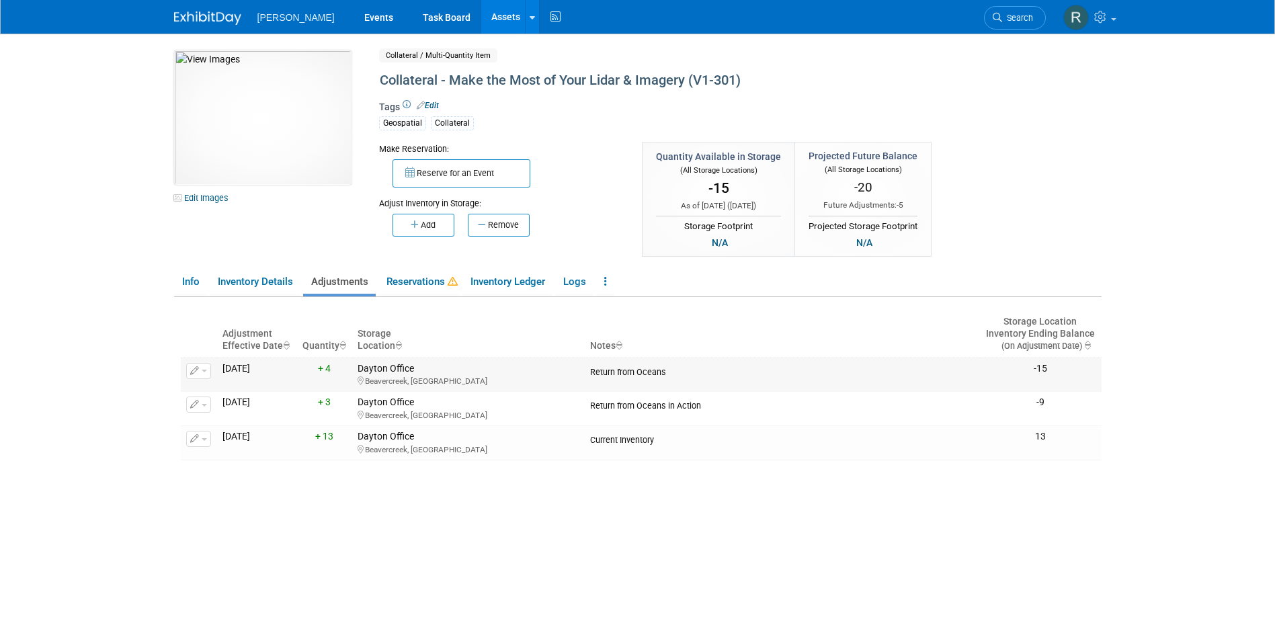
click at [204, 368] on button "button" at bounding box center [198, 371] width 25 height 16
click at [219, 391] on button "Change Adjustment" at bounding box center [250, 393] width 112 height 18
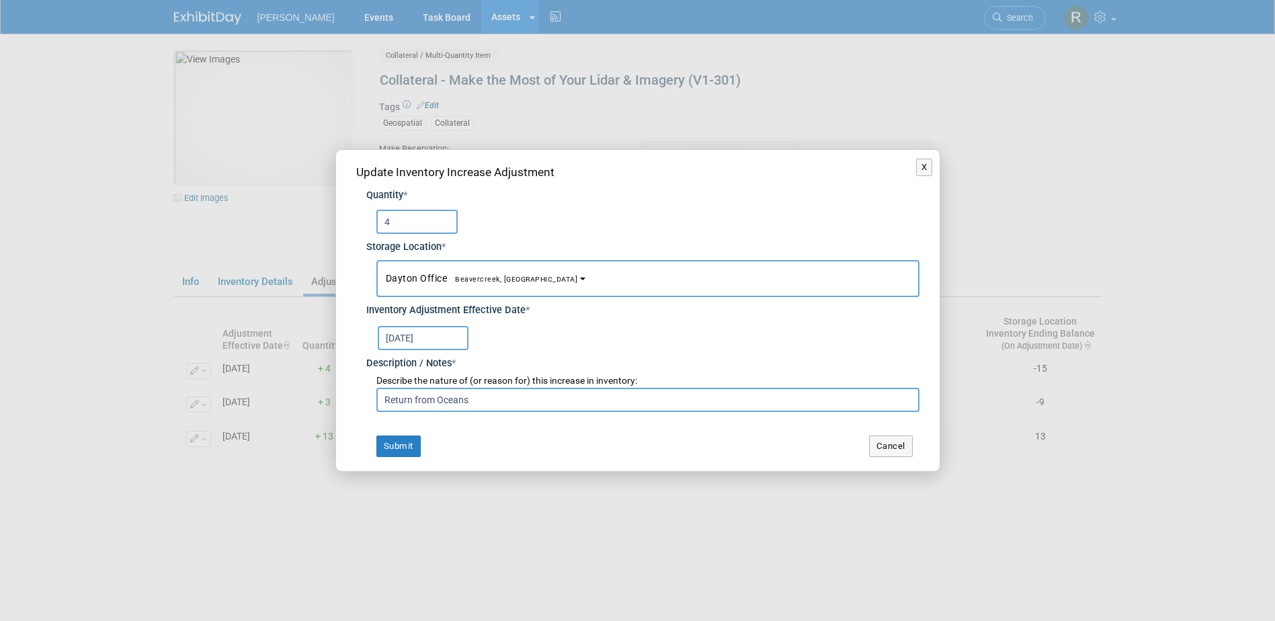
click at [397, 225] on input "4" at bounding box center [417, 222] width 81 height 24
type input "5"
click at [393, 439] on button "Submit" at bounding box center [399, 447] width 44 height 22
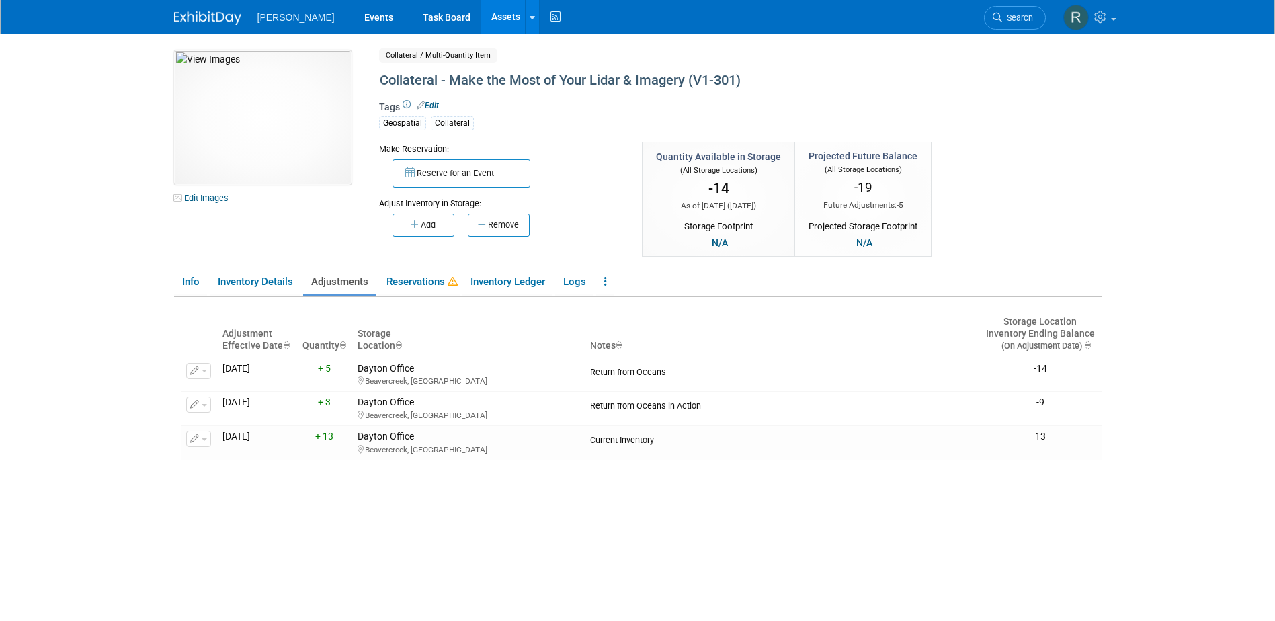
click at [481, 20] on link "Assets" at bounding box center [505, 17] width 49 height 34
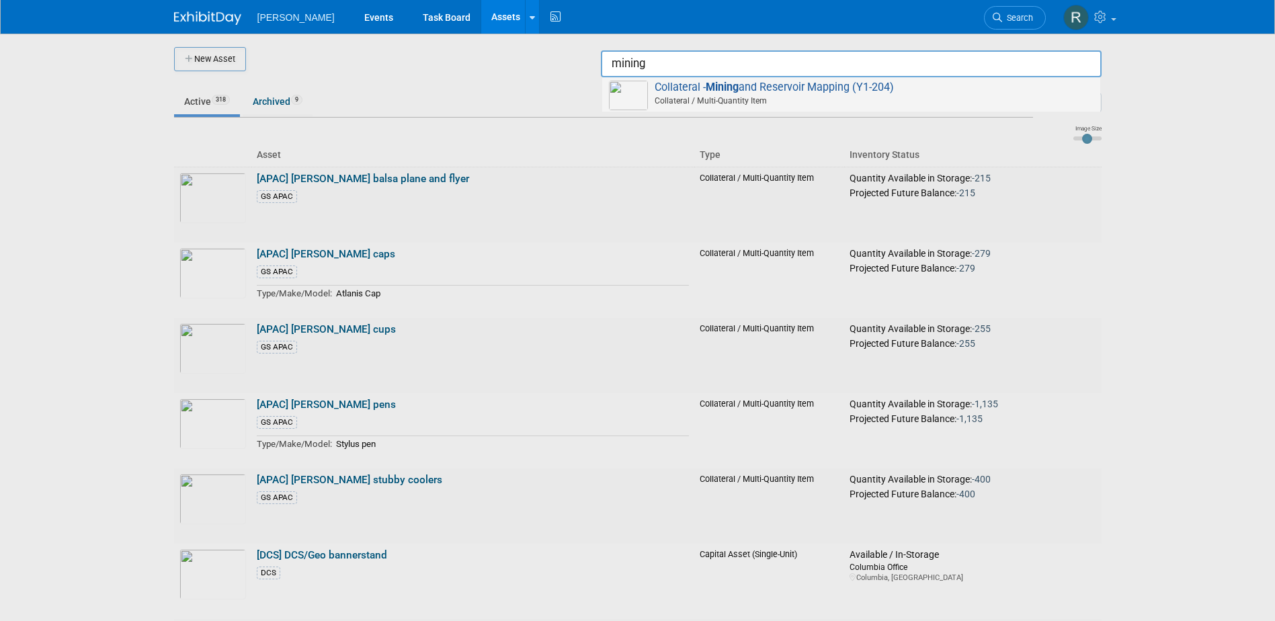
click at [846, 88] on span "Collateral - Mining and Reservoir Mapping (Y1-204) Collateral / Multi-Quantity …" at bounding box center [851, 95] width 485 height 28
type input "Collateral - Mining and Reservoir Mapping (Y1-204)"
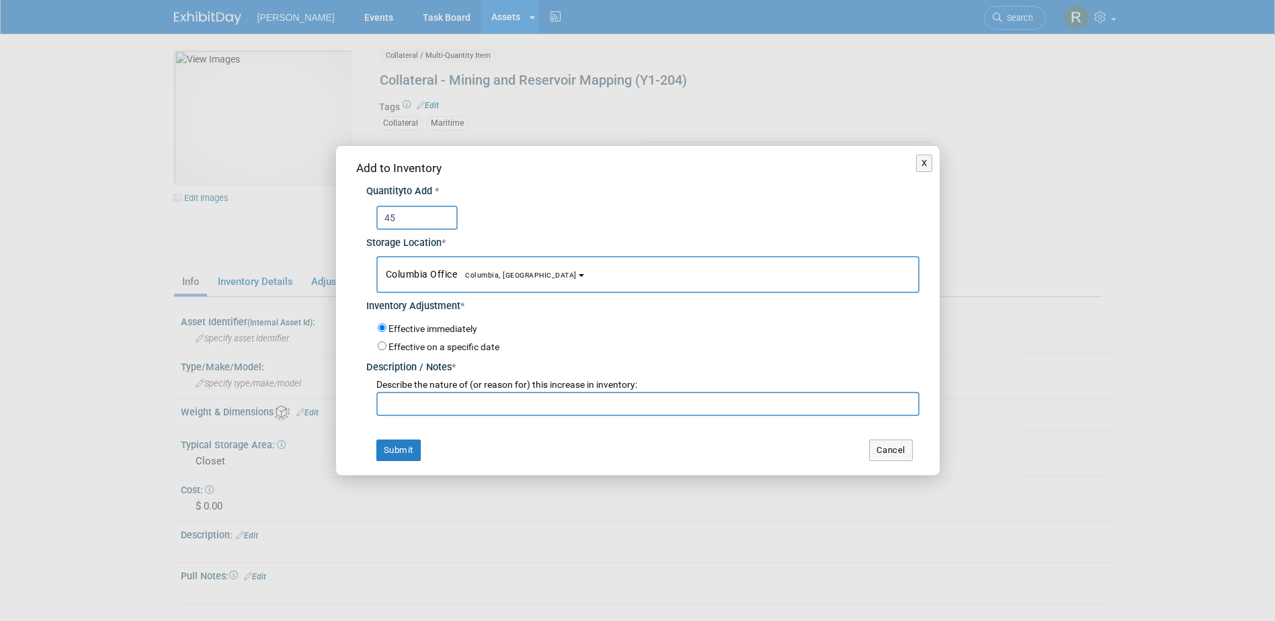
type input "45"
click at [457, 276] on span "Columbia Office [GEOGRAPHIC_DATA], [GEOGRAPHIC_DATA]" at bounding box center [481, 274] width 191 height 11
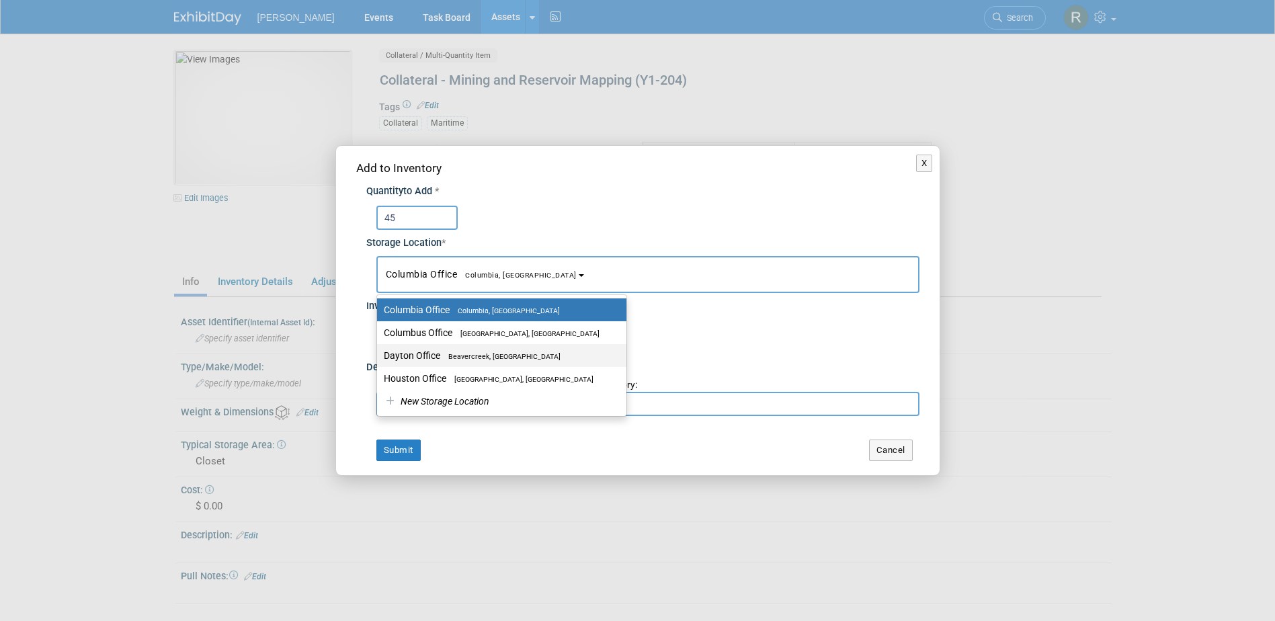
click at [436, 352] on label "Dayton Office [GEOGRAPHIC_DATA], [GEOGRAPHIC_DATA]" at bounding box center [498, 355] width 229 height 17
click at [379, 352] on input "Dayton Office [GEOGRAPHIC_DATA], [GEOGRAPHIC_DATA]" at bounding box center [374, 356] width 9 height 9
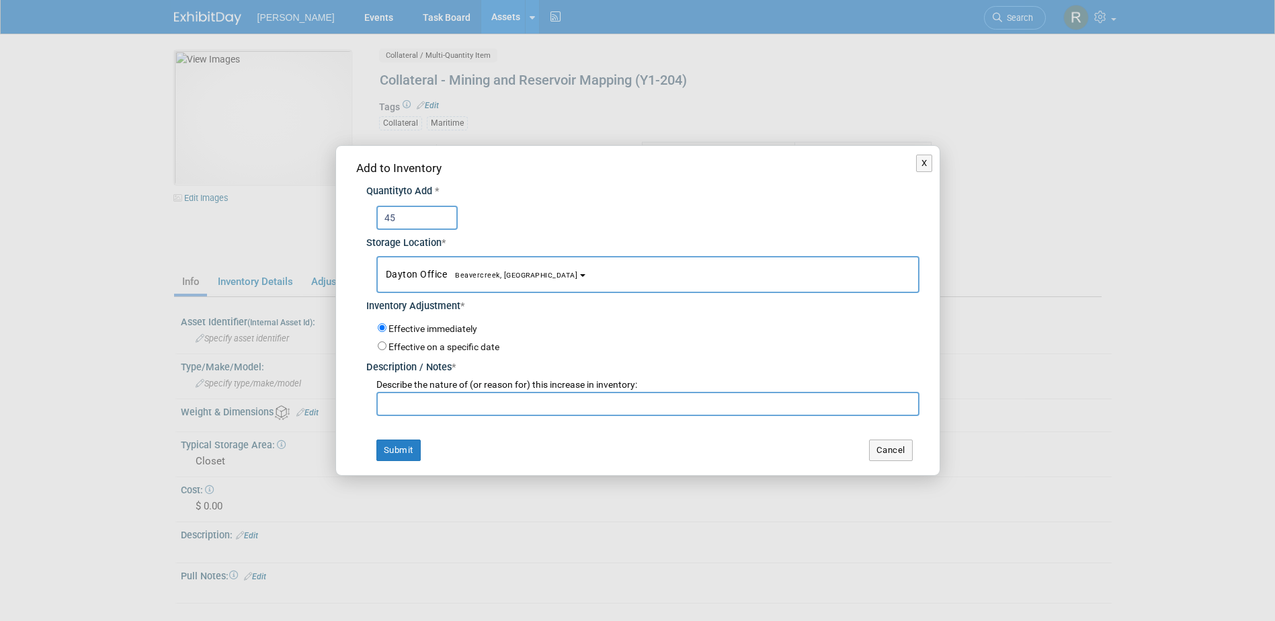
select select "11223930"
click at [438, 405] on input "text" at bounding box center [648, 404] width 543 height 24
type input "Return from Oceans"
click at [408, 444] on button "Submit" at bounding box center [399, 451] width 44 height 22
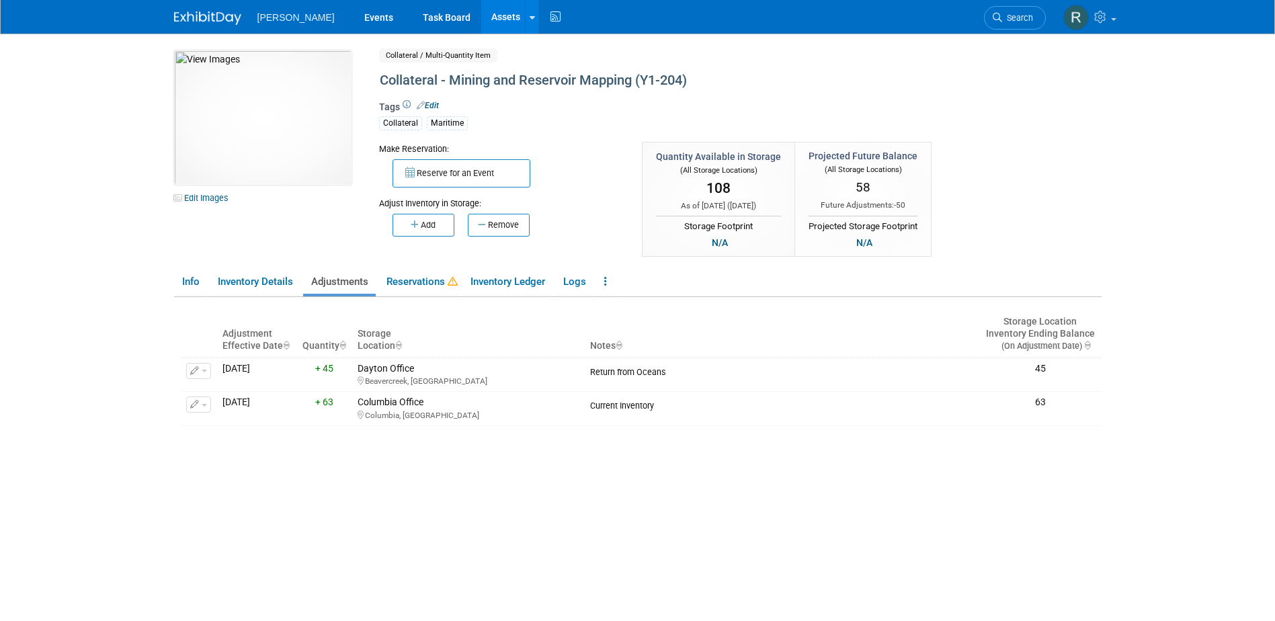
click at [481, 14] on link "Assets" at bounding box center [505, 17] width 49 height 34
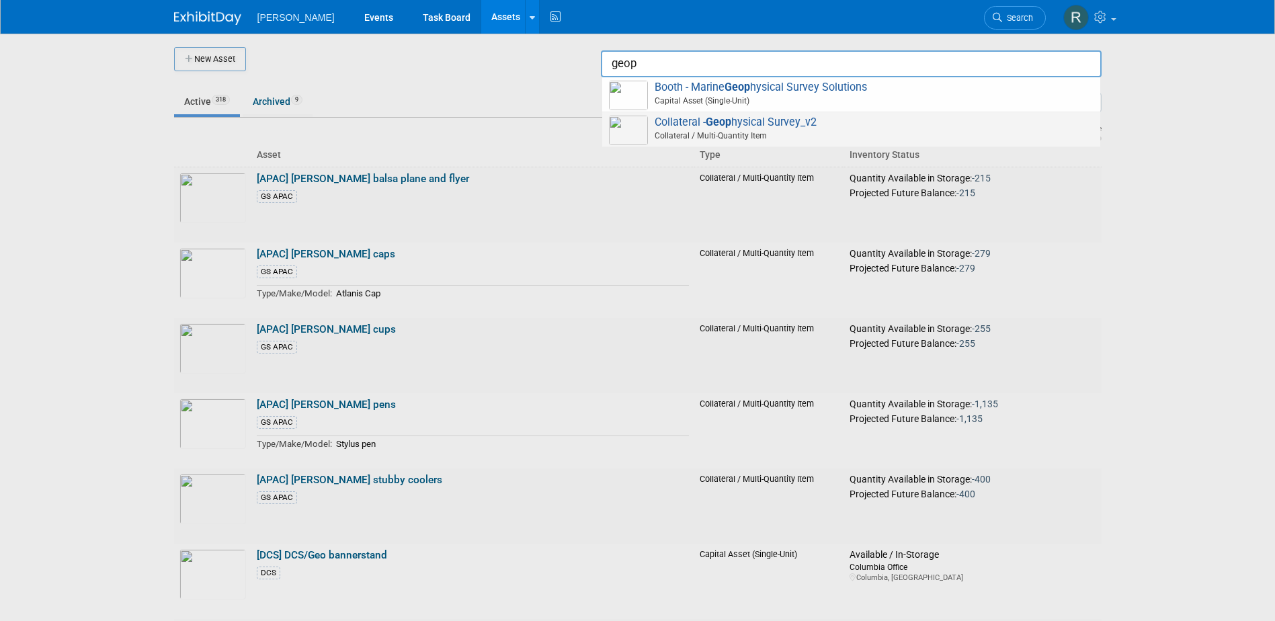
click at [751, 124] on span "Collateral - Geop hysical Survey_v2 Collateral / Multi-Quantity Item" at bounding box center [851, 130] width 485 height 28
type input "Collateral - Geophysical Survey_v2"
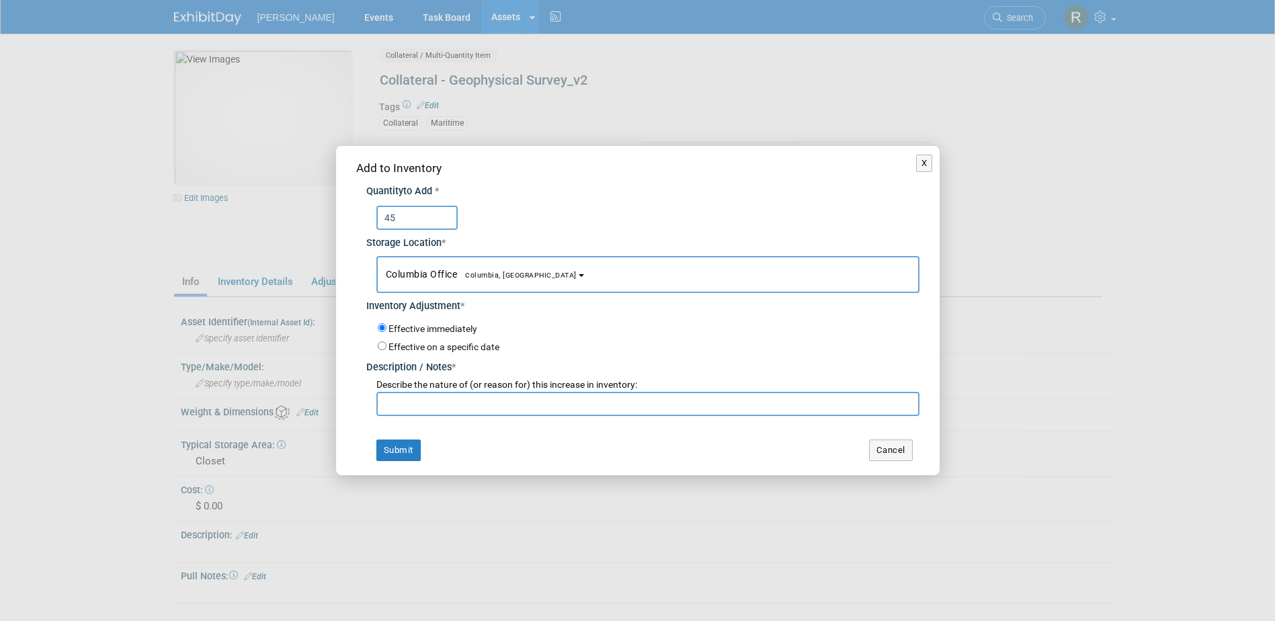
type input "45"
click at [569, 268] on button "Columbia Office [GEOGRAPHIC_DATA], [GEOGRAPHIC_DATA]" at bounding box center [648, 274] width 543 height 37
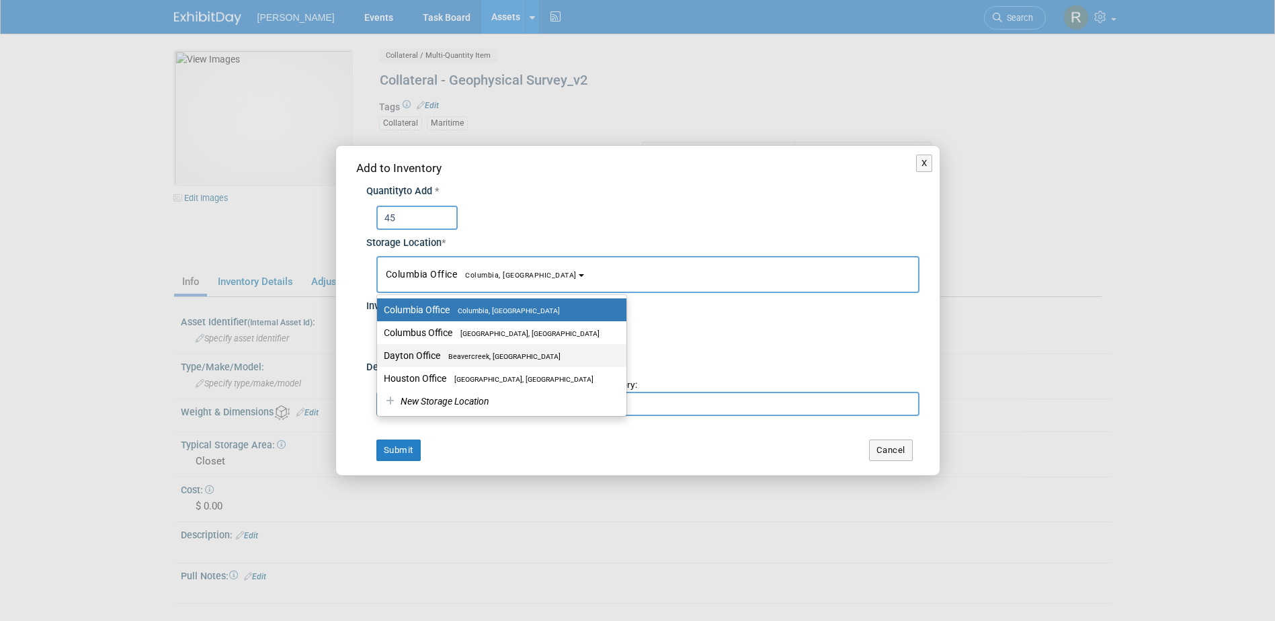
click at [475, 353] on span "Beavercreek, [GEOGRAPHIC_DATA]" at bounding box center [500, 356] width 120 height 9
click at [379, 353] on input "Dayton Office [GEOGRAPHIC_DATA], [GEOGRAPHIC_DATA]" at bounding box center [374, 356] width 9 height 9
select select "11223930"
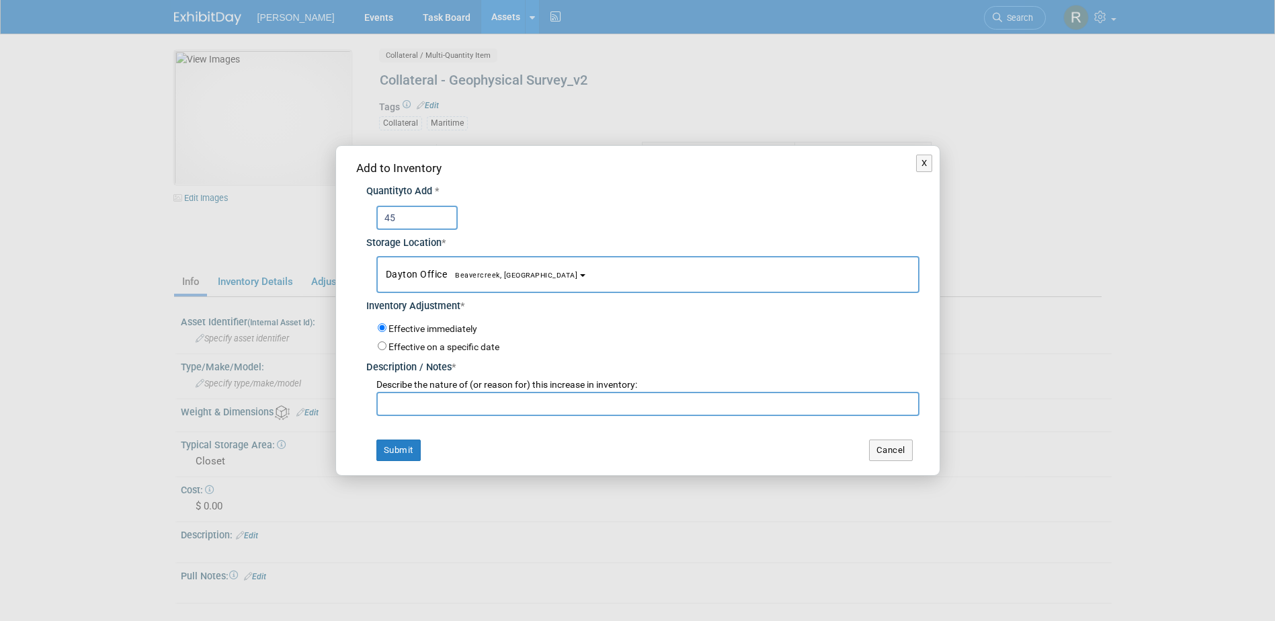
click at [456, 408] on input "text" at bounding box center [648, 404] width 543 height 24
type input "Return from Oceans"
click at [407, 451] on button "Submit" at bounding box center [399, 451] width 44 height 22
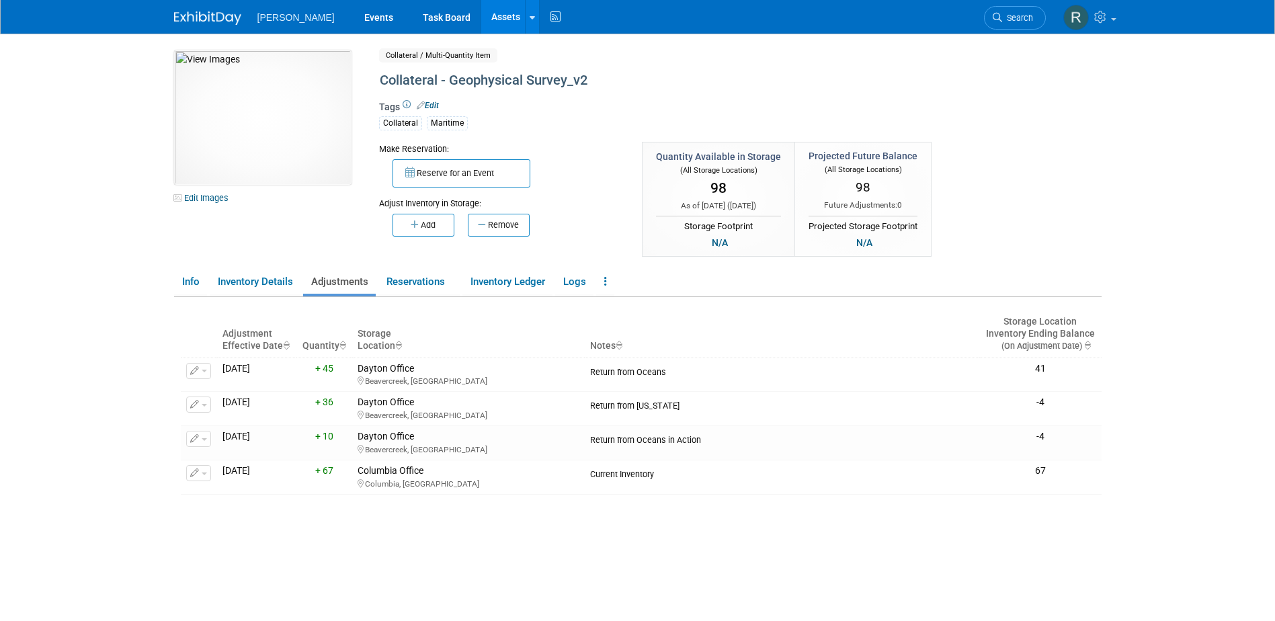
click at [481, 20] on link "Assets" at bounding box center [505, 17] width 49 height 34
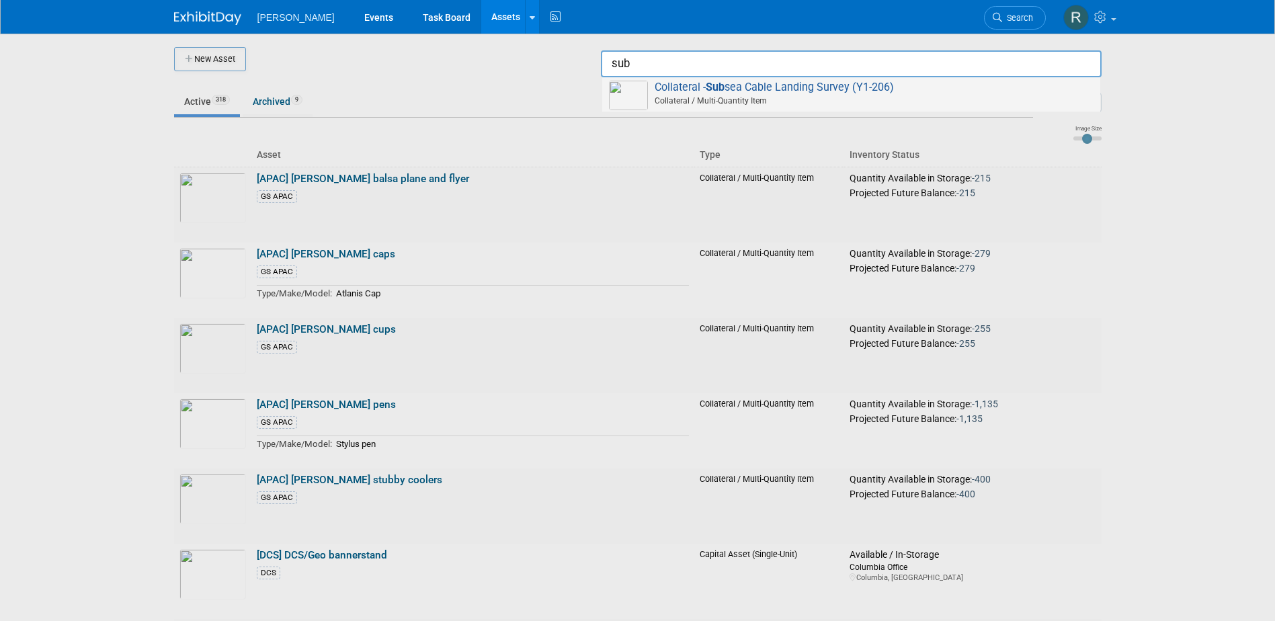
click at [809, 90] on span "Collateral - Sub sea Cable Landing Survey (Y1-206) Collateral / Multi-Quantity …" at bounding box center [851, 95] width 485 height 28
type input "Collateral - Subsea Cable Landing Survey (Y1-206)"
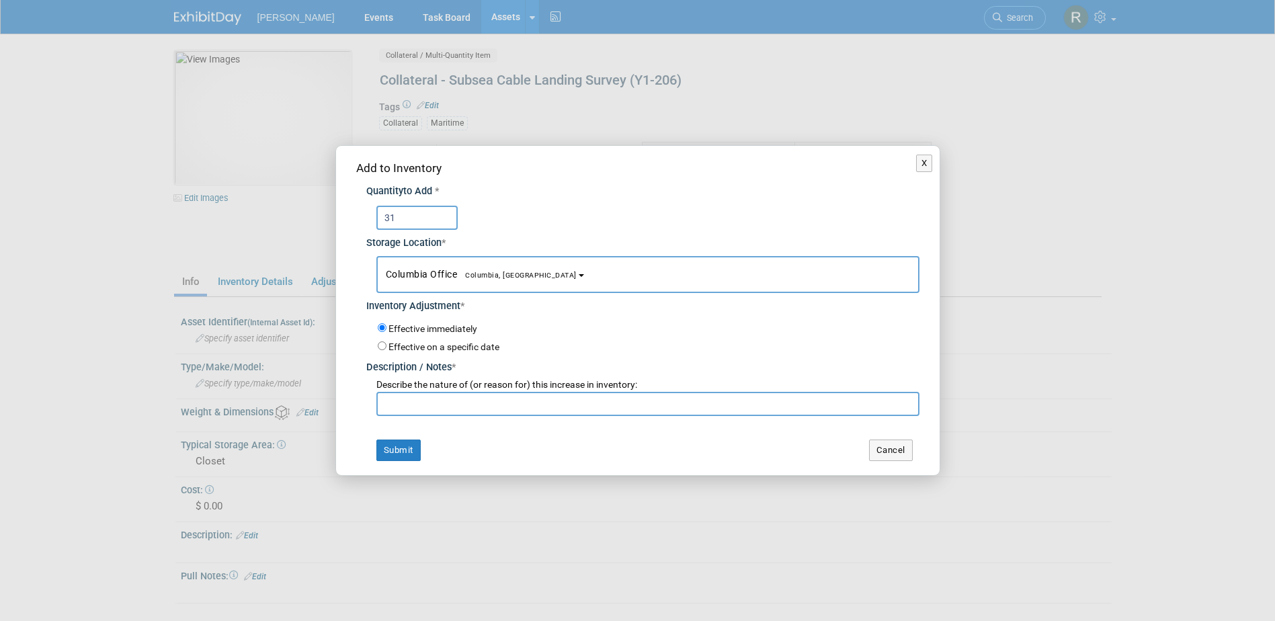
type input "31"
click at [463, 276] on span "Columbia, [GEOGRAPHIC_DATA]" at bounding box center [517, 275] width 120 height 9
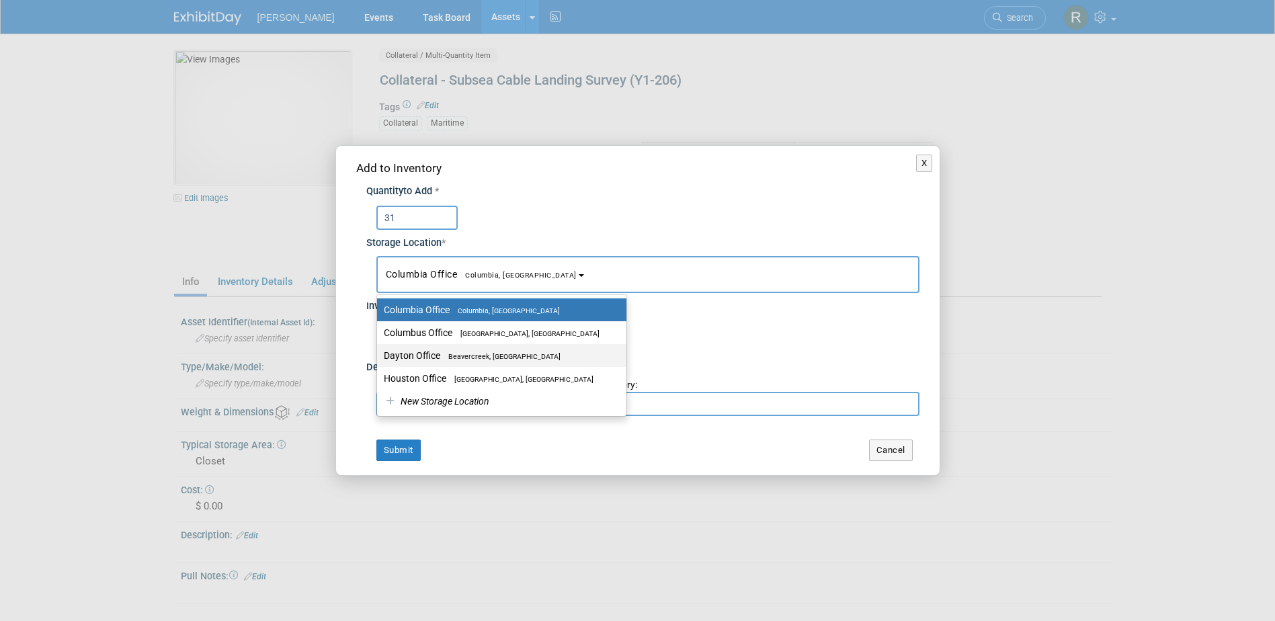
click at [443, 352] on span "Beavercreek, [GEOGRAPHIC_DATA]" at bounding box center [500, 356] width 120 height 9
click at [379, 352] on input "Dayton Office Beavercreek, OH" at bounding box center [374, 356] width 9 height 9
select select "11223930"
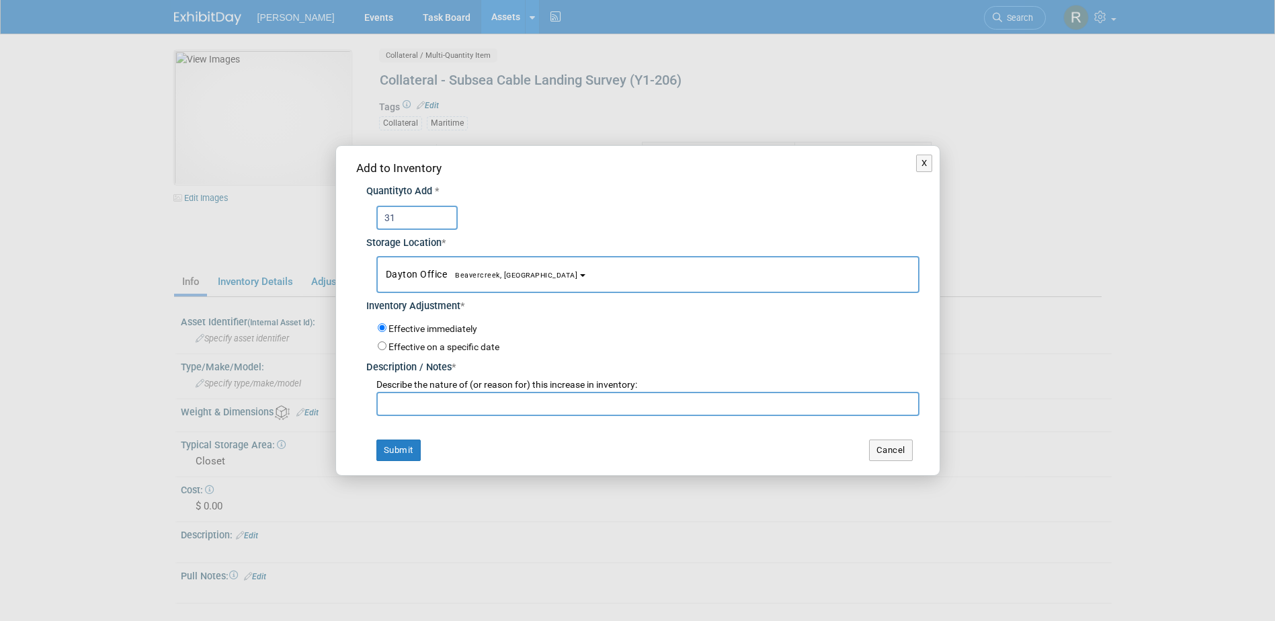
click at [446, 403] on input "text" at bounding box center [648, 404] width 543 height 24
type input "Return from Oceans"
click at [398, 447] on button "Submit" at bounding box center [399, 451] width 44 height 22
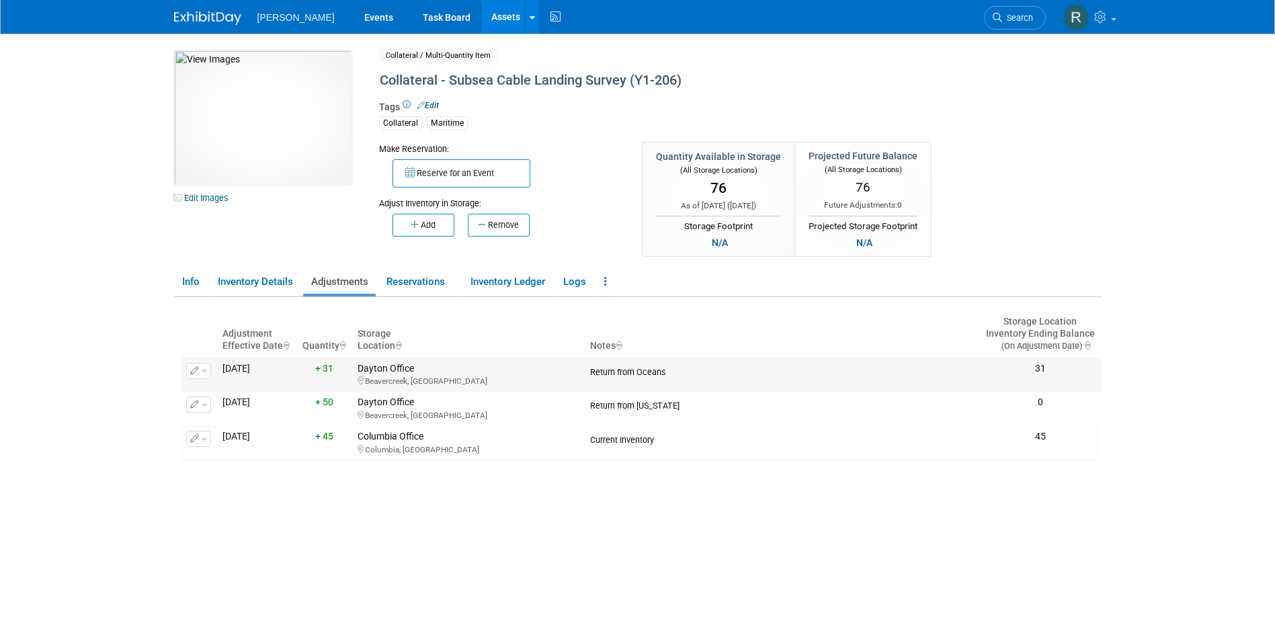
click at [194, 374] on icon "button" at bounding box center [194, 371] width 9 height 9
click at [211, 395] on button "Change Adjustment" at bounding box center [250, 393] width 112 height 18
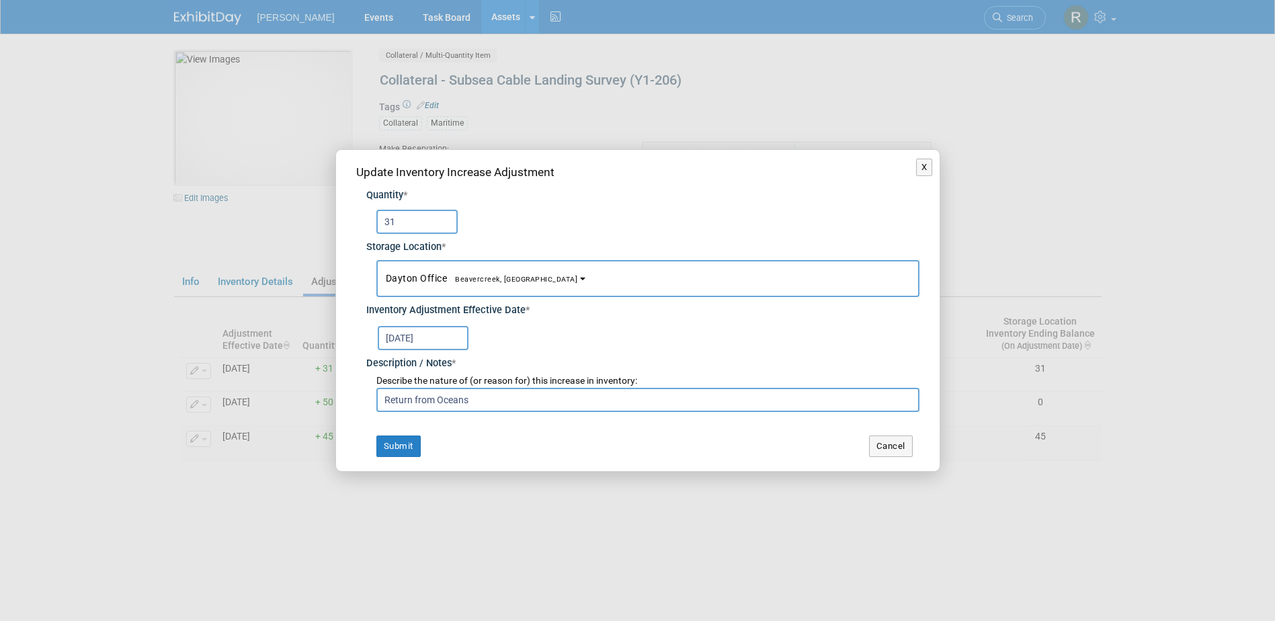
drag, startPoint x: 403, startPoint y: 220, endPoint x: 325, endPoint y: 219, distance: 78.7
click at [325, 220] on div "X Update Inventory Increase Adjustment Quantity * 31 Storage Location * Dayton …" at bounding box center [637, 310] width 1275 height 621
type input "46"
click at [411, 438] on button "Submit" at bounding box center [399, 447] width 44 height 22
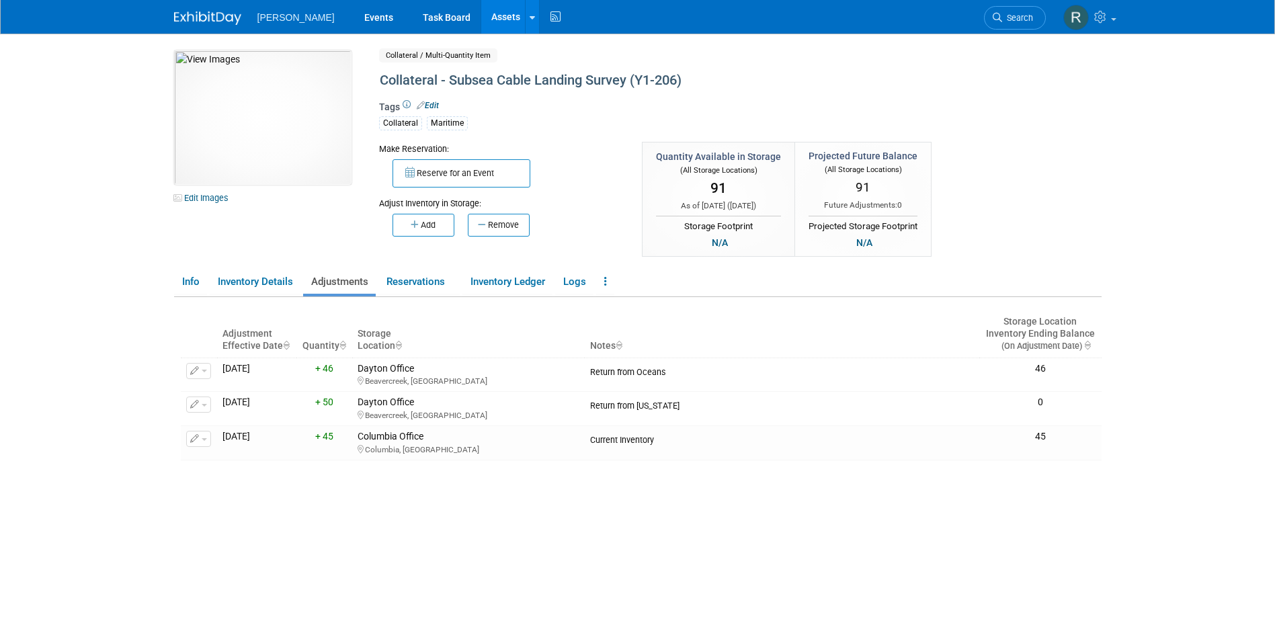
drag, startPoint x: 458, startPoint y: 14, endPoint x: 465, endPoint y: 30, distance: 17.8
click at [481, 14] on link "Assets" at bounding box center [505, 17] width 49 height 34
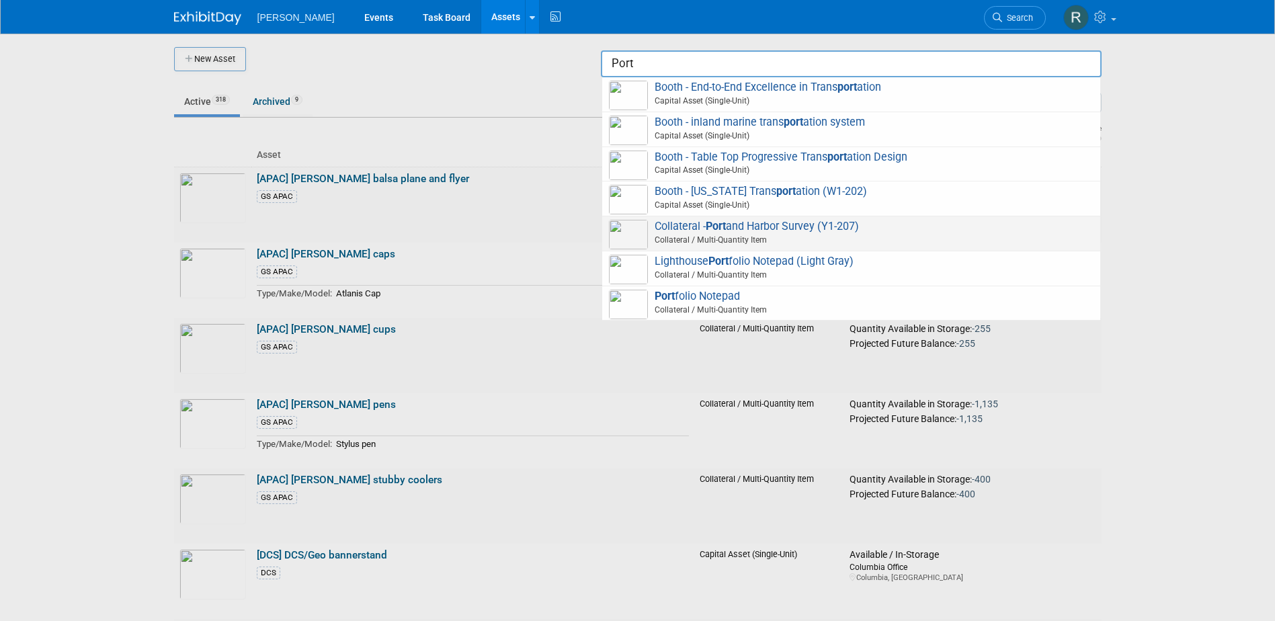
click at [724, 234] on span "Collateral / Multi-Quantity Item" at bounding box center [853, 240] width 481 height 12
type input "Collateral - Port and Harbor Survey (Y1-207)"
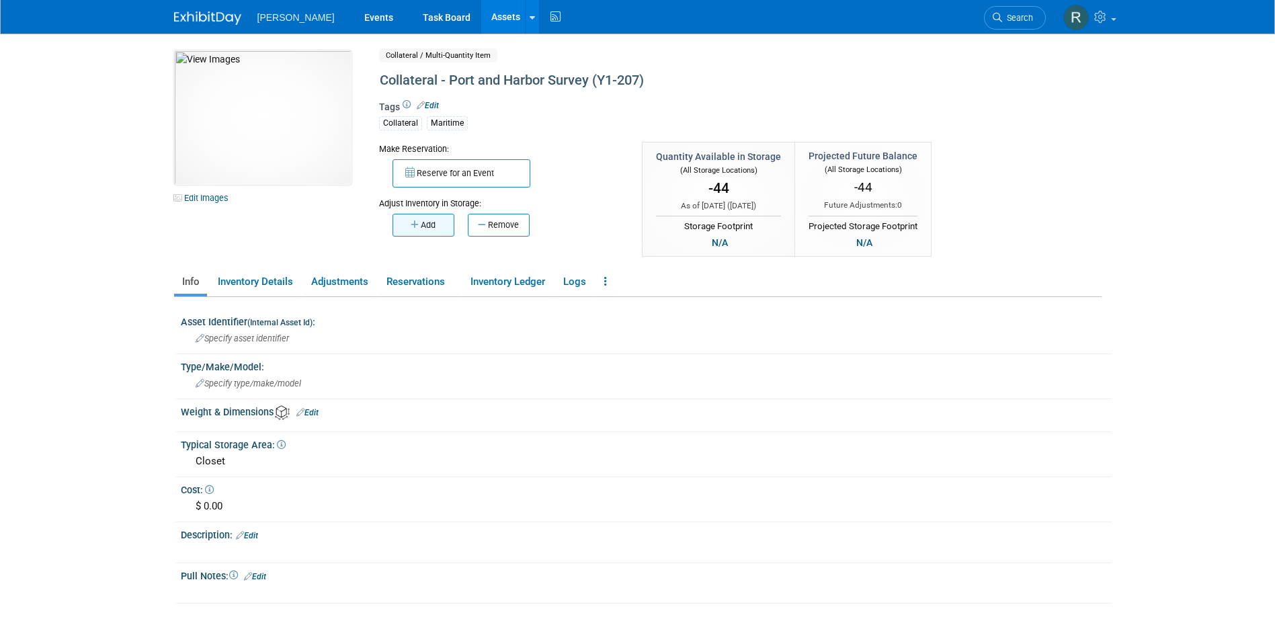
click at [430, 225] on button "Add" at bounding box center [424, 225] width 62 height 23
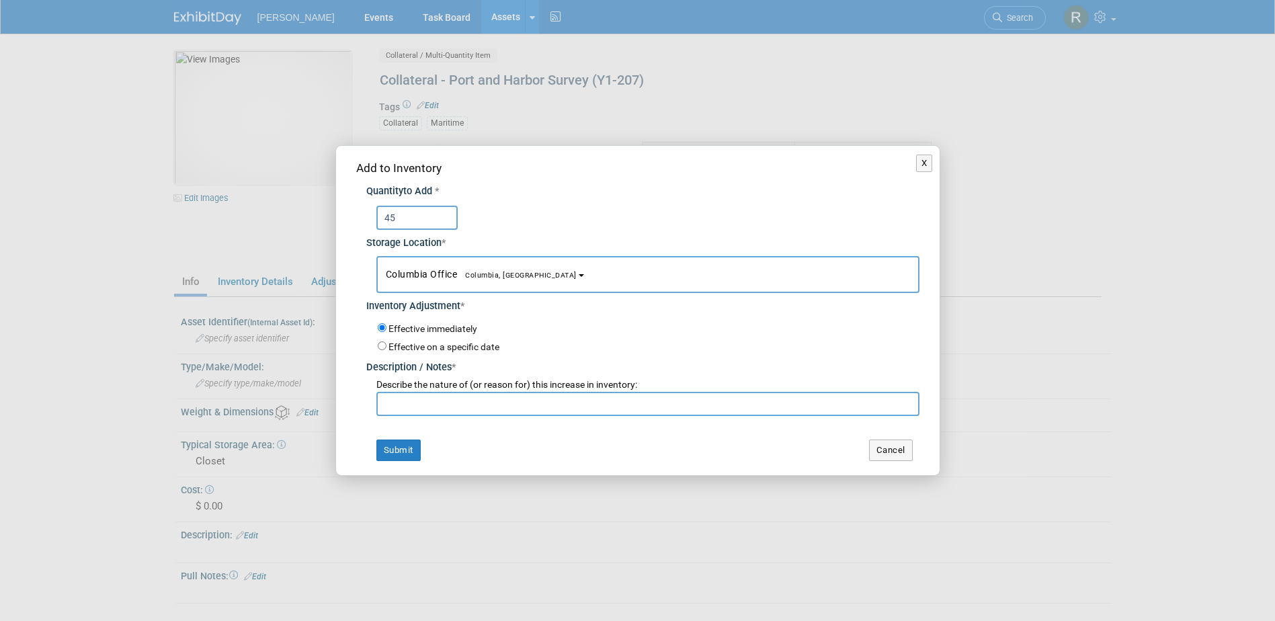
type input "45"
click at [418, 272] on span "Columbia Office [GEOGRAPHIC_DATA], [GEOGRAPHIC_DATA]" at bounding box center [481, 274] width 191 height 11
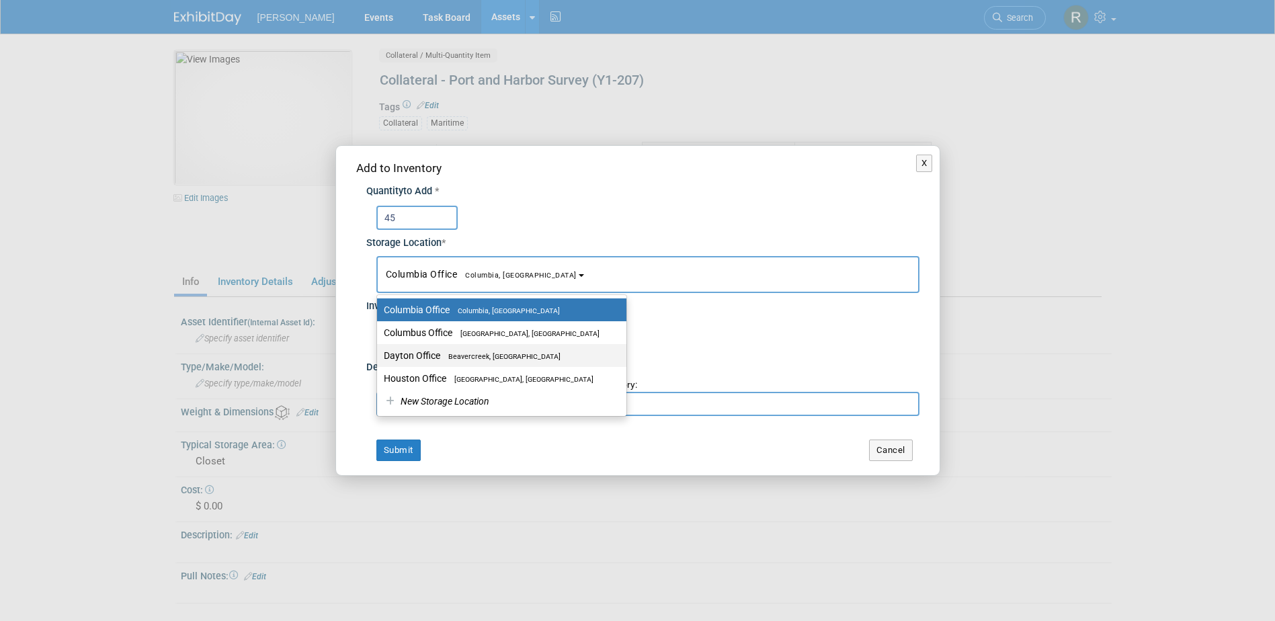
click at [434, 359] on label "Dayton Office [GEOGRAPHIC_DATA], [GEOGRAPHIC_DATA]" at bounding box center [498, 355] width 229 height 17
click at [379, 359] on input "Dayton Office [GEOGRAPHIC_DATA], [GEOGRAPHIC_DATA]" at bounding box center [374, 356] width 9 height 9
select select "11223930"
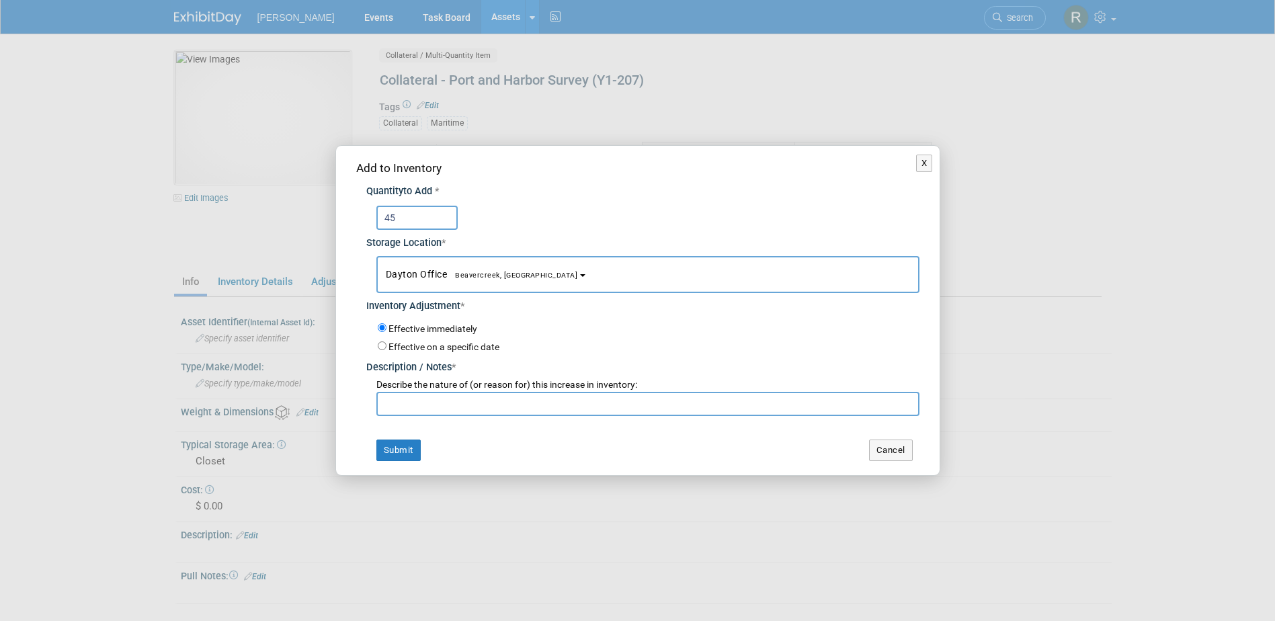
click at [432, 406] on input "text" at bounding box center [648, 404] width 543 height 24
type input "Return from Oceans"
click at [377, 440] on button "Submit" at bounding box center [399, 451] width 44 height 22
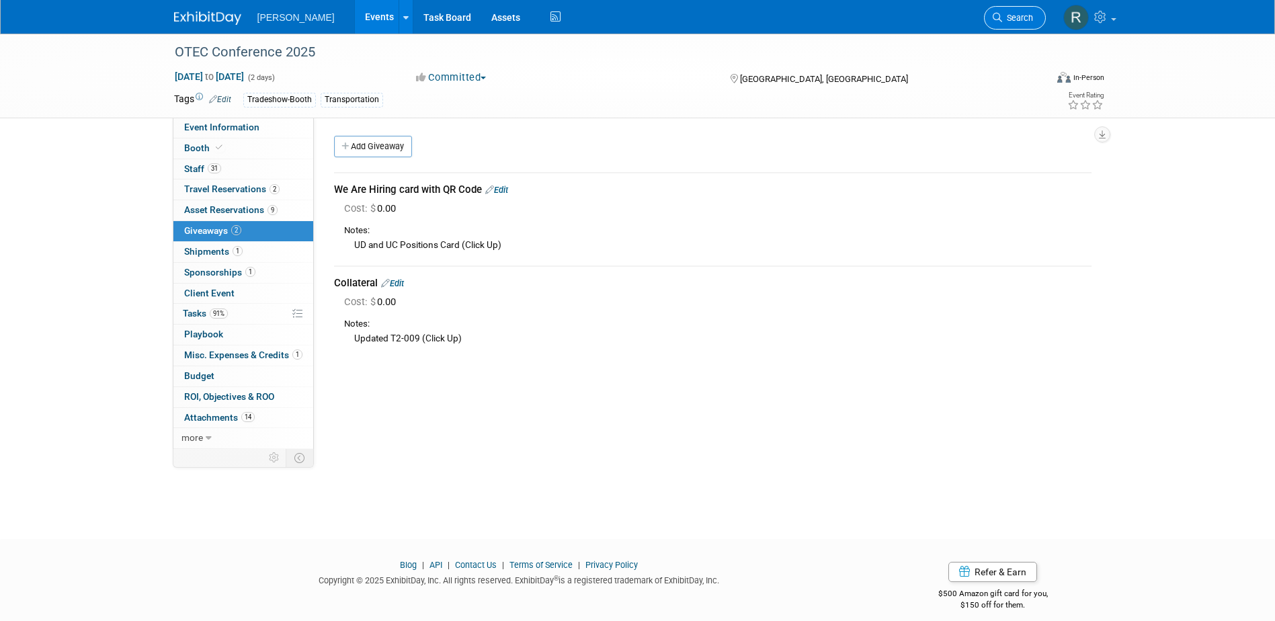
click at [1030, 17] on span "Search" at bounding box center [1017, 18] width 31 height 10
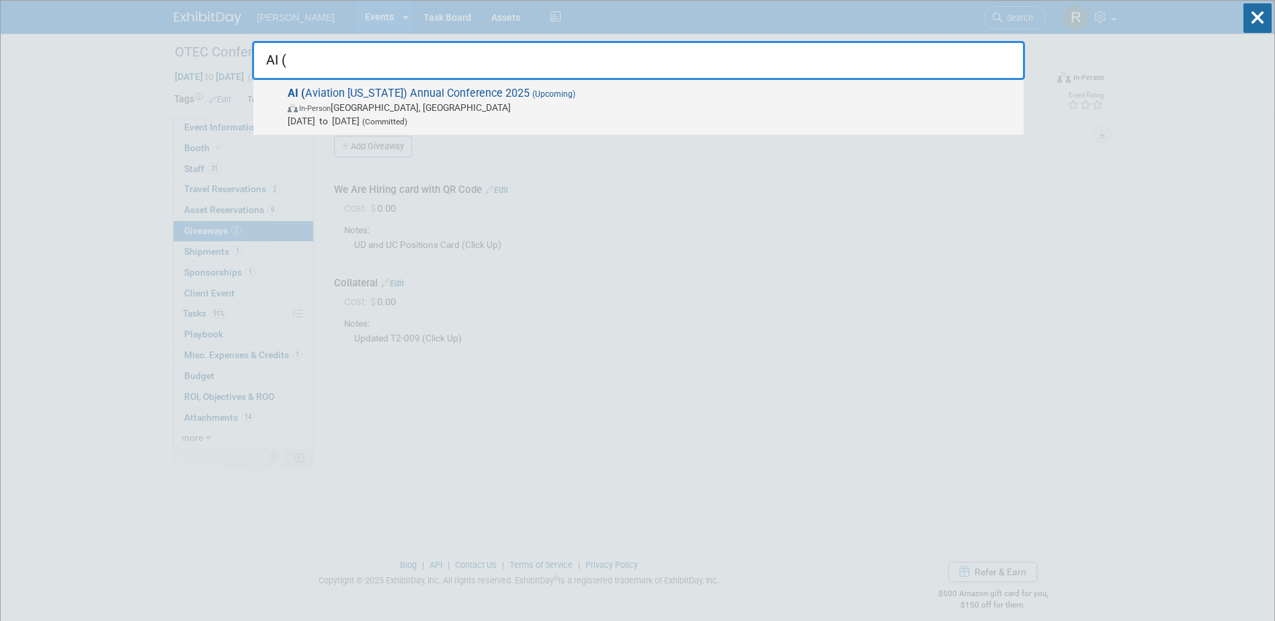
type input "AI ("
click at [549, 107] on span "In-Person South Bend, IN" at bounding box center [652, 107] width 729 height 13
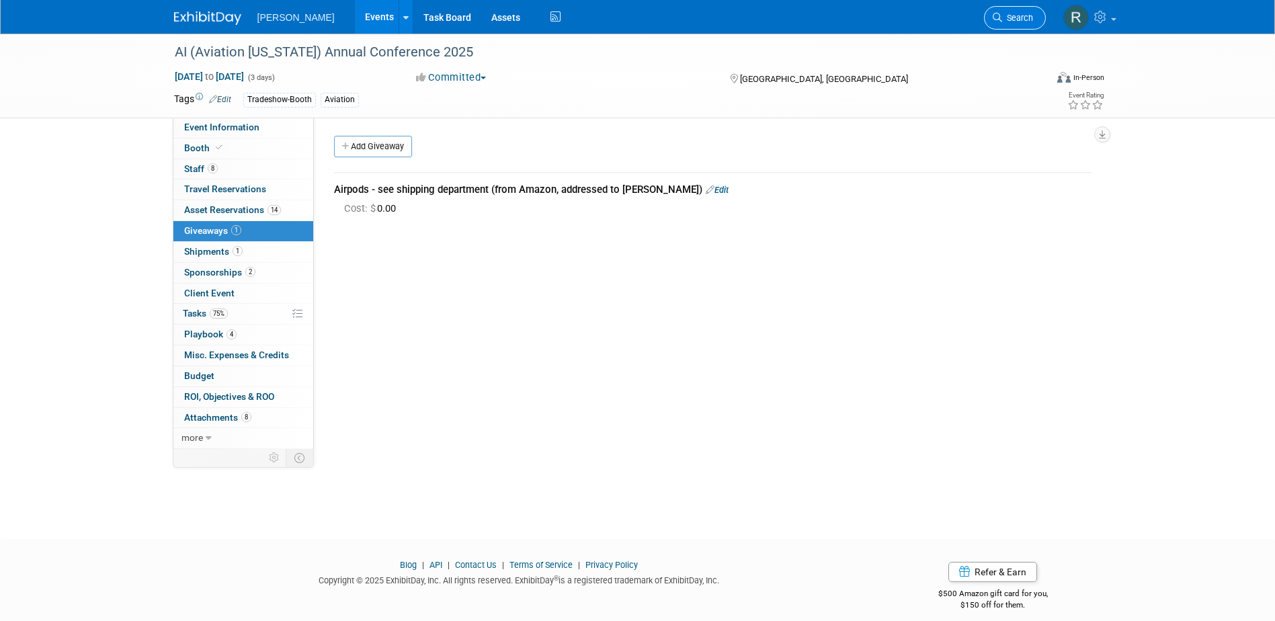
click at [998, 13] on icon at bounding box center [997, 17] width 9 height 9
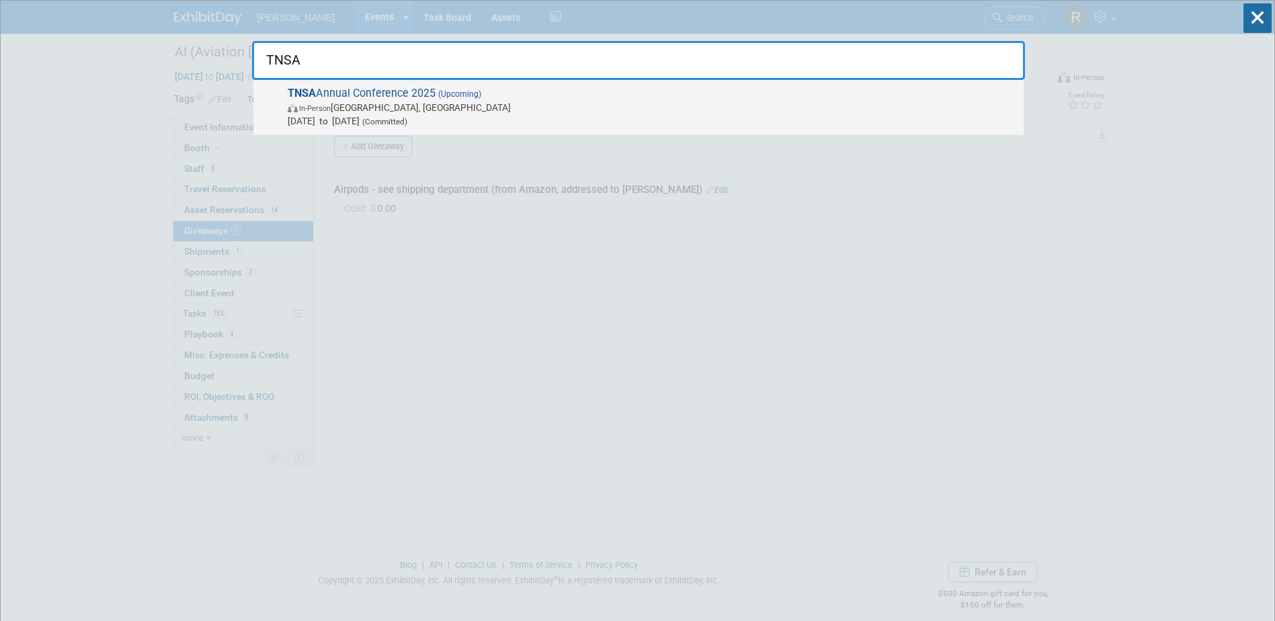
type input "TNSA"
click at [464, 88] on span "TNSA Annual Conference 2025 (Upcoming) In-Person Chattanooga, TN Oct 21, 2025 t…" at bounding box center [651, 107] width 734 height 41
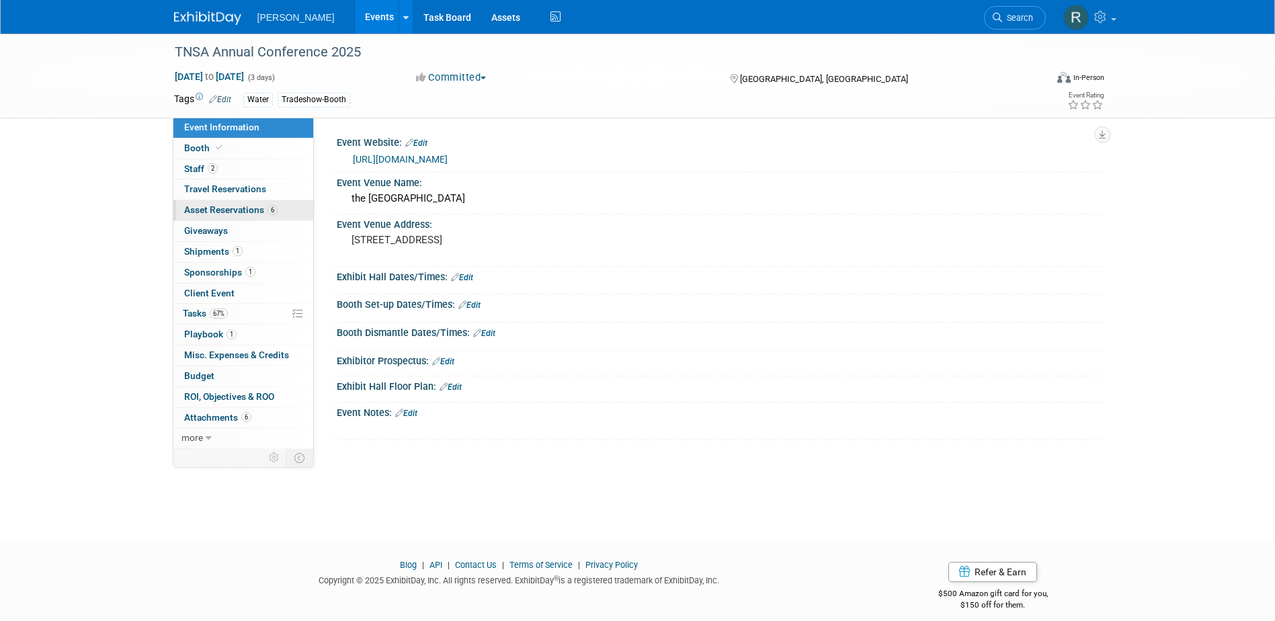
click at [216, 205] on span "Asset Reservations 6" at bounding box center [230, 209] width 93 height 11
